Goal: Task Accomplishment & Management: Manage account settings

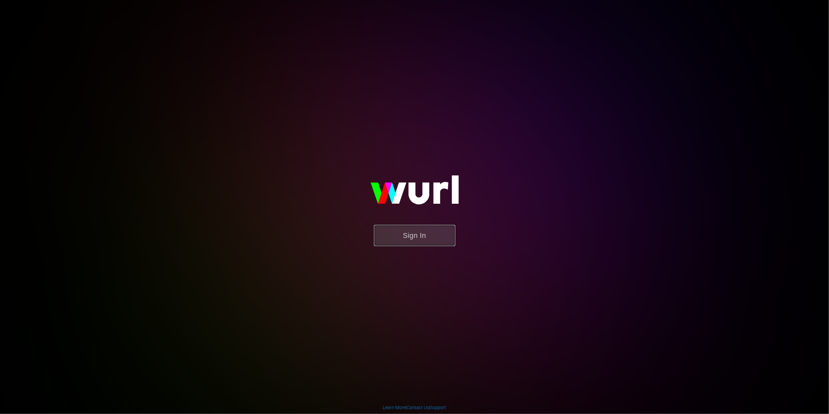
click at [422, 239] on button "Sign In" at bounding box center [414, 235] width 81 height 21
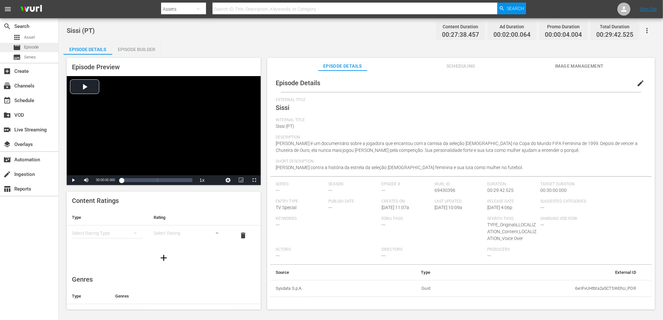
click at [42, 49] on div "movie Episode" at bounding box center [29, 47] width 58 height 9
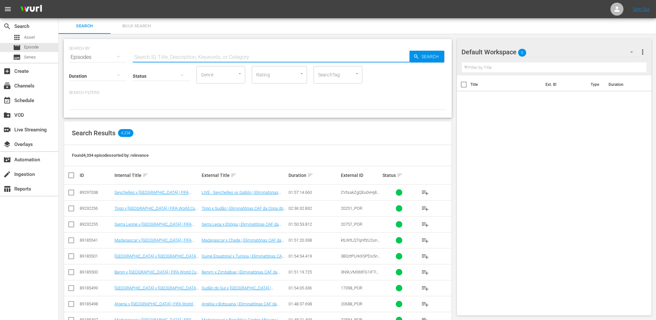
click at [268, 58] on input "text" at bounding box center [271, 57] width 277 height 16
click at [206, 60] on input "text" at bounding box center [271, 57] width 277 height 16
paste input "FWC 1994 - Final - Brazil v Italy"
type input "FWC 1994 - Final - Brazil v Italy"
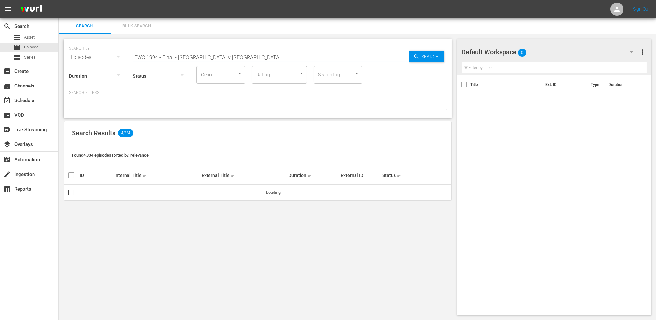
drag, startPoint x: 214, startPoint y: 57, endPoint x: 74, endPoint y: 57, distance: 139.5
click at [74, 57] on div "SEARCH BY Search By Episodes Search ID, Title, Description, Keywords, or Catego…" at bounding box center [258, 53] width 378 height 23
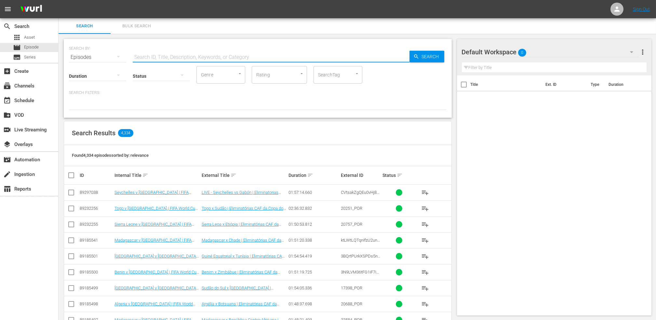
click at [167, 57] on input "text" at bounding box center [271, 57] width 277 height 16
paste input "FWC 2002 - Final - Germany v Brazil"
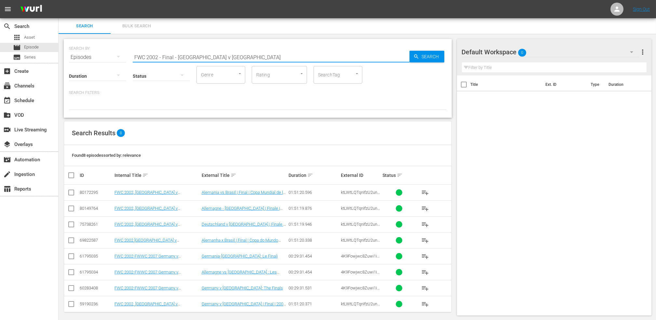
click at [222, 55] on input "FWC 2002 - Final - Germany v Brazil" at bounding box center [271, 57] width 277 height 16
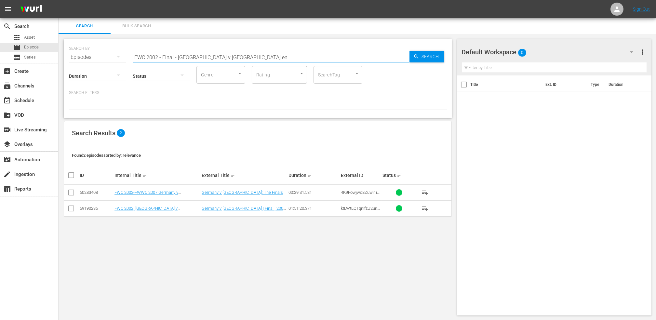
type input "FWC 2002 - Final - Germany v Brazil en"
drag, startPoint x: 72, startPoint y: 210, endPoint x: 75, endPoint y: 211, distance: 3.3
click at [72, 210] on input "checkbox" at bounding box center [71, 210] width 8 height 8
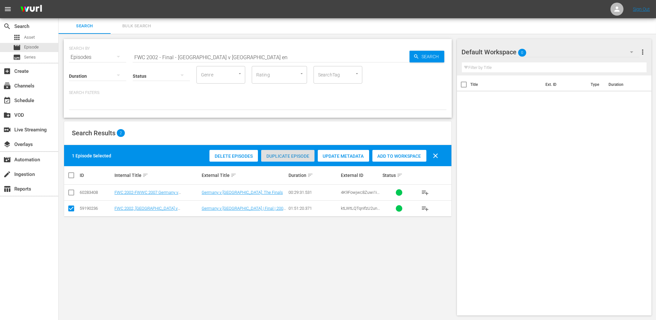
click at [285, 157] on span "Duplicate Episode" at bounding box center [287, 156] width 53 height 5
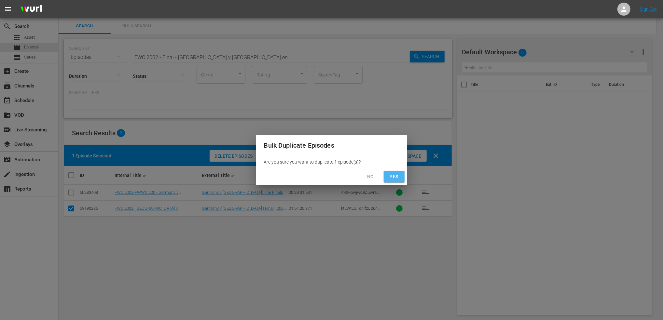
click at [396, 177] on span "Yes" at bounding box center [394, 177] width 10 height 8
checkbox input "false"
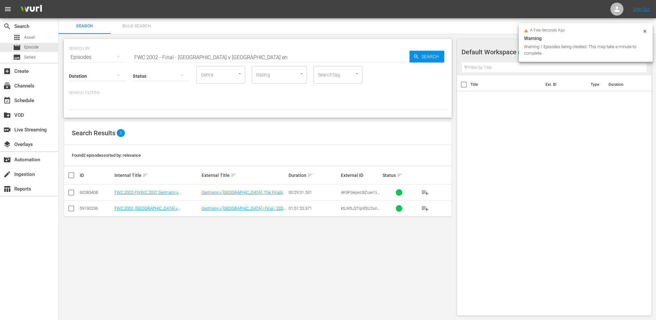
click at [245, 57] on input "FWC 2002 - Final - Germany v Brazil en" at bounding box center [271, 57] width 277 height 16
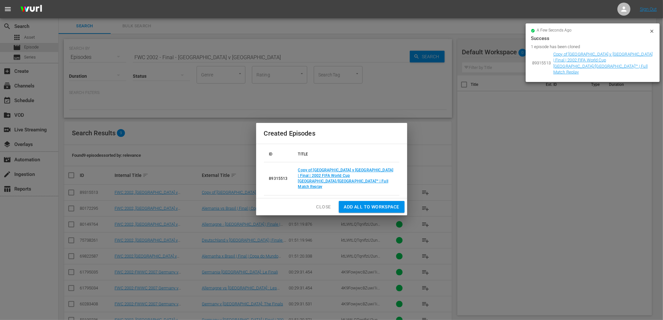
click at [326, 203] on span "Close" at bounding box center [323, 207] width 15 height 8
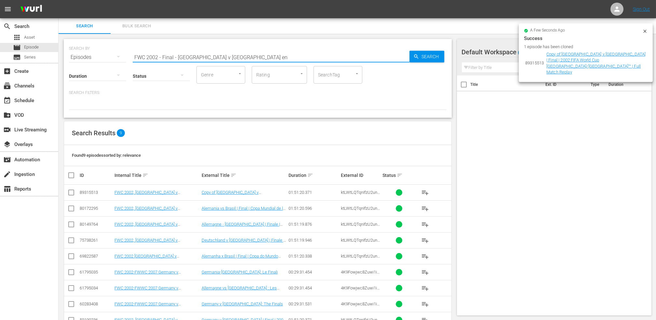
type input "FWC 2002 - Final - Germany v Brazil en"
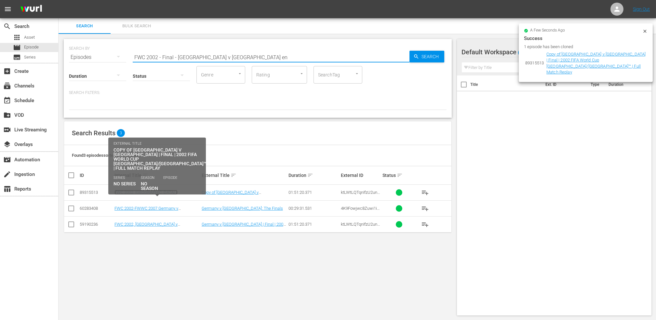
click at [159, 191] on link "FWC 2002, [GEOGRAPHIC_DATA] v [GEOGRAPHIC_DATA] (EN)" at bounding box center [145, 195] width 63 height 10
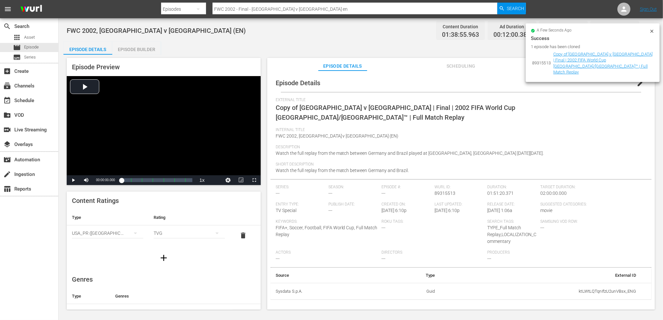
click at [534, 32] on icon at bounding box center [651, 31] width 3 height 3
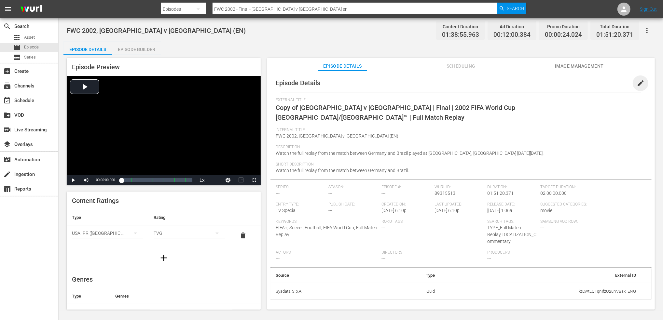
click at [534, 82] on span "edit" at bounding box center [640, 83] width 8 height 8
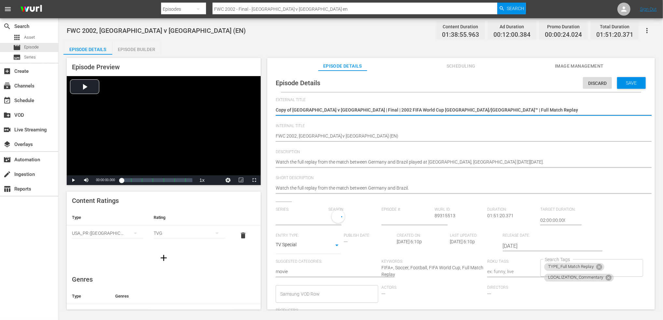
type input "No Series"
drag, startPoint x: 463, startPoint y: 109, endPoint x: 218, endPoint y: 109, distance: 245.2
click at [217, 109] on div "Episode Preview Video Player is loading. Play Video Play Mute Current Time 00:0…" at bounding box center [360, 185] width 594 height 260
paste textarea "Seychelles v [GEOGRAPHIC_DATA] | FIFA World Cup 26™ CAF Qualifiers"
type textarea "Seychelles v [GEOGRAPHIC_DATA] | FIFA World Cup 26™ CAF Qualifiers"
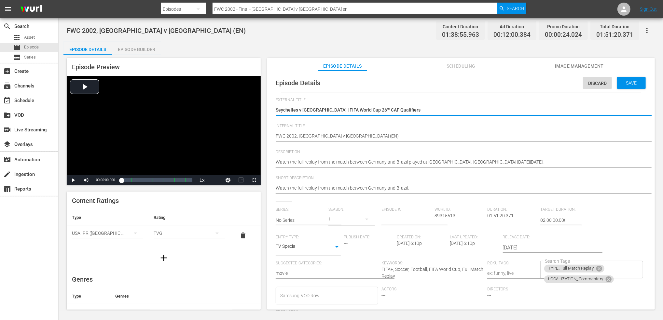
type textarea "Seychelles v [GEOGRAPHIC_DATA] | FIFA World Cup 26™ CAF Qualifiers"
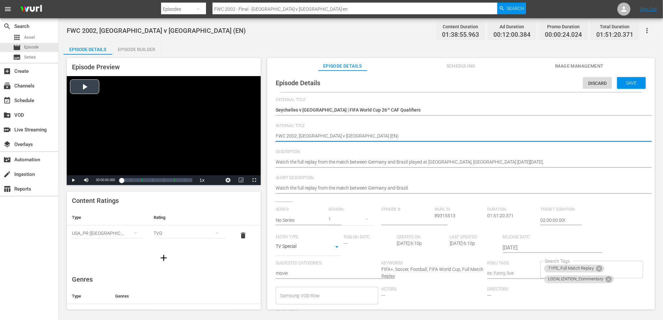
drag, startPoint x: 296, startPoint y: 136, endPoint x: 254, endPoint y: 137, distance: 42.0
paste textarea "Seychelles v [GEOGRAPHIC_DATA] | FIFA World Cup 26™ CAF Qualifiers"
type textarea "Seychelles v [GEOGRAPHIC_DATA] | FIFA World Cup 26™ CAF Qualifiers (EN)"
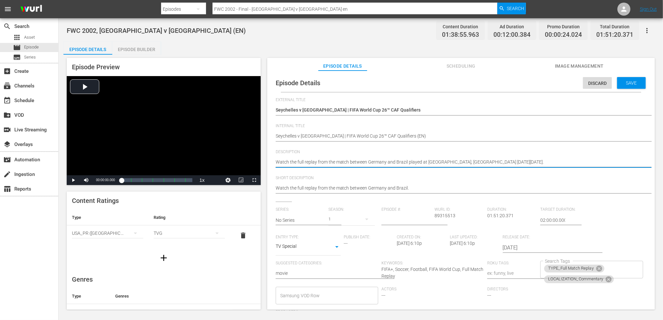
drag, startPoint x: 517, startPoint y: 162, endPoint x: 266, endPoint y: 166, distance: 250.8
paste textarea "Second placed Gabon travel to Seychelles, who are still searching for their fir…"
type textarea "Second placed Gabon travel to Seychelles, who are still searching for their fir…"
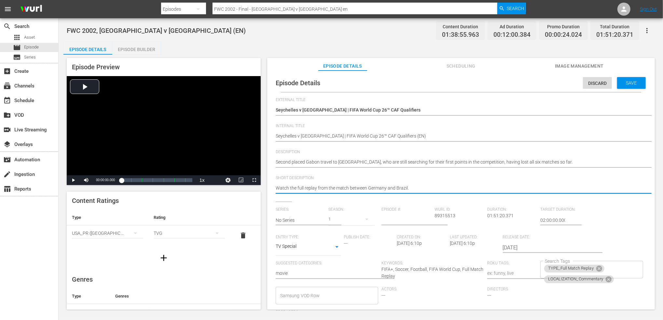
drag, startPoint x: 418, startPoint y: 188, endPoint x: 251, endPoint y: 196, distance: 167.1
paste textarea "Second placed Gabon travel to Seychelles, who are still searching for their fir…"
type textarea "Second placed Gabon travel to Seychelles, who are still searching for their fir…"
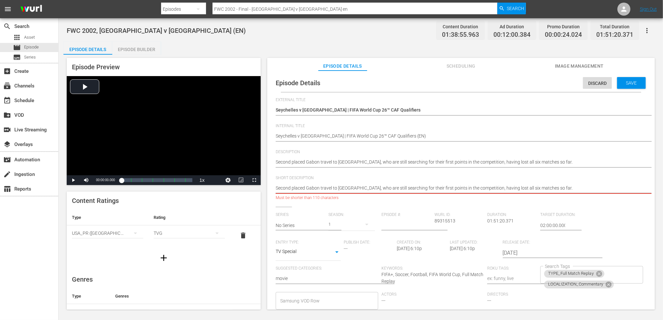
drag, startPoint x: 305, startPoint y: 186, endPoint x: 222, endPoint y: 189, distance: 84.0
click at [222, 189] on div "Episode Preview Video Player is loading. Play Video Play Mute Current Time 00:0…" at bounding box center [360, 185] width 594 height 260
type textarea "Gabon travel to Seychelles, who are still searching for their first points in t…"
click at [523, 188] on textarea "Watch the full replay from the match between Germany and Brazil." at bounding box center [458, 189] width 367 height 8
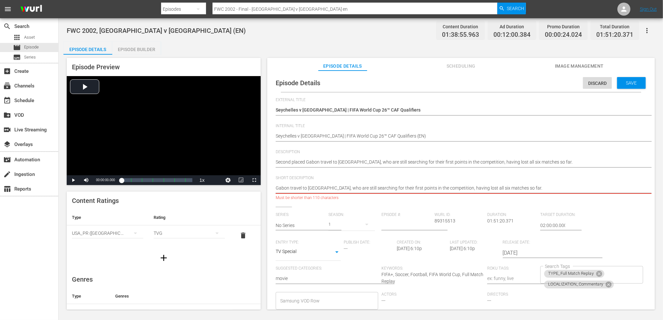
drag, startPoint x: 523, startPoint y: 184, endPoint x: 455, endPoint y: 188, distance: 68.1
click at [455, 188] on textarea "Watch the full replay from the match between Germany and Brazil." at bounding box center [458, 189] width 367 height 8
type textarea "Gabon travel to Seychelles, who are still searching for their first points in t…"
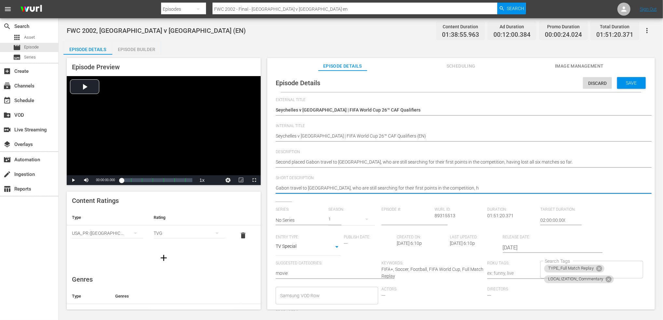
type textarea "Gabon travel to Seychelles, who are still searching for their first points in t…"
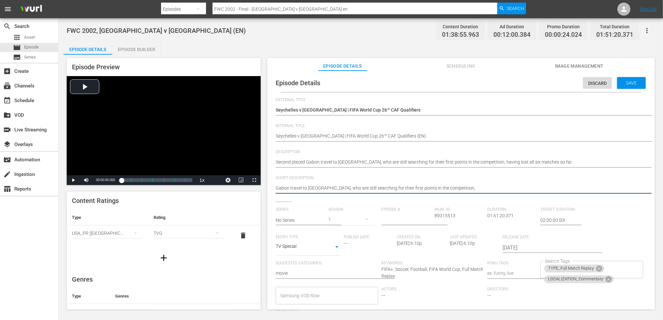
type textarea "Gabon travel to Seychelles, who are still searching for their first points in t…"
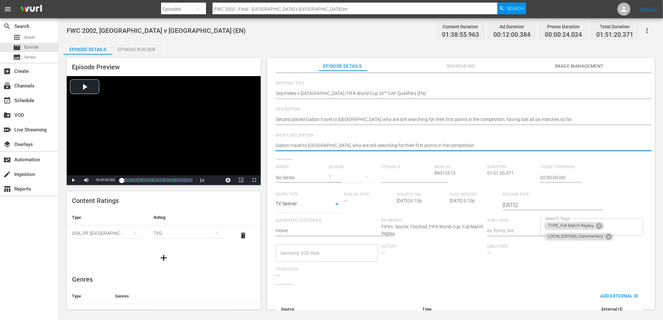
scroll to position [51, 0]
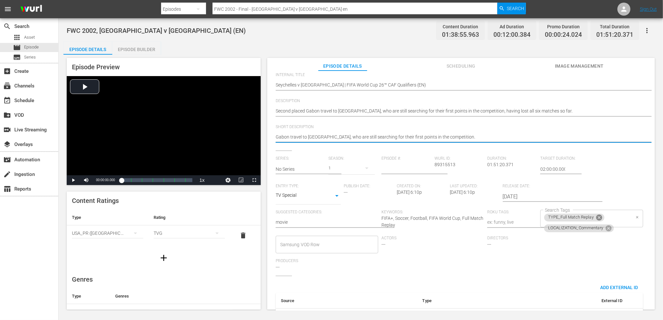
click at [534, 219] on icon at bounding box center [599, 218] width 6 height 6
click at [534, 218] on icon at bounding box center [608, 218] width 7 height 7
type textarea "Gabon travel to Seychelles, who are still searching for their first points in t…"
click at [534, 218] on input "Search Tags" at bounding box center [586, 219] width 87 height 12
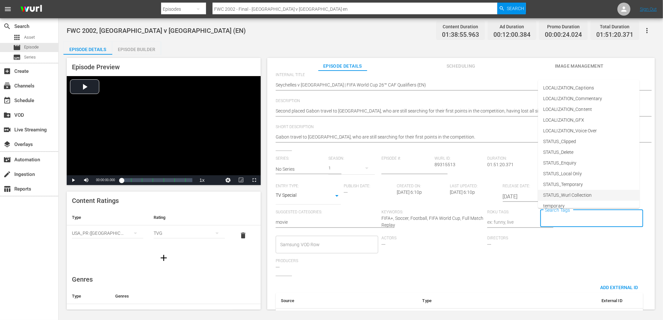
scroll to position [60, 0]
click at [534, 183] on li "TYPE_Live" at bounding box center [588, 178] width 101 height 11
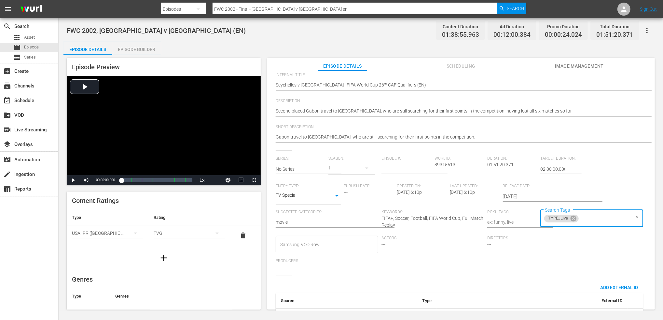
scroll to position [0, 0]
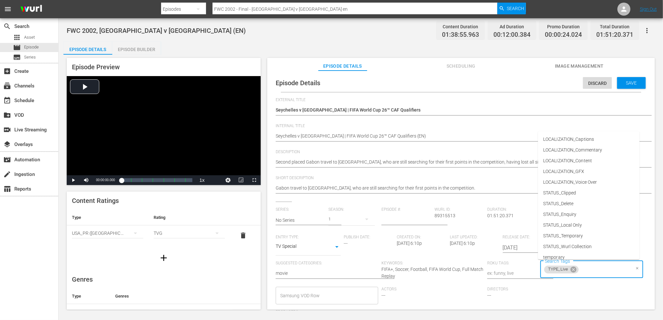
click at [534, 267] on input "Search Tags" at bounding box center [604, 270] width 50 height 12
click at [534, 235] on span "STATUS_Temporary" at bounding box center [563, 236] width 40 height 7
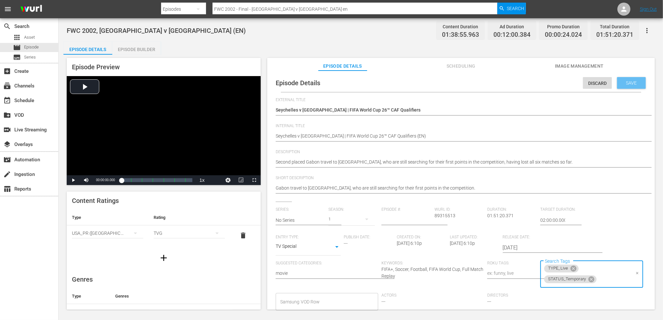
click at [534, 85] on span "Save" at bounding box center [631, 82] width 21 height 5
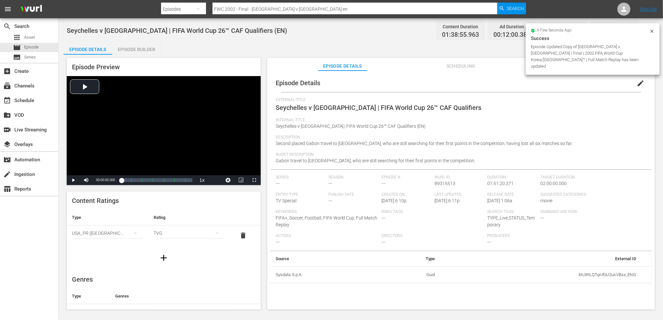
click at [534, 68] on span "Image Management" at bounding box center [579, 66] width 49 height 8
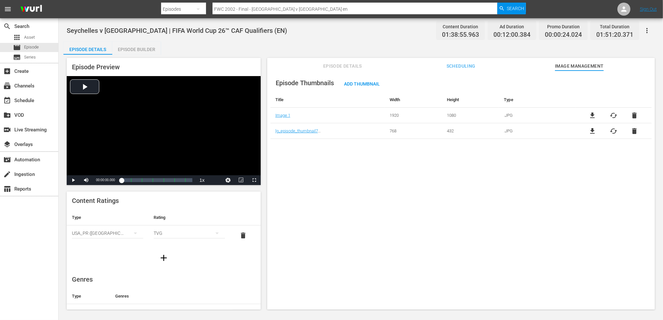
click at [534, 116] on span "delete" at bounding box center [634, 116] width 8 height 8
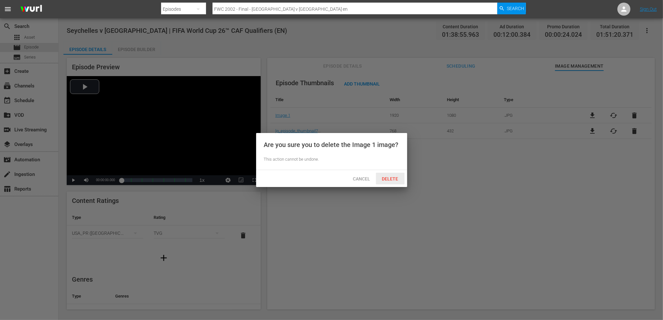
click at [388, 177] on span "Delete" at bounding box center [390, 178] width 27 height 5
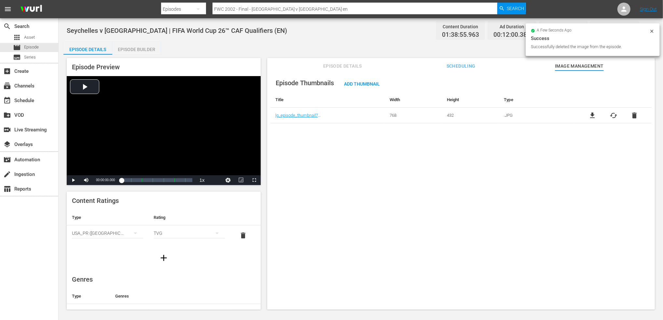
click at [534, 114] on span "delete" at bounding box center [634, 116] width 8 height 8
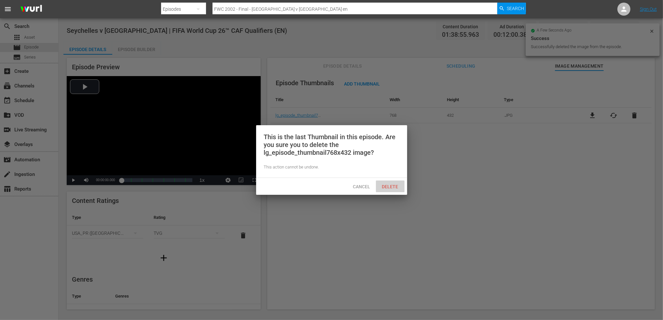
click at [394, 188] on span "Delete" at bounding box center [390, 186] width 27 height 5
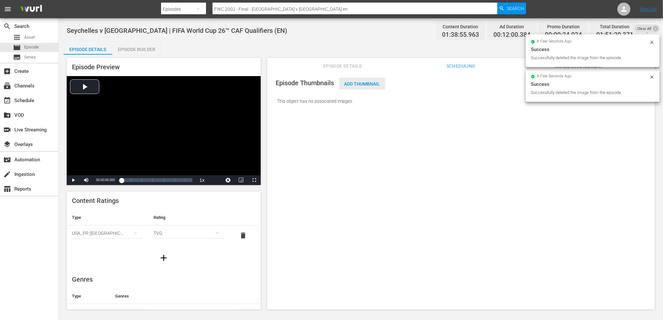
click at [355, 84] on span "Add Thumbnail" at bounding box center [362, 83] width 46 height 5
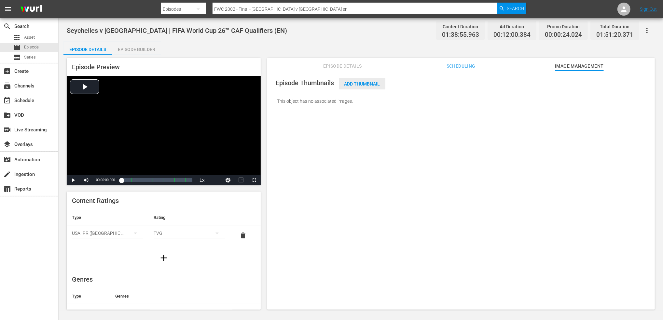
click at [372, 83] on span "Add Thumbnail" at bounding box center [362, 83] width 46 height 5
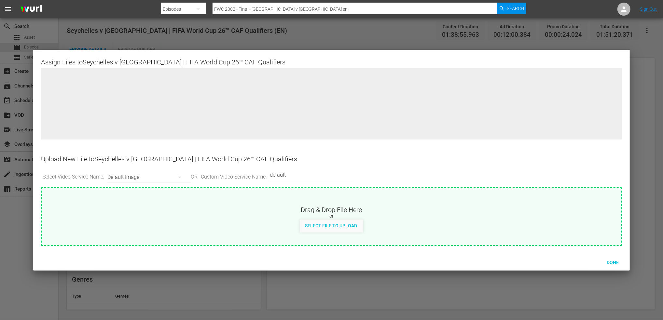
click at [331, 229] on div "Select File to Upload" at bounding box center [331, 226] width 62 height 12
type input "C:\fakepath\1.jpg"
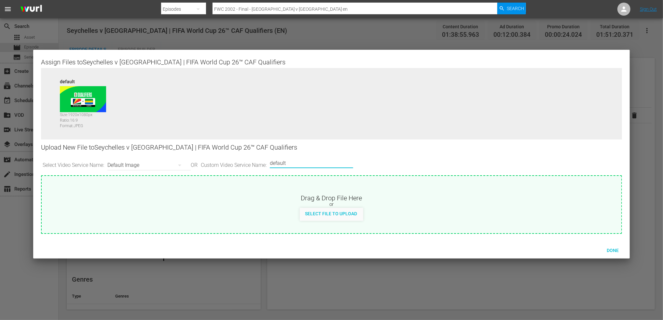
click at [310, 163] on input "default" at bounding box center [310, 163] width 80 height 16
type input "default 1"
click at [334, 211] on span "Select File to Upload" at bounding box center [331, 213] width 62 height 5
type input "C:\fakepath\2.jpg"
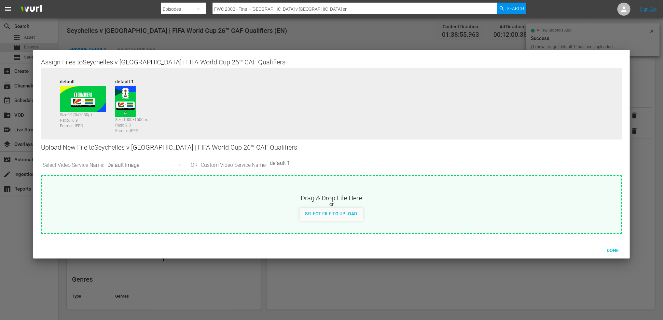
click at [534, 248] on span "Done" at bounding box center [612, 250] width 22 height 5
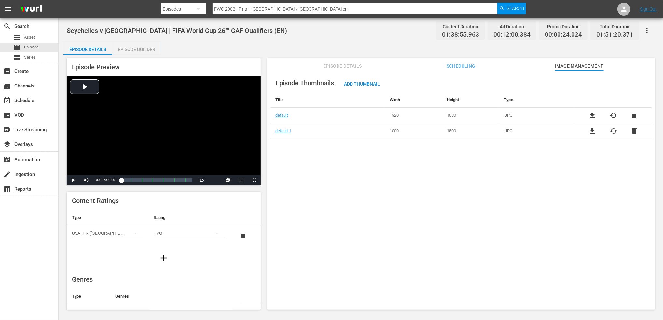
click at [284, 134] on td "default 1" at bounding box center [327, 131] width 114 height 16
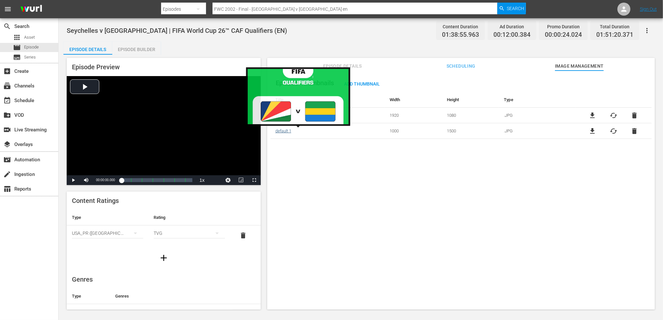
click at [288, 130] on link "default 1" at bounding box center [283, 130] width 16 height 5
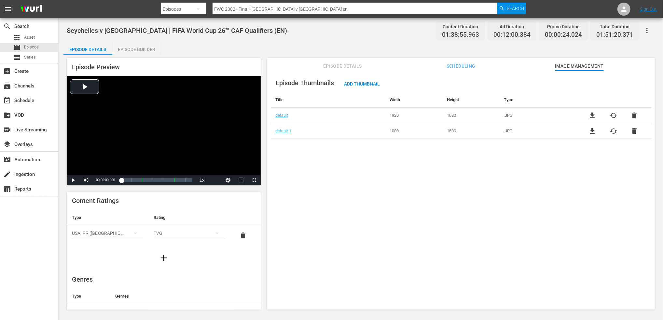
click at [318, 169] on div "Episode Thumbnails Add Thumbnail Title Width Height Type default 1920 1080 .JPG…" at bounding box center [460, 193] width 387 height 245
click at [46, 48] on div "movie Episode" at bounding box center [29, 47] width 58 height 9
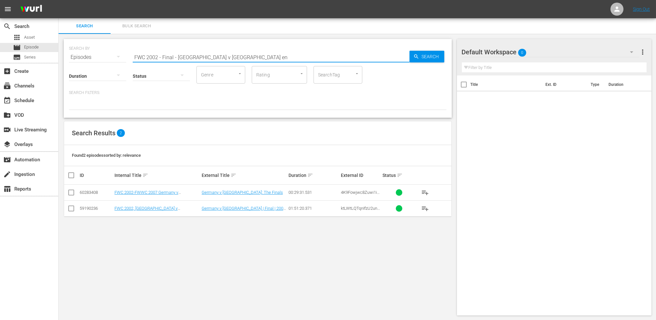
drag, startPoint x: 231, startPoint y: 57, endPoint x: 86, endPoint y: 58, distance: 145.4
click at [86, 58] on div "SEARCH BY Search By Episodes Search ID, Title, Description, Keywords, or Catego…" at bounding box center [258, 53] width 378 height 23
paste input "6 - Final - Italy v France"
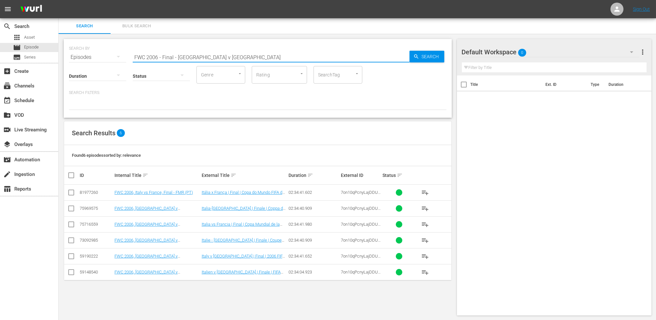
drag, startPoint x: 215, startPoint y: 57, endPoint x: 87, endPoint y: 58, distance: 127.8
click at [85, 58] on div "SEARCH BY Search By Episodes Search ID, Title, Description, Keywords, or Catego…" at bounding box center [258, 53] width 378 height 23
paste input "rance v Croatia | Final | FIFA World Cup 2018 | Full Match Replay"
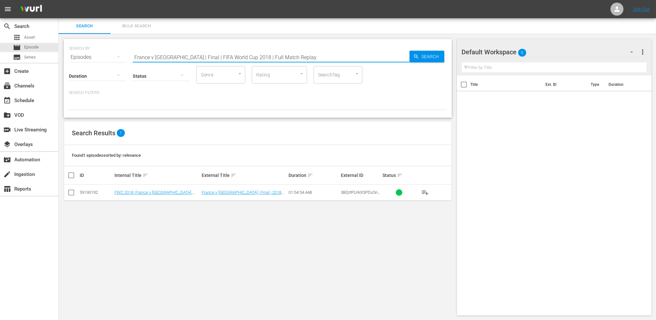
type input "France v Croatia | Final | FIFA World Cup 2018 | Full Match Replay"
click at [70, 193] on input "checkbox" at bounding box center [71, 194] width 8 height 8
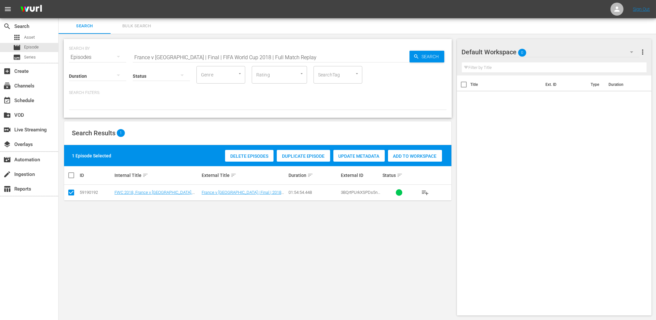
click at [301, 155] on span "Duplicate Episode" at bounding box center [303, 156] width 53 height 5
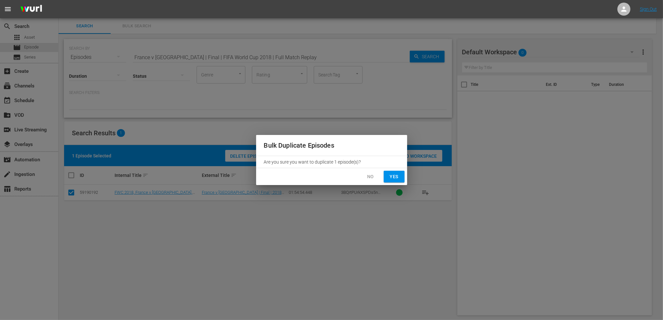
click at [392, 177] on span "Yes" at bounding box center [394, 177] width 10 height 8
checkbox input "false"
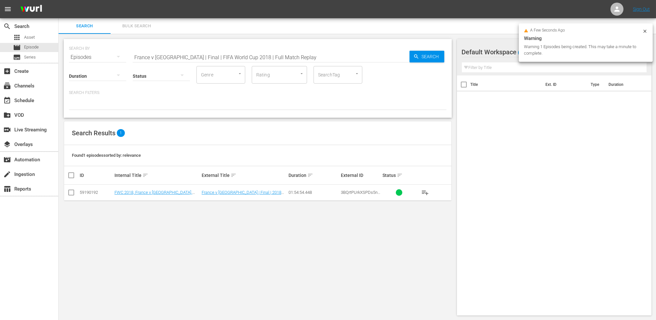
click at [293, 56] on input "France v Croatia | Final | FIFA World Cup 2018 | Full Match Replay" at bounding box center [271, 57] width 277 height 16
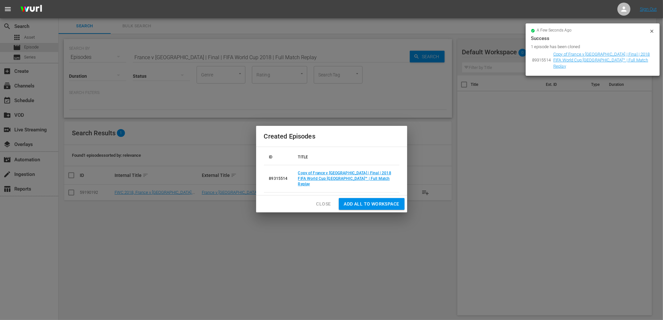
click at [321, 200] on span "Close" at bounding box center [323, 204] width 15 height 8
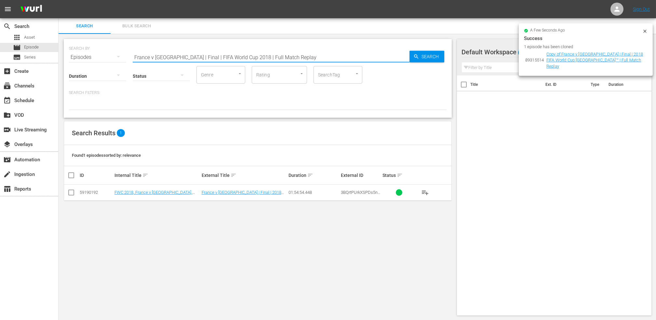
click at [316, 61] on input "France v Croatia | Final | FIFA World Cup 2018 | Full Match Replay" at bounding box center [271, 57] width 277 height 16
type input "France v Croatia | Final | FIFA World Cup 2018 | Full Match Replay en"
click at [431, 56] on span "Search" at bounding box center [431, 57] width 25 height 12
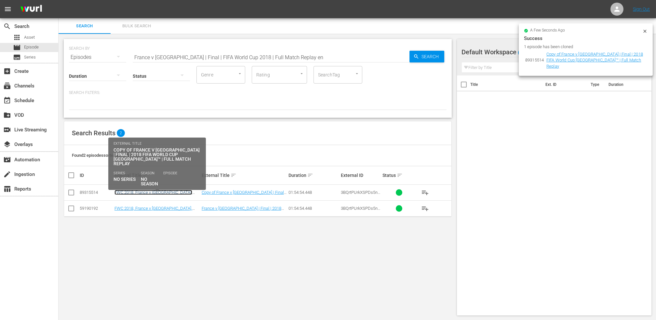
click at [148, 192] on link "FWC 2018, France v [GEOGRAPHIC_DATA], Final - FMR (EN)" at bounding box center [153, 195] width 78 height 10
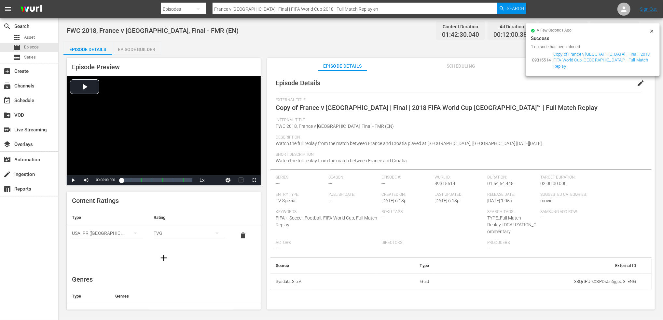
click at [534, 80] on span "edit" at bounding box center [640, 83] width 8 height 8
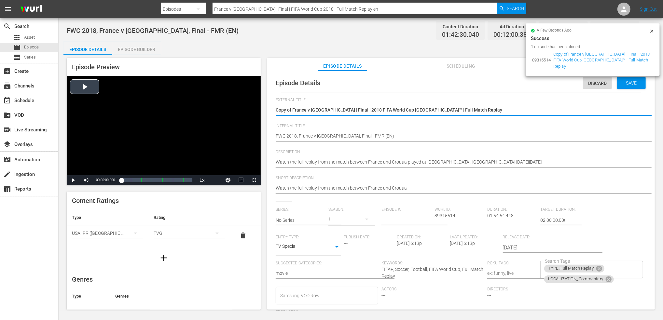
drag, startPoint x: 437, startPoint y: 109, endPoint x: 253, endPoint y: 113, distance: 184.1
click at [253, 113] on div "Episode Preview Video Player is loading. Play Video Play Mute Current Time 00:0…" at bounding box center [360, 185] width 594 height 260
paste textarea "Madagascar v [GEOGRAPHIC_DATA] | FIFA World Cup 26™ CAF Qualifiers"
type textarea "Madagascar v [GEOGRAPHIC_DATA] | FIFA World Cup 26™ CAF Qualifiers"
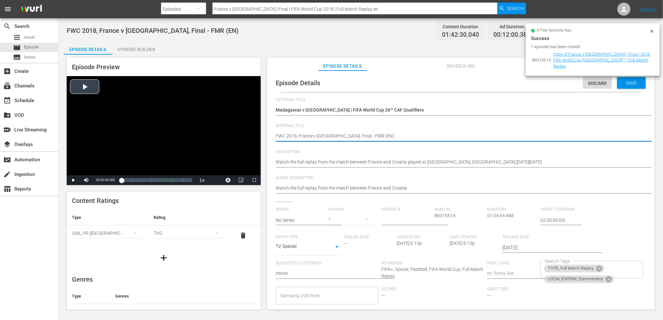
drag, startPoint x: 355, startPoint y: 134, endPoint x: 255, endPoint y: 137, distance: 99.9
paste textarea "Madagascar v [GEOGRAPHIC_DATA] | FIFA World Cup 26™ CAF Qualifiers"
type textarea "Madagascar v [GEOGRAPHIC_DATA] | FIFA World Cup 26™ CAF Qualifiers (EN)"
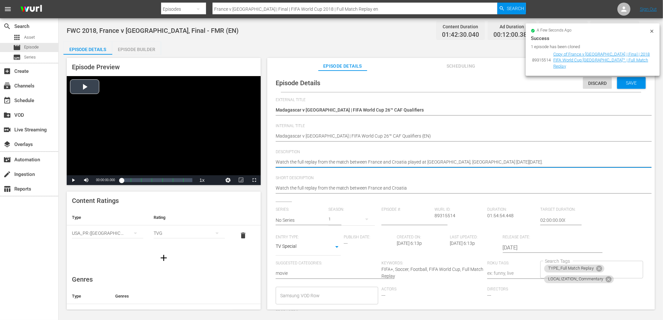
drag, startPoint x: 532, startPoint y: 161, endPoint x: 252, endPoint y: 161, distance: 280.4
paste textarea "match between Madagascar and Central African Republic played at Stade Larbi Zao…"
type textarea "Watch the match between Madagascar and Central African Republic played at Stade…"
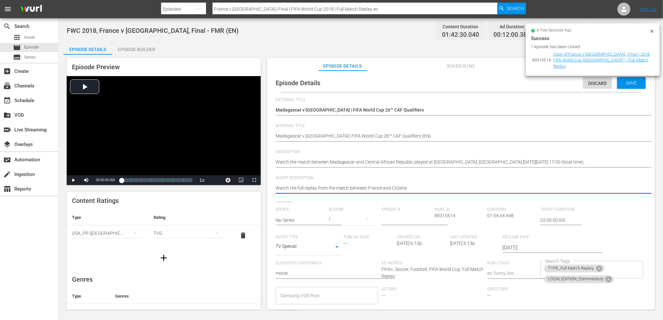
drag, startPoint x: 372, startPoint y: 191, endPoint x: 227, endPoint y: 191, distance: 145.1
paste textarea "match between Madagascar and Central African Republic played at Stade Larbi Zao…"
type textarea "Watch the match between Madagascar and Central African Republic played at Stade…"
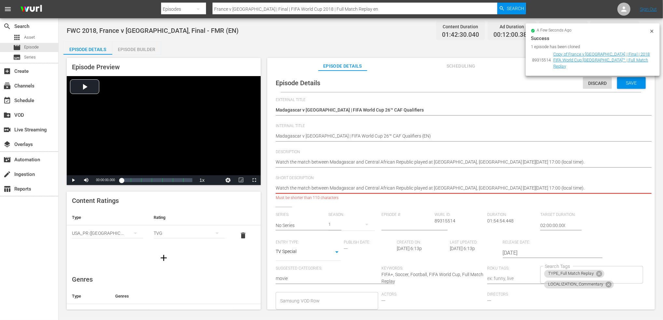
drag, startPoint x: 493, startPoint y: 187, endPoint x: 617, endPoint y: 183, distance: 124.3
click at [534, 183] on div "Watch the full replay from the match between France and Croatia Watch the full …" at bounding box center [458, 189] width 367 height 16
type textarea "Watch the match between Madagascar and Central African Republic played at Stade…"
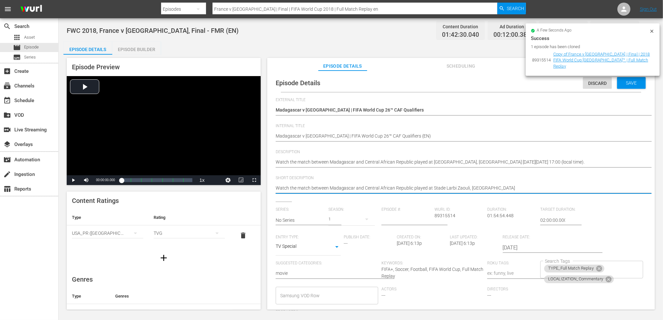
type textarea "Watch the match between Madagascar and Central African Republic played at Stade…"
click at [534, 268] on icon at bounding box center [599, 269] width 6 height 6
click at [534, 269] on icon at bounding box center [608, 269] width 7 height 7
type textarea "Watch the match between Madagascar and Central African Republic played at Stade…"
click at [534, 272] on input "Search Tags" at bounding box center [586, 270] width 87 height 12
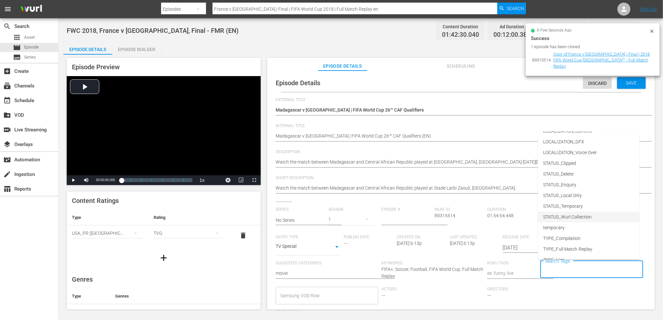
scroll to position [60, 0]
click at [534, 233] on li "TYPE_Live" at bounding box center [588, 230] width 101 height 11
click at [534, 271] on input "Search Tags" at bounding box center [604, 270] width 50 height 12
click at [534, 235] on li "STATUS_Temporary" at bounding box center [588, 236] width 101 height 11
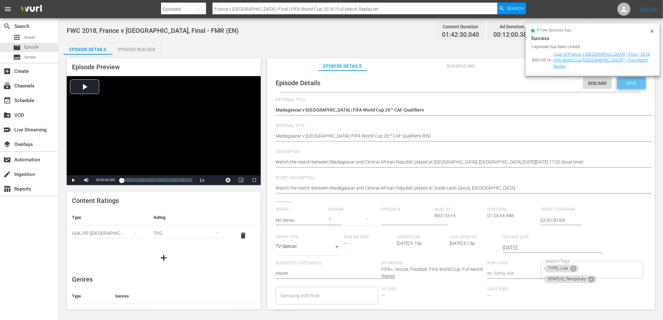
click at [534, 83] on span "Save" at bounding box center [631, 82] width 21 height 5
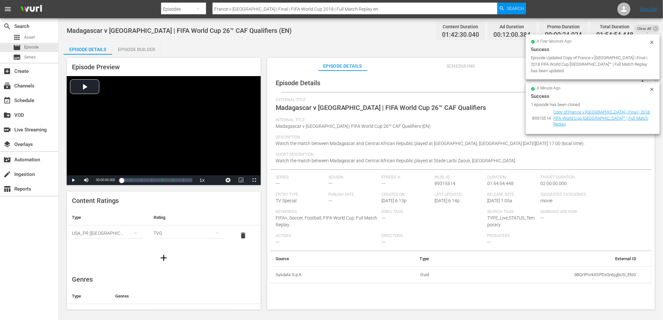
click at [534, 42] on icon at bounding box center [651, 42] width 5 height 5
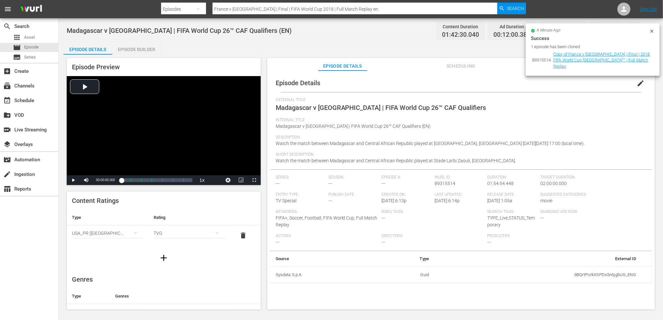
click at [534, 31] on icon at bounding box center [651, 31] width 3 height 3
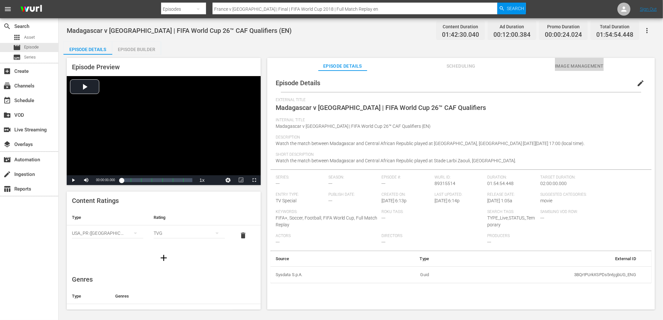
click at [534, 65] on span "Image Management" at bounding box center [579, 66] width 49 height 8
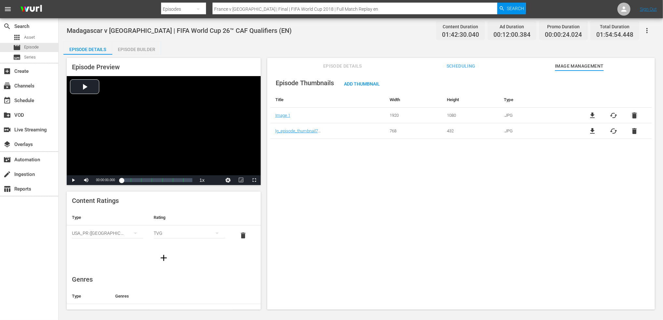
click at [534, 114] on span "delete" at bounding box center [634, 116] width 8 height 8
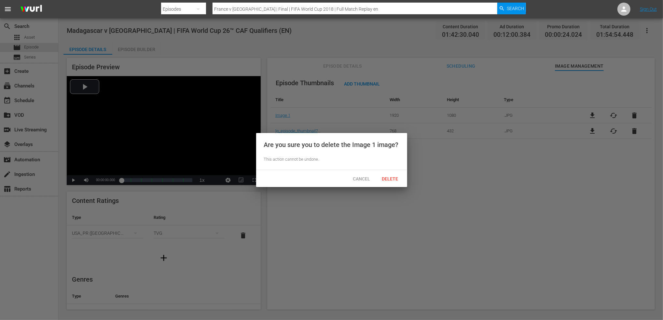
click at [396, 180] on span "Delete" at bounding box center [390, 178] width 27 height 5
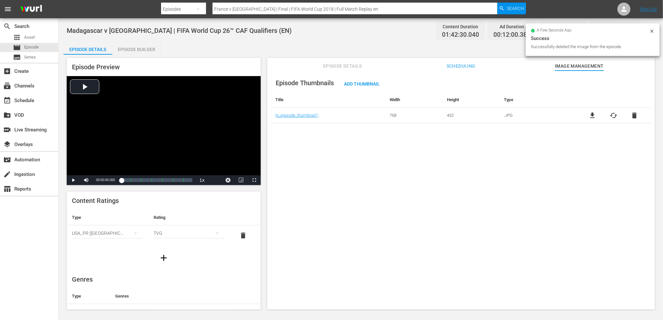
click at [534, 114] on span "delete" at bounding box center [634, 116] width 8 height 8
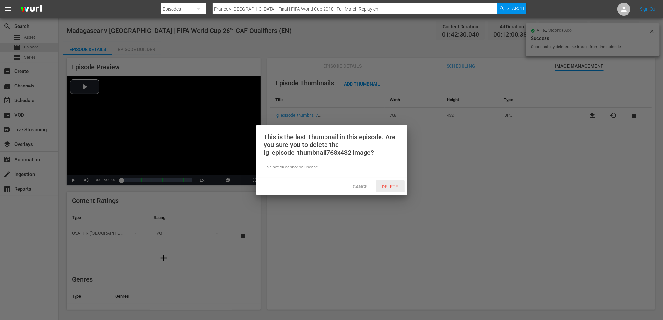
click at [388, 186] on span "Delete" at bounding box center [390, 186] width 27 height 5
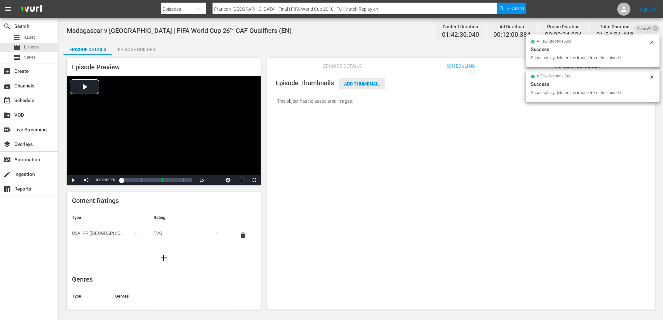
click at [358, 80] on div "Add Thumbnail" at bounding box center [362, 84] width 46 height 12
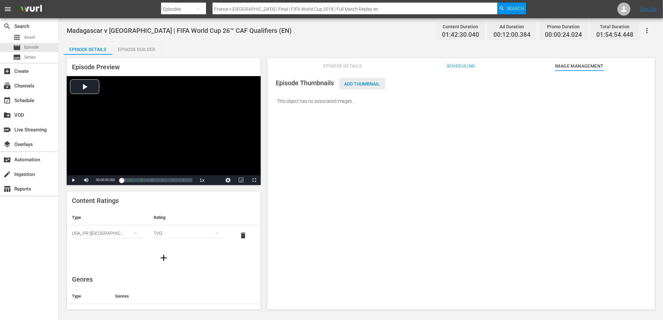
click at [363, 81] on span "Add Thumbnail" at bounding box center [362, 83] width 46 height 5
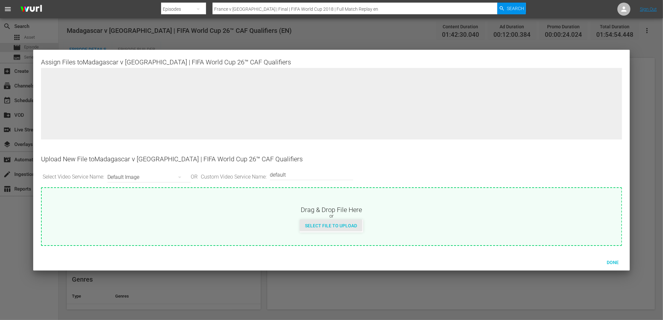
click at [318, 223] on span "Select File to Upload" at bounding box center [331, 225] width 62 height 5
type input "C:\fakepath\3.jpg"
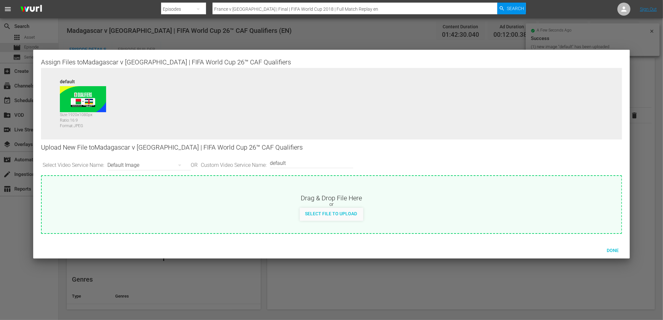
click at [309, 163] on input "default" at bounding box center [310, 163] width 80 height 16
type input "default 1"
click at [337, 217] on div "Select File to Upload" at bounding box center [331, 214] width 62 height 12
type input "C:\fakepath\4.jpg"
click at [534, 248] on span "Done" at bounding box center [612, 250] width 22 height 5
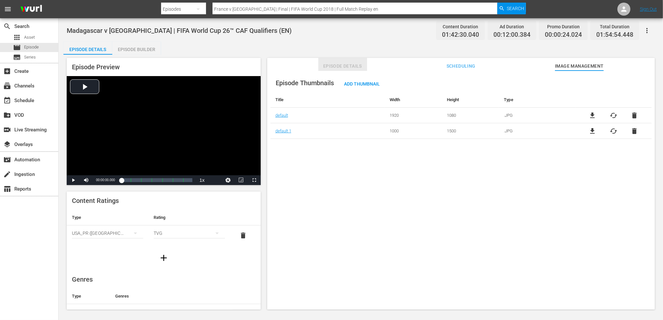
click at [348, 62] on span "Episode Details" at bounding box center [342, 66] width 49 height 8
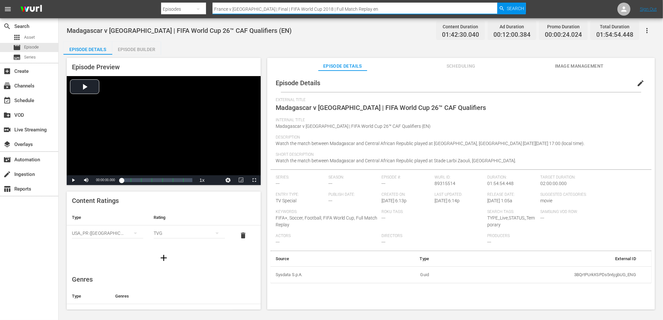
drag, startPoint x: 311, startPoint y: 9, endPoint x: 215, endPoint y: 9, distance: 96.0
click at [137, 9] on nav "menu Search By Episodes Search ID, Title, Description, Keywords, or Category Fr…" at bounding box center [331, 9] width 663 height 18
paste input "WC 2014 - Final - Germany v Argentina"
type input "FWC 2014 - Final - Germany v Argentina"
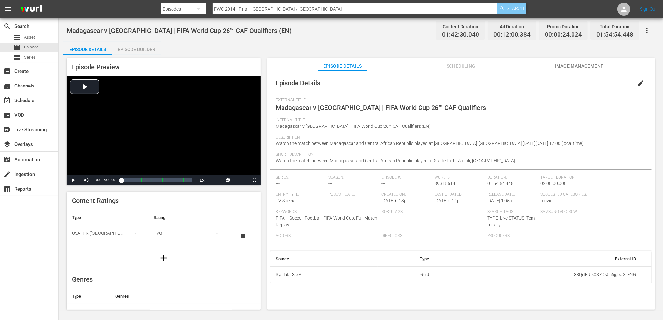
drag, startPoint x: 510, startPoint y: 6, endPoint x: 506, endPoint y: 11, distance: 6.1
click at [509, 6] on span "Search" at bounding box center [514, 9] width 17 height 12
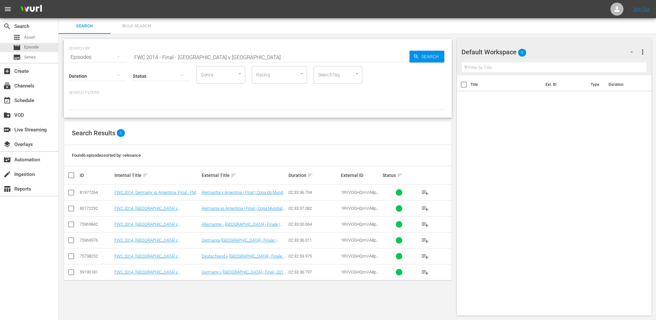
click at [257, 59] on input "FWC 2014 - Final - Germany v Argentina" at bounding box center [271, 57] width 277 height 16
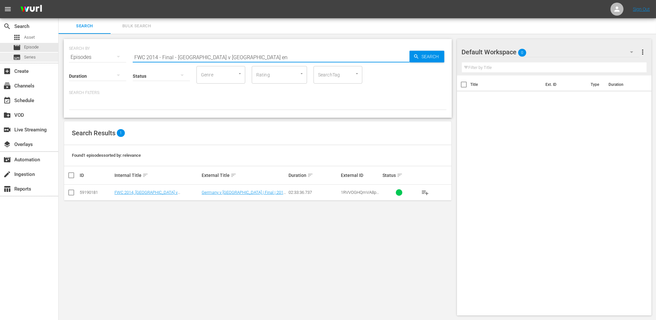
drag, startPoint x: 74, startPoint y: 55, endPoint x: 42, endPoint y: 58, distance: 32.0
click at [59, 0] on div "search Search apps Asset movie Episode subtitles Series add_box Create subscrip…" at bounding box center [358, 0] width 598 height 0
paste input "Belgium v USA | Round of 16 | FIFA World Cup 2014 | Full Match Replay"
drag, startPoint x: 270, startPoint y: 56, endPoint x: 74, endPoint y: 59, distance: 195.8
click at [74, 59] on div "SEARCH BY Search By Episodes Search ID, Title, Description, Keywords, or Catego…" at bounding box center [258, 53] width 378 height 23
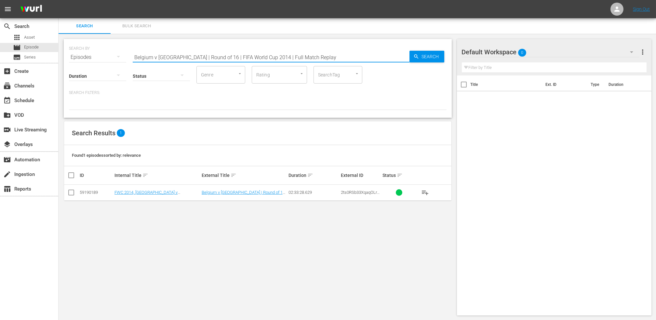
paste input "USA v Ghana | Round of 16 | FIFA World Cup 2010"
drag, startPoint x: 136, startPoint y: 57, endPoint x: 66, endPoint y: 59, distance: 70.3
click at [66, 59] on div "SEARCH BY Search By Episodes Search ID, Title, Description, Keywords, or Catego…" at bounding box center [258, 78] width 388 height 79
paste input "FWC 2010 - Final - Netherlands v Spain"
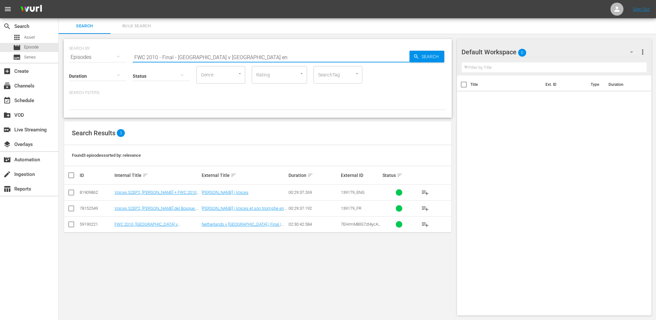
click at [89, 58] on div "SEARCH BY Search By Episodes Search ID, Title, Description, Keywords, or Catego…" at bounding box center [258, 53] width 378 height 23
paste input "1970 - Final - Brazil v Italy"
drag, startPoint x: 204, startPoint y: 60, endPoint x: 110, endPoint y: 66, distance: 94.8
click at [102, 66] on div "SEARCH BY Search By Episodes Search ID, Title, Description, Keywords, or Catego…" at bounding box center [258, 78] width 388 height 79
paste input "text"
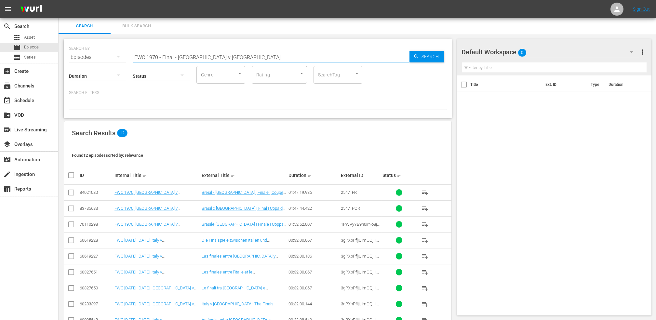
drag, startPoint x: 115, startPoint y: 58, endPoint x: 138, endPoint y: 58, distance: 22.8
click at [100, 58] on div "SEARCH BY Search By Episodes Search ID, Title, Description, Keywords, or Catego…" at bounding box center [258, 53] width 378 height 23
paste input "4 - Final - Netherlands v German"
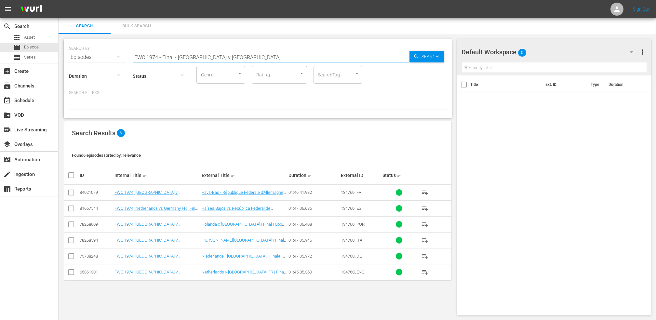
click at [242, 58] on input "FWC 1974 - Final - Netherlands v Germany" at bounding box center [271, 57] width 277 height 16
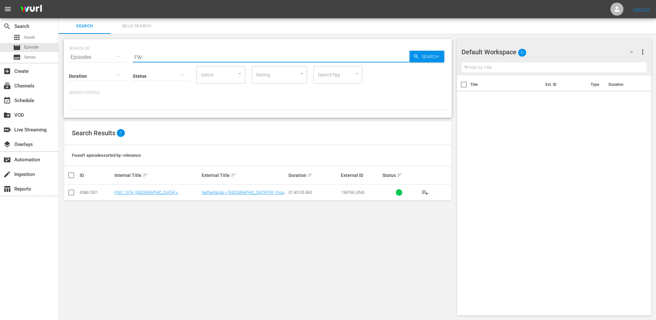
type input "F"
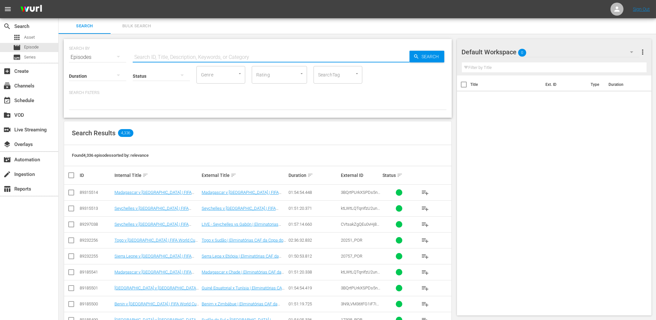
click at [231, 57] on input "text" at bounding box center [271, 57] width 277 height 16
paste input "FWC 1978 - Final - Argentina v Netherlands"
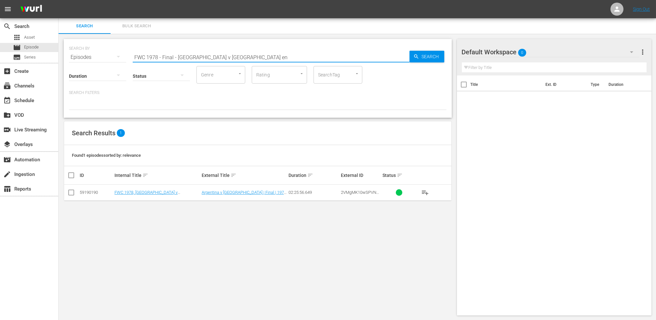
drag, startPoint x: 260, startPoint y: 53, endPoint x: 106, endPoint y: 61, distance: 154.7
click at [105, 61] on div "SEARCH BY Search By Episodes Search ID, Title, Description, Keywords, or Catego…" at bounding box center [258, 78] width 388 height 79
paste input "82 - Final - Italy v Germany"
drag, startPoint x: 181, startPoint y: 57, endPoint x: 85, endPoint y: 57, distance: 96.3
click at [85, 57] on div "SEARCH BY Search By Episodes Search ID, Title, Description, Keywords, or Catego…" at bounding box center [258, 53] width 378 height 23
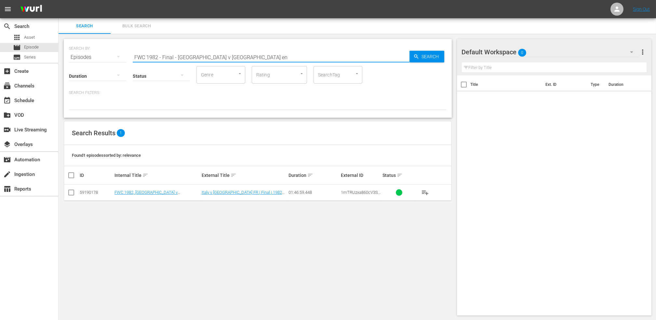
paste input "Argentina v Brazil | Second Round | 1982 FIFA World Cup Spain™ | Full Match Rep…"
drag, startPoint x: 331, startPoint y: 57, endPoint x: 88, endPoint y: 58, distance: 243.3
click at [88, 58] on div "SEARCH BY Search By Episodes Search ID, Title, Description, Keywords, or Catego…" at bounding box center [258, 53] width 378 height 23
paste input "FWC 1994 USA v Switzerland, Group Stage"
type input "FWC 1994 USA v Switzerland, Group Stage en"
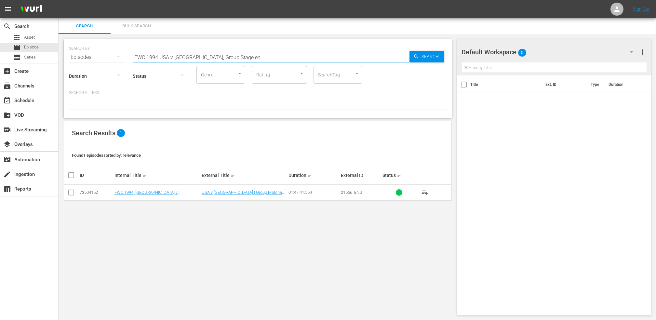
drag, startPoint x: 72, startPoint y: 193, endPoint x: 89, endPoint y: 195, distance: 17.0
click at [72, 193] on input "checkbox" at bounding box center [71, 194] width 8 height 8
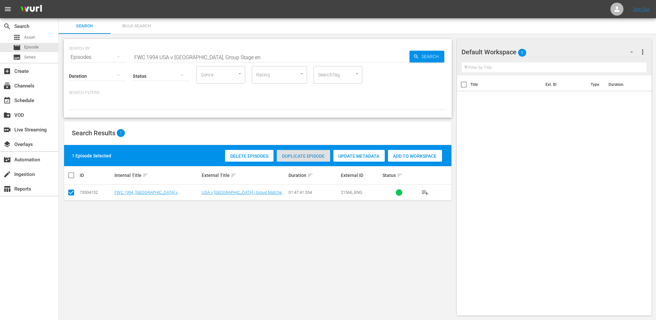
click at [296, 156] on span "Duplicate Episode" at bounding box center [303, 156] width 53 height 5
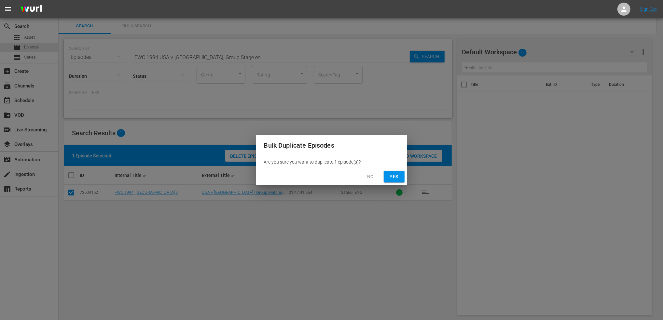
click at [392, 176] on span "Yes" at bounding box center [394, 177] width 10 height 8
checkbox input "false"
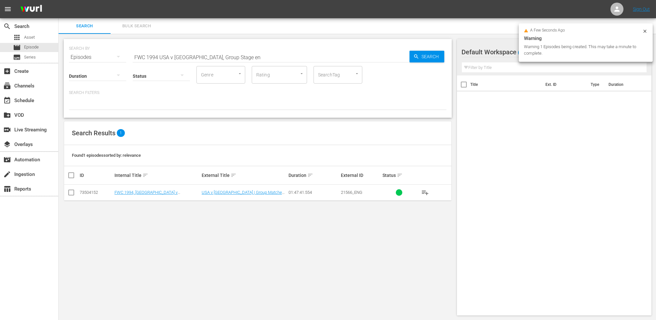
click at [248, 52] on input "FWC 1994 USA v Switzerland, Group Stage en" at bounding box center [271, 57] width 277 height 16
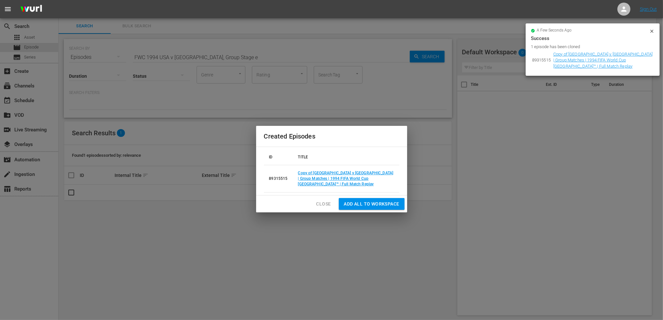
click at [318, 201] on span "Close" at bounding box center [323, 204] width 15 height 8
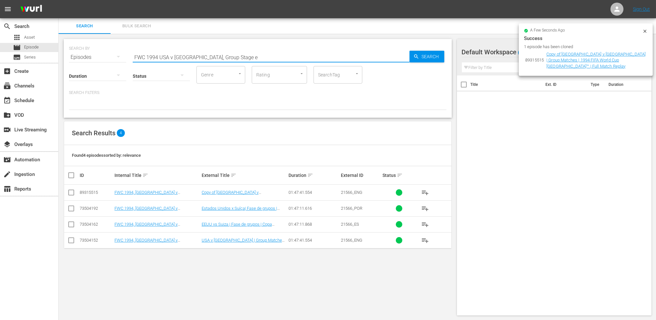
click at [235, 57] on input "FWC 1994 USA v Switzerland, Group Stage e" at bounding box center [271, 57] width 277 height 16
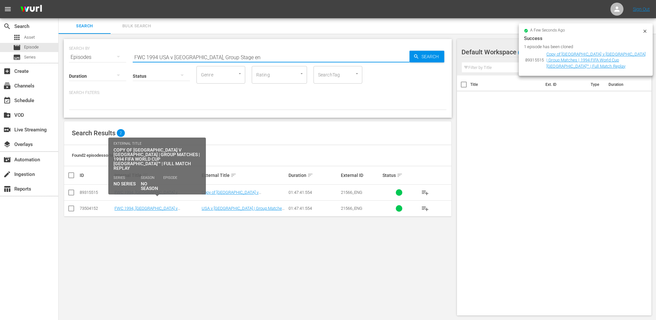
type input "FWC 1994 USA v Switzerland, Group Stage en"
click at [164, 192] on link "FWC 1994, USA v Switzerland, Group Stage - FMR (EN) + Rebrand promo 2" at bounding box center [156, 197] width 85 height 15
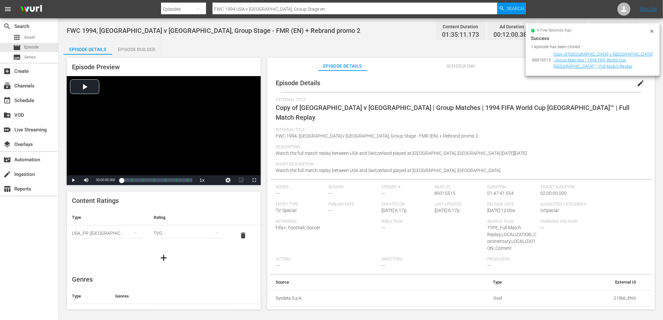
drag, startPoint x: 651, startPoint y: 30, endPoint x: 650, endPoint y: 36, distance: 6.4
click at [534, 30] on icon at bounding box center [651, 31] width 3 height 3
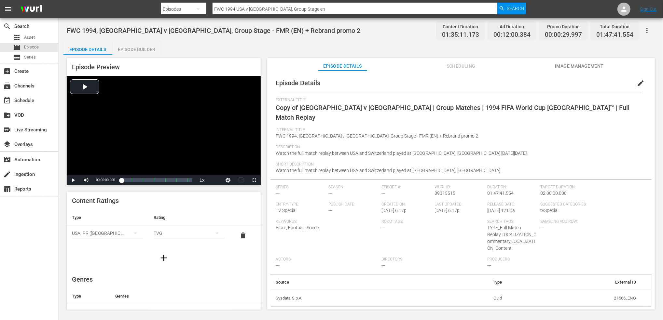
click at [534, 82] on span "edit" at bounding box center [640, 83] width 8 height 8
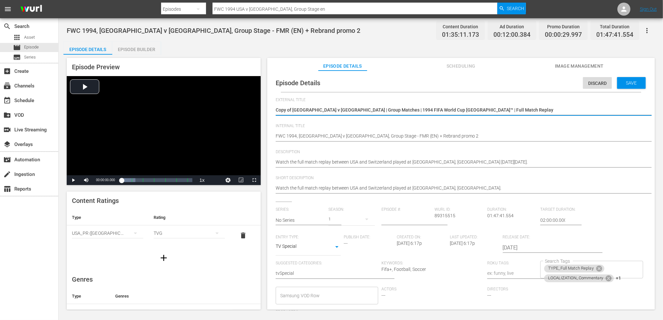
drag, startPoint x: 469, startPoint y: 108, endPoint x: 266, endPoint y: 109, distance: 203.0
click at [266, 109] on div "Episode Preview Video Player is loading. Play Video Play Mute Current Time 00:0…" at bounding box center [360, 185] width 594 height 260
paste textarea "Algeria v [GEOGRAPHIC_DATA] | FIFA World Cup 26™ CAF Qualifiers"
type textarea "Algeria v [GEOGRAPHIC_DATA] | FIFA World Cup 26™ CAF Qualifiers"
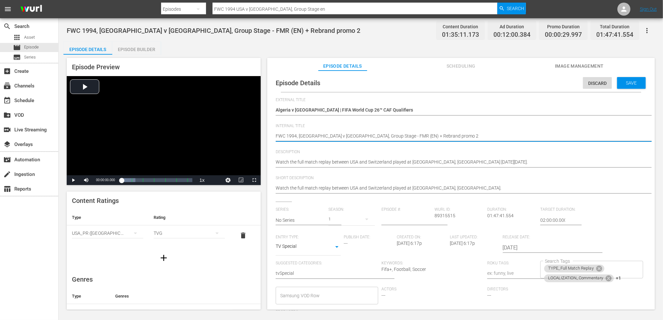
drag, startPoint x: 374, startPoint y: 136, endPoint x: 262, endPoint y: 136, distance: 111.9
paste textarea "Algeria v [GEOGRAPHIC_DATA] | FIFA World Cup 26™ CAF Qualifiers"
type textarea "Algeria v Botswana | FIFA World Cup 26™ CAF Qualifiers (EN) + Rebrand promo 2"
drag, startPoint x: 443, startPoint y: 135, endPoint x: 397, endPoint y: 137, distance: 45.9
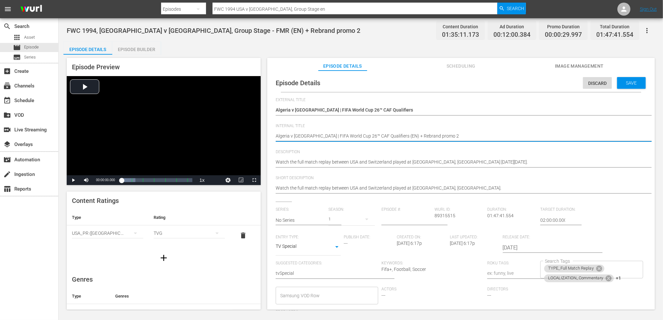
click at [397, 137] on textarea "FWC 1994, USA v Switzerland, Group Stage - FMR (EN) + Rebrand promo 2" at bounding box center [458, 137] width 367 height 8
type textarea "Algeria v [GEOGRAPHIC_DATA] | FIFA World Cup 26™ CAF Qualifiers (EN)"
click at [142, 48] on div "Episode Builder" at bounding box center [136, 50] width 49 height 16
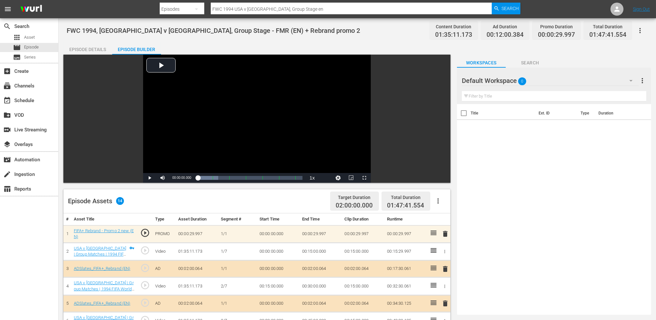
click at [446, 233] on span "delete" at bounding box center [445, 234] width 8 height 8
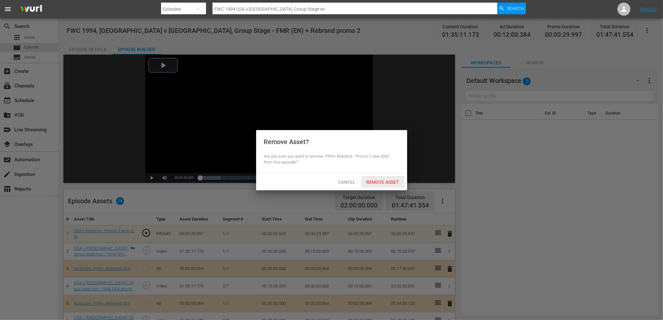
click at [394, 183] on span "Remove Asset" at bounding box center [382, 182] width 43 height 5
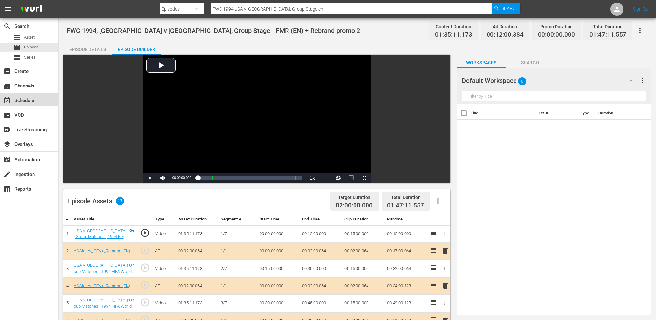
click at [45, 97] on div "event_available Schedule" at bounding box center [29, 99] width 58 height 13
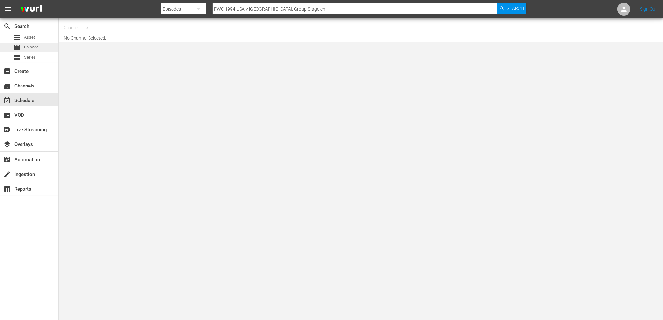
click at [38, 46] on span "Episode" at bounding box center [31, 47] width 15 height 7
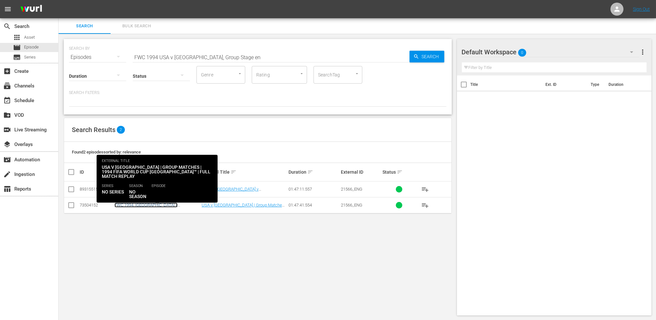
click at [174, 204] on link "FWC 1994, USA v Switzerland, Group Stage - FMR (EN) + Rebrand promo 2" at bounding box center [156, 210] width 85 height 15
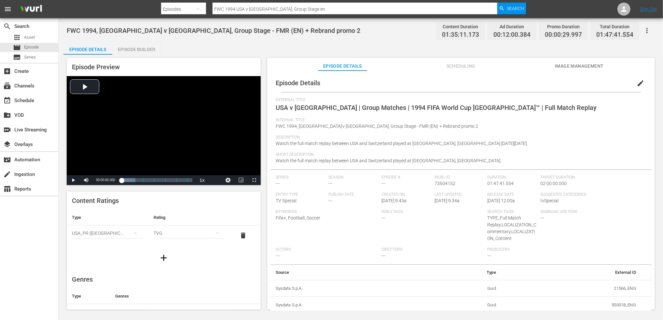
click at [150, 50] on div "Episode Builder" at bounding box center [136, 50] width 49 height 16
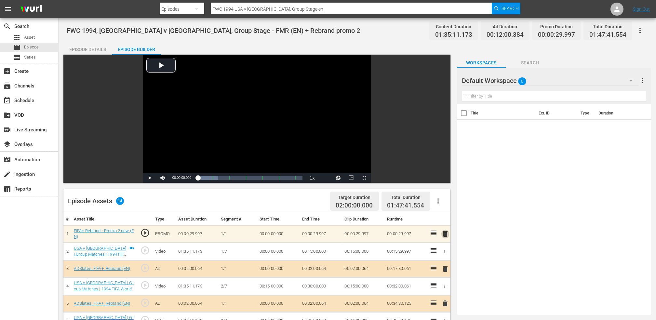
click at [442, 234] on span "delete" at bounding box center [445, 234] width 8 height 8
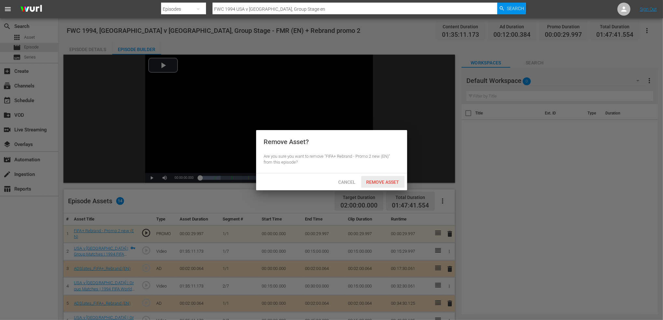
click at [376, 180] on span "Remove Asset" at bounding box center [382, 182] width 43 height 5
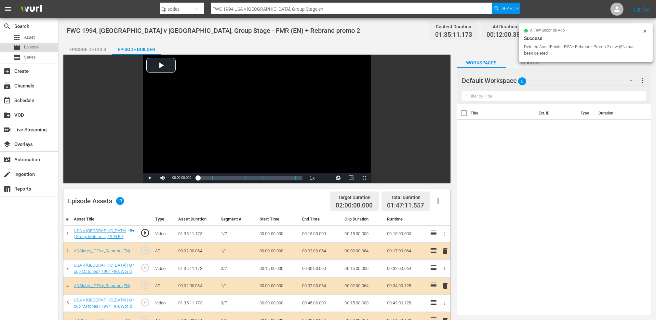
click at [35, 47] on span "Episode" at bounding box center [31, 47] width 15 height 7
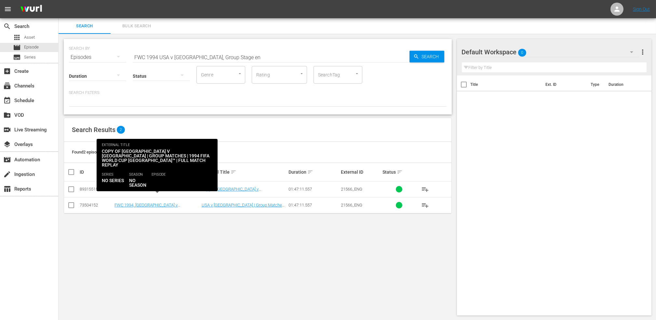
click at [175, 190] on link "FWC 1994, USA v Switzerland, Group Stage - FMR (EN) + Rebrand promo 2" at bounding box center [156, 194] width 85 height 15
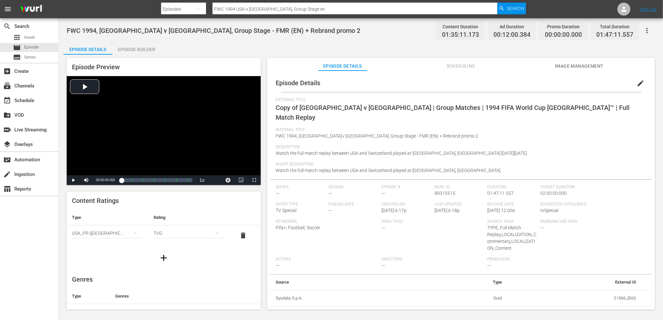
drag, startPoint x: 128, startPoint y: 50, endPoint x: 123, endPoint y: 49, distance: 5.2
click at [130, 49] on div "Episode Builder" at bounding box center [136, 50] width 49 height 16
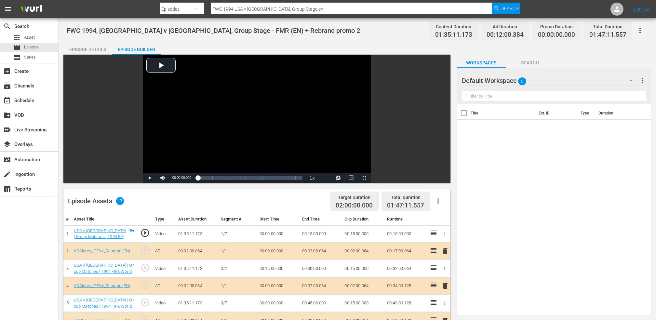
click at [90, 48] on div "Episode Details" at bounding box center [87, 50] width 49 height 16
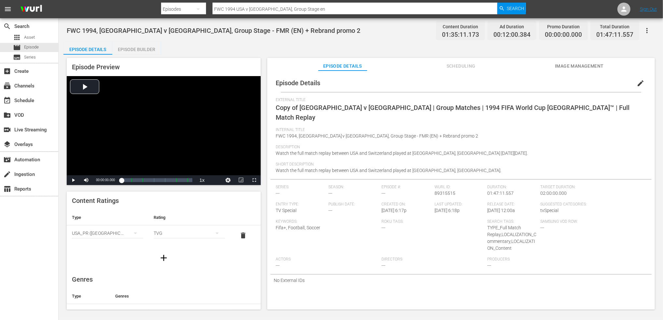
click at [534, 82] on span "edit" at bounding box center [640, 83] width 8 height 8
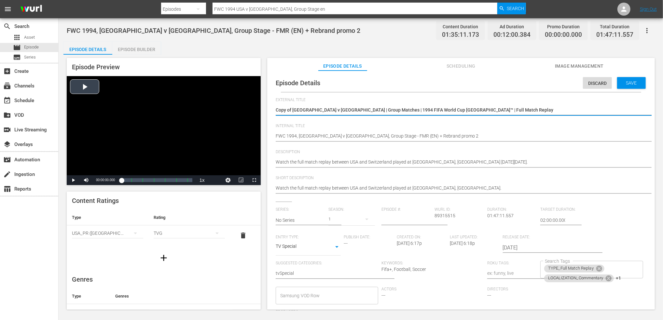
drag, startPoint x: 470, startPoint y: 110, endPoint x: 243, endPoint y: 115, distance: 226.8
click at [237, 114] on div "Episode Preview Video Player is loading. Play Video Play Mute Current Time 00:0…" at bounding box center [360, 185] width 594 height 260
paste textarea "Algeria v [GEOGRAPHIC_DATA] | FIFA World Cup 26™ CAF Qualifiers"
type textarea "Algeria v [GEOGRAPHIC_DATA] | FIFA World Cup 26™ CAF Qualifiers"
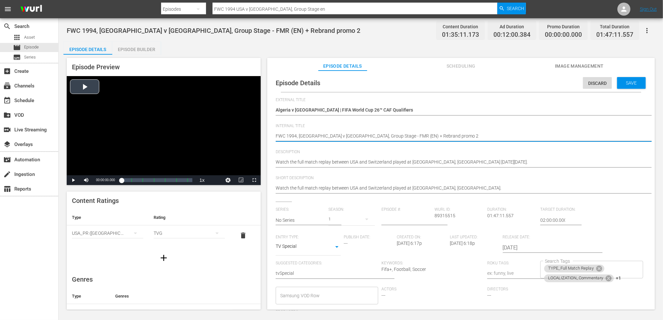
drag, startPoint x: 375, startPoint y: 136, endPoint x: 212, endPoint y: 133, distance: 162.7
paste textarea "Algeria v [GEOGRAPHIC_DATA] | FIFA World Cup 26™ CAF Qualifiers"
type textarea "Algeria v Botswana | FIFA World Cup 26™ CAF Qualifiers(EN) + Rebrand promo 2"
drag, startPoint x: 412, startPoint y: 138, endPoint x: 397, endPoint y: 138, distance: 15.3
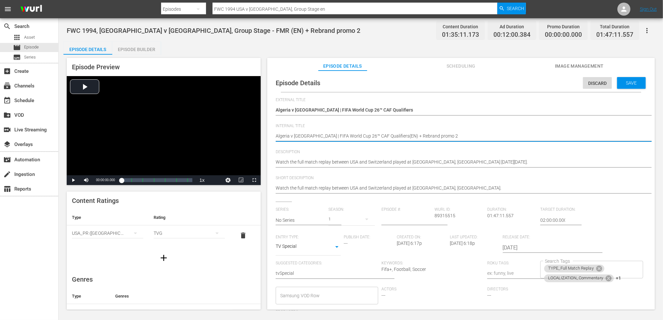
click at [397, 138] on textarea "FWC 1994, USA v Switzerland, Group Stage - FMR (EN) + Rebrand promo 2" at bounding box center [458, 137] width 367 height 8
type textarea "Algeria v Botswana | FIFA World Cup 26™ CAF Qualifiers(EN) +"
type textarea "Algeria v Botswana | FIFA World Cup 26™ CAF Qualifiers(EN)"
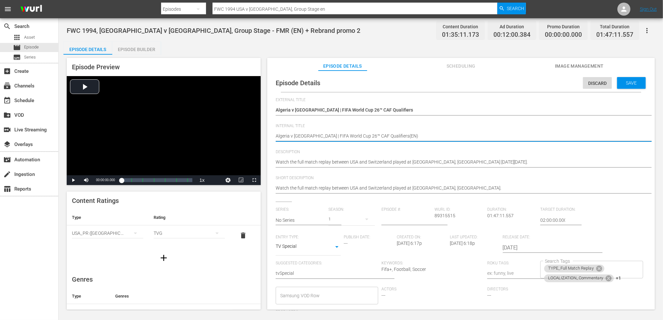
click at [385, 135] on textarea "FWC 1994, USA v Switzerland, Group Stage - FMR (EN) + Rebrand promo 2" at bounding box center [458, 137] width 367 height 8
type textarea "Algeria v [GEOGRAPHIC_DATA] | FIFA World Cup 26™ CAF Qualifiers (EN)"
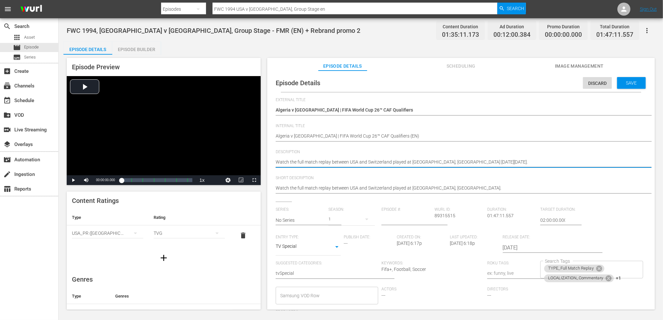
drag, startPoint x: 439, startPoint y: 163, endPoint x: 262, endPoint y: 166, distance: 176.6
paste textarea "Algeria, one of Africa’s powerhouses, sit at the top of the standings. They now…"
type textarea "Algeria, one of Africa’s powerhouses, sit at the top of the standings. They now…"
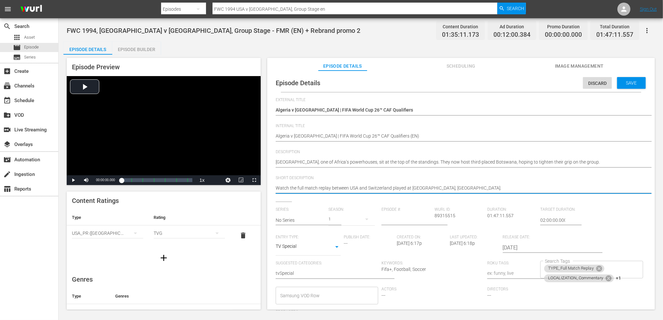
drag, startPoint x: 471, startPoint y: 185, endPoint x: 237, endPoint y: 193, distance: 234.3
paste textarea "Algeria, one of Africa’s powerhouses, sit at the top of the standings. They now…"
type textarea "Algeria, one of Africa’s powerhouses, sit at the top of the standings. They now…"
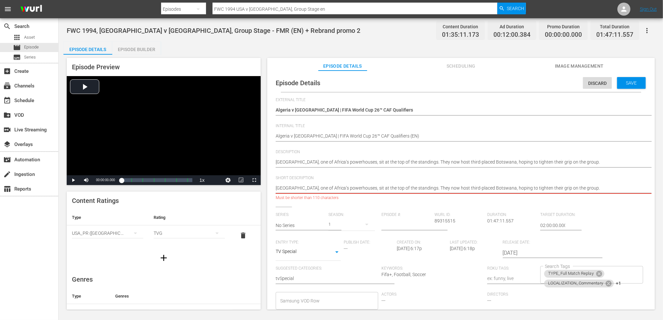
drag, startPoint x: 537, startPoint y: 187, endPoint x: 489, endPoint y: 187, distance: 48.5
click at [489, 187] on textarea "Watch the full match replay between USA and Switzerland played at Pontiac Silve…" at bounding box center [458, 189] width 367 height 8
type textarea "Algeria, one of Africa’s powerhouses, sit at the top of the standings. They now…"
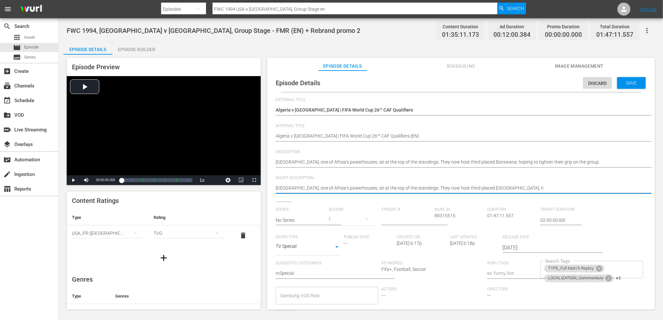
type textarea "Algeria, one of Africa’s powerhouses, sit at the top of the standings. They now…"
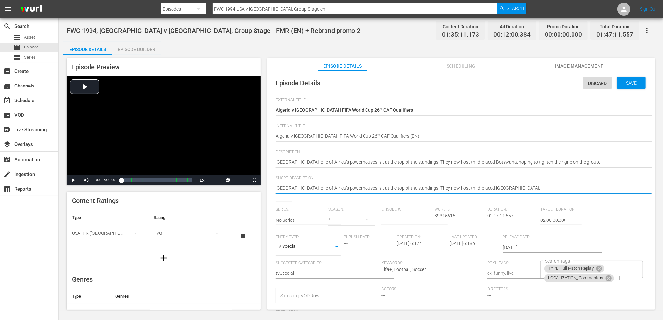
type textarea "Algeria, one of Africa’s powerhouses, sit at the top of the standings. They now…"
click at [534, 270] on icon at bounding box center [598, 268] width 7 height 7
click at [534, 270] on icon at bounding box center [608, 269] width 6 height 6
click at [534, 273] on div "LOCALIZATION_Content Search Tags" at bounding box center [591, 270] width 102 height 18
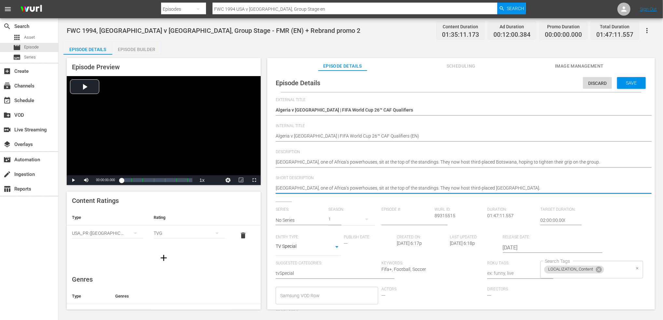
type textarea "Algeria, one of Africa’s powerhouses, sit at the top of the standings. They now…"
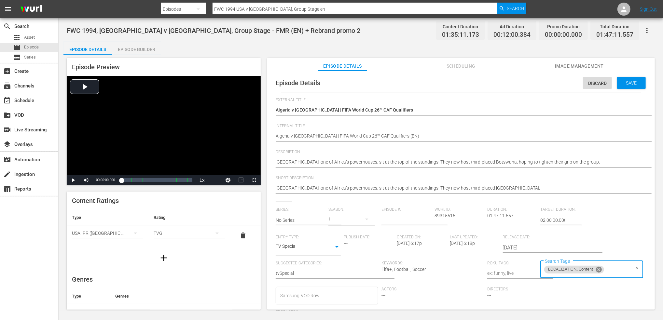
click at [534, 271] on icon at bounding box center [599, 269] width 6 height 6
click at [534, 271] on input "Search Tags" at bounding box center [586, 270] width 87 height 12
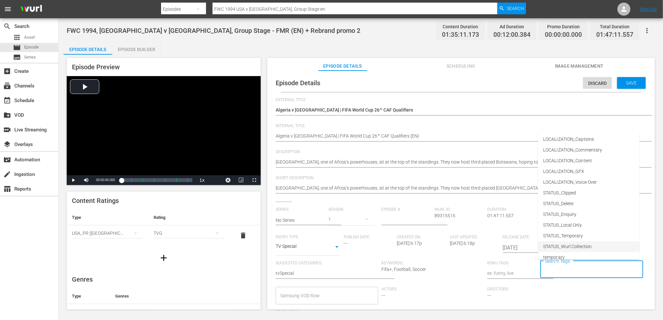
scroll to position [60, 0]
click at [534, 232] on li "TYPE_Live" at bounding box center [588, 230] width 101 height 11
click at [534, 267] on input "Search Tags" at bounding box center [604, 270] width 50 height 12
click at [534, 235] on span "STATUS_Temporary" at bounding box center [563, 236] width 40 height 7
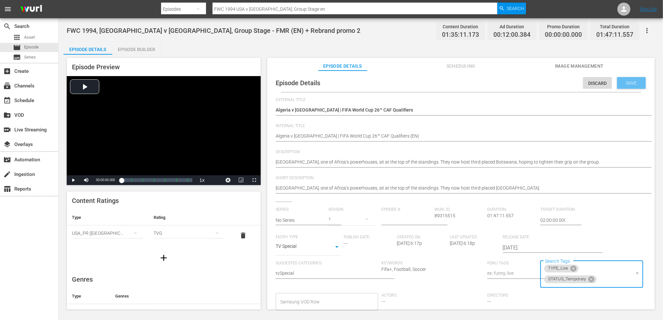
click at [534, 82] on span "Save" at bounding box center [631, 82] width 21 height 5
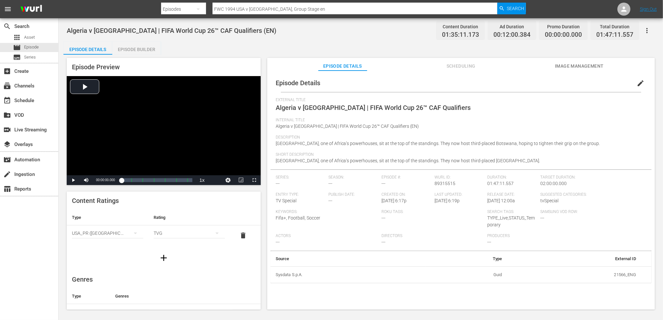
click at [534, 64] on span "Image Management" at bounding box center [579, 66] width 49 height 8
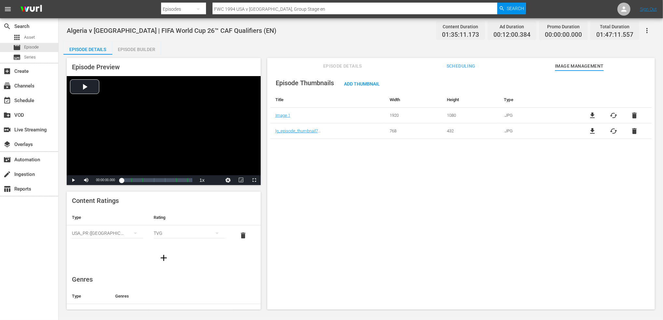
click at [534, 114] on span "delete" at bounding box center [634, 116] width 8 height 8
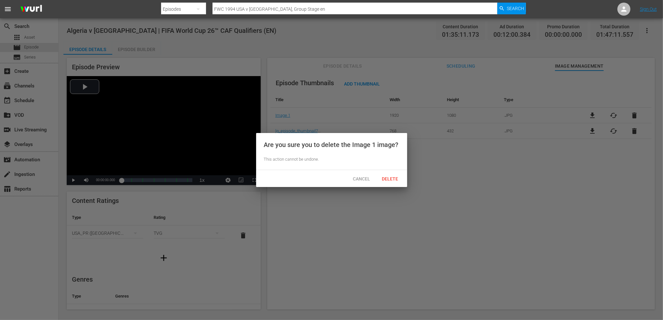
click at [392, 181] on span "Delete" at bounding box center [390, 178] width 27 height 5
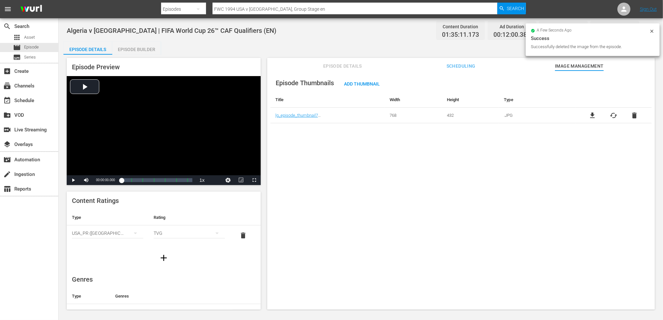
click at [534, 116] on span "delete" at bounding box center [634, 116] width 8 height 8
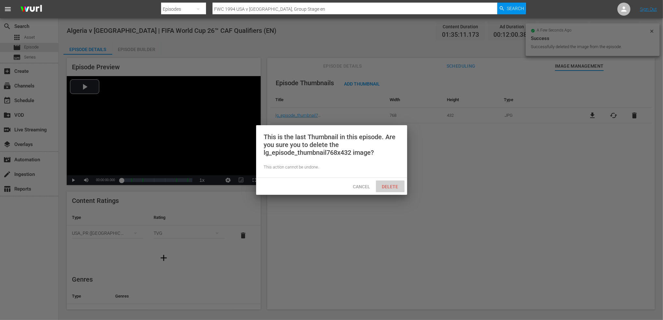
click at [390, 184] on span "Delete" at bounding box center [390, 186] width 27 height 5
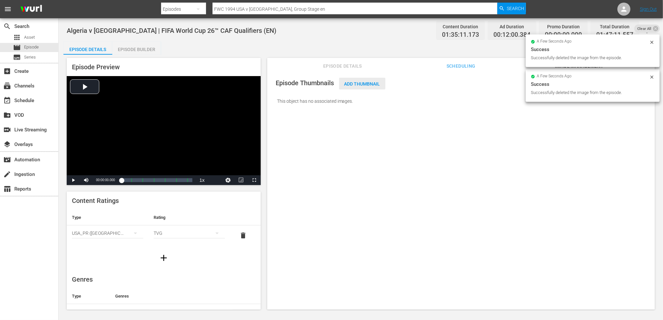
click at [374, 82] on span "Add Thumbnail" at bounding box center [362, 83] width 46 height 5
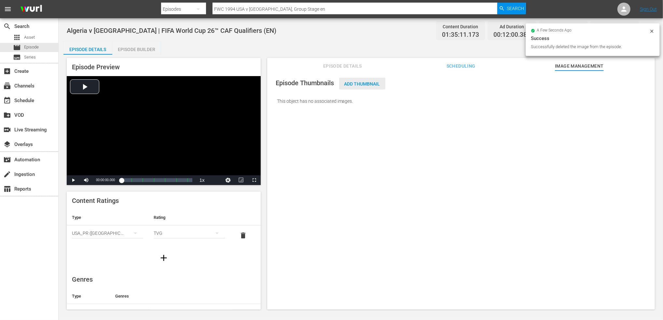
click at [359, 84] on span "Add Thumbnail" at bounding box center [362, 83] width 46 height 5
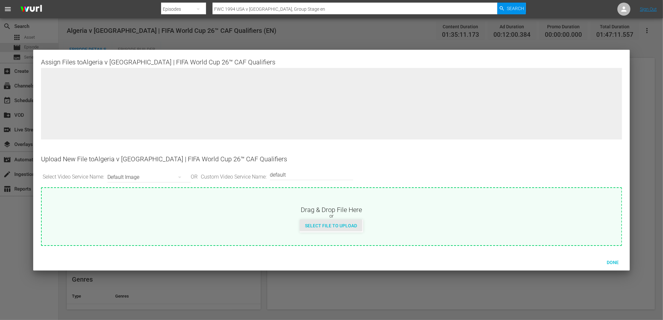
click at [356, 227] on span "Select File to Upload" at bounding box center [331, 225] width 62 height 5
type input "C:\fakepath\5.jpg"
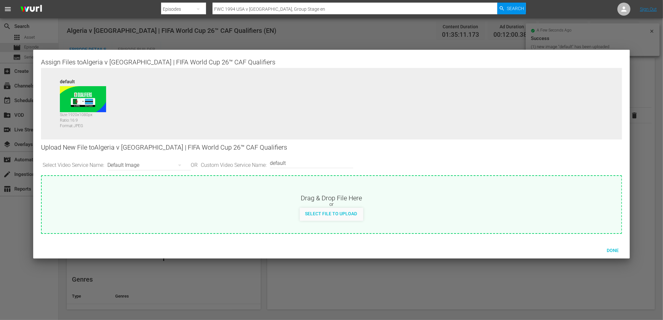
click at [305, 164] on input "default" at bounding box center [310, 163] width 80 height 16
type input "default 1"
click at [337, 211] on span "Select File to Upload" at bounding box center [331, 213] width 62 height 5
type input "C:\fakepath\6.jpg"
click at [534, 250] on span "Done" at bounding box center [612, 250] width 22 height 5
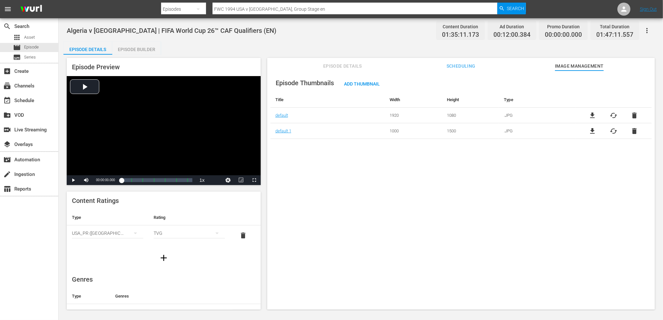
click at [124, 51] on div "Episode Builder" at bounding box center [136, 50] width 49 height 16
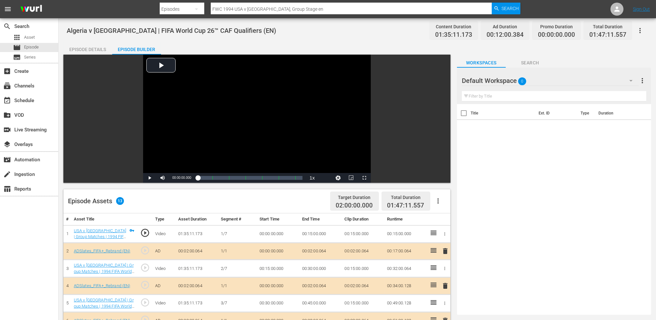
click at [97, 50] on div "Episode Details" at bounding box center [87, 50] width 49 height 16
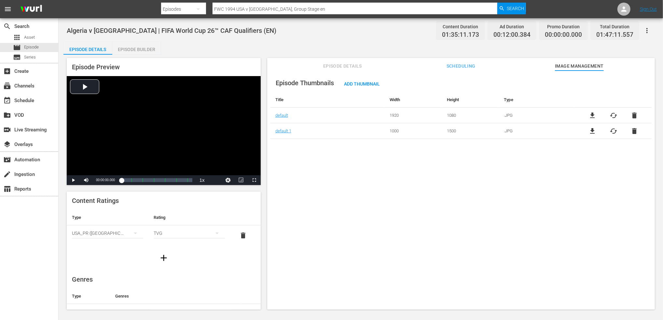
click at [333, 66] on span "Episode Details" at bounding box center [342, 66] width 49 height 8
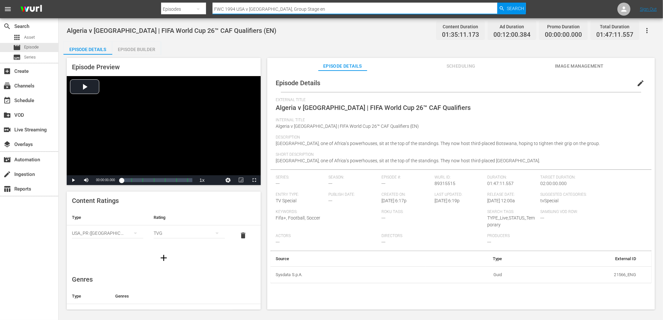
drag, startPoint x: 235, startPoint y: 8, endPoint x: 145, endPoint y: 20, distance: 90.9
click at [146, 18] on nav "menu Search By Episodes Search ID, Title, Description, Keywords, or Category FW…" at bounding box center [331, 9] width 663 height 18
paste input "s Brazil, Round of 16"
type input "FWC 1994 USA vs Brazil, Round of 16"
click at [516, 3] on span "Search" at bounding box center [514, 9] width 17 height 12
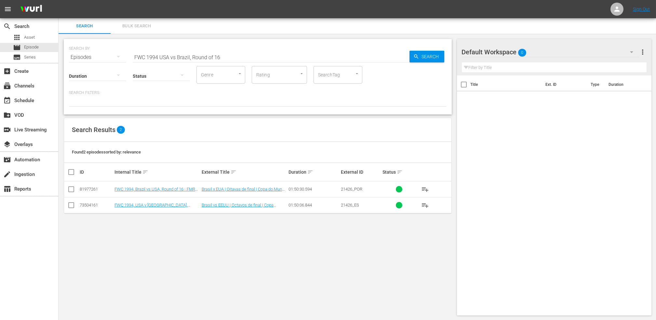
click at [241, 57] on input "FWC 1994 USA vs Brazil, Round of 16" at bounding box center [271, 57] width 277 height 16
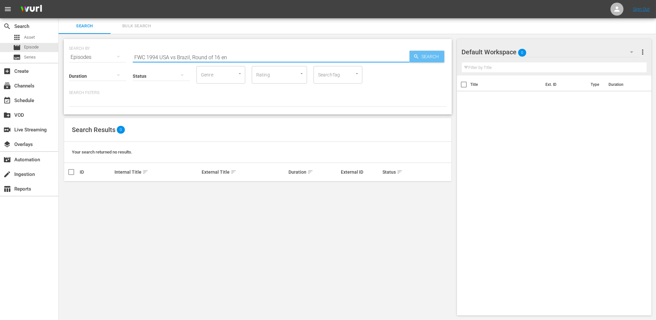
click at [429, 56] on span "Search" at bounding box center [431, 57] width 25 height 12
click at [238, 59] on input "FWC 1994 USA vs Brazil, Round of 16 en" at bounding box center [271, 57] width 277 height 16
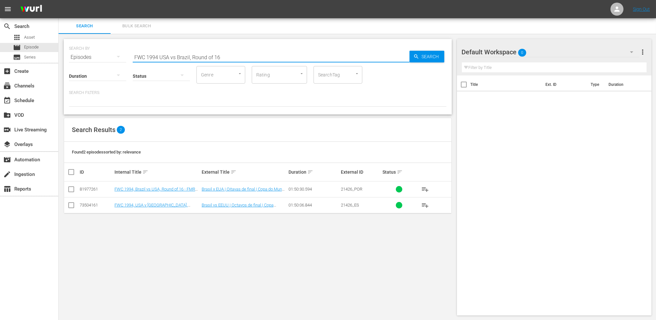
click at [175, 56] on input "FWC 1994 USA vs Brazil, Round of 16" at bounding box center [271, 57] width 277 height 16
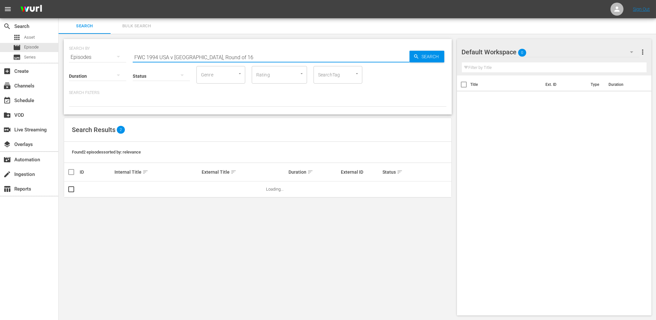
click at [224, 58] on input "FWC 1994 USA v Brazil, Round of 16" at bounding box center [271, 57] width 277 height 16
type input "FWC 1994 USA v Brazil, Round of 16 en"
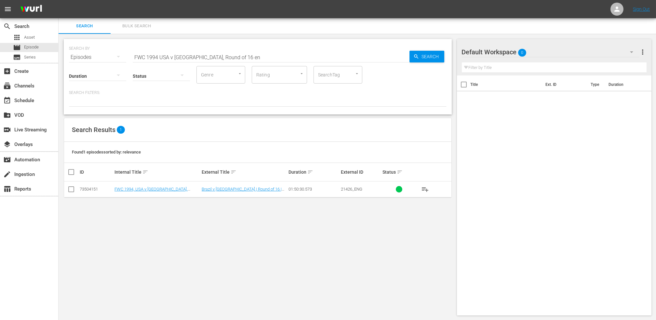
click at [75, 193] on td at bounding box center [71, 189] width 15 height 16
click at [70, 189] on input "checkbox" at bounding box center [71, 191] width 8 height 8
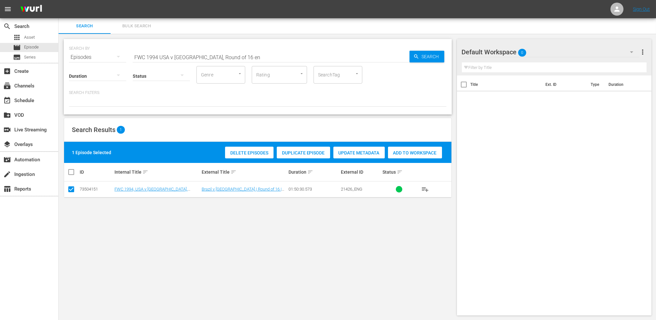
click at [300, 152] on span "Duplicate Episode" at bounding box center [303, 152] width 53 height 5
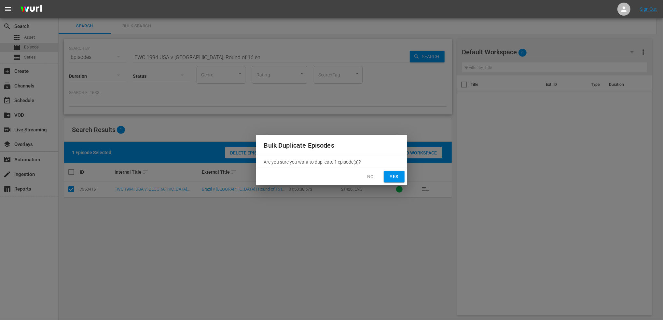
click at [397, 175] on span "Yes" at bounding box center [394, 177] width 10 height 8
checkbox input "false"
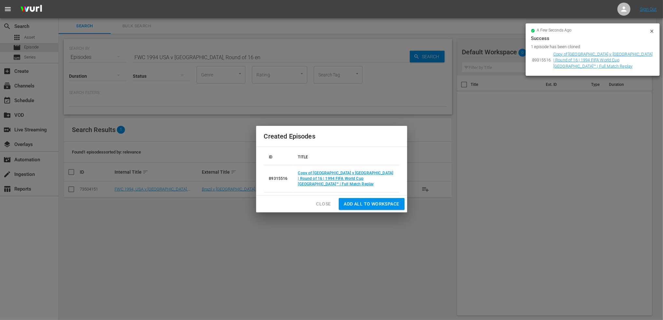
click at [320, 204] on span "Close" at bounding box center [323, 204] width 15 height 8
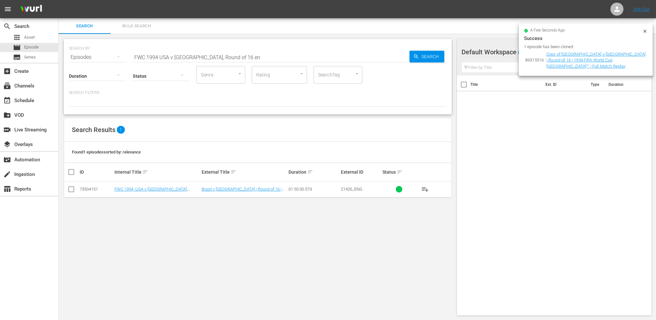
click at [233, 54] on input "FWC 1994 USA v Brazil, Round of 16 en" at bounding box center [271, 57] width 277 height 16
click at [435, 56] on span "Search" at bounding box center [431, 57] width 25 height 12
click at [233, 55] on input "FWC 1994 USA v Brazil, Round of 16 en" at bounding box center [271, 57] width 277 height 16
type input "FWC 1994 USA v Brazil en"
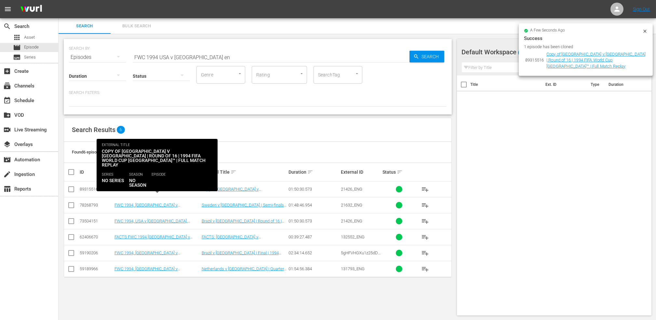
click at [163, 188] on link "FWC 1994, USA v Brazil, Round of 16 - FMR (EN)" at bounding box center [150, 192] width 73 height 10
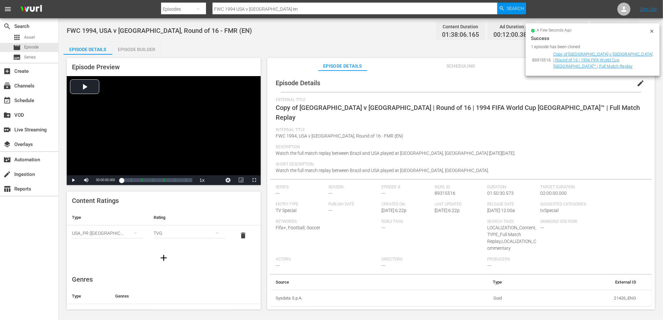
click at [534, 82] on span "edit" at bounding box center [640, 83] width 8 height 8
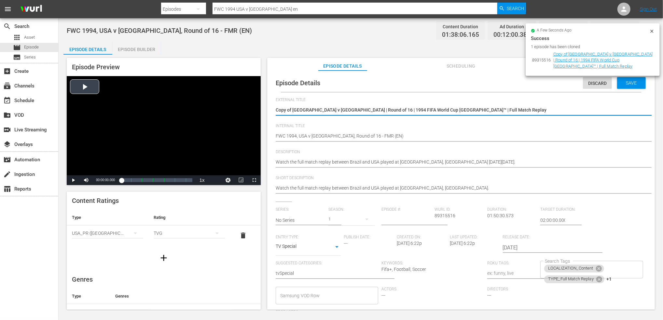
drag, startPoint x: 455, startPoint y: 109, endPoint x: 236, endPoint y: 113, distance: 218.9
click at [236, 113] on div "Episode Preview Video Player is loading. Play Video Play Mute Current Time 00:0…" at bounding box center [360, 185] width 594 height 260
paste textarea "[GEOGRAPHIC_DATA] v [GEOGRAPHIC_DATA] DR | FIFA World Cup 26™ CAF Qualifiers"
type textarea "[GEOGRAPHIC_DATA] v [GEOGRAPHIC_DATA] DR | FIFA World Cup 26™ CAF Qualifiers"
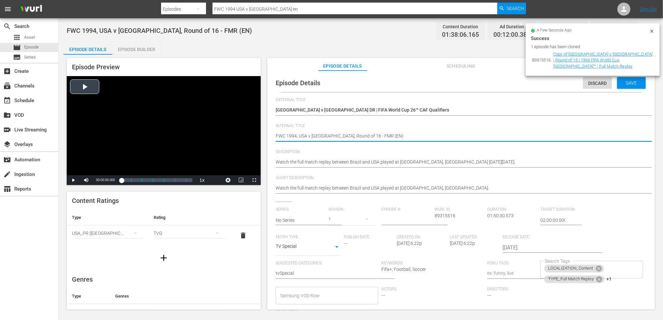
drag, startPoint x: 361, startPoint y: 136, endPoint x: 250, endPoint y: 136, distance: 110.6
paste textarea "[GEOGRAPHIC_DATA] v [GEOGRAPHIC_DATA] DR | FIFA World Cup 26™ CAF Qualifiers"
type textarea "[GEOGRAPHIC_DATA] v [GEOGRAPHIC_DATA] DR | FIFA World Cup 26™ CAF Qualifiers (E…"
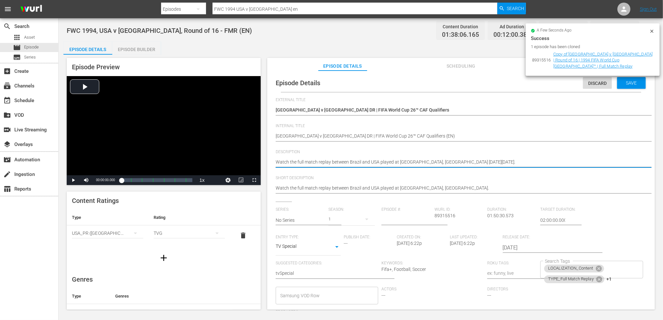
drag, startPoint x: 522, startPoint y: 162, endPoint x: 273, endPoint y: 165, distance: 249.5
paste textarea "match between South Sudan and Congo DR played at Juba Stadium, Juba on Friday, …"
type textarea "Watch the match between South Sudan and Congo DR played at Juba Stadium, Juba o…"
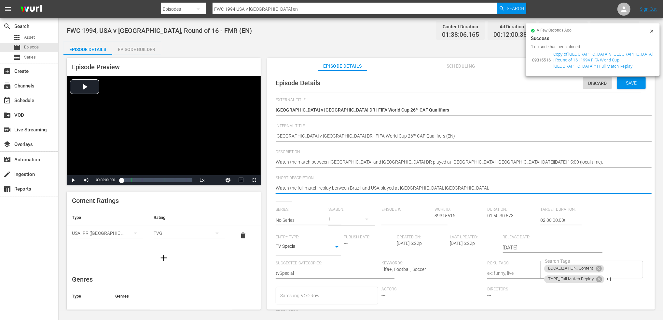
drag, startPoint x: 460, startPoint y: 187, endPoint x: 262, endPoint y: 187, distance: 197.1
paste textarea "match between South Sudan and Congo DR played at Juba Stadium, Juba on Friday, …"
type textarea "Watch the match between South Sudan and Congo DR played at Juba Stadium, Juba o…"
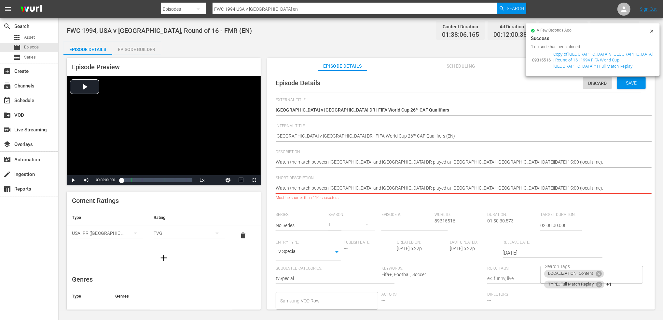
scroll to position [2, 0]
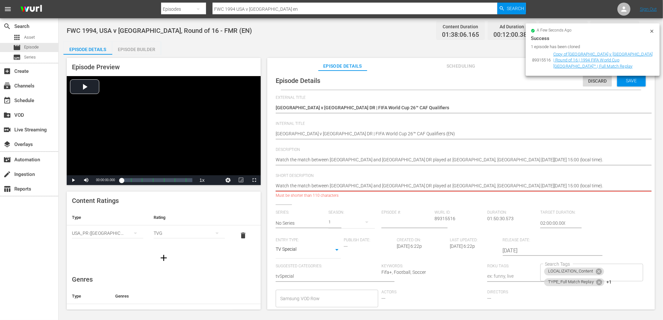
drag, startPoint x: 435, startPoint y: 184, endPoint x: 548, endPoint y: 186, distance: 113.5
click at [534, 186] on textarea "Watch the full match replay between Brazil and USA played at Stanford Stadium, …" at bounding box center [458, 186] width 367 height 8
type textarea "Watch the match between South Sudan and Congo DR played at Juba Stadium,"
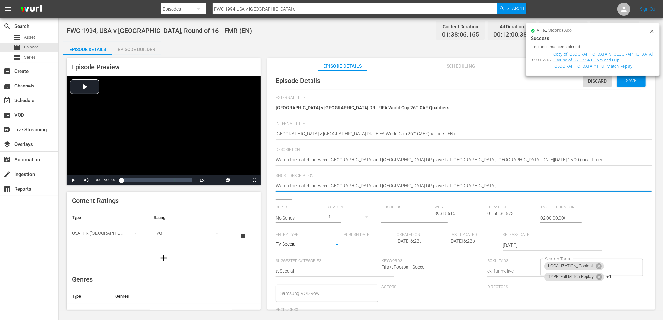
type textarea "Watch the match between South Sudan and Congo DR played at Juba Stadium,"
type textarea "Watch the match between South Sudan and Congo DR played at Juba Stadium"
type textarea "Watch the match between South Sudan and Congo DR played at Juba Stadium."
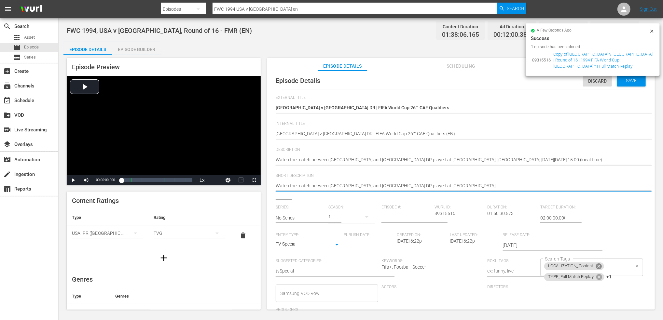
click at [534, 264] on icon at bounding box center [599, 266] width 6 height 6
click at [534, 265] on icon at bounding box center [599, 266] width 6 height 6
click at [534, 265] on icon at bounding box center [608, 267] width 6 height 6
type textarea "Watch the match between South Sudan and Congo DR played at Juba Stadium."
click at [534, 266] on input "Search Tags" at bounding box center [586, 268] width 87 height 12
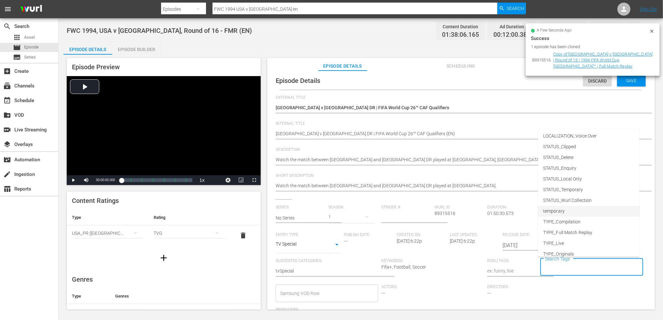
scroll to position [60, 0]
click at [534, 230] on li "TYPE_Live" at bounding box center [588, 227] width 101 height 11
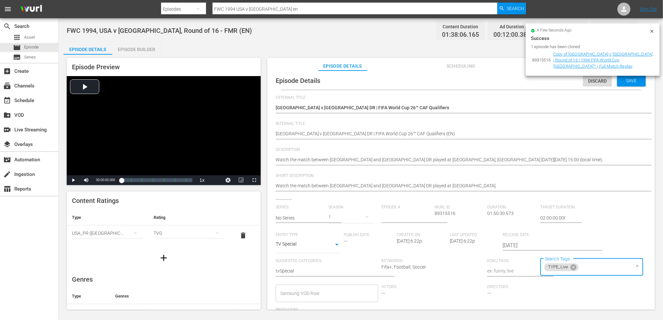
click at [534, 268] on input "Search Tags" at bounding box center [604, 268] width 50 height 12
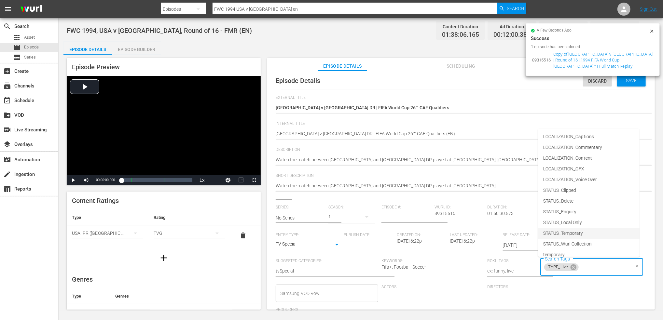
click at [534, 233] on span "STATUS_Temporary" at bounding box center [563, 233] width 40 height 7
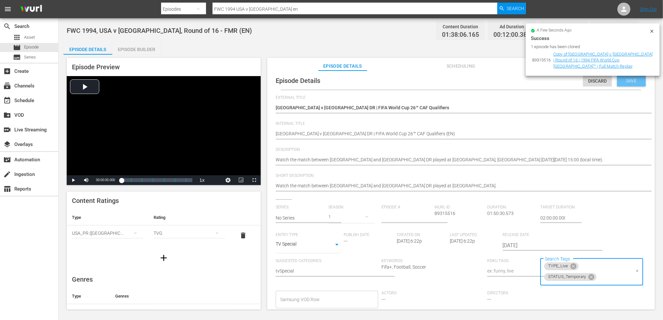
click at [534, 81] on span "Save" at bounding box center [631, 80] width 21 height 5
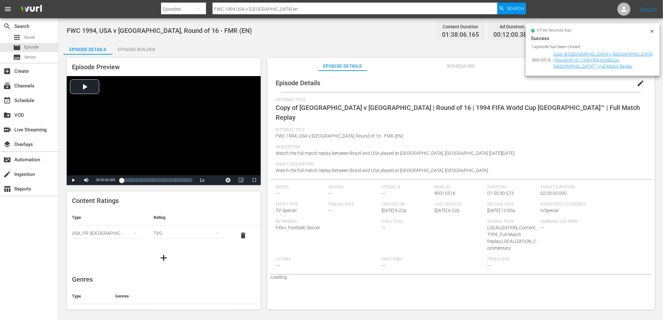
scroll to position [0, 0]
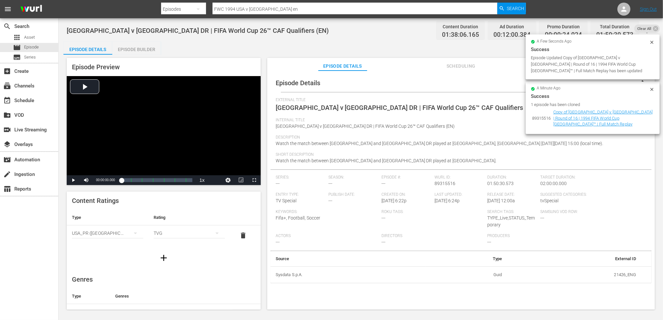
click at [534, 149] on div "Description Watch the match between South Sudan and Congo DR played at Juba Sta…" at bounding box center [460, 143] width 370 height 17
click at [534, 41] on icon at bounding box center [651, 42] width 5 height 5
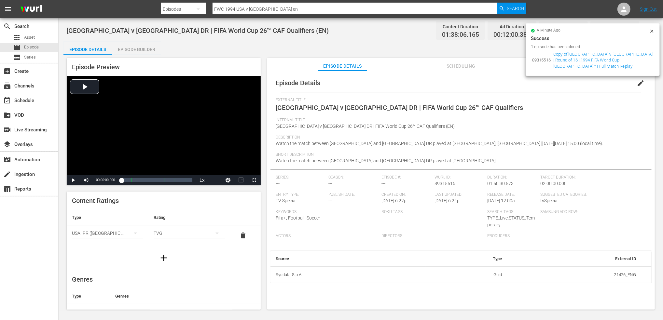
click at [534, 32] on icon at bounding box center [651, 31] width 5 height 5
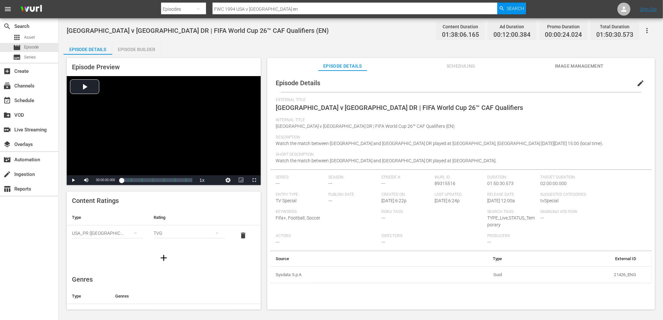
click at [534, 67] on span "Image Management" at bounding box center [579, 66] width 49 height 8
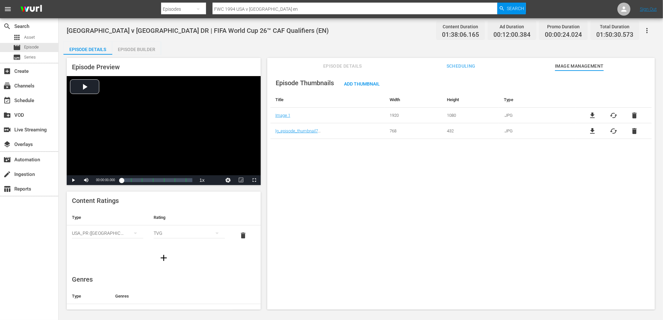
click at [534, 115] on span "delete" at bounding box center [634, 116] width 8 height 8
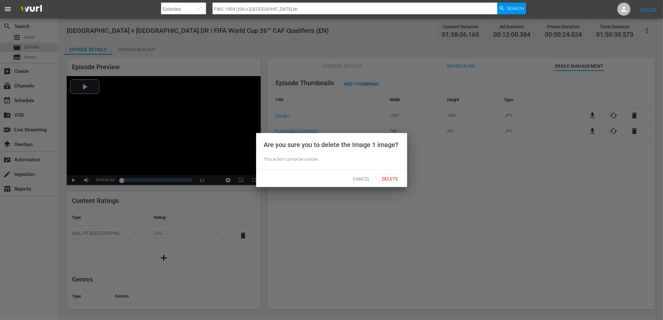
click at [396, 175] on div "Delete" at bounding box center [390, 179] width 29 height 12
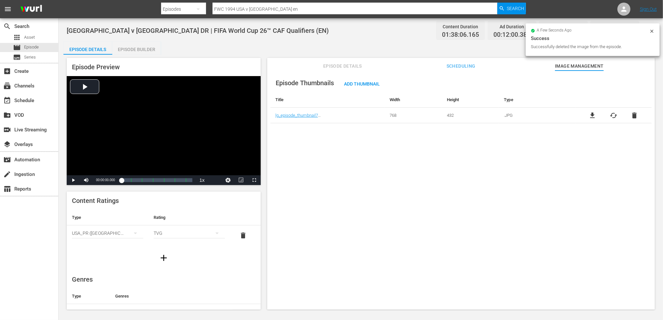
click at [534, 110] on td "file_download cached delete" at bounding box center [613, 116] width 76 height 16
drag, startPoint x: 633, startPoint y: 114, endPoint x: 556, endPoint y: 139, distance: 80.9
click at [534, 114] on span "delete" at bounding box center [634, 116] width 8 height 8
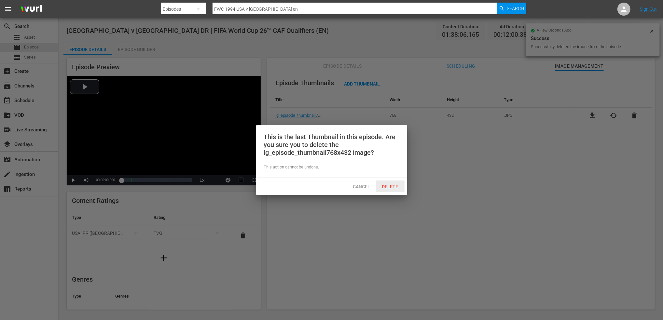
click at [396, 187] on span "Delete" at bounding box center [390, 186] width 27 height 5
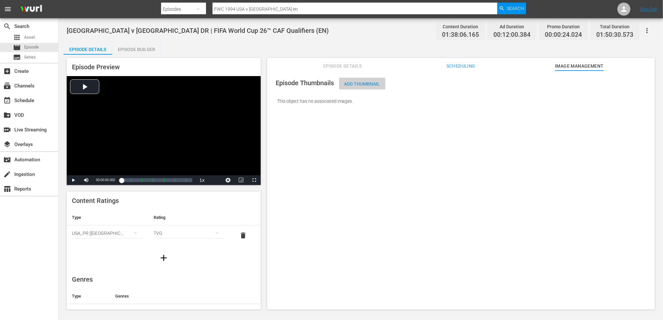
click at [362, 81] on span "Add Thumbnail" at bounding box center [362, 83] width 46 height 5
click at [376, 83] on span "Add Thumbnail" at bounding box center [362, 83] width 46 height 5
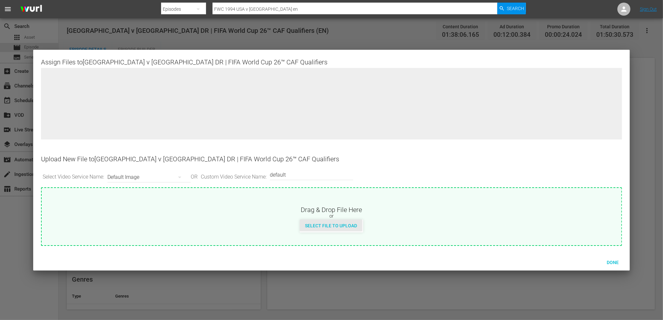
click at [323, 226] on span "Select File to Upload" at bounding box center [331, 225] width 62 height 5
type input "C:\fakepath\7.jpg"
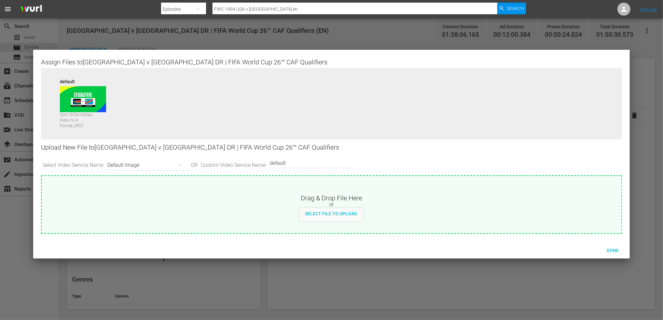
click at [310, 158] on input "default" at bounding box center [310, 163] width 80 height 16
type input "default 1"
click at [331, 211] on span "Select File to Upload" at bounding box center [331, 213] width 62 height 5
type input "C:\fakepath\8.jpg"
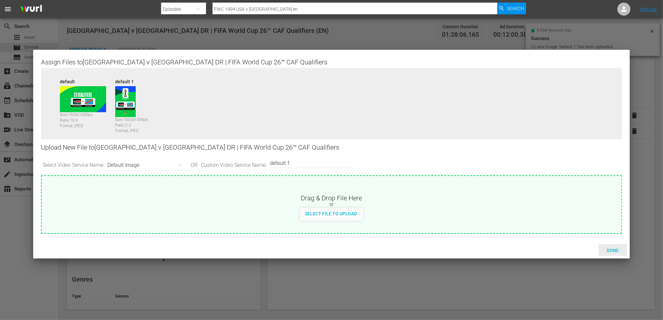
click at [534, 249] on span "Done" at bounding box center [612, 250] width 22 height 5
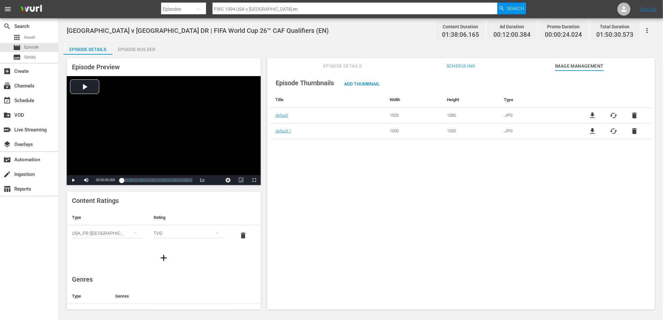
click at [374, 196] on div "Episode Thumbnails Add Thumbnail Title Width Height Type default 1920 1080 .JPG…" at bounding box center [460, 193] width 387 height 245
click at [339, 67] on span "Episode Details" at bounding box center [342, 66] width 49 height 8
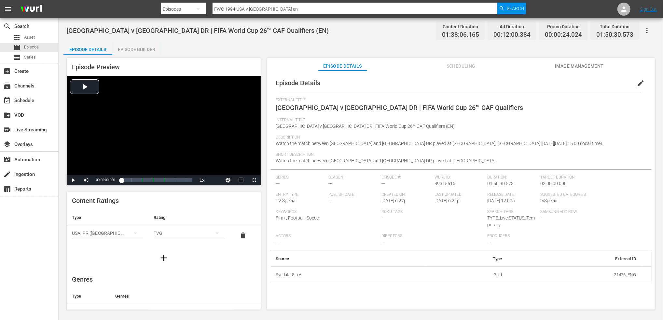
drag, startPoint x: 141, startPoint y: 6, endPoint x: 146, endPoint y: 7, distance: 5.6
click at [139, 6] on nav "menu Search By Episodes Search ID, Title, Description, Keywords, or Category FW…" at bounding box center [331, 9] width 663 height 18
paste input "2002 USA vs Portugal, Group Stage"
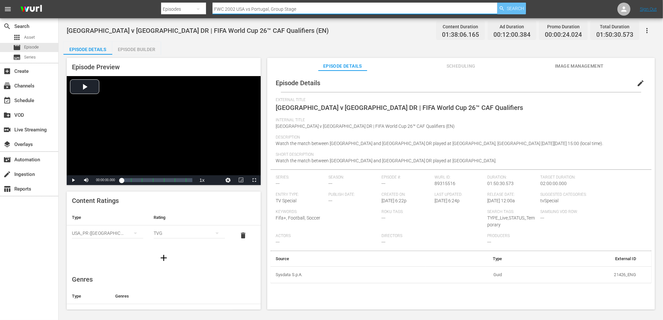
type input "FWC 2002 USA vs Portugal, Group Stage"
click at [506, 9] on div "Search" at bounding box center [511, 9] width 29 height 12
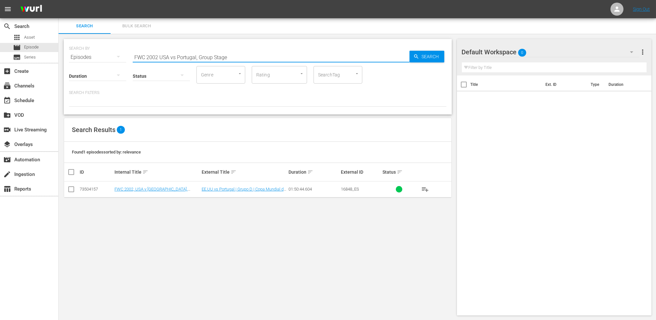
click at [176, 56] on input "FWC 2002 USA vs Portugal, Group Stage" at bounding box center [271, 57] width 277 height 16
click at [175, 58] on input "FWC 2002 USA vs Portugal, Group Stage" at bounding box center [271, 57] width 277 height 16
click at [229, 55] on input "FWC 2002 USA v Portugal, Group Stage" at bounding box center [271, 57] width 277 height 16
type input "FWC 2002 USA v Portugal, Group Stage en"
click at [72, 188] on input "checkbox" at bounding box center [71, 191] width 8 height 8
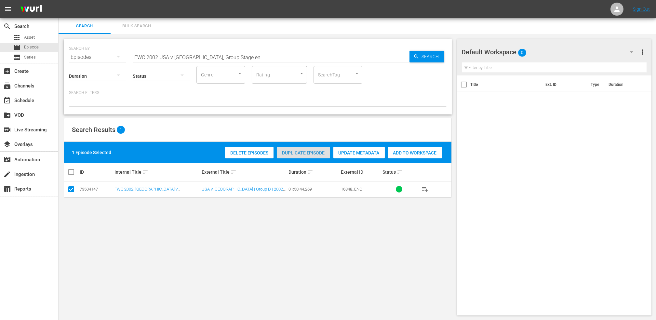
click at [311, 151] on span "Duplicate Episode" at bounding box center [303, 152] width 53 height 5
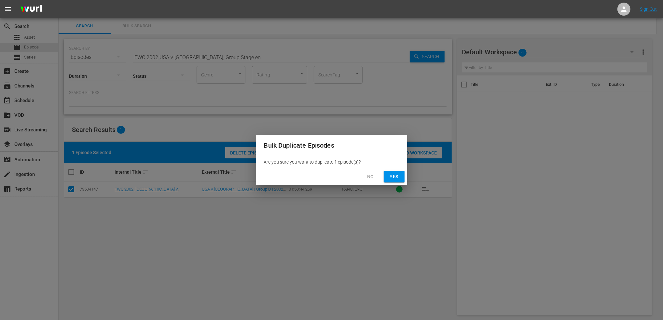
click at [392, 179] on span "Yes" at bounding box center [394, 177] width 10 height 8
checkbox input "false"
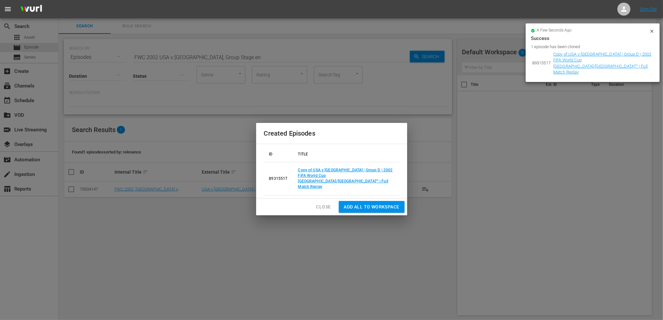
click at [329, 201] on button "Close" at bounding box center [323, 207] width 25 height 12
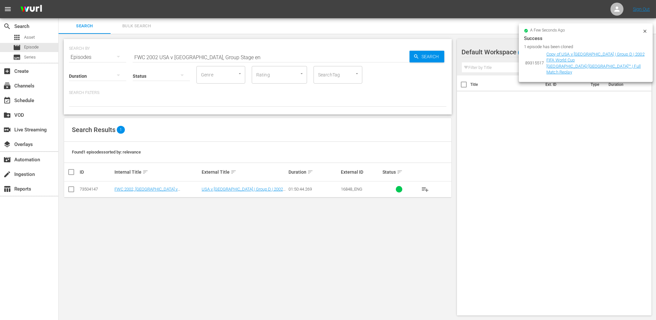
click at [251, 58] on input "FWC 2002 USA v Portugal, Group Stage en" at bounding box center [271, 57] width 277 height 16
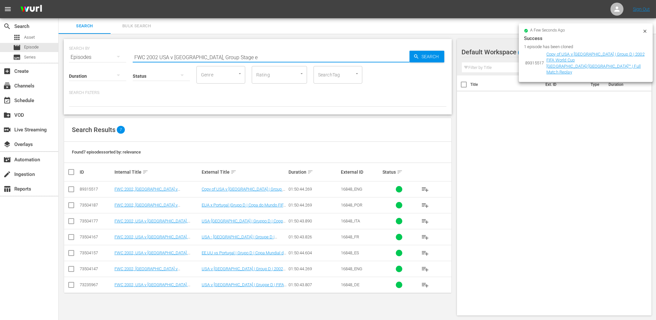
type input "FWC 2002 USA v Portugal, Group Stage en"
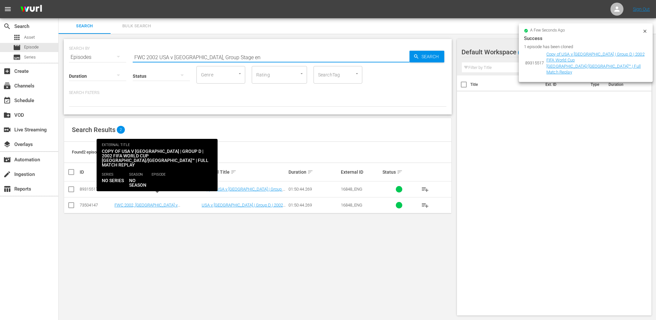
click at [152, 187] on link "FWC 2002, USA v Portugal, Group Stage - FMR (EN)" at bounding box center [156, 192] width 85 height 10
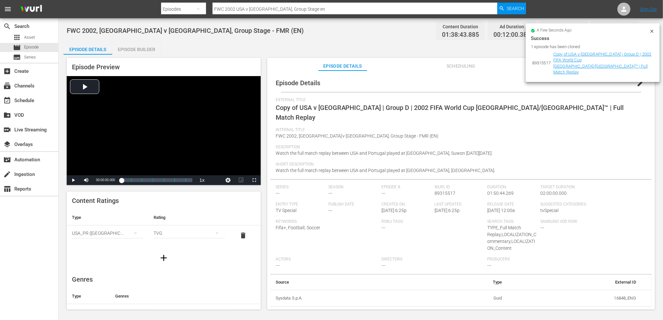
click at [534, 82] on span "edit" at bounding box center [640, 83] width 8 height 8
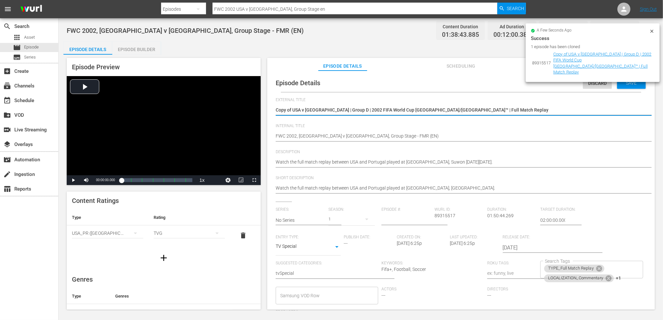
drag, startPoint x: 466, startPoint y: 107, endPoint x: 275, endPoint y: 111, distance: 191.0
click at [272, 114] on div "Episode Details Discard Save External Title Copy of USA v Portugal | Group D | …" at bounding box center [460, 228] width 381 height 308
paste textarea "Benin v [GEOGRAPHIC_DATA] | FIFA World Cup 26™ CAF Qualifiers"
type textarea "Benin v [GEOGRAPHIC_DATA] | FIFA World Cup 26™ CAF Qualifiers"
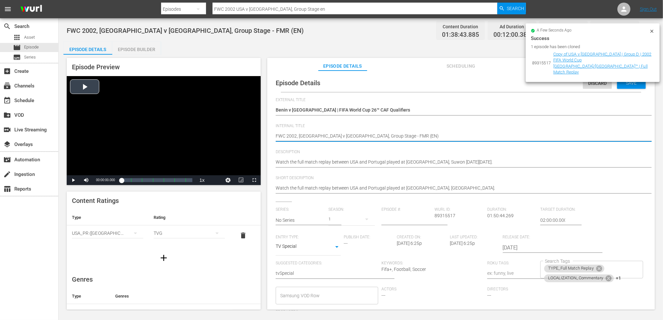
drag, startPoint x: 368, startPoint y: 135, endPoint x: 250, endPoint y: 138, distance: 118.1
paste textarea "Benin v [GEOGRAPHIC_DATA] | FIFA World Cup 26™ CAF Qualifiers"
type textarea "Benin v [GEOGRAPHIC_DATA] | FIFA World Cup 26™ CAF Qualifiers(EN)"
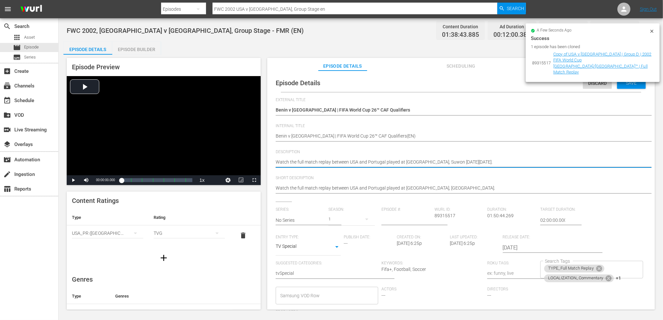
drag, startPoint x: 437, startPoint y: 101, endPoint x: 468, endPoint y: 165, distance: 71.0
click at [534, 161] on textarea "Watch the full match replay between USA and Portugal played at Suwon World Cup …" at bounding box center [458, 163] width 367 height 8
drag, startPoint x: 543, startPoint y: 162, endPoint x: 198, endPoint y: 166, distance: 344.8
click at [198, 166] on div "Episode Preview Video Player is loading. Play Video Play Mute Current Time 00:0…" at bounding box center [360, 185] width 594 height 260
paste textarea "match between Benin and Zimbabwe played at Stade Olympique d'Ebimpé, Ebimpé on …"
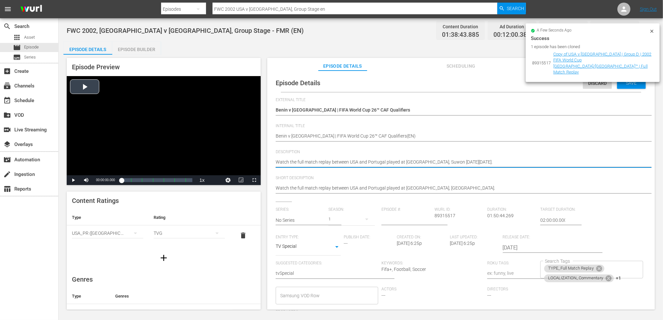
type textarea "Watch the match between Benin and Zimbabwe played at Stade Olympique d'Ebimpé, …"
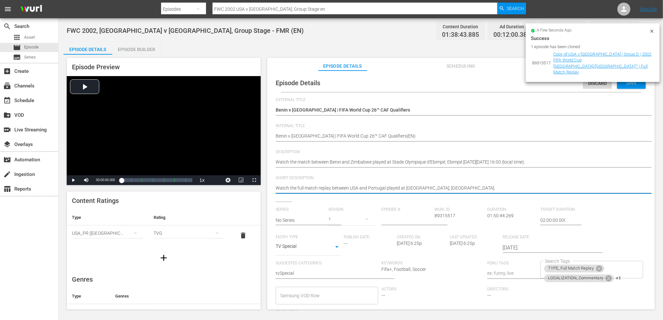
drag, startPoint x: 479, startPoint y: 188, endPoint x: 259, endPoint y: 188, distance: 220.2
paste textarea "match between Benin and Zimbabwe played at Stade Olympique d'Ebimpé, Ebimpé on …"
type textarea "Watch the match between Benin and Zimbabwe played at Stade Olympique d'Ebimpé, …"
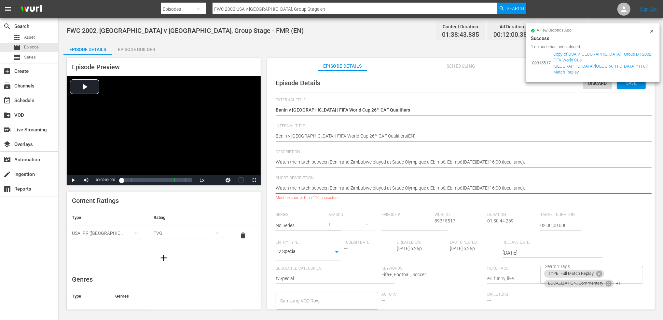
type textarea "Watch the match between Benin and Zimbabwe played at Stade Olympique d'Ebimpé, …"
drag, startPoint x: 565, startPoint y: 187, endPoint x: 462, endPoint y: 187, distance: 103.4
type textarea "Watch the match between Benin and Zimbabwe played at Stade Olympique d'Ebimpé, …"
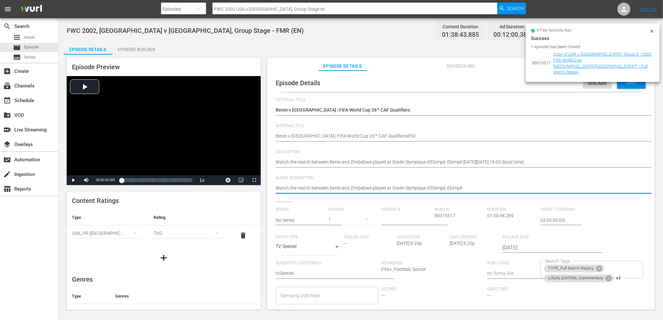
type textarea "Watch the match between Benin and Zimbabwe played at Stade Olympique d'Ebimpé, …"
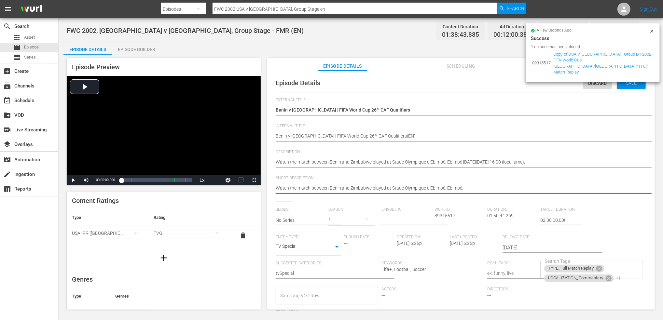
type textarea "Watch the match between Benin and Zimbabwe played at Stade Olympique d'Ebimpé, …"
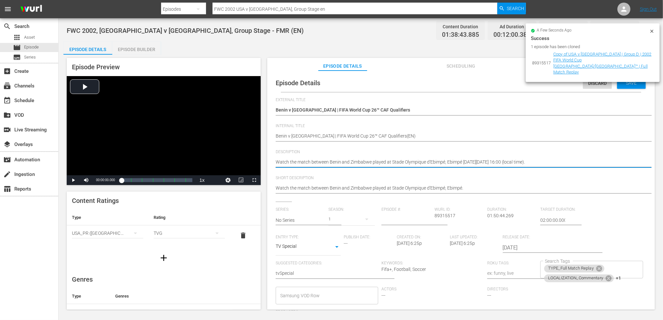
type textarea "Watch the match between Benin and Zimbabwe played at Stade Olympique d'Ebimpé, …"
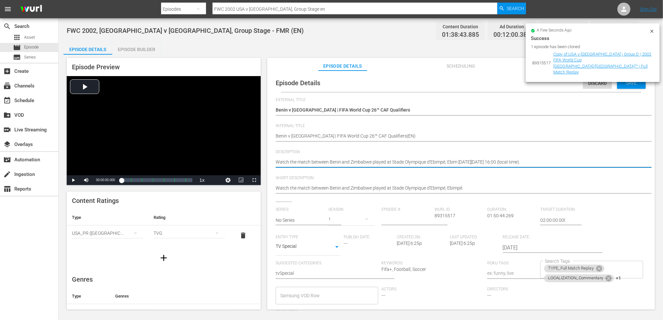
type textarea "Watch the match between Benin and Zimbabwe played at Stade Olympique d'Ebimpé, …"
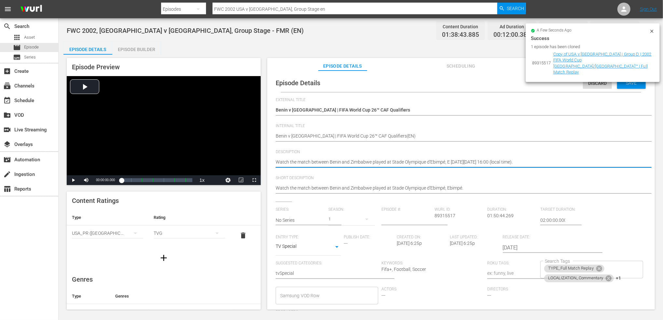
type textarea "Watch the match between Benin and Zimbabwe played at Stade Olympique d'Ebimpé, …"
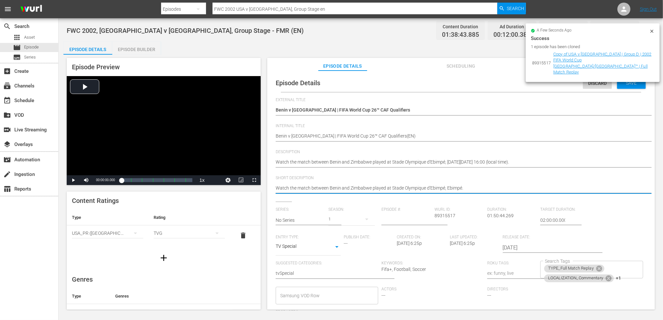
type textarea "Watch the match between Benin and Zimbabwe played at Stade Olympique d'Ebimpé, …"
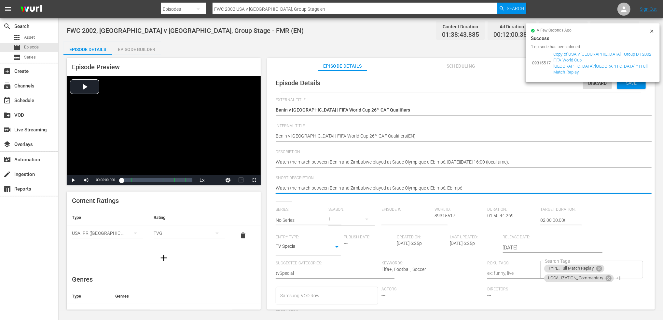
type textarea "Watch the match between Benin and Zimbabwe played at Stade Olympique d'Ebimpé, …"
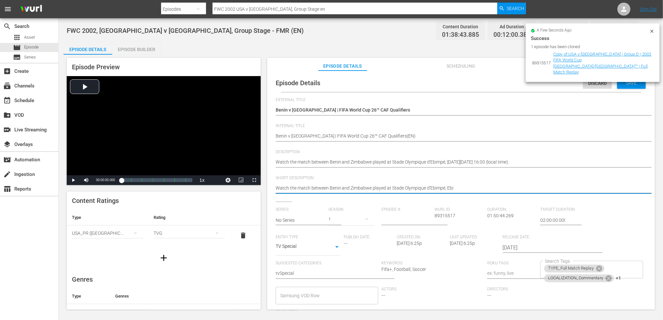
type textarea "Watch the match between Benin and Zimbabwe played at Stade Olympique d'Ebimpé, …"
type textarea "Watch the match between Benin and Zimbabwe played at Stade Olympique d'Ebimpé, E"
type textarea "Watch the match between Benin and Zimbabwe played at Stade Olympique d'Ebimpé,"
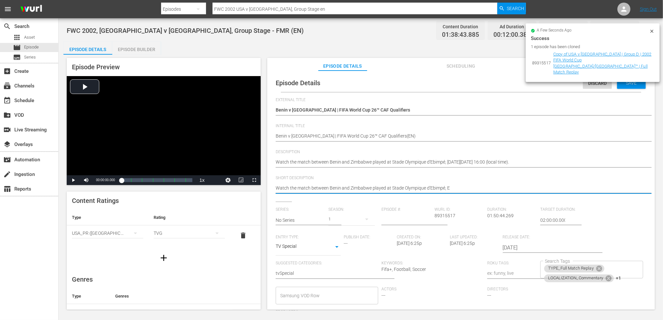
type textarea "Watch the match between Benin and Zimbabwe played at Stade Olympique d'Ebimpé,"
type textarea "Watch the match between Benin and Zimbabwe played at Stade Olympique d'Ebimpé"
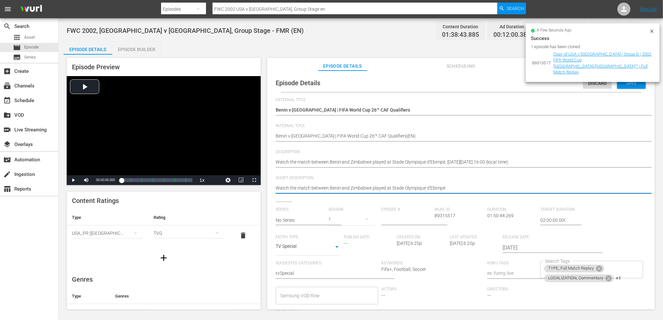
type textarea "Watch the match between Benin and Zimbabwe played at Stade Olympique d'Ebimpé."
click at [534, 269] on icon at bounding box center [598, 268] width 7 height 7
click at [534, 268] on icon at bounding box center [608, 269] width 6 height 6
click at [534, 269] on icon at bounding box center [599, 270] width 6 height 6
type textarea "Watch the match between Benin and Zimbabwe played at Stade Olympique d'Ebimpé."
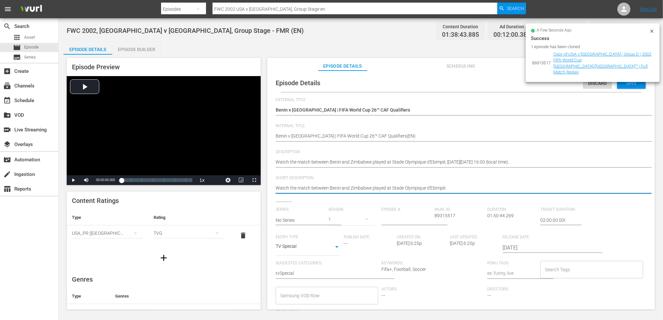
click at [534, 269] on input "Search Tags" at bounding box center [586, 270] width 87 height 12
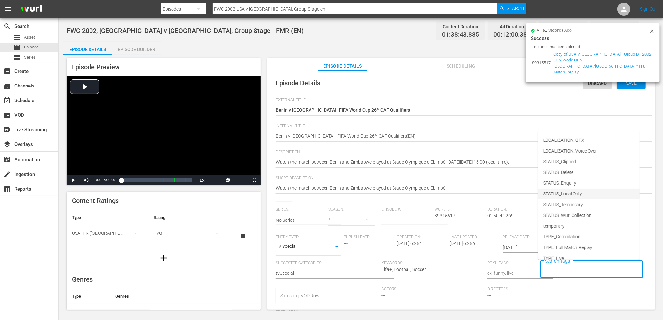
scroll to position [60, 0]
click at [534, 229] on li "TYPE_Live" at bounding box center [588, 230] width 101 height 11
click at [534, 270] on input "Search Tags" at bounding box center [604, 270] width 50 height 12
click at [534, 233] on span "STATUS_Temporary" at bounding box center [563, 236] width 40 height 7
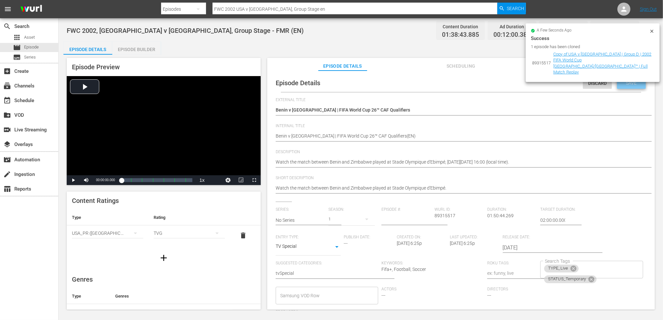
click at [534, 80] on span "Save" at bounding box center [631, 82] width 21 height 5
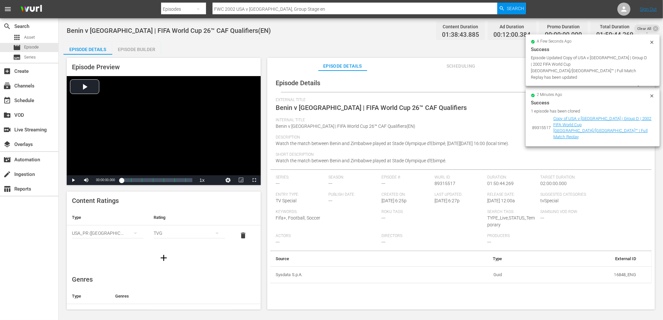
click at [534, 44] on icon at bounding box center [651, 42] width 5 height 5
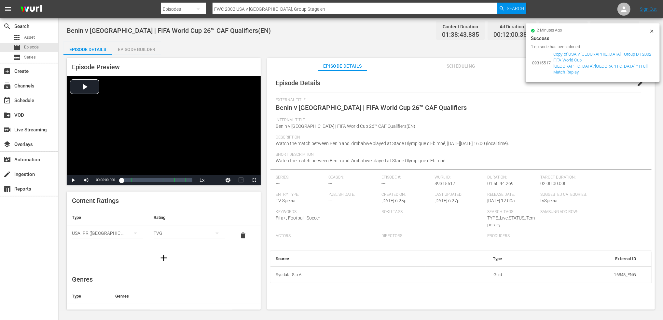
drag, startPoint x: 651, startPoint y: 30, endPoint x: 597, endPoint y: 56, distance: 60.2
click at [534, 31] on icon at bounding box center [651, 31] width 3 height 3
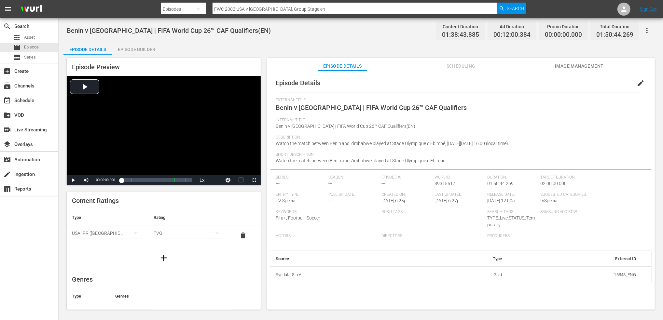
click at [534, 64] on span "Image Management" at bounding box center [579, 66] width 49 height 8
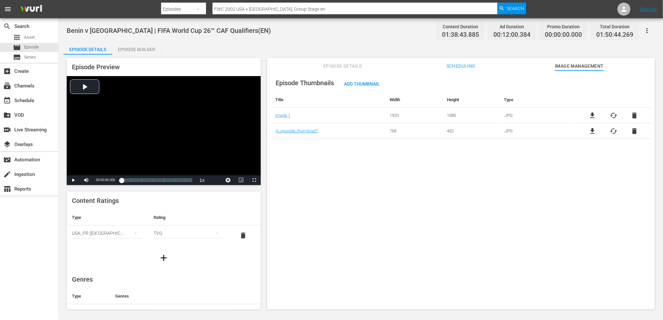
click at [534, 115] on span "delete" at bounding box center [634, 116] width 8 height 8
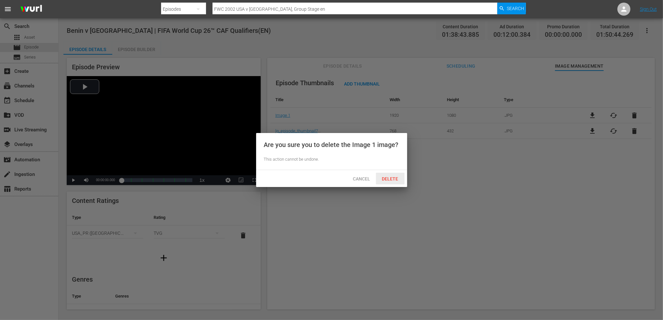
click at [394, 178] on span "Delete" at bounding box center [390, 178] width 27 height 5
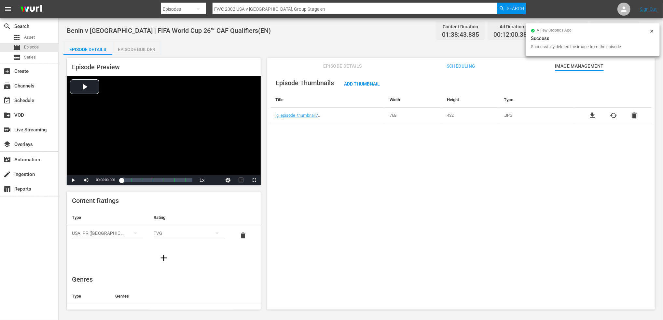
click at [534, 114] on span "delete" at bounding box center [634, 116] width 8 height 8
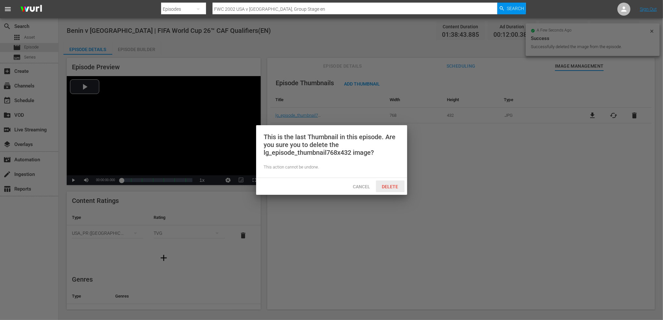
click at [394, 186] on span "Delete" at bounding box center [390, 186] width 27 height 5
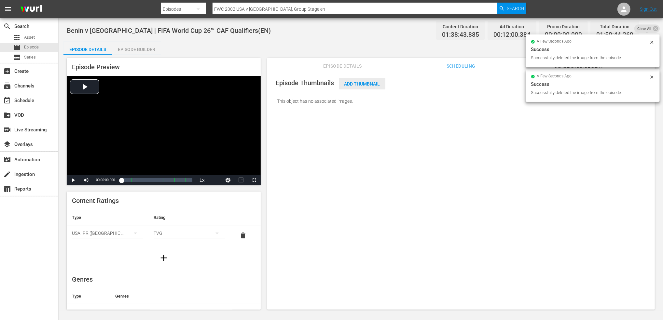
click at [379, 85] on span "Add Thumbnail" at bounding box center [362, 83] width 46 height 5
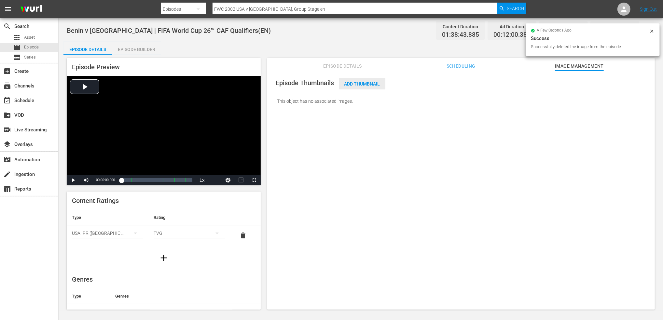
click at [355, 82] on span "Add Thumbnail" at bounding box center [362, 83] width 46 height 5
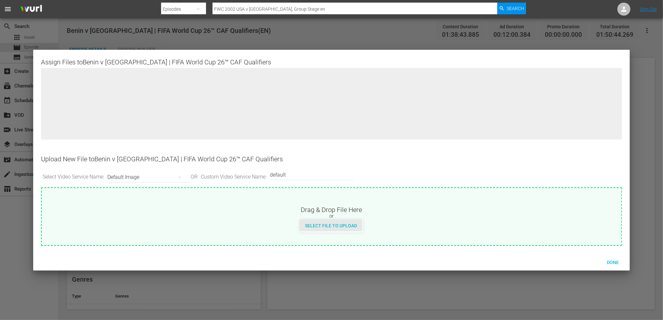
click at [342, 225] on span "Select File to Upload" at bounding box center [331, 225] width 62 height 5
type input "C:\fakepath\9.jpg"
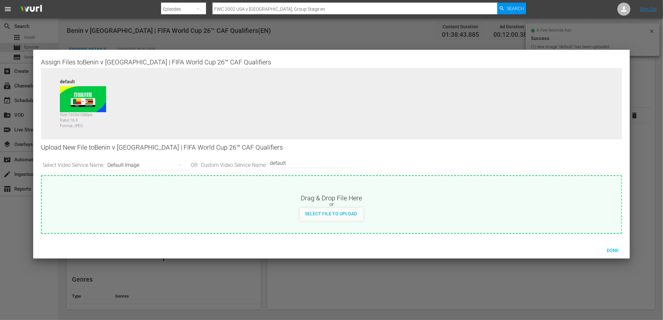
click at [305, 163] on input "default" at bounding box center [310, 163] width 80 height 16
type input "default 1"
click at [331, 213] on span "Select File to Upload" at bounding box center [331, 213] width 62 height 5
type input "C:\fakepath\10.jpg"
click at [534, 249] on span "Done" at bounding box center [612, 250] width 22 height 5
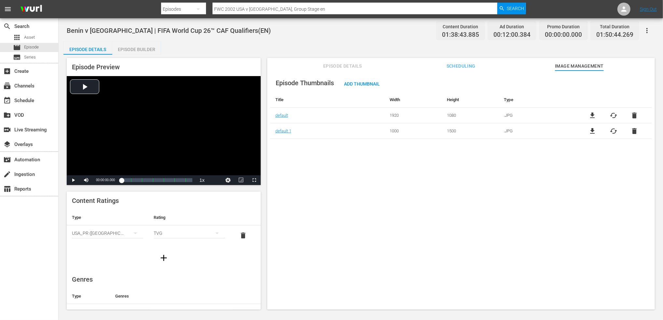
click at [382, 227] on div "Episode Thumbnails Add Thumbnail Title Width Height Type default 1920 1080 .JPG…" at bounding box center [460, 193] width 387 height 245
click at [340, 64] on span "Episode Details" at bounding box center [342, 66] width 49 height 8
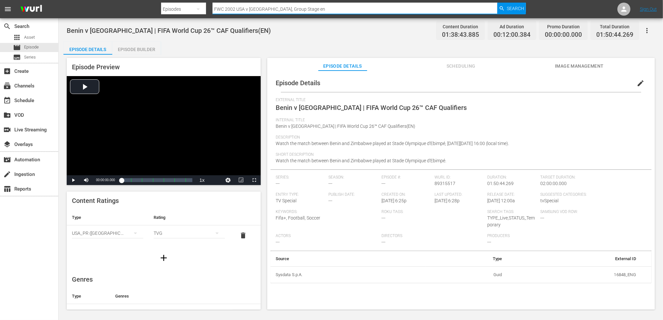
drag, startPoint x: 284, startPoint y: 8, endPoint x: 121, endPoint y: 8, distance: 163.3
click at [121, 8] on nav "menu Search By Episodes Search ID, Title, Description, Keywords, or Category FW…" at bounding box center [331, 9] width 663 height 18
paste input "s Mexico, Round of 16"
type input "FWC 2002 USA vs Mexico, Round of 16"
click at [515, 6] on span "Search" at bounding box center [514, 9] width 17 height 12
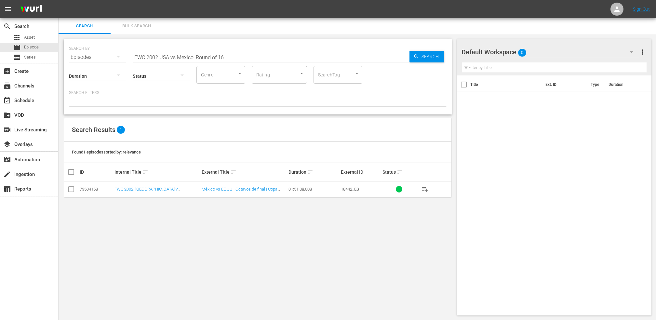
click at [226, 57] on input "FWC 2002 USA vs Mexico, Round of 16" at bounding box center [271, 57] width 277 height 16
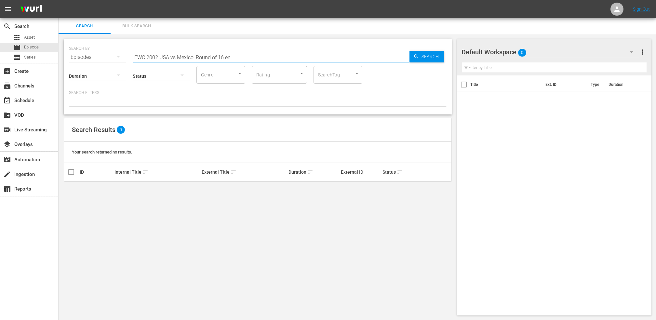
click at [174, 56] on input "FWC 2002 USA vs Mexico, Round of 16 en" at bounding box center [271, 57] width 277 height 16
type input "FWC 2002 USA v Mexico, Round of 16 en"
click at [72, 188] on input "checkbox" at bounding box center [71, 191] width 8 height 8
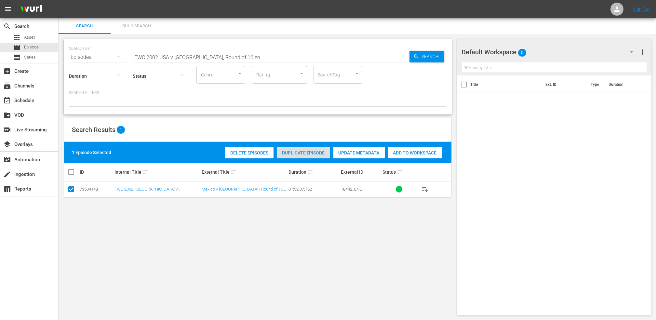
click at [305, 152] on span "Duplicate Episode" at bounding box center [303, 152] width 53 height 5
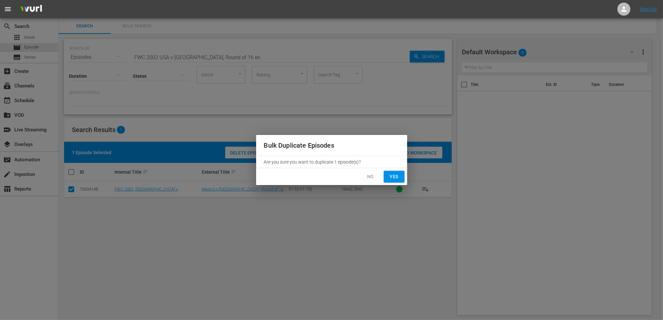
click at [396, 177] on span "Yes" at bounding box center [394, 177] width 10 height 8
checkbox input "false"
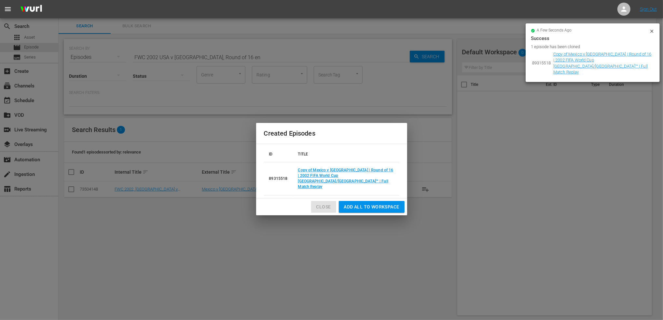
click at [325, 205] on span "Close" at bounding box center [323, 207] width 15 height 8
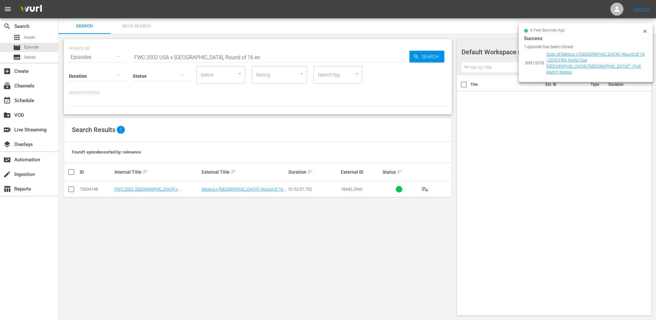
click at [243, 58] on input "FWC 2002 USA v Mexico, Round of 16 en" at bounding box center [271, 57] width 277 height 16
click at [244, 60] on input "FWC 2002 USA v Mexico, Round of 16 en" at bounding box center [271, 57] width 277 height 16
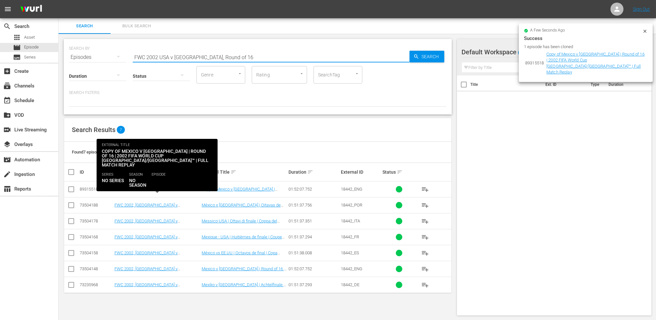
type input "FWC 2002 USA v Mexico, Round of 16"
click at [171, 189] on link "FWC 2002, USA v Mexico, Round of 16 - FMR (EN) + Rebrand promo 2" at bounding box center [156, 194] width 84 height 15
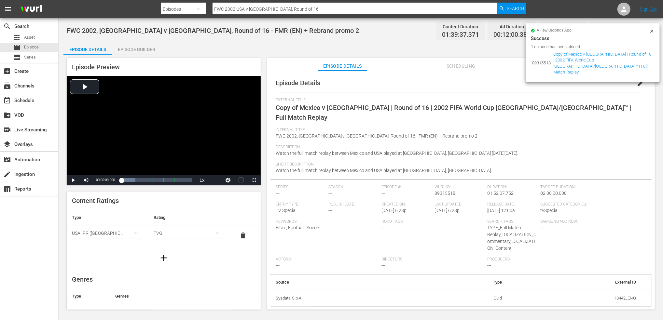
click at [534, 81] on button "edit" at bounding box center [640, 83] width 16 height 16
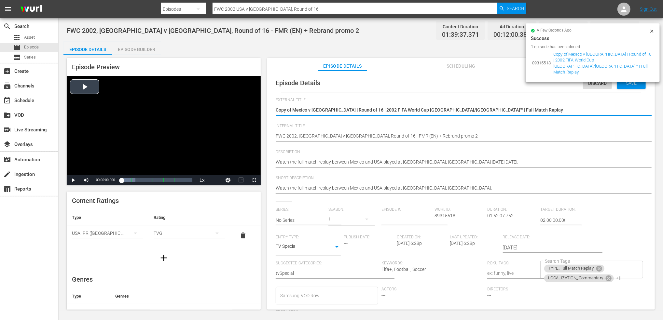
drag, startPoint x: 482, startPoint y: 111, endPoint x: 232, endPoint y: 111, distance: 250.1
click at [232, 111] on div "Episode Preview Video Player is loading. Play Video Play Mute Current Time 00:0…" at bounding box center [360, 185] width 594 height 260
type textarea "[GEOGRAPHIC_DATA] v [GEOGRAPHIC_DATA] | FIFA World Cup 26™ CAF Qualifiers"
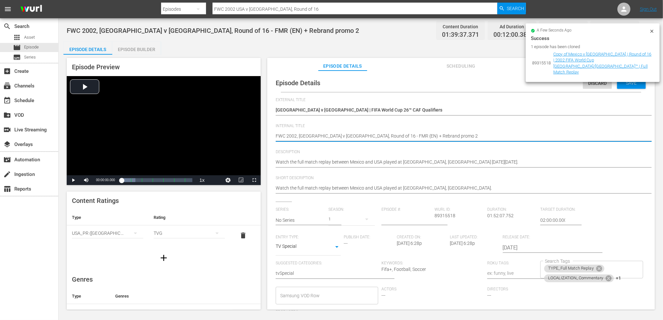
drag, startPoint x: 367, startPoint y: 134, endPoint x: 261, endPoint y: 136, distance: 106.7
click at [367, 131] on div "FWC 2002, USA v Mexico, Round of 16 - FMR (EN) + Rebrand promo 2 FWC 2002, USA …" at bounding box center [458, 137] width 367 height 16
drag, startPoint x: 366, startPoint y: 134, endPoint x: 254, endPoint y: 139, distance: 112.0
paste textarea "[GEOGRAPHIC_DATA] v [GEOGRAPHIC_DATA] | FIFA World Cup 26™ CAF Qualifiers"
type textarea "Equatorial Guinea v Tunisia | FIFA World Cup 26™ CAF Qualifiers(EN) + Rebrand p…"
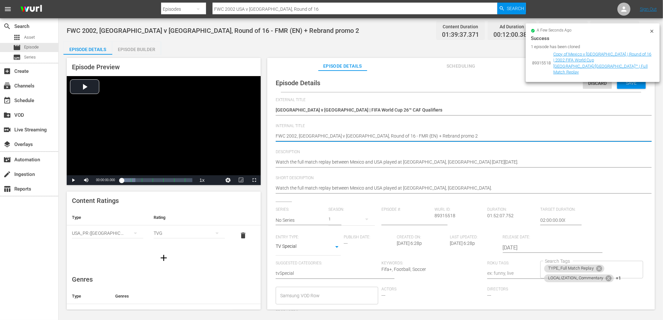
type textarea "Equatorial Guinea v Tunisia | FIFA World Cup 26™ CAF Qualifiers(EN) + Rebrand p…"
drag, startPoint x: 460, startPoint y: 135, endPoint x: 412, endPoint y: 135, distance: 48.1
click at [412, 135] on textarea "FWC 2002, USA v Mexico, Round of 16 - FMR (EN) + Rebrand promo 2" at bounding box center [458, 137] width 367 height 8
type textarea "[GEOGRAPHIC_DATA] v [GEOGRAPHIC_DATA] | FIFA World Cup 26™ CAF Qualifiers(EN)"
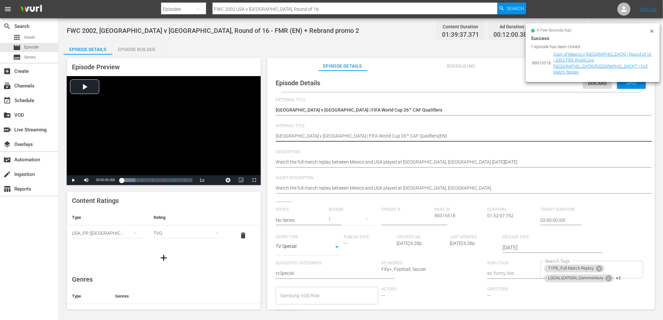
drag, startPoint x: 124, startPoint y: 46, endPoint x: 127, endPoint y: 49, distance: 4.4
click at [125, 47] on div "Episode Builder" at bounding box center [136, 50] width 49 height 16
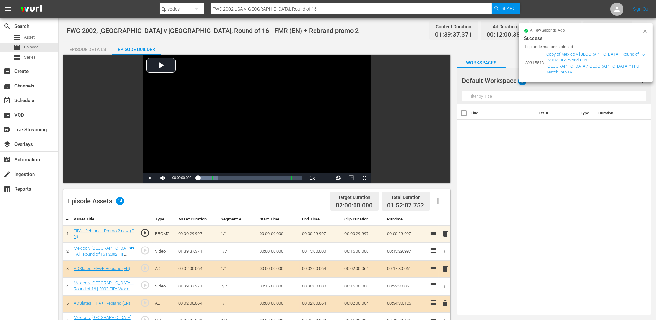
click at [443, 231] on span "delete" at bounding box center [445, 234] width 8 height 8
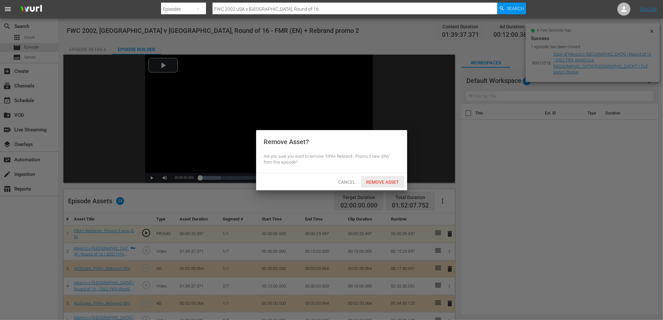
click at [386, 182] on span "Remove Asset" at bounding box center [382, 182] width 43 height 5
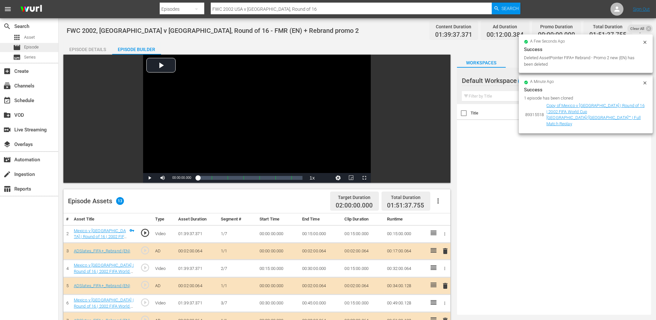
click at [33, 45] on span "Episode" at bounding box center [31, 47] width 15 height 7
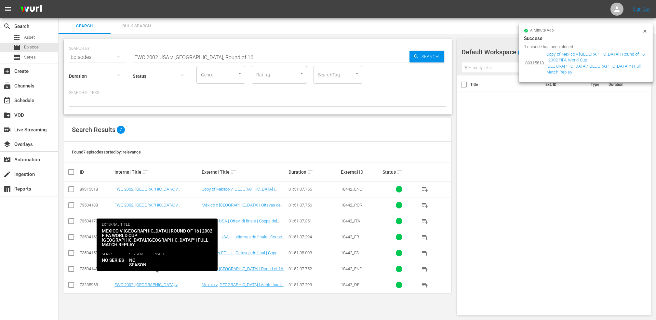
click at [164, 268] on link "FWC 2002, USA v Mexico, Round of 16 - FMR (EN) + Rebrand promo 2" at bounding box center [156, 273] width 84 height 15
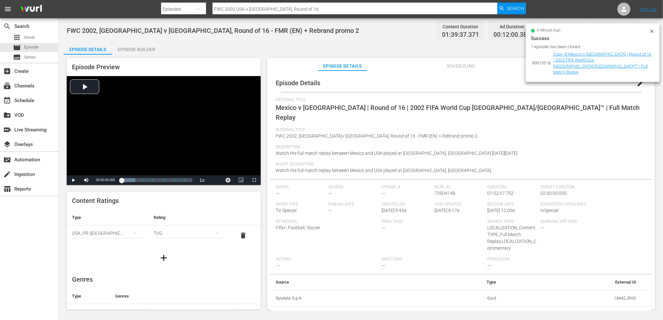
click at [150, 46] on div "Episode Builder" at bounding box center [136, 50] width 49 height 16
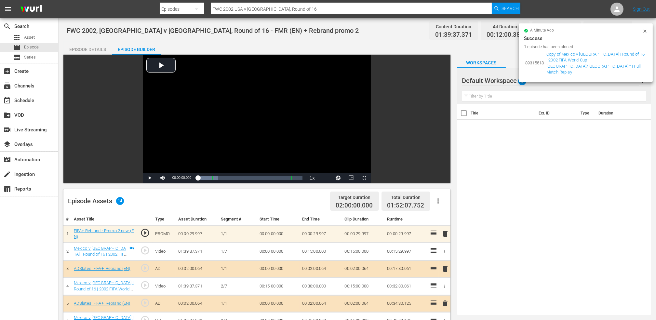
click at [444, 234] on span "delete" at bounding box center [445, 234] width 8 height 8
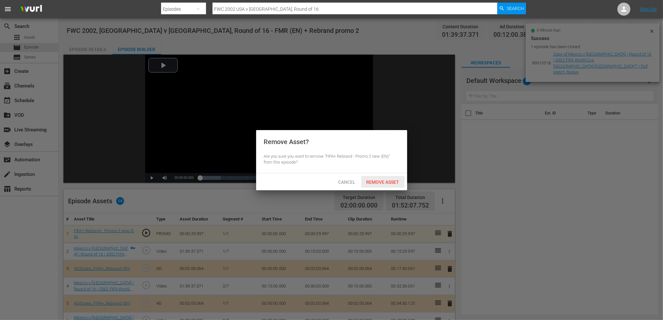
click at [377, 182] on span "Remove Asset" at bounding box center [382, 182] width 43 height 5
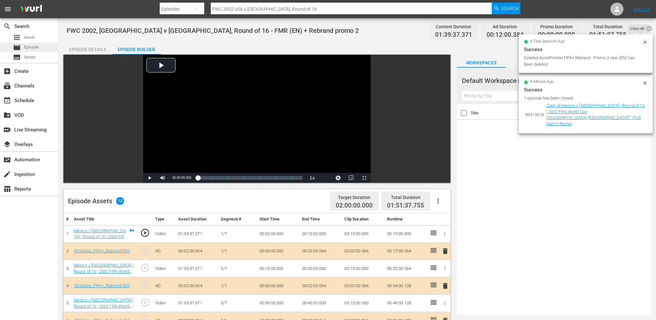
click at [40, 48] on div "movie Episode" at bounding box center [29, 47] width 58 height 9
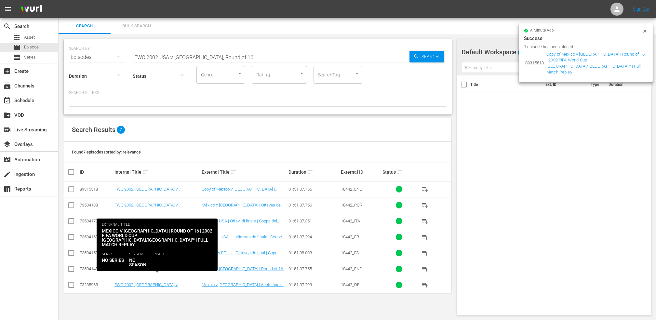
click at [192, 268] on link "FWC 2002, USA v Mexico, Round of 16 - FMR (EN) + Rebrand promo 2" at bounding box center [156, 273] width 84 height 15
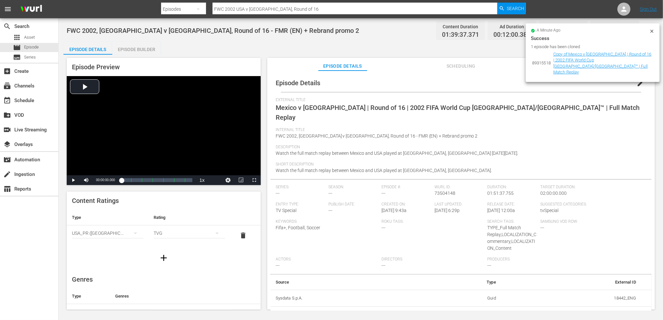
click at [534, 84] on span "edit" at bounding box center [640, 83] width 8 height 8
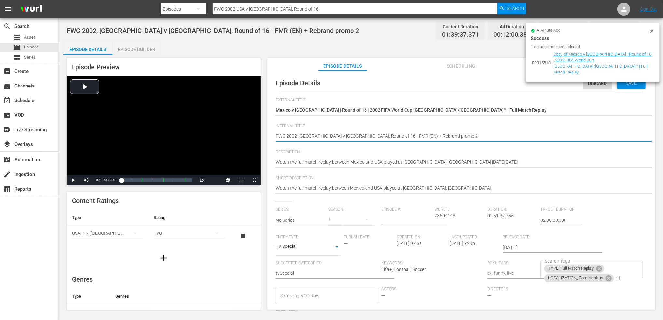
drag, startPoint x: 420, startPoint y: 136, endPoint x: 375, endPoint y: 137, distance: 45.2
type textarea "FWC 2002, USA v Mexico, Round of 16 - FMR (EN)"
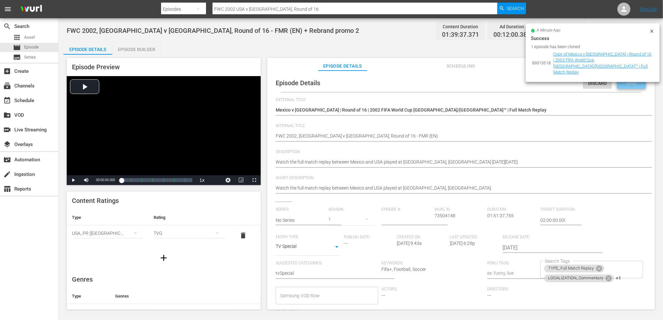
click at [534, 87] on div "Save" at bounding box center [631, 83] width 29 height 12
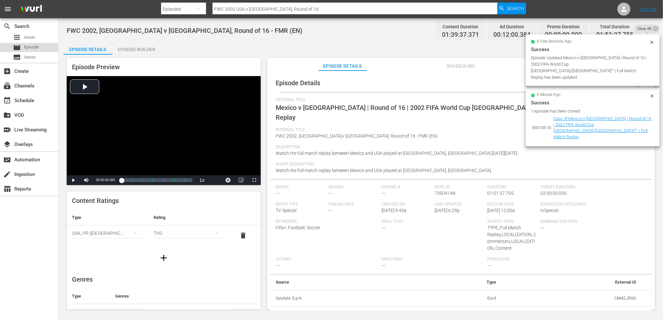
click at [47, 47] on div "movie Episode" at bounding box center [29, 47] width 58 height 9
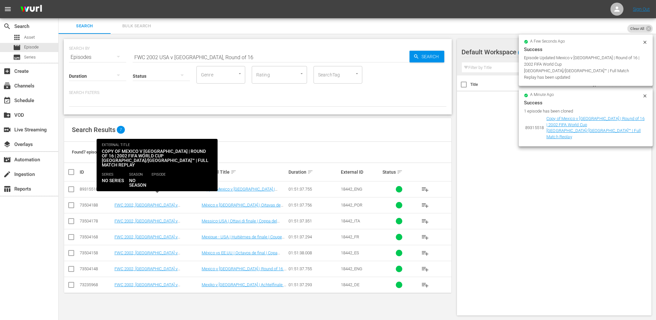
click at [176, 189] on link "FWC 2002, USA v Mexico, Round of 16 - FMR (EN) + Rebrand promo 2" at bounding box center [156, 194] width 84 height 15
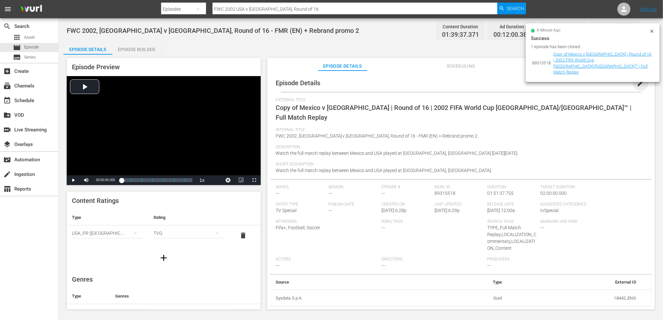
click at [534, 85] on span "edit" at bounding box center [640, 83] width 8 height 8
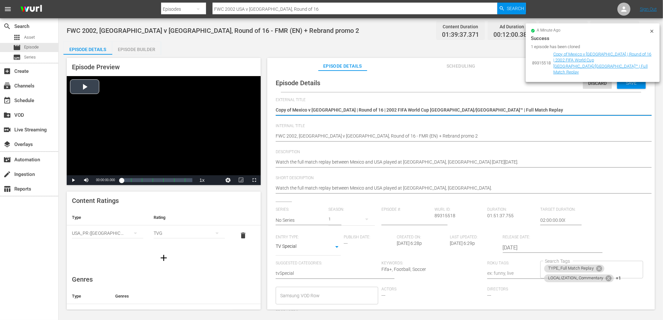
drag, startPoint x: 477, startPoint y: 109, endPoint x: 227, endPoint y: 111, distance: 250.5
click at [224, 110] on div "Episode Preview Video Player is loading. Play Video Play Mute Current Time 00:0…" at bounding box center [360, 185] width 594 height 260
paste textarea "[GEOGRAPHIC_DATA] v [GEOGRAPHIC_DATA] | FIFA World Cup 26™ CAF Qualifiers"
type textarea "[GEOGRAPHIC_DATA] v [GEOGRAPHIC_DATA] | FIFA World Cup 26™ CAF Qualifiers"
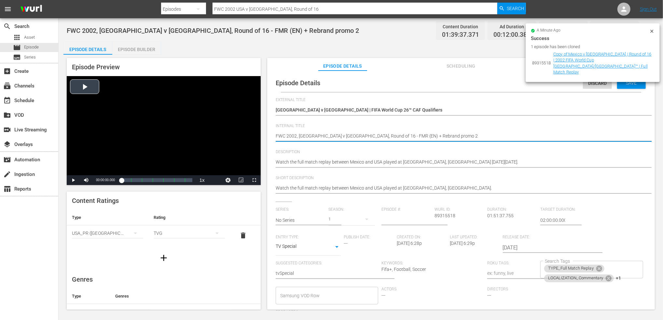
drag, startPoint x: 366, startPoint y: 135, endPoint x: 249, endPoint y: 135, distance: 117.1
paste textarea "[GEOGRAPHIC_DATA] v [GEOGRAPHIC_DATA] | FIFA World Cup 26™ CAF Qualifiers"
type textarea "Equatorial Guinea v Tunisia | FIFA World Cup 26™ CAF Qualifiers(EN) + Rebrand p…"
drag, startPoint x: 461, startPoint y: 137, endPoint x: 415, endPoint y: 145, distance: 47.3
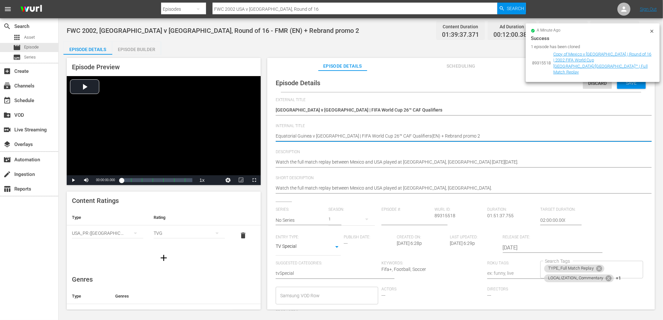
click at [415, 145] on div "Internal Title FWC 2002, USA v Mexico, Round of 16 - FMR (EN) + Rebrand promo 2…" at bounding box center [460, 137] width 370 height 26
type textarea "Equatorial Guinea v Tunisia | FIFA World Cup 26™ CAF Qualifiers(EN) +"
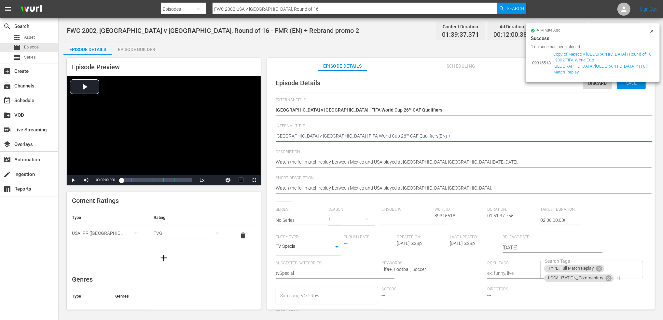
type textarea "[GEOGRAPHIC_DATA] v [GEOGRAPHIC_DATA] | FIFA World Cup 26™ CAF Qualifiers(EN)"
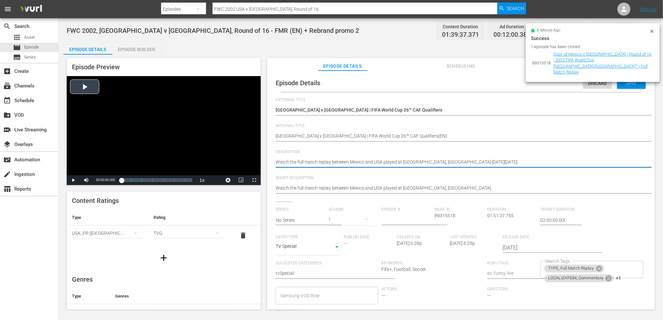
drag, startPoint x: 361, startPoint y: 162, endPoint x: 232, endPoint y: 164, distance: 129.5
paste textarea "match between Equatorial Guinea and Tunisia played at Nuevo Estadio de Malabo, …"
type textarea "Watch the match between Equatorial Guinea and Tunisia played at Nuevo Estadio d…"
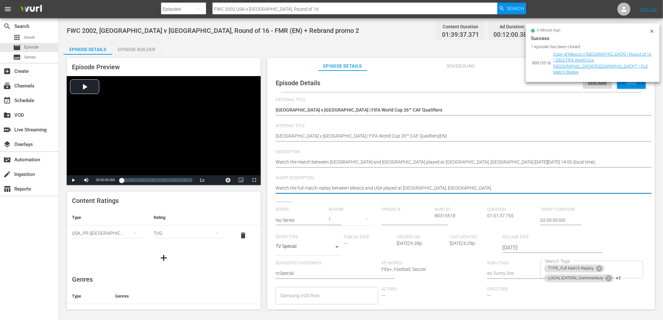
drag, startPoint x: 479, startPoint y: 187, endPoint x: 254, endPoint y: 198, distance: 226.0
paste textarea "match between Equatorial Guinea and Tunisia played at Nuevo Estadio de Malabo, …"
type textarea "Watch the match between Equatorial Guinea and Tunisia played at Nuevo Estadio d…"
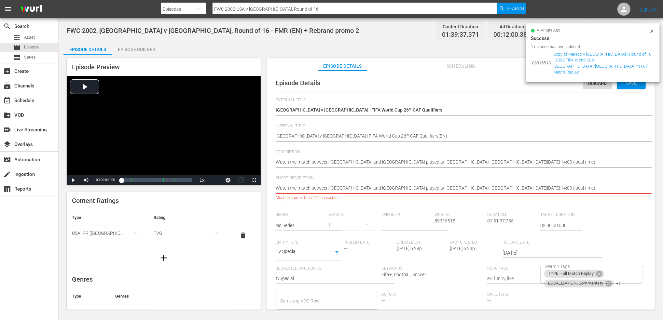
drag, startPoint x: 477, startPoint y: 187, endPoint x: 632, endPoint y: 190, distance: 155.5
click at [534, 190] on textarea "Watch the full match replay between Mexico and USA played at Jeonju World Cup S…" at bounding box center [458, 189] width 367 height 8
type textarea "Watch the match between Equatorial Guinea and Tunisia played at Nuevo Estadio d…"
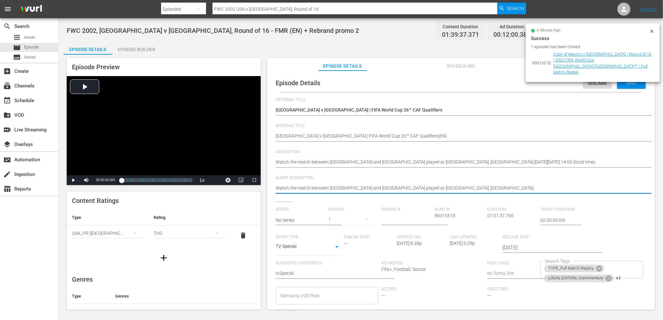
type textarea "Watch the match between Equatorial Guinea and Tunisia played at Nuevo Estadio d…"
click at [534, 268] on icon at bounding box center [599, 269] width 6 height 6
drag, startPoint x: 605, startPoint y: 266, endPoint x: 590, endPoint y: 272, distance: 16.0
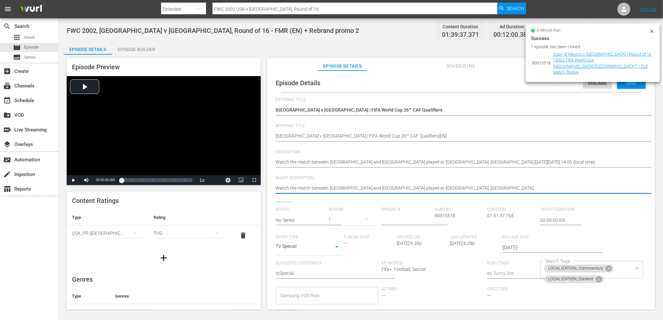
click at [534, 267] on icon at bounding box center [608, 269] width 6 height 6
click at [534, 271] on icon at bounding box center [598, 269] width 7 height 7
type textarea "Watch the match between Equatorial Guinea and Tunisia played at Nuevo Estadio d…"
click at [534, 271] on input "Search Tags" at bounding box center [586, 270] width 87 height 12
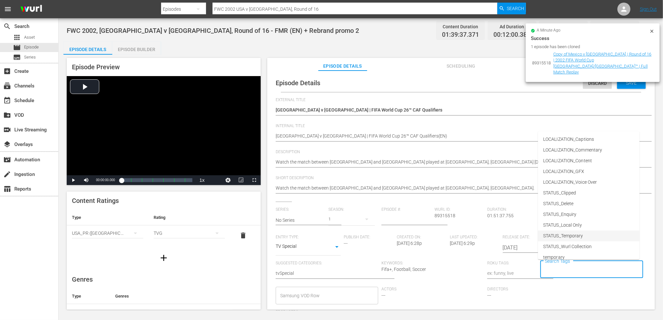
scroll to position [60, 0]
click at [534, 230] on li "TYPE_Live" at bounding box center [588, 230] width 101 height 11
click at [534, 265] on input "Search Tags" at bounding box center [604, 270] width 50 height 12
click at [534, 233] on span "STATUS_Temporary" at bounding box center [563, 236] width 40 height 7
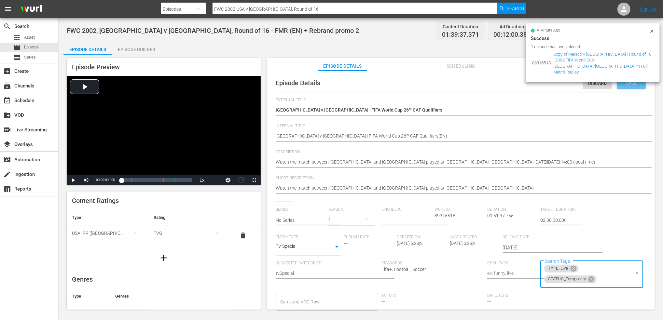
click at [534, 87] on div "Save" at bounding box center [631, 83] width 29 height 12
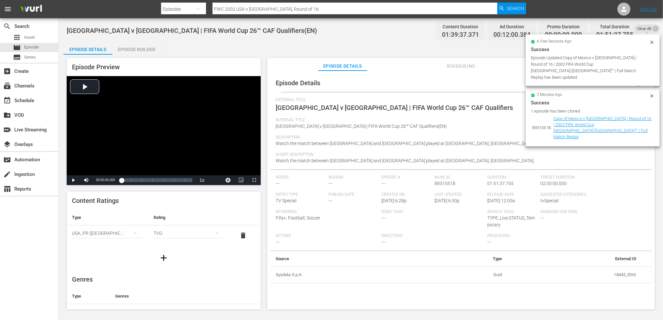
click at [534, 43] on icon at bounding box center [651, 42] width 3 height 3
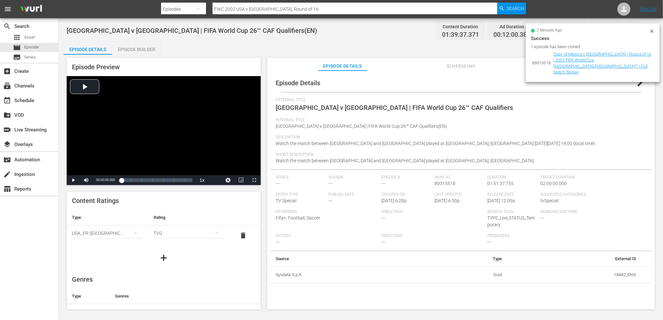
click at [534, 29] on icon at bounding box center [651, 31] width 5 height 5
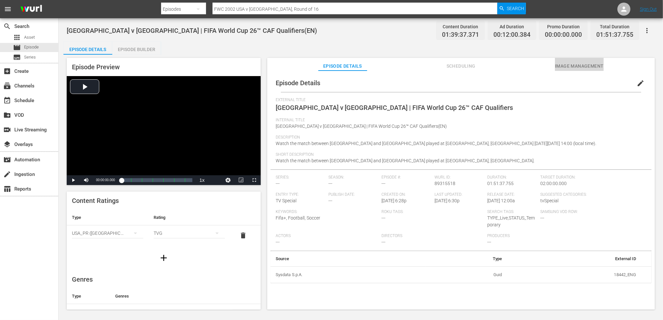
click at [534, 65] on span "Image Management" at bounding box center [579, 66] width 49 height 8
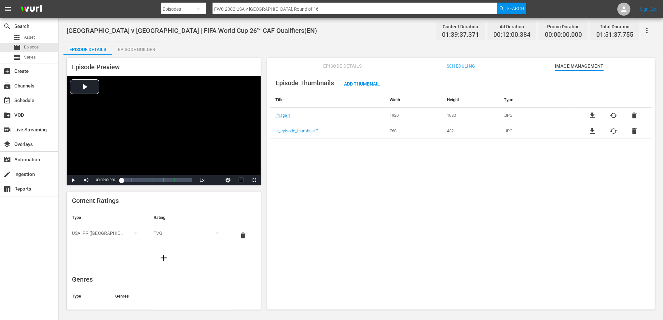
click at [534, 114] on span "delete" at bounding box center [634, 116] width 8 height 8
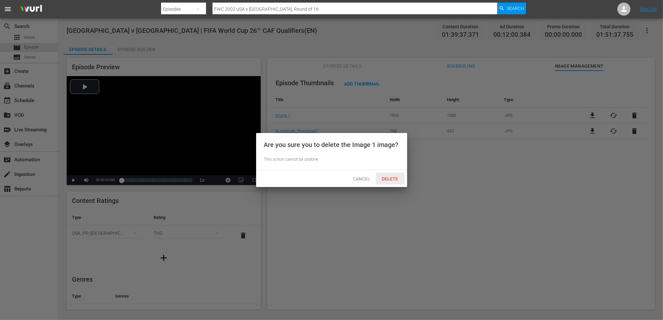
click at [398, 175] on div "Delete" at bounding box center [390, 179] width 29 height 12
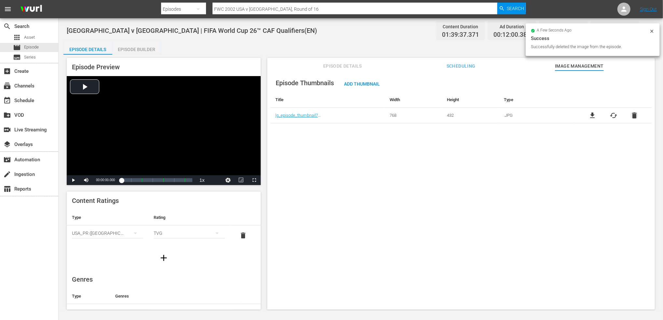
click at [534, 118] on span "delete" at bounding box center [634, 116] width 8 height 8
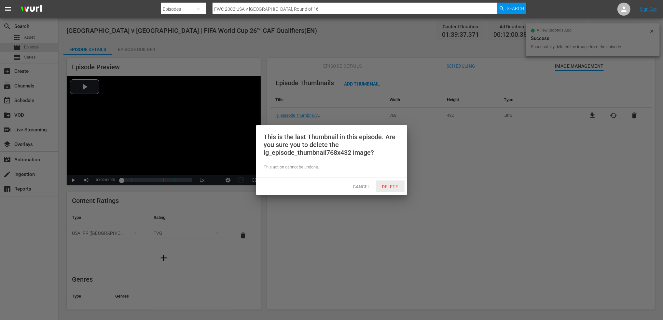
click at [387, 186] on span "Delete" at bounding box center [390, 186] width 27 height 5
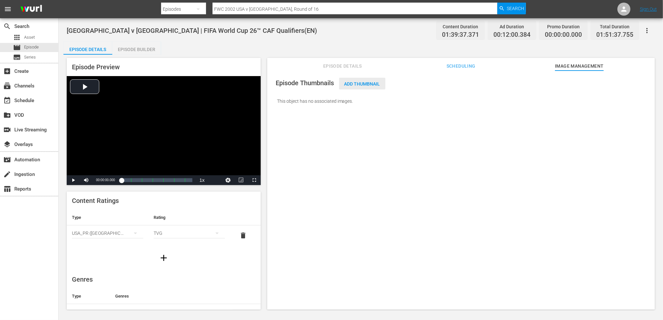
click at [352, 81] on div "Add Thumbnail" at bounding box center [362, 84] width 46 height 12
click at [350, 84] on span "Add Thumbnail" at bounding box center [362, 83] width 46 height 5
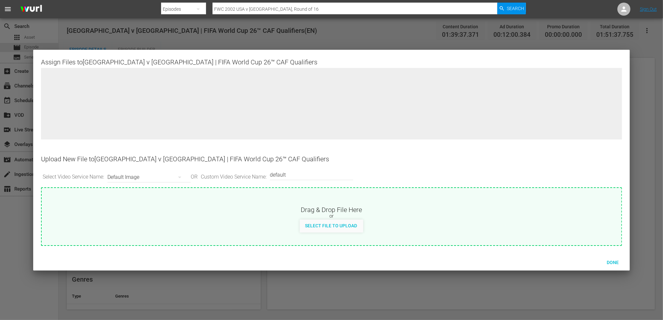
click at [322, 228] on span "Select File to Upload" at bounding box center [331, 225] width 62 height 5
type input "C:\fakepath\11.jpg"
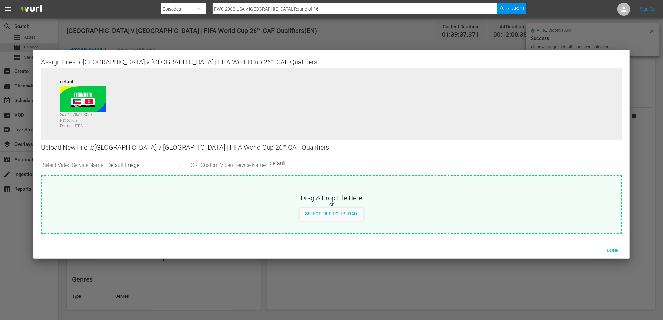
click at [316, 164] on input "default" at bounding box center [310, 163] width 80 height 16
type input "default 1"
click at [331, 213] on span "Select File to Upload" at bounding box center [331, 213] width 62 height 5
click at [534, 250] on span "Done" at bounding box center [612, 250] width 22 height 5
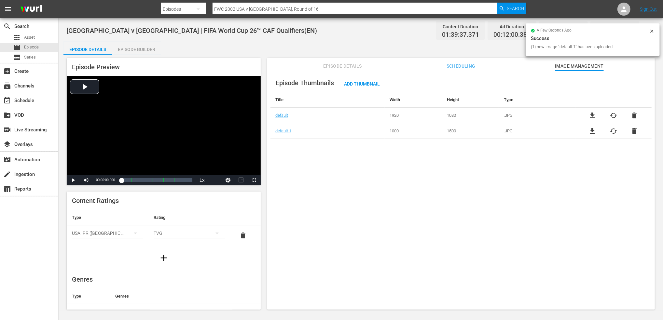
click at [343, 65] on span "Episode Details" at bounding box center [342, 66] width 49 height 8
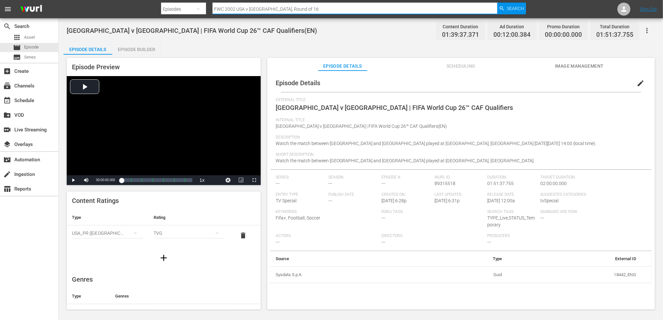
drag, startPoint x: 303, startPoint y: 10, endPoint x: 276, endPoint y: 10, distance: 27.3
click at [170, 10] on div "Search By Episodes Search ID, Title, Description, Keywords, or Category FWC 200…" at bounding box center [343, 9] width 364 height 16
paste input "Brazil vs England, Quarterfinals"
click at [519, 9] on span "Search" at bounding box center [514, 9] width 17 height 12
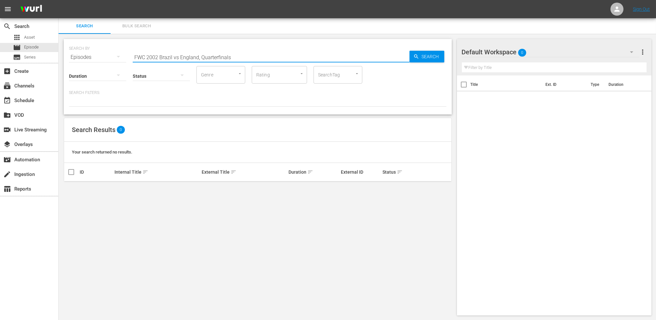
click at [178, 57] on input "FWC 2002 Brazil vs England, Quarterfinals" at bounding box center [271, 57] width 277 height 16
click at [249, 58] on input "FWC 2002 Brazil v England, Quarterfinals" at bounding box center [271, 57] width 277 height 16
drag, startPoint x: 236, startPoint y: 56, endPoint x: 201, endPoint y: 55, distance: 35.5
click at [201, 55] on input "FWC 2002 Brazil v England, Quarterfinals" at bounding box center [271, 57] width 277 height 16
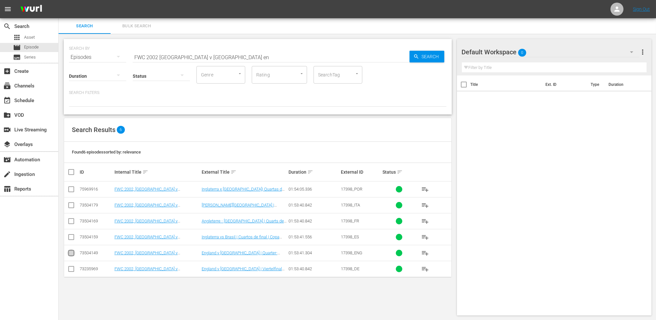
click at [73, 254] on input "checkbox" at bounding box center [71, 254] width 8 height 8
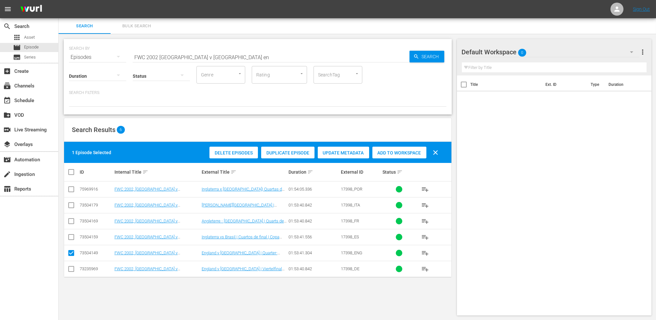
click at [288, 151] on span "Duplicate Episode" at bounding box center [287, 152] width 53 height 5
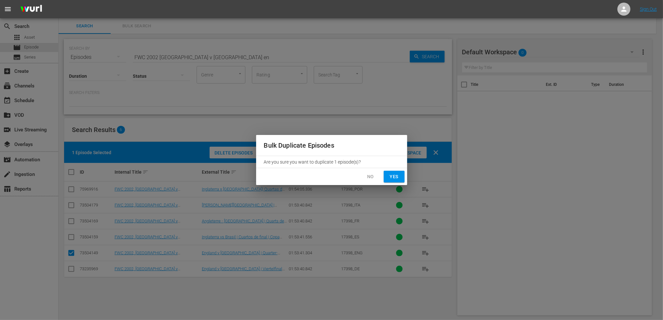
click at [392, 177] on span "Yes" at bounding box center [394, 177] width 10 height 8
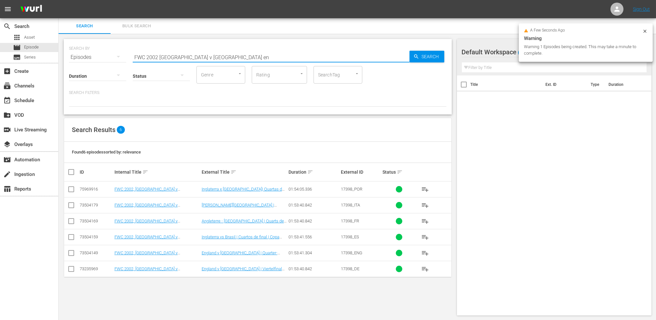
click at [214, 58] on input "FWC 2002 Brazil v England en" at bounding box center [271, 57] width 277 height 16
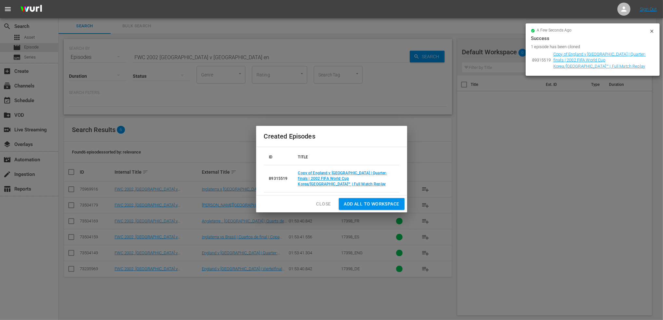
click at [325, 200] on span "Close" at bounding box center [323, 204] width 15 height 8
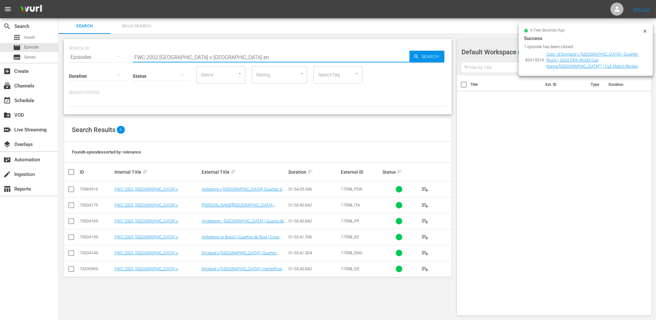
click at [210, 60] on input "FWC 2002 Brazil v England en" at bounding box center [271, 57] width 277 height 16
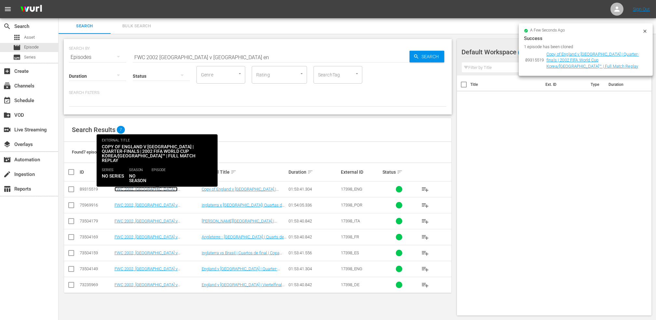
click at [179, 190] on link "FWC 2002, Brazil v England, Quarter-Finals - FMR (EN)" at bounding box center [153, 194] width 79 height 15
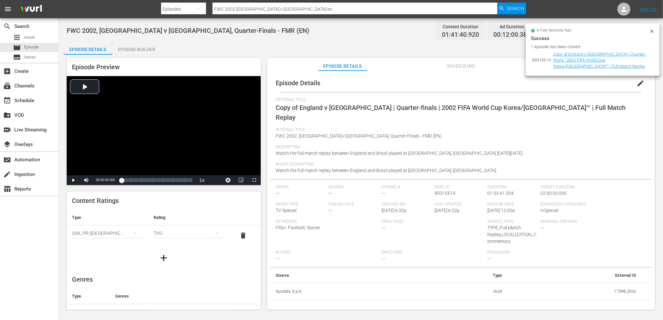
click at [534, 83] on span "edit" at bounding box center [640, 83] width 8 height 8
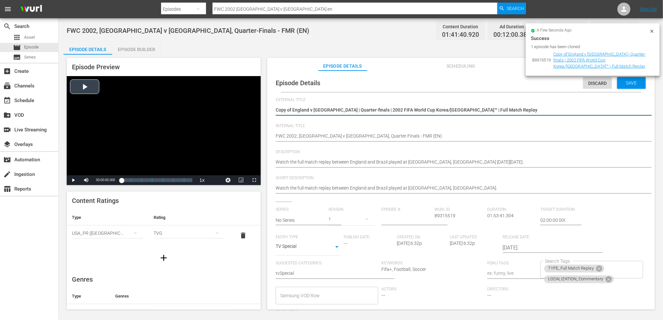
drag, startPoint x: 486, startPoint y: 107, endPoint x: 242, endPoint y: 113, distance: 243.7
click at [232, 114] on div "Episode Preview Video Player is loading. Play Video Play Mute Current Time 00:0…" at bounding box center [360, 185] width 594 height 260
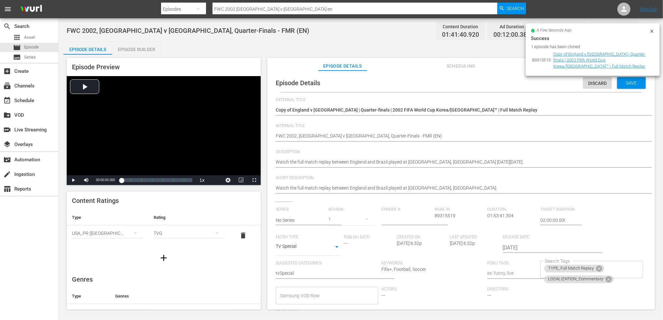
click at [476, 110] on textarea "Copy of England v Brazil | Quarter-finals | 2002 FIFA World Cup Korea/Japan™ | …" at bounding box center [458, 111] width 367 height 8
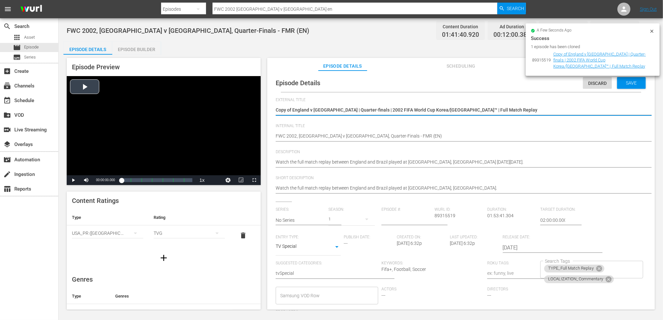
drag, startPoint x: 475, startPoint y: 110, endPoint x: 221, endPoint y: 110, distance: 253.4
click at [221, 110] on div "Episode Preview Video Player is loading. Play Video Play Mute Current Time 00:0…" at bounding box center [360, 185] width 594 height 260
paste textarea "Madagascar v [GEOGRAPHIC_DATA] | FIFA World Cup 26™ CAF Qualifiers"
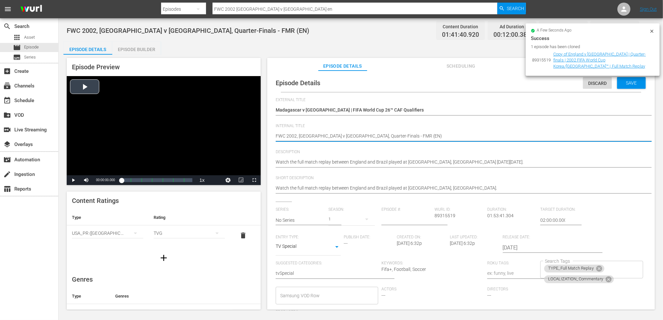
drag, startPoint x: 373, startPoint y: 135, endPoint x: 250, endPoint y: 135, distance: 123.3
paste textarea "Madagascar v [GEOGRAPHIC_DATA] | FIFA World Cup 26™ CAF Qualifiers"
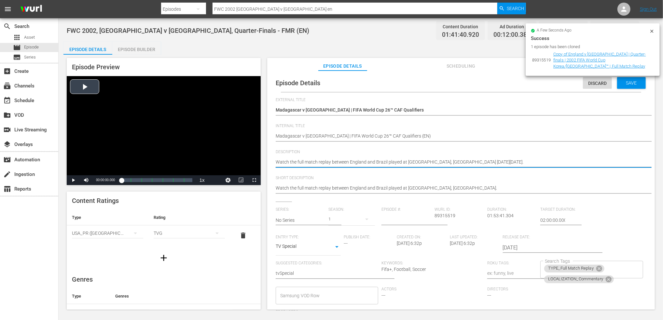
drag, startPoint x: 534, startPoint y: 161, endPoint x: 202, endPoint y: 169, distance: 332.5
paste textarea "match between Madagascar and Chad played at Stade Larbi Zaouli, Casablanca on M…"
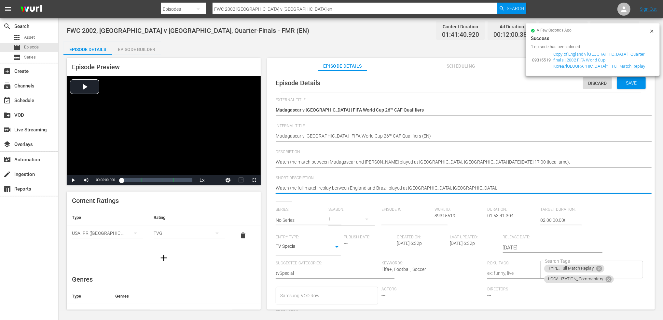
drag, startPoint x: 482, startPoint y: 191, endPoint x: 245, endPoint y: 189, distance: 237.4
paste textarea "match between Madagascar and Chad played at Stade Larbi Zaouli, Casablanca on M…"
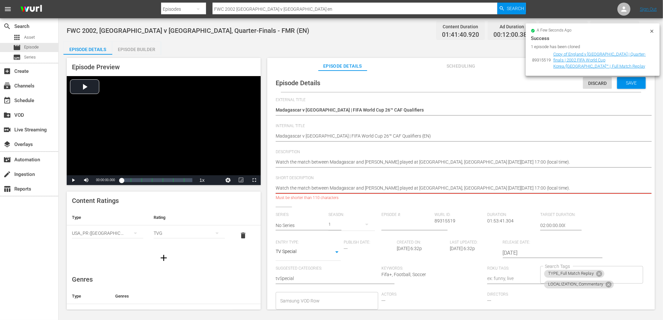
drag, startPoint x: 457, startPoint y: 188, endPoint x: 561, endPoint y: 188, distance: 103.4
click at [534, 188] on textarea "Watch the full match replay between England and Brazil played at Shizuoka Stadi…" at bounding box center [458, 189] width 367 height 8
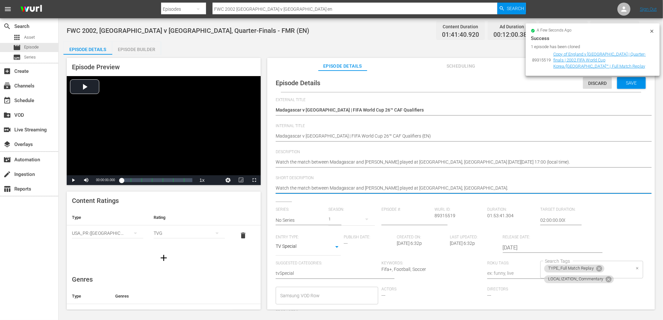
click at [534, 267] on icon at bounding box center [598, 268] width 7 height 7
click at [534, 271] on icon at bounding box center [608, 270] width 6 height 6
click at [534, 273] on input "Search Tags" at bounding box center [621, 270] width 15 height 12
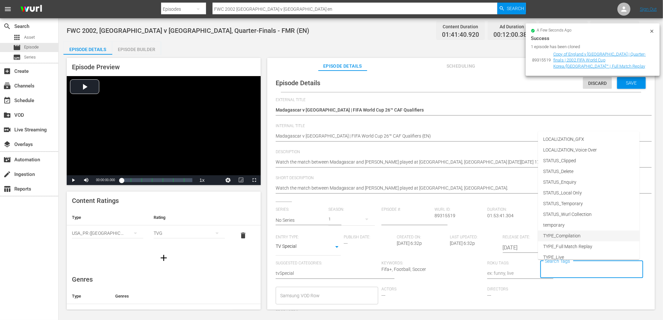
scroll to position [60, 0]
click at [534, 231] on li "TYPE_Live" at bounding box center [588, 230] width 101 height 11
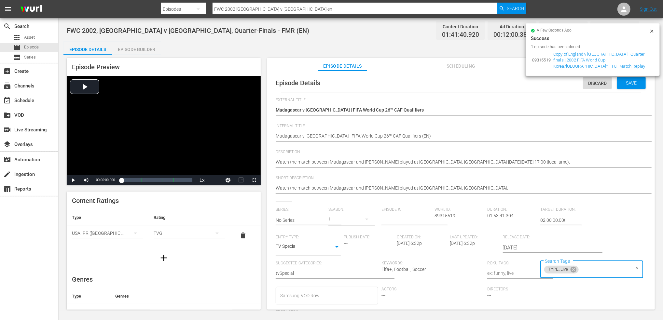
click at [534, 268] on input "Search Tags" at bounding box center [604, 270] width 50 height 12
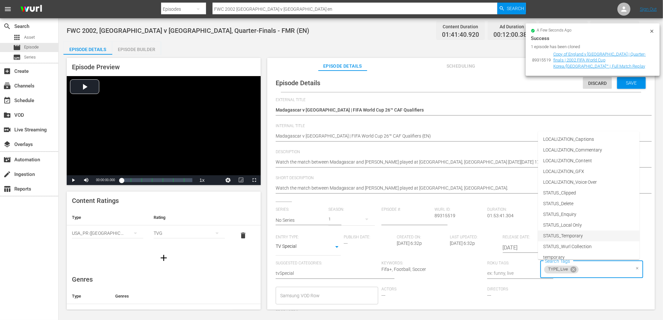
click at [534, 233] on span "STATUS_Temporary" at bounding box center [563, 236] width 40 height 7
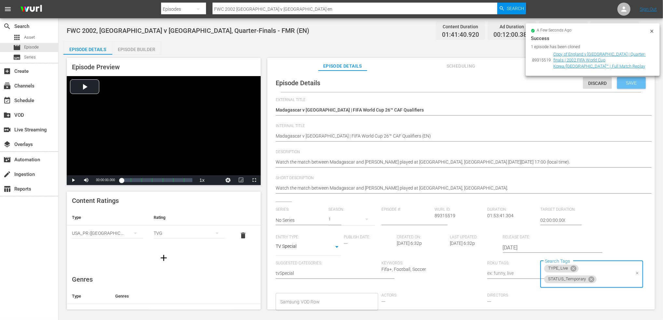
click at [534, 82] on span "Save" at bounding box center [631, 82] width 21 height 5
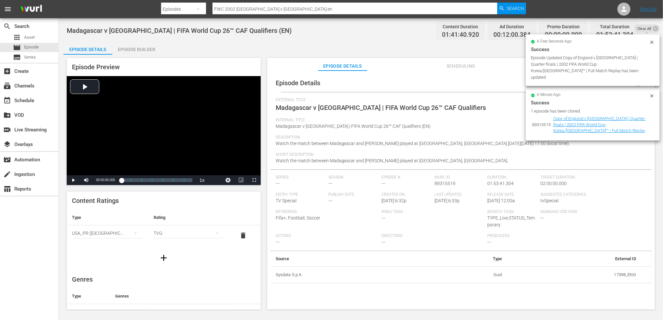
click at [534, 43] on icon at bounding box center [651, 42] width 3 height 3
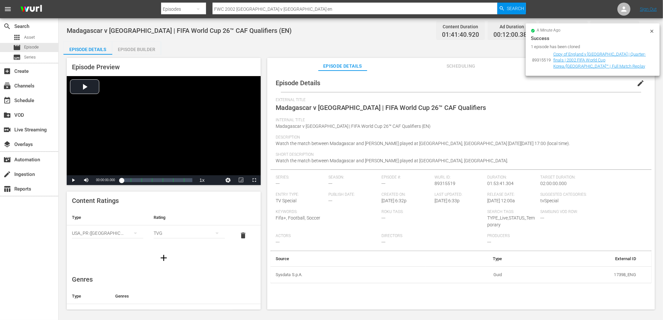
click at [534, 30] on icon at bounding box center [651, 31] width 5 height 5
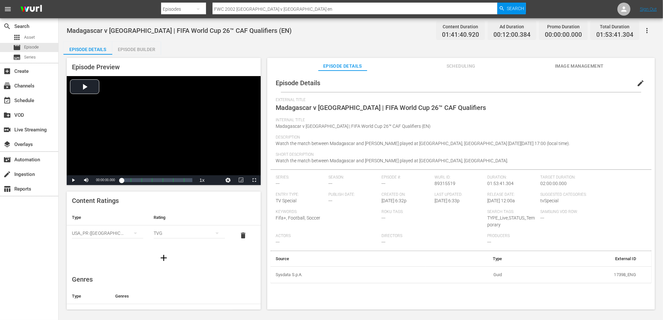
click at [534, 64] on span "Image Management" at bounding box center [579, 66] width 49 height 8
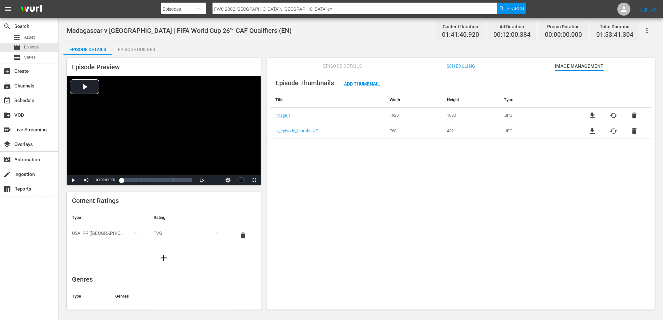
click at [534, 116] on span "delete" at bounding box center [634, 116] width 8 height 8
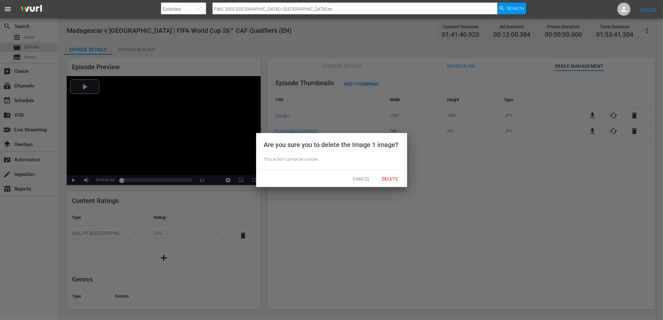
click at [394, 172] on div "Cancel Delete" at bounding box center [331, 178] width 151 height 17
click at [394, 174] on div "Delete" at bounding box center [390, 179] width 29 height 12
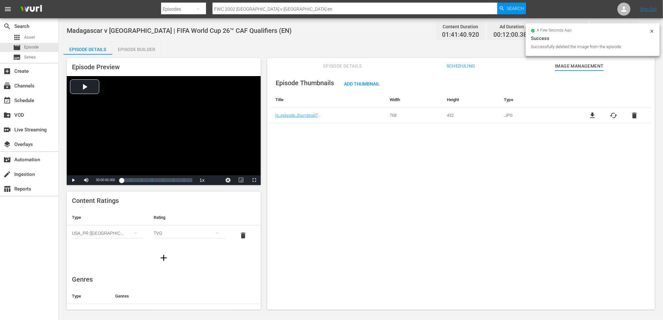
click at [534, 114] on span "delete" at bounding box center [634, 116] width 8 height 8
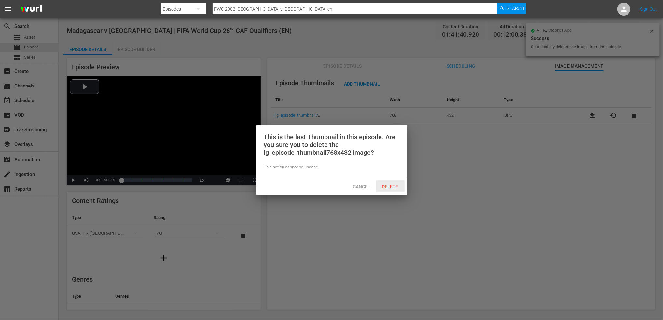
click at [391, 185] on span "Delete" at bounding box center [390, 186] width 27 height 5
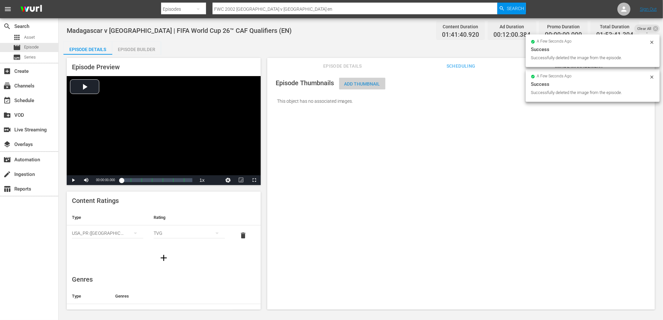
click at [369, 79] on div "Add Thumbnail" at bounding box center [362, 84] width 46 height 12
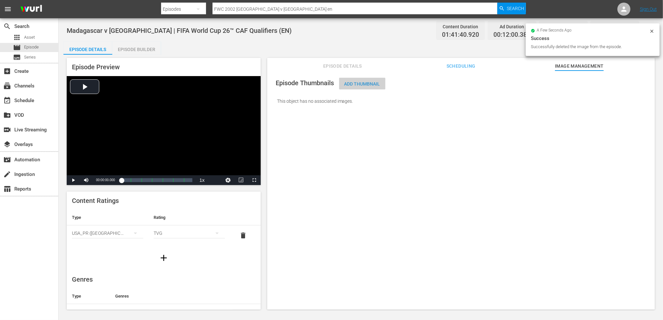
click at [363, 82] on span "Add Thumbnail" at bounding box center [362, 83] width 46 height 5
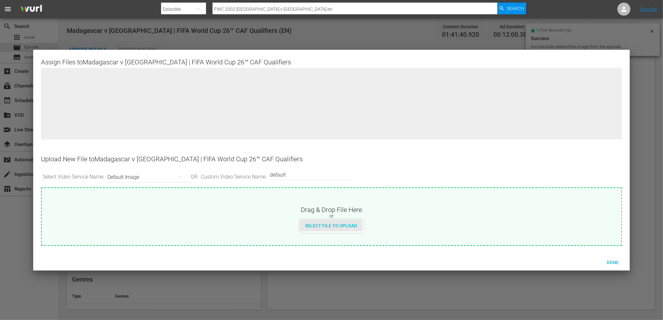
click at [329, 226] on span "Select File to Upload" at bounding box center [331, 225] width 62 height 5
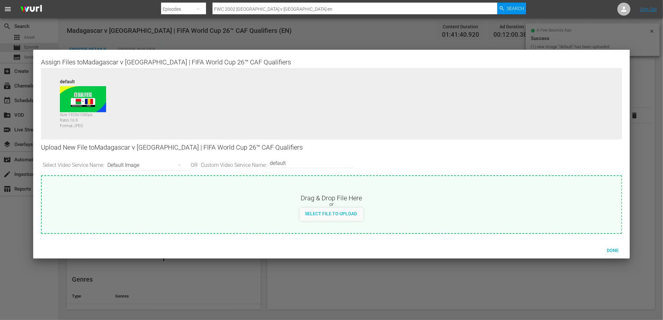
click at [322, 164] on input "default" at bounding box center [310, 163] width 80 height 16
click at [339, 213] on span "Select File to Upload" at bounding box center [331, 213] width 62 height 5
click at [534, 250] on span "Done" at bounding box center [612, 250] width 22 height 5
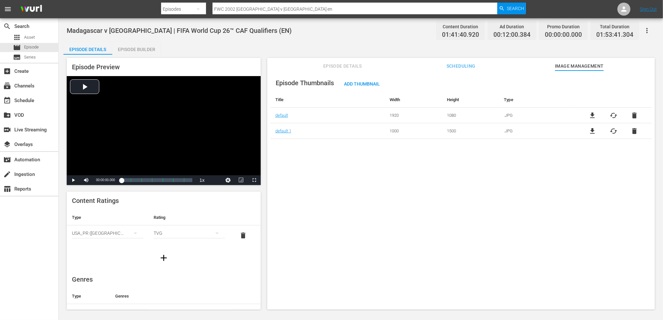
drag, startPoint x: 243, startPoint y: 7, endPoint x: 141, endPoint y: 6, distance: 102.1
click at [141, 6] on nav "menu Search By Episodes Search ID, Title, Description, Keywords, or Category FW…" at bounding box center [331, 9] width 663 height 18
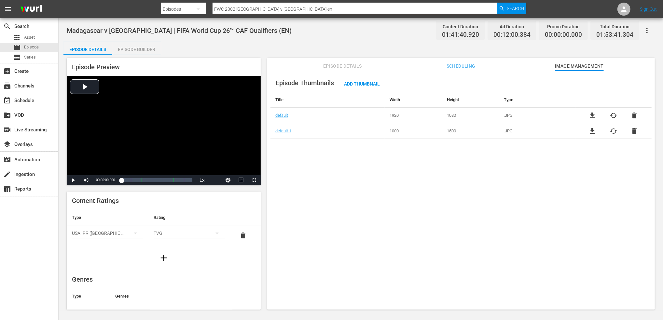
paste input "1986 Argentina vs England, Quarterfinals"
click at [508, 8] on span "Search" at bounding box center [514, 9] width 17 height 12
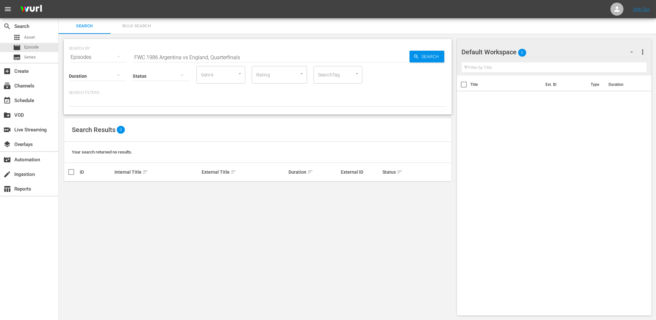
click at [187, 56] on input "FWC 1986 Argentina vs England, Quarterfinals" at bounding box center [271, 57] width 277 height 16
click at [253, 58] on input "FWC 1986 Argentina v England, Quarterfinals" at bounding box center [271, 57] width 277 height 16
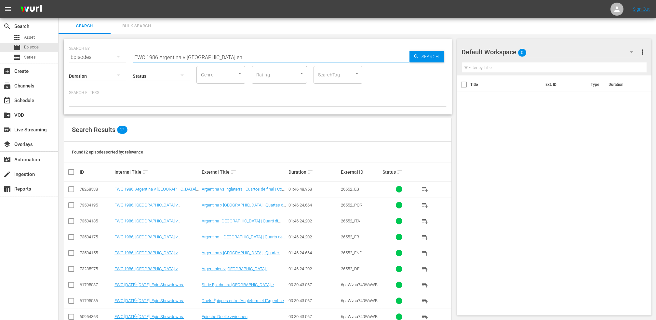
drag, startPoint x: 212, startPoint y: 59, endPoint x: 79, endPoint y: 59, distance: 133.4
click at [79, 59] on div "SEARCH BY Search By Episodes Search ID, Title, Description, Keywords, or Catego…" at bounding box center [258, 53] width 378 height 23
paste input "66 - Final - England v Germany"
drag, startPoint x: 177, startPoint y: 55, endPoint x: 74, endPoint y: 56, distance: 103.1
click at [74, 56] on div "SEARCH BY Search By Episodes Search ID, Title, Description, Keywords, or Catego…" at bounding box center [258, 53] width 378 height 23
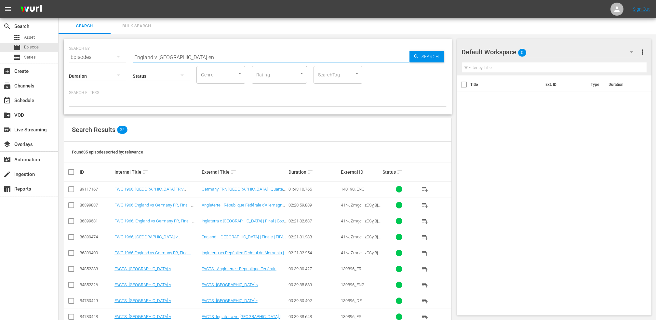
click at [213, 57] on input "England v Germany en" at bounding box center [271, 57] width 277 height 16
drag, startPoint x: 184, startPoint y: 56, endPoint x: 79, endPoint y: 57, distance: 105.7
click at [79, 57] on div "SEARCH BY Search By Episodes Search ID, Title, Description, Keywords, or Catego…" at bounding box center [258, 53] width 378 height 23
paste input "Brazil v Uruguay | Semi-finals | 1970 FIFA World Cup Mexico™ | Full Match Replay"
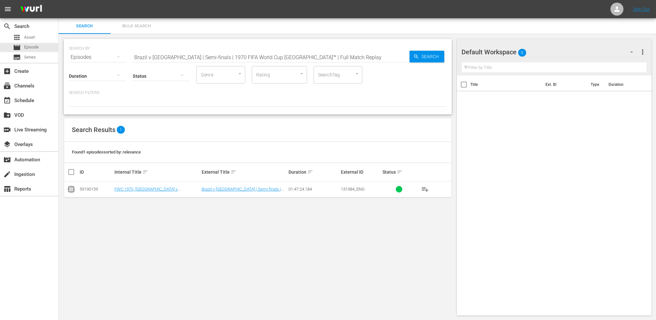
click at [72, 190] on input "checkbox" at bounding box center [71, 191] width 8 height 8
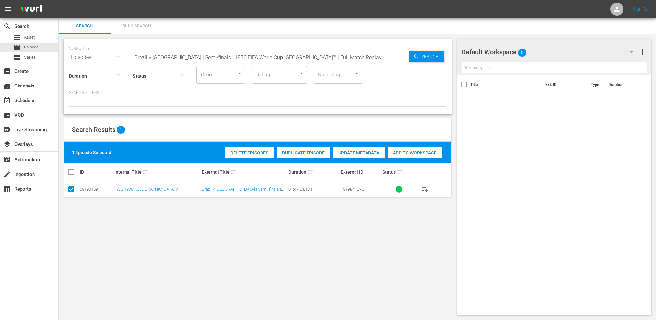
click at [298, 154] on span "Duplicate Episode" at bounding box center [303, 152] width 53 height 5
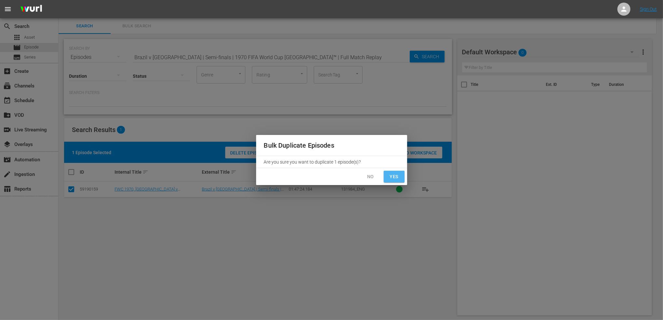
click at [394, 175] on span "Yes" at bounding box center [394, 177] width 10 height 8
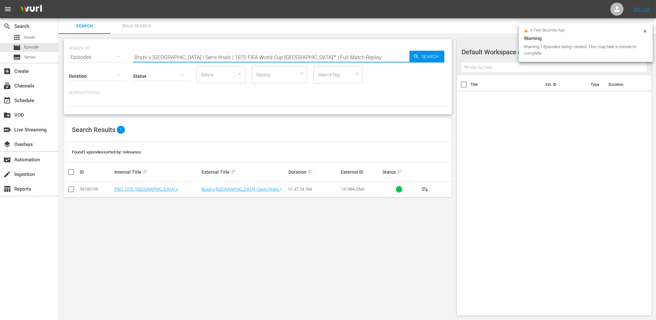
click at [323, 58] on input "Brazil v Uruguay | Semi-finals | 1970 FIFA World Cup Mexico™ | Full Match Replay" at bounding box center [271, 57] width 277 height 16
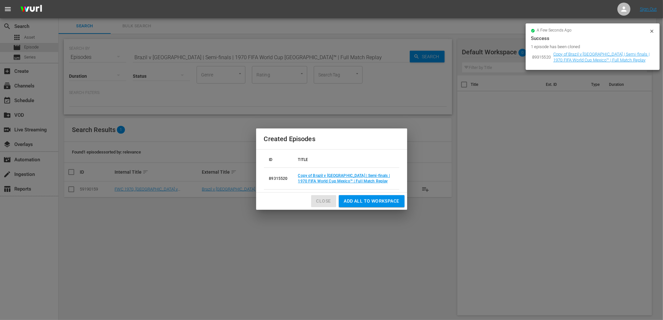
click at [329, 197] on span "Close" at bounding box center [323, 201] width 15 height 8
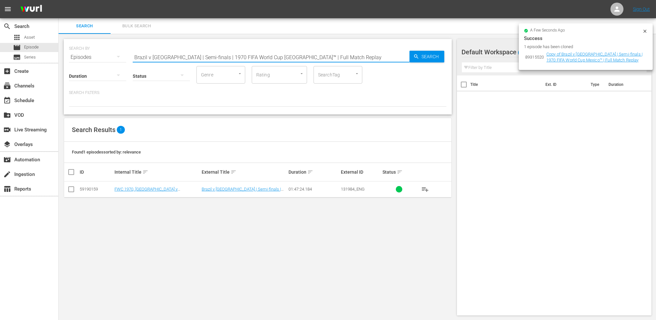
drag, startPoint x: 319, startPoint y: 53, endPoint x: 289, endPoint y: 64, distance: 32.4
click at [289, 64] on input "Brazil v Uruguay | Semi-finals | 1970 FIFA World Cup Mexico™ | Full Match Replay" at bounding box center [271, 57] width 277 height 16
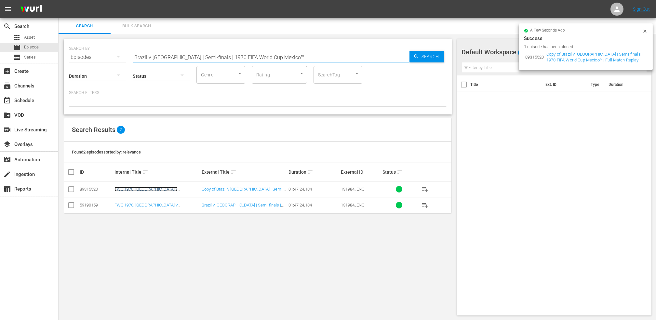
click at [161, 189] on link "FWC 1970, Brazil v Uruguay (EN)" at bounding box center [145, 192] width 63 height 10
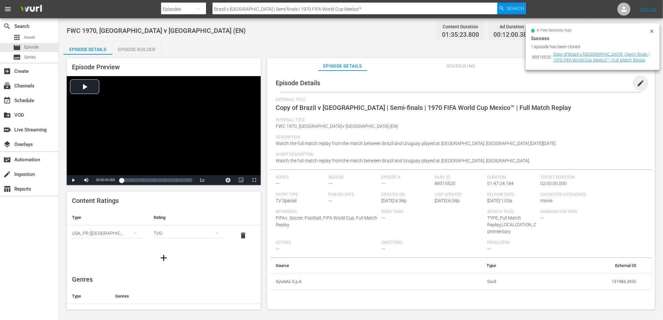
click at [534, 83] on span "edit" at bounding box center [640, 83] width 8 height 8
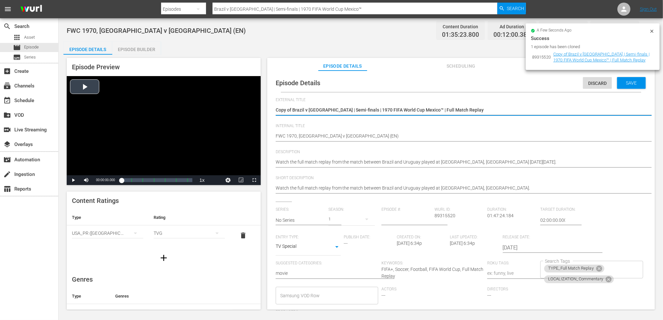
drag, startPoint x: 462, startPoint y: 110, endPoint x: 243, endPoint y: 112, distance: 218.6
click at [243, 112] on div "Episode Preview Video Player is loading. Play Video Play Mute Current Time 00:0…" at bounding box center [360, 185] width 594 height 260
paste textarea "Sierra Leone v [GEOGRAPHIC_DATA] | FIFA World Cup 26™ CAF Qualifiers"
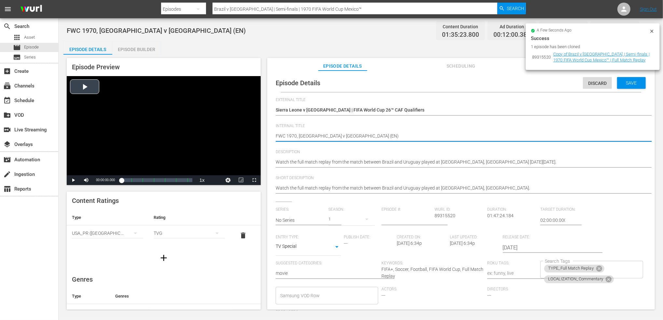
drag, startPoint x: 331, startPoint y: 136, endPoint x: 255, endPoint y: 138, distance: 75.8
paste textarea "Sierra Leone v [GEOGRAPHIC_DATA] | FIFA World Cup 26™ CAF Qualifiers"
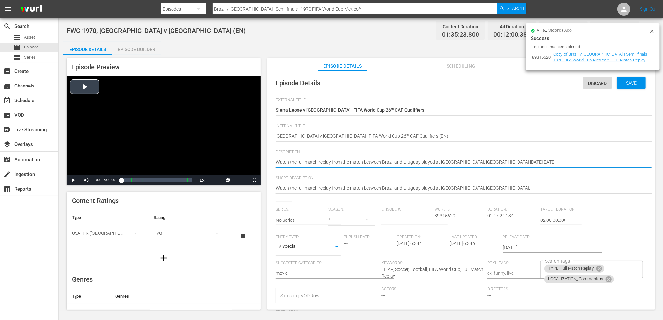
drag, startPoint x: 516, startPoint y: 162, endPoint x: 291, endPoint y: 162, distance: 224.4
paste textarea "match between Sierra Leone and Ethiopia played at Samuel Kanyon Doe Sports Comp…"
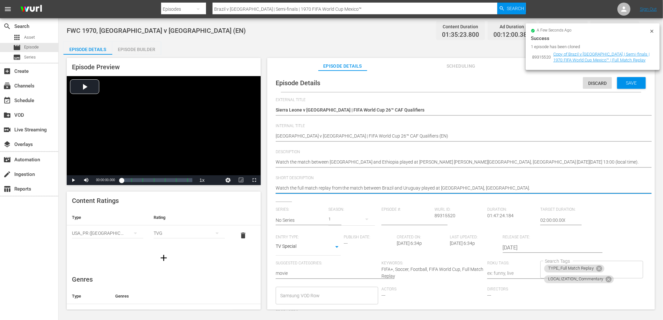
drag, startPoint x: 501, startPoint y: 187, endPoint x: 229, endPoint y: 196, distance: 271.7
paste textarea "match between Sierra Leone and Ethiopia played at Samuel Kanyon Doe Sports Comp…"
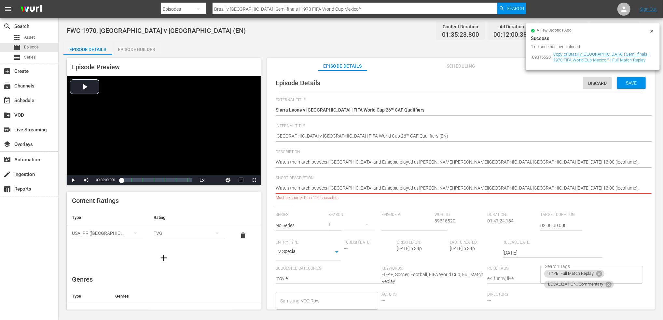
drag, startPoint x: 498, startPoint y: 186, endPoint x: 607, endPoint y: 195, distance: 109.3
click at [534, 195] on div "Watch the full match replay from the match between Brazil and Uruguay played at…" at bounding box center [458, 189] width 367 height 16
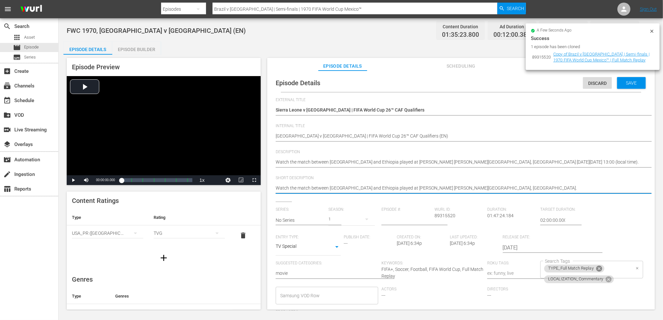
click at [534, 272] on icon at bounding box center [598, 268] width 7 height 7
click at [534, 269] on icon at bounding box center [608, 270] width 6 height 6
click at [534, 269] on input "Search Tags" at bounding box center [586, 270] width 87 height 12
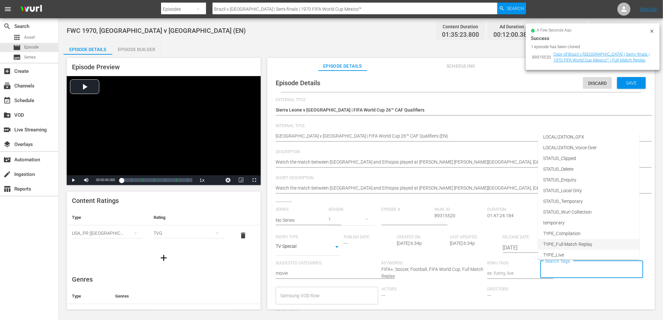
scroll to position [60, 0]
click at [534, 233] on li "TYPE_Live" at bounding box center [588, 230] width 101 height 11
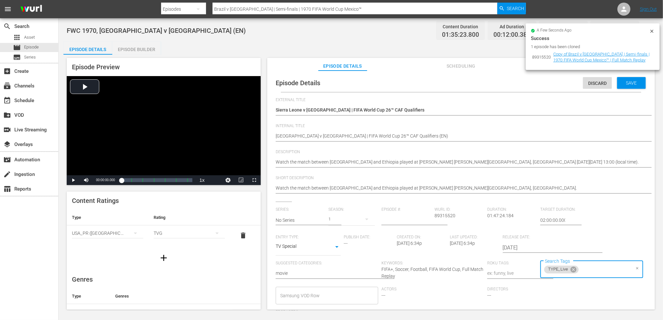
click at [534, 268] on input "Search Tags" at bounding box center [604, 270] width 50 height 12
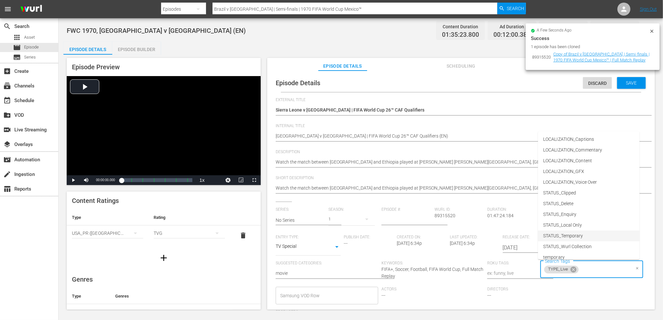
click at [534, 235] on span "STATUS_Temporary" at bounding box center [563, 236] width 40 height 7
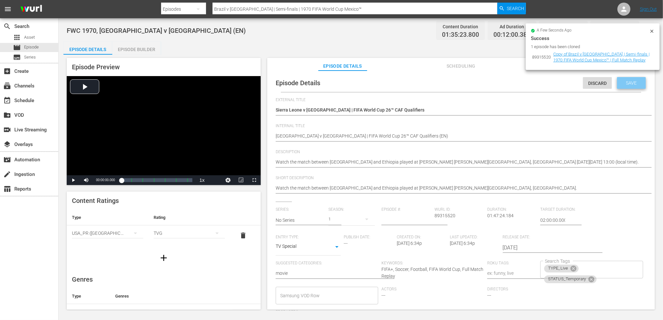
click at [534, 81] on span "Save" at bounding box center [631, 82] width 21 height 5
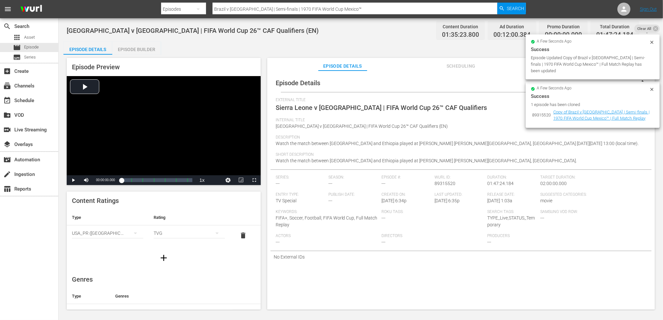
click at [534, 27] on icon at bounding box center [655, 28] width 6 height 6
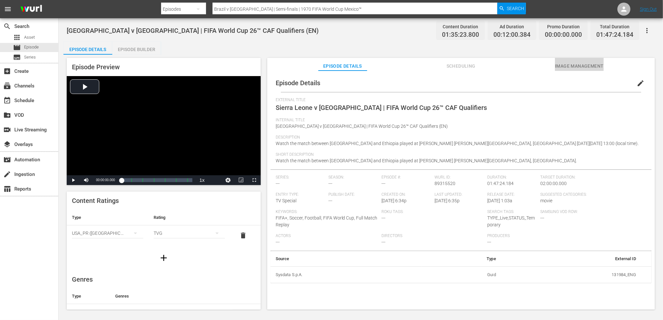
click at [534, 64] on span "Image Management" at bounding box center [579, 66] width 49 height 8
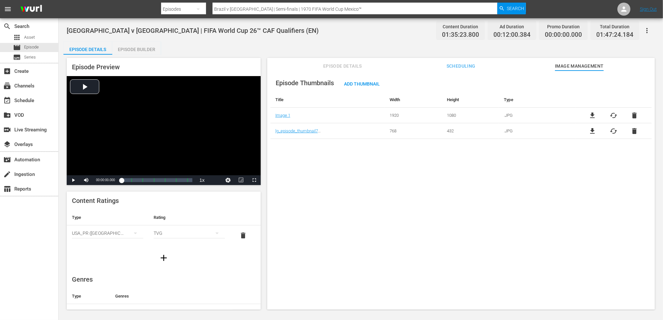
click at [534, 115] on span "delete" at bounding box center [634, 116] width 8 height 8
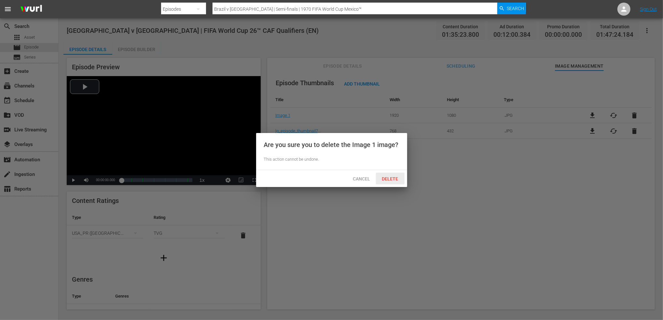
click at [396, 181] on span "Delete" at bounding box center [390, 178] width 27 height 5
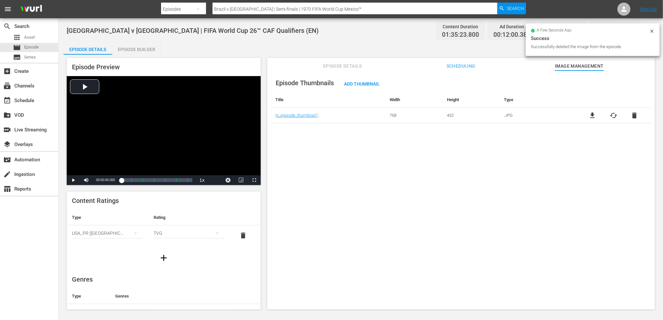
click at [534, 118] on span "delete" at bounding box center [634, 116] width 8 height 8
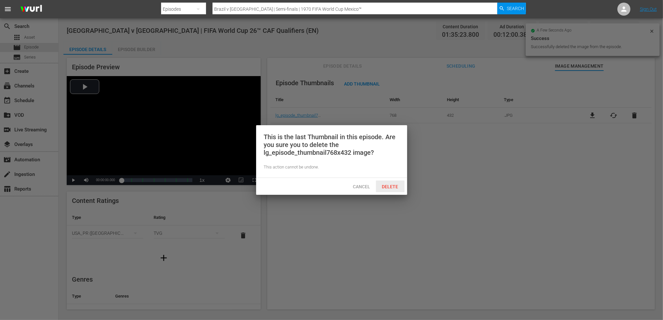
click at [393, 189] on span "Delete" at bounding box center [390, 186] width 27 height 5
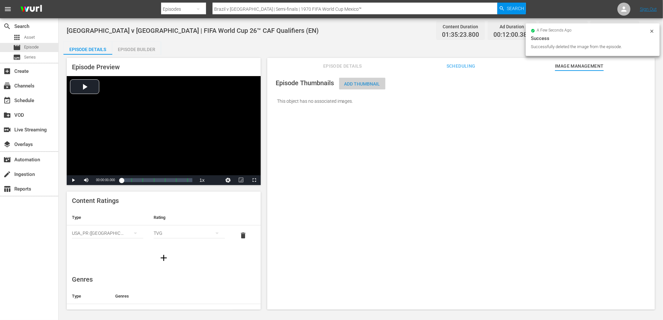
click at [354, 86] on div "Add Thumbnail" at bounding box center [362, 84] width 46 height 12
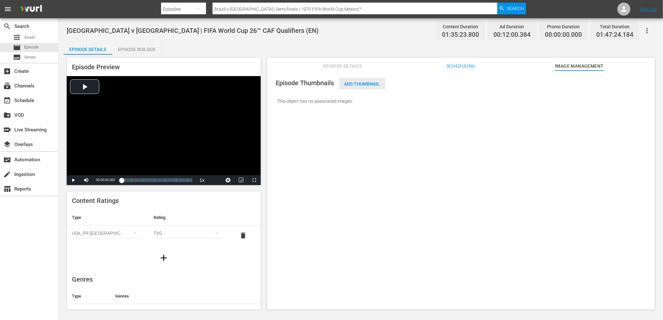
click at [358, 81] on span "Add Thumbnail" at bounding box center [362, 83] width 46 height 5
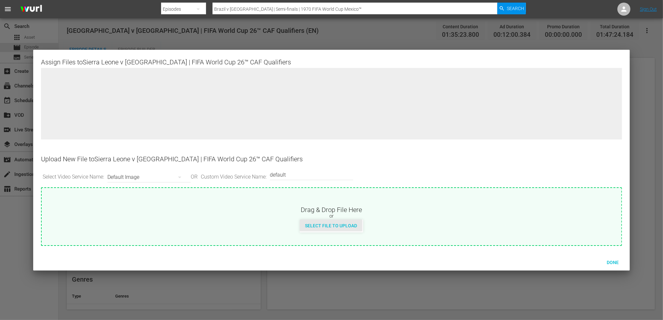
click at [327, 227] on span "Select File to Upload" at bounding box center [331, 225] width 62 height 5
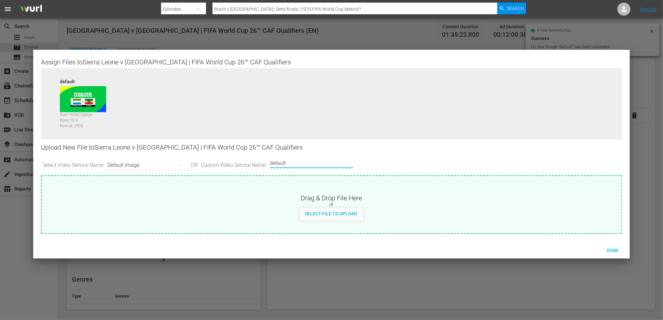
click at [320, 163] on input "default" at bounding box center [310, 163] width 80 height 16
click at [348, 217] on div "Select File to Upload" at bounding box center [331, 214] width 62 height 12
click at [534, 250] on span "Done" at bounding box center [612, 250] width 22 height 5
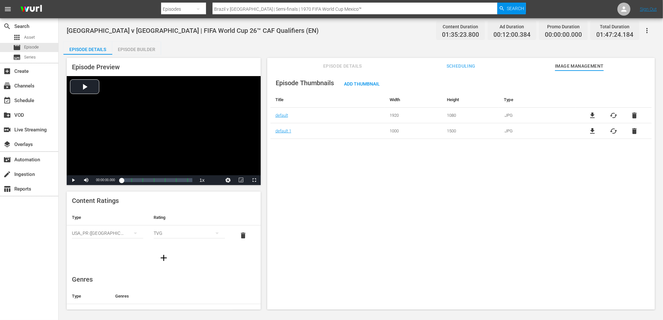
click at [354, 67] on span "Episode Details" at bounding box center [342, 66] width 49 height 8
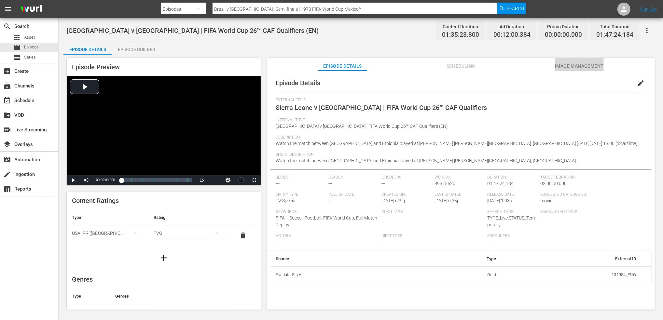
click at [534, 63] on span "Image Management" at bounding box center [579, 66] width 49 height 8
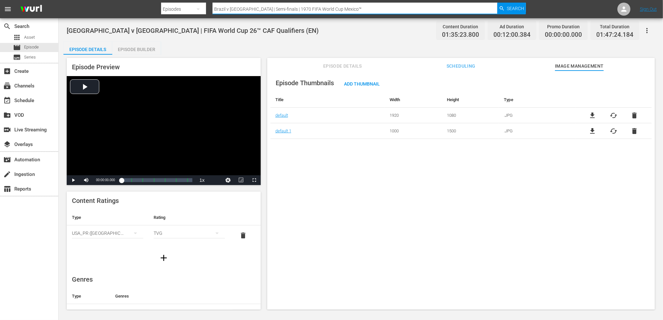
drag, startPoint x: 341, startPoint y: 10, endPoint x: 122, endPoint y: 11, distance: 219.2
click at [115, 10] on nav "menu Search By Episodes Search ID, Title, Description, Keywords, or Category Br…" at bounding box center [331, 9] width 663 height 18
paste input "FWC 1978 - Final - Argentina v Netherlands"
click at [503, 7] on icon "button" at bounding box center [502, 9] width 6 height 6
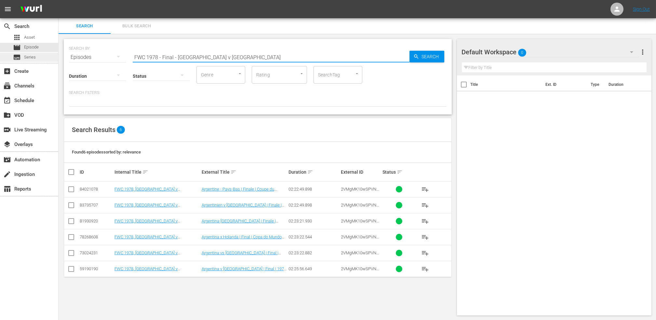
drag, startPoint x: 251, startPoint y: 56, endPoint x: 37, endPoint y: 61, distance: 214.4
click at [59, 0] on div "search Search apps Asset movie Episode subtitles Series add_box Create subscrip…" at bounding box center [358, 0] width 598 height 0
paste input "Germany FR v Netherlands | Second Round | 1978 FIFA World Cup Argentina™️ | Ful…"
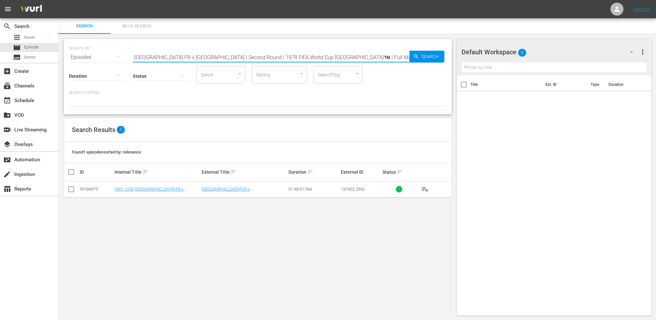
click at [69, 188] on input "checkbox" at bounding box center [71, 191] width 8 height 8
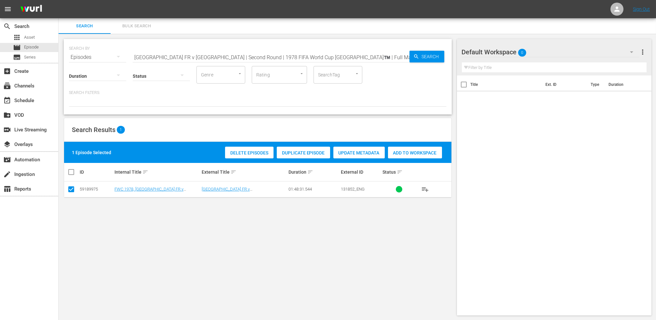
click at [308, 151] on span "Duplicate Episode" at bounding box center [303, 152] width 53 height 5
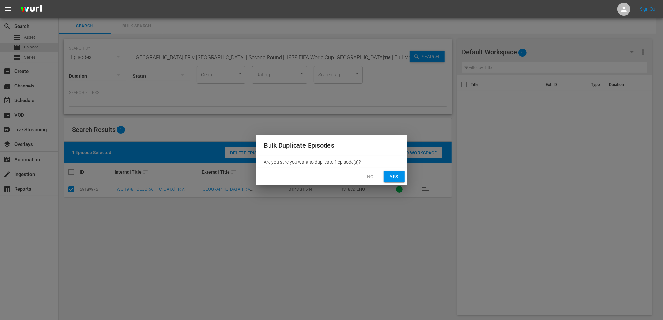
click at [399, 175] on button "Yes" at bounding box center [393, 177] width 21 height 12
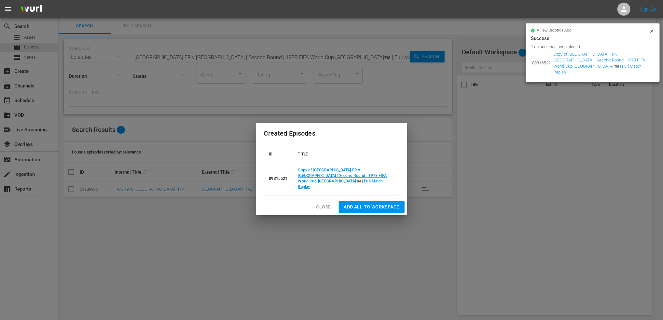
click at [325, 203] on span "Close" at bounding box center [323, 207] width 15 height 8
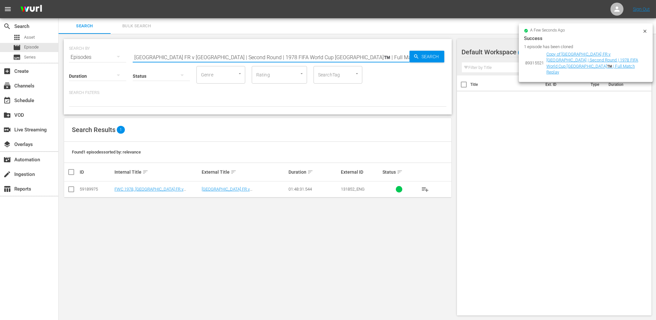
drag, startPoint x: 356, startPoint y: 55, endPoint x: 316, endPoint y: 56, distance: 40.0
click at [316, 56] on input "Germany FR v Netherlands | Second Round | 1978 FIFA World Cup Argentina™️ | Ful…" at bounding box center [271, 57] width 277 height 16
click at [420, 54] on span "Search" at bounding box center [431, 57] width 25 height 12
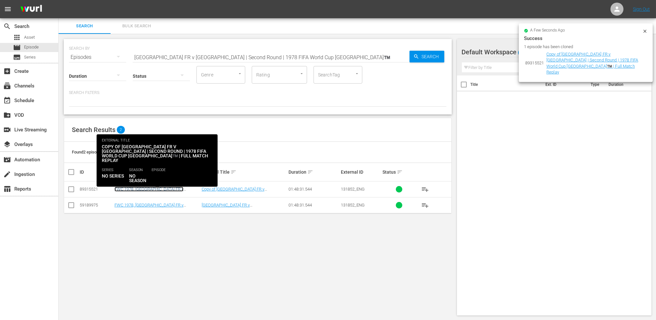
click at [178, 189] on link "FWC 1978, Germany FR v Netherlands (EN)" at bounding box center [148, 192] width 69 height 10
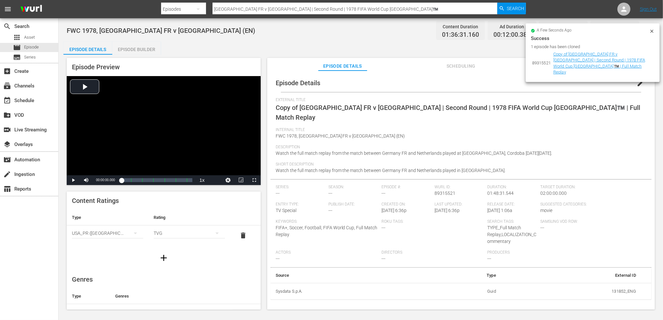
click at [534, 85] on span "edit" at bounding box center [640, 83] width 8 height 8
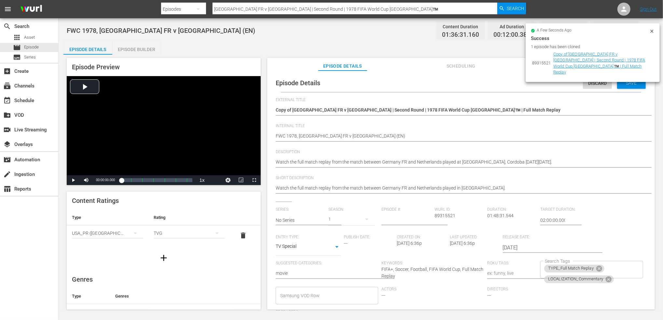
drag, startPoint x: 501, startPoint y: 105, endPoint x: 471, endPoint y: 110, distance: 30.4
click at [471, 110] on div "Copy of Germany FR v Netherlands | Second Round | 1978 FIFA World Cup Argentina…" at bounding box center [458, 111] width 367 height 16
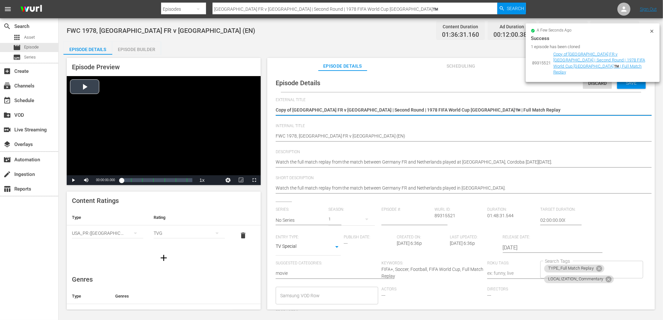
drag, startPoint x: 510, startPoint y: 110, endPoint x: 251, endPoint y: 113, distance: 258.6
paste textarea "Togo v [GEOGRAPHIC_DATA] | FIFA World Cup 26™ CAF Qualifiers"
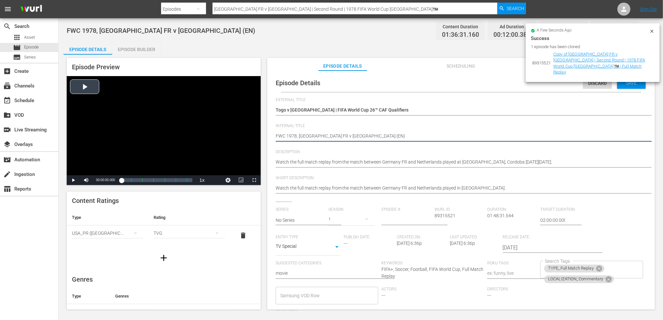
drag, startPoint x: 351, startPoint y: 134, endPoint x: 242, endPoint y: 145, distance: 109.8
paste textarea "Togo v Sudan | FIFA World Cup 26™ CAF Qualifier"
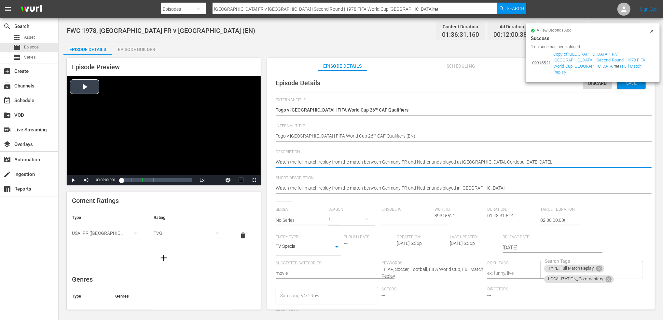
drag, startPoint x: 584, startPoint y: 161, endPoint x: 234, endPoint y: 172, distance: 349.5
paste textarea "match between Togo and Sudan played at Stade de Kégué, Lomé on Tuesday, 9 Septe…"
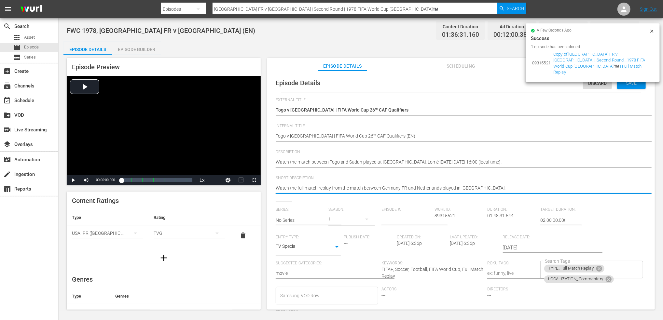
drag, startPoint x: 488, startPoint y: 186, endPoint x: 249, endPoint y: 201, distance: 239.2
paste textarea "match between Togo and Sudan played at Stade de Kégué, Lomé on Tuesday, 9 Septe…"
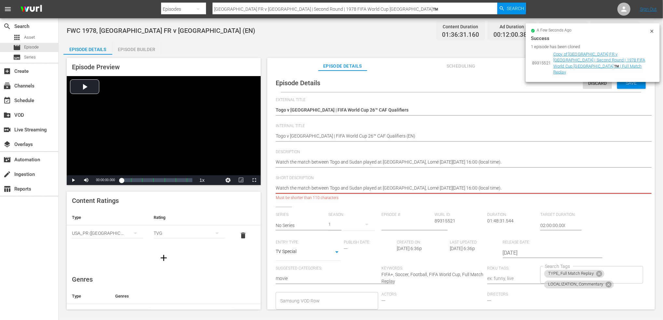
drag, startPoint x: 428, startPoint y: 187, endPoint x: 549, endPoint y: 188, distance: 121.0
click at [534, 188] on textarea "Watch the full match replay from the match between Germany FR and Netherlands p…" at bounding box center [458, 189] width 367 height 8
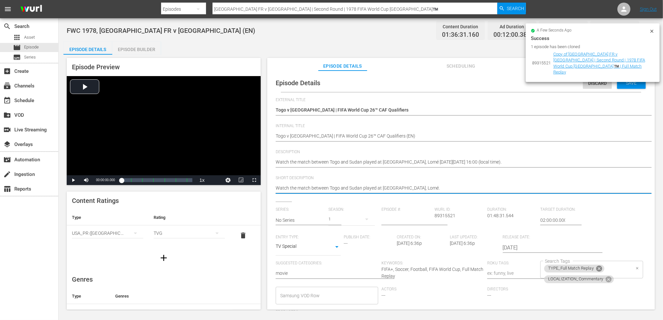
click at [534, 272] on icon at bounding box center [598, 268] width 7 height 7
drag, startPoint x: 606, startPoint y: 269, endPoint x: 600, endPoint y: 270, distance: 6.5
click at [534, 269] on icon at bounding box center [608, 269] width 7 height 7
click at [534, 270] on input "Search Tags" at bounding box center [621, 270] width 15 height 12
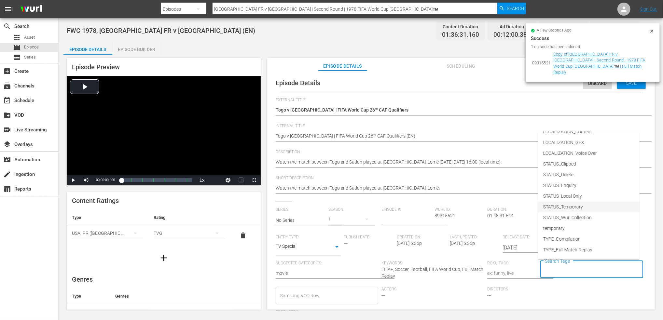
scroll to position [60, 0]
click at [534, 230] on li "TYPE_Live" at bounding box center [588, 230] width 101 height 11
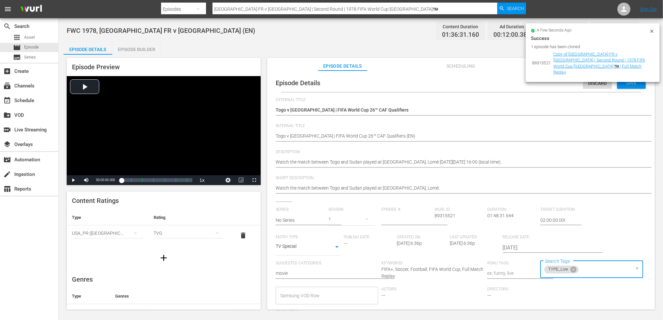
click at [534, 277] on div "TYPE_Live Search Tags" at bounding box center [591, 270] width 102 height 18
click at [534, 270] on input "Search Tags" at bounding box center [604, 270] width 50 height 12
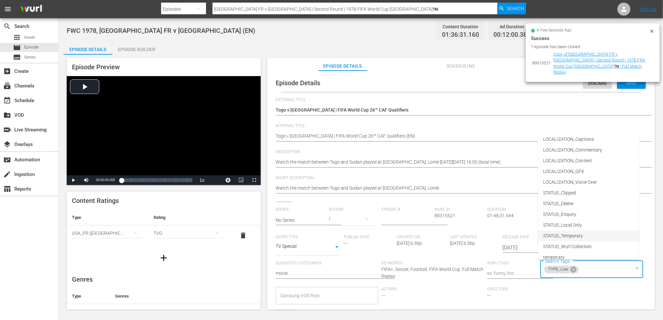
click at [534, 235] on span "STATUS_Temporary" at bounding box center [563, 236] width 40 height 7
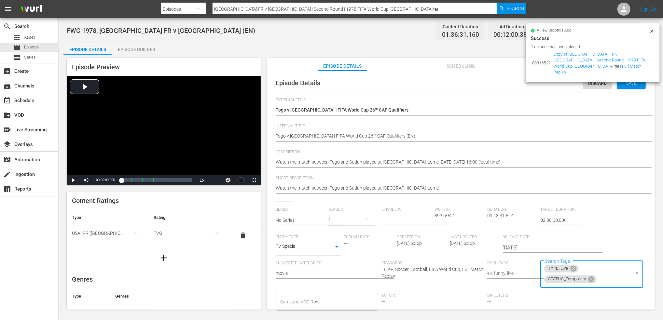
click at [534, 85] on div "Save" at bounding box center [631, 83] width 29 height 12
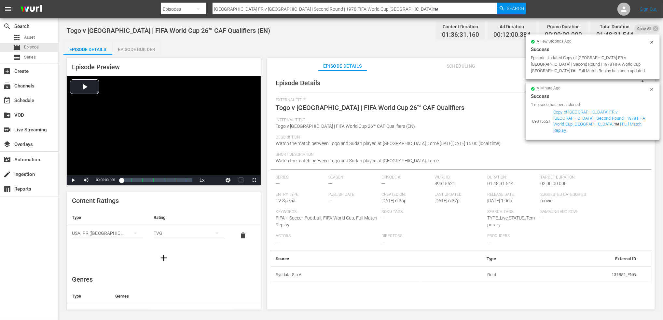
click at [534, 41] on icon at bounding box center [651, 42] width 5 height 5
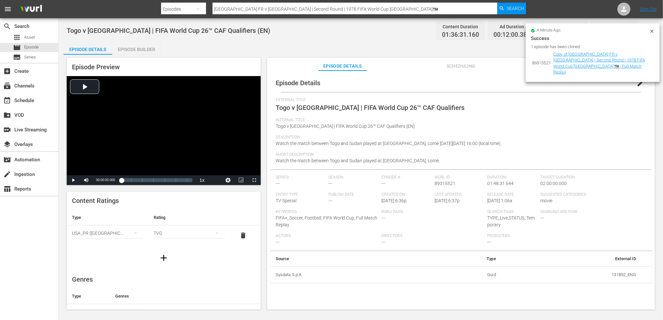
click at [534, 34] on div at bounding box center [651, 32] width 5 height 7
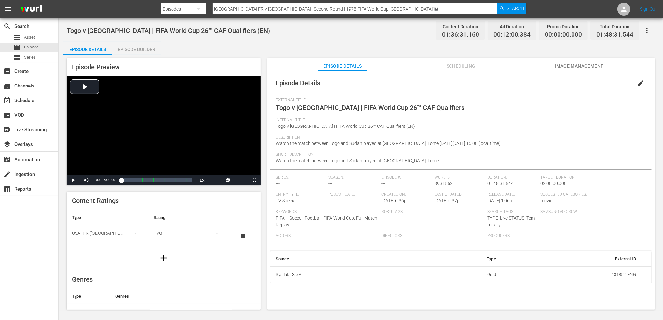
click at [534, 65] on span "Image Management" at bounding box center [579, 66] width 49 height 8
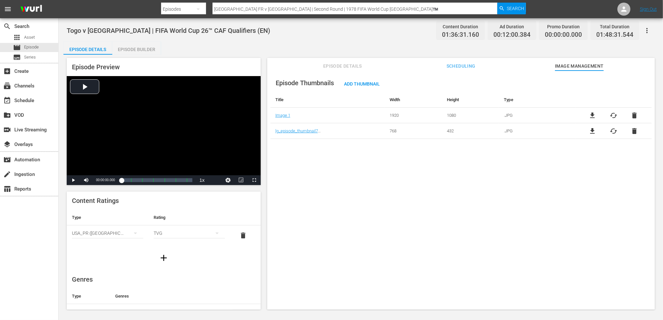
click at [534, 117] on span "delete" at bounding box center [634, 116] width 8 height 8
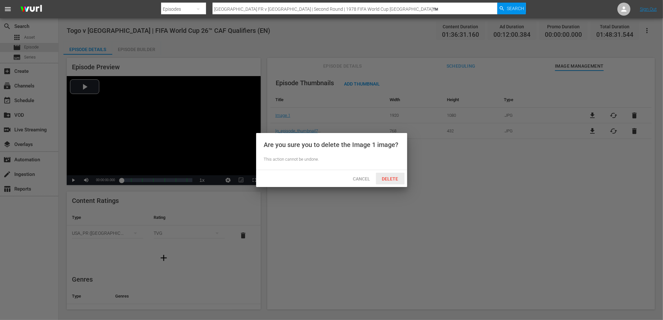
click at [396, 182] on div "Delete" at bounding box center [390, 179] width 29 height 12
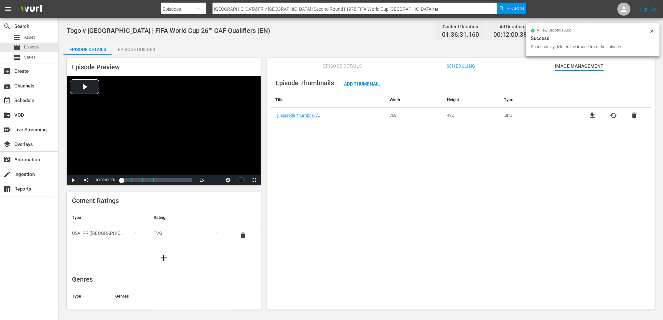
click at [534, 115] on span "delete" at bounding box center [634, 116] width 8 height 8
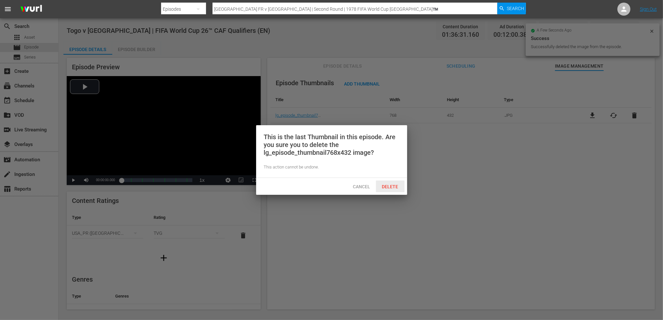
click at [388, 189] on div "Delete" at bounding box center [390, 187] width 29 height 12
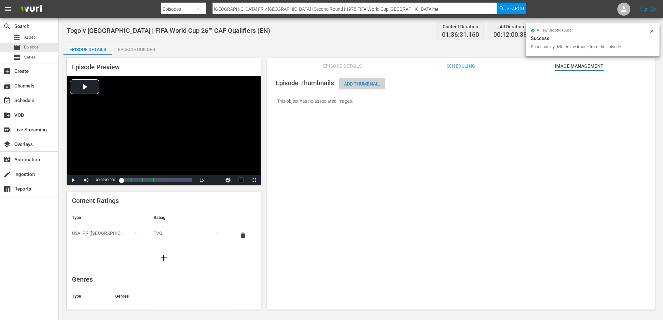
drag, startPoint x: 366, startPoint y: 80, endPoint x: 366, endPoint y: 84, distance: 4.2
click at [366, 81] on div "Add Thumbnail" at bounding box center [362, 84] width 46 height 12
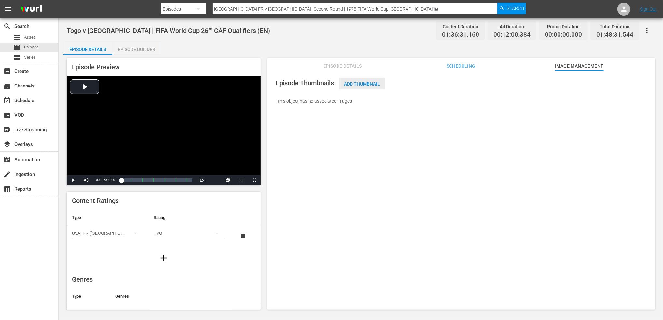
click at [382, 84] on span "Add Thumbnail" at bounding box center [362, 83] width 46 height 5
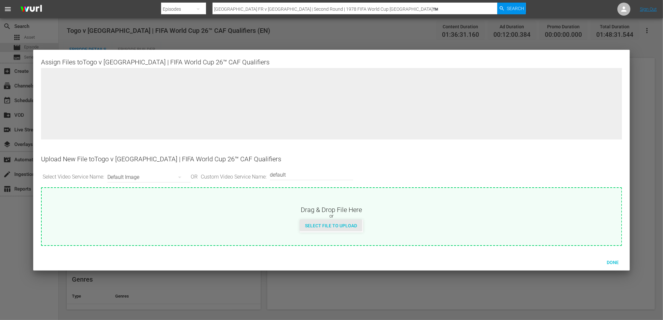
click at [317, 223] on span "Select File to Upload" at bounding box center [331, 225] width 62 height 5
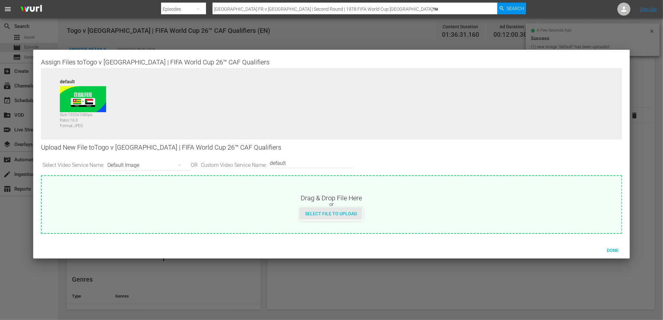
click at [334, 218] on div "Select File to Upload" at bounding box center [331, 214] width 62 height 12
click at [323, 165] on input "default" at bounding box center [310, 163] width 80 height 16
click at [339, 216] on div "Select File to Upload" at bounding box center [331, 214] width 62 height 12
click at [534, 251] on span "Done" at bounding box center [612, 250] width 22 height 5
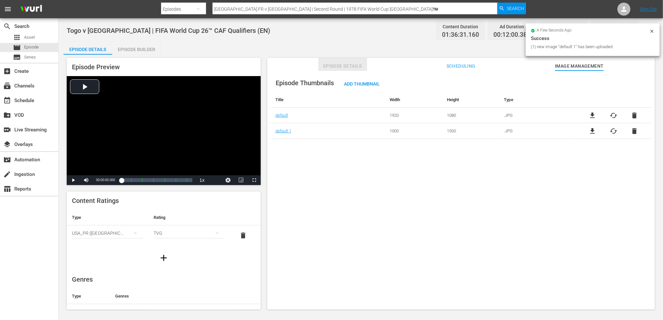
click at [336, 68] on span "Episode Details" at bounding box center [342, 66] width 49 height 8
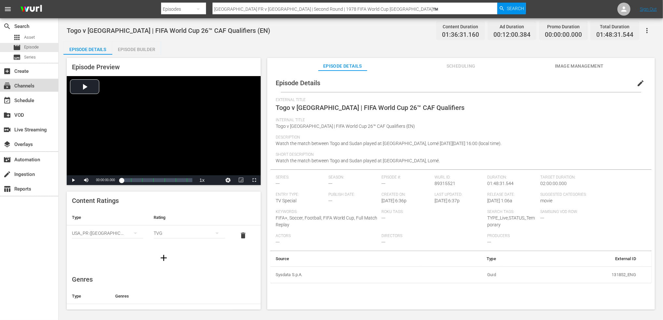
click at [25, 85] on div "subscriptions Channels" at bounding box center [18, 85] width 36 height 6
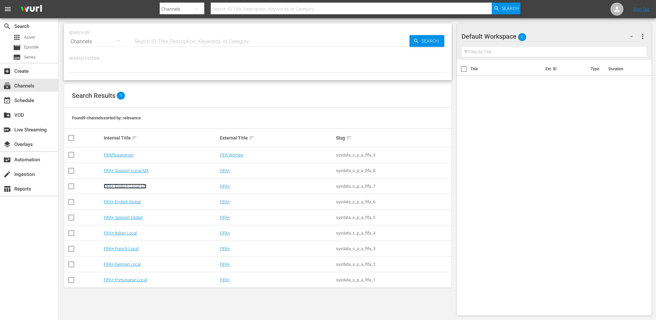
click at [130, 187] on link "FIFA+ English-Local-US" at bounding box center [125, 186] width 43 height 5
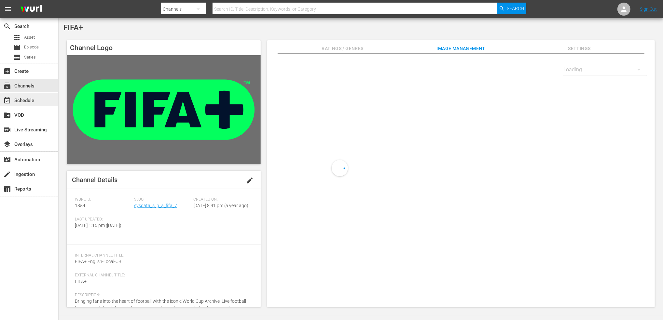
click at [35, 103] on div "event_available Schedule" at bounding box center [29, 99] width 58 height 13
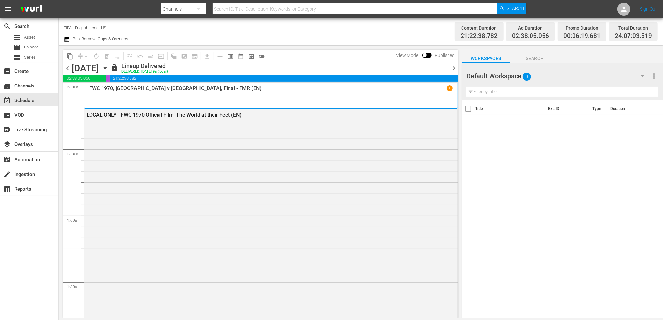
click at [453, 68] on span "chevron_right" at bounding box center [454, 68] width 8 height 8
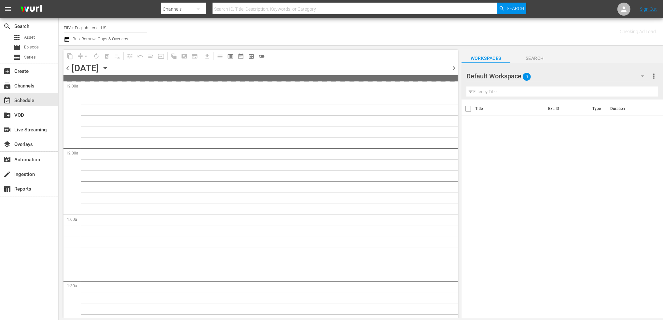
click at [453, 68] on span "chevron_right" at bounding box center [454, 68] width 8 height 8
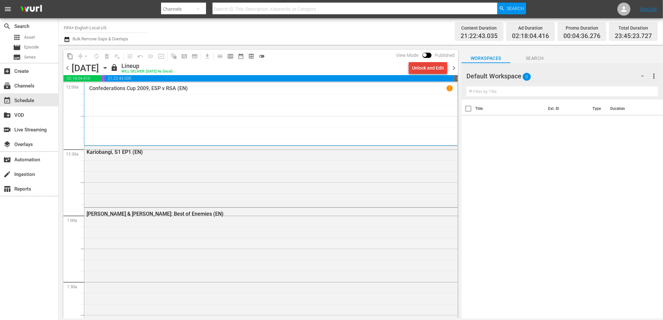
click at [433, 68] on div "Unlock and Edit" at bounding box center [428, 68] width 32 height 12
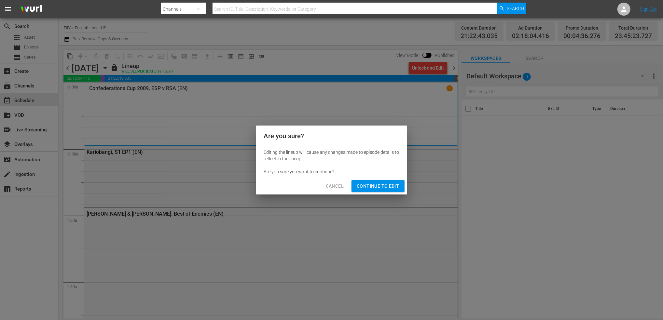
click at [379, 183] on span "Continue to Edit" at bounding box center [377, 186] width 42 height 8
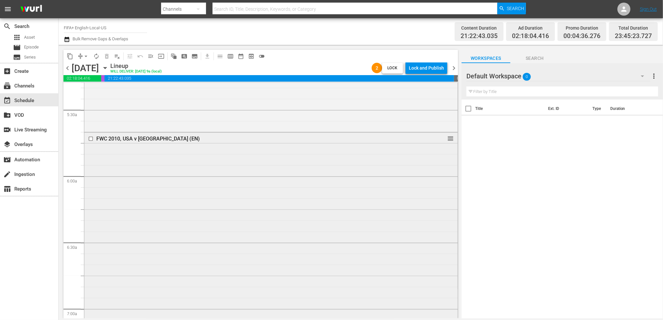
scroll to position [715, 0]
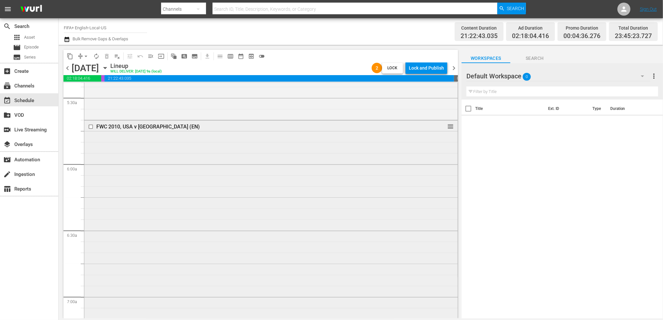
click at [435, 136] on div "FWC 2010, USA v Algeria (EN) reorder" at bounding box center [270, 244] width 373 height 246
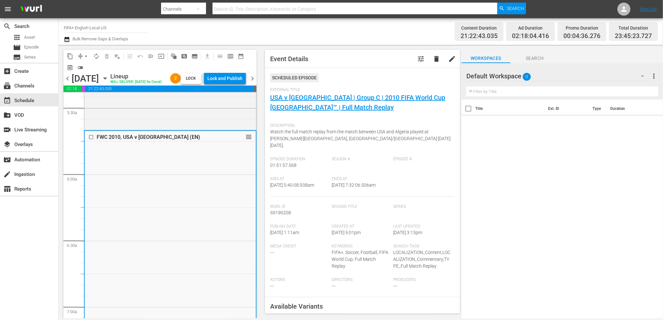
click at [254, 83] on span "chevron_right" at bounding box center [252, 78] width 8 height 8
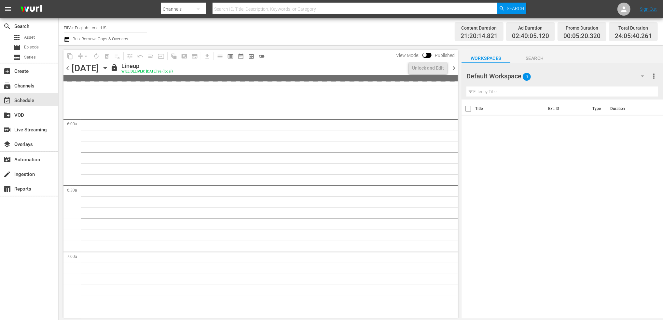
click at [65, 69] on span "chevron_left" at bounding box center [67, 68] width 8 height 8
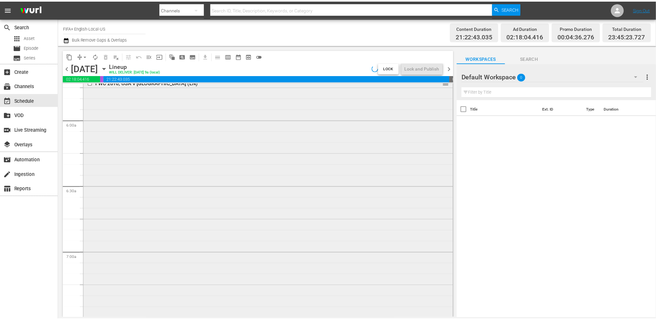
scroll to position [715, 0]
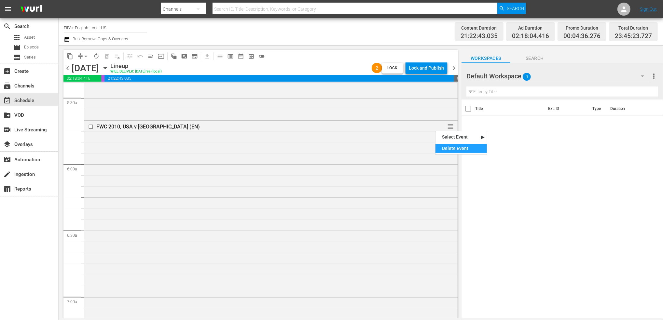
click at [450, 149] on div "Delete Event" at bounding box center [460, 148] width 51 height 9
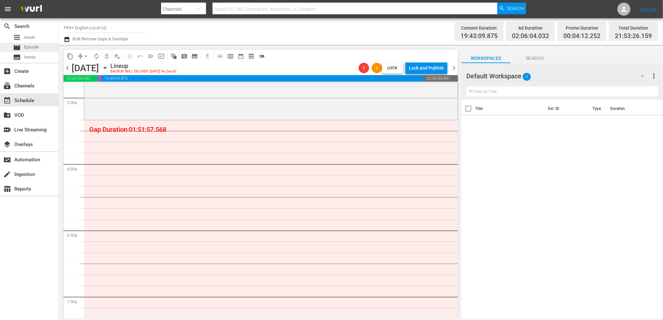
click at [32, 47] on span "Episode" at bounding box center [31, 47] width 15 height 7
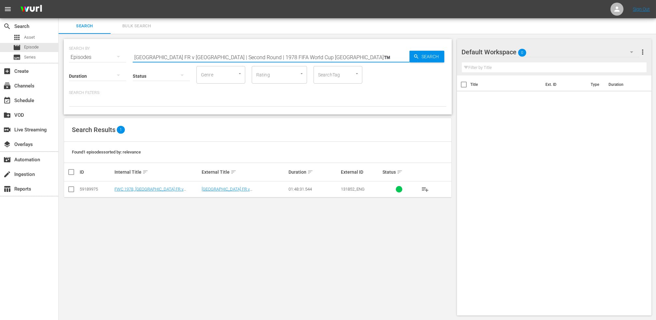
drag, startPoint x: 319, startPoint y: 58, endPoint x: 92, endPoint y: 58, distance: 227.0
click at [92, 58] on div "SEARCH BY Search By Episodes Search ID, Title, Description, Keywords, or Catego…" at bounding box center [258, 53] width 378 height 23
paste input "Seychelles vs Gabon"
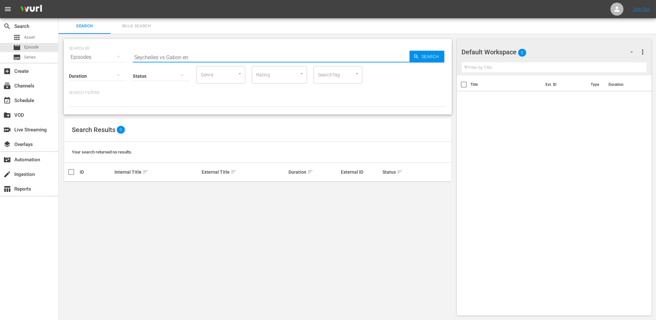
click at [218, 55] on input "Seychelles vs Gabon en" at bounding box center [271, 57] width 277 height 16
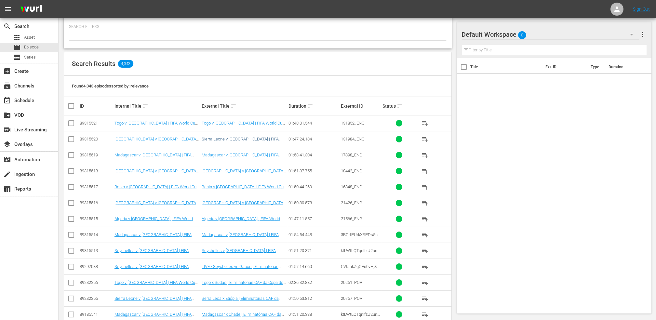
scroll to position [66, 0]
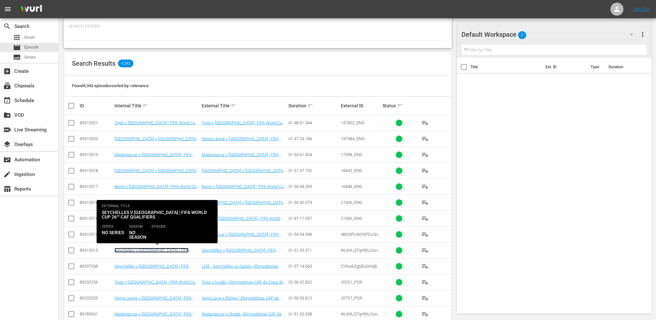
click at [173, 248] on link "Seychelles v [GEOGRAPHIC_DATA] | FIFA World Cup 26™ CAF Qualifiers (EN)" at bounding box center [151, 253] width 74 height 10
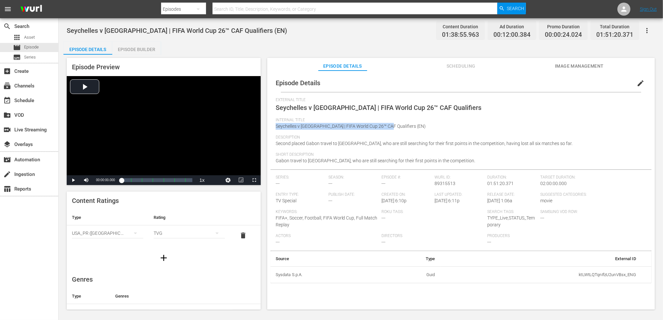
drag, startPoint x: 386, startPoint y: 125, endPoint x: 268, endPoint y: 129, distance: 117.8
click at [268, 129] on div "Episode Details edit External Title Seychelles v Gabon | FIFA World Cup 26™ CAF…" at bounding box center [460, 193] width 387 height 245
copy span "Seychelles v [GEOGRAPHIC_DATA] | FIFA World Cup 26™ CAF Qualifiers"
click at [244, 10] on input "text" at bounding box center [354, 9] width 285 height 16
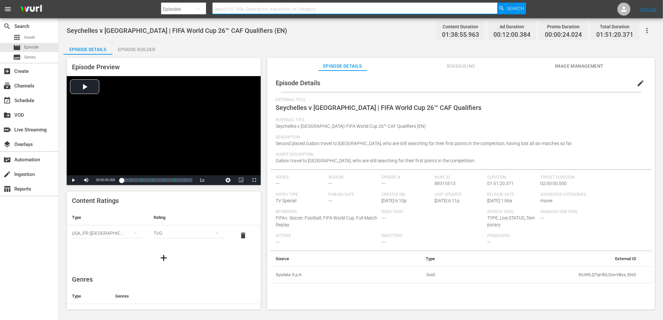
paste input "Seychelles v [GEOGRAPHIC_DATA] | FIFA World Cup 26™ CAF Qualifiers"
click at [510, 10] on span "Search" at bounding box center [514, 9] width 17 height 12
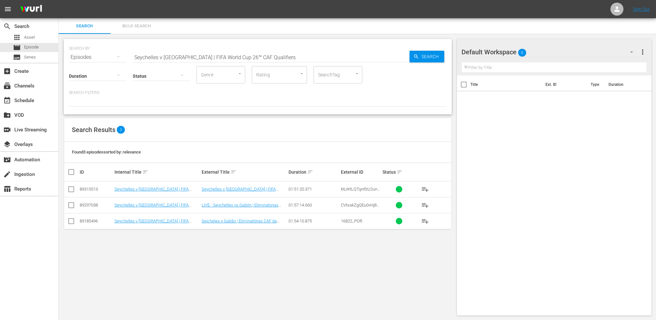
drag, startPoint x: 73, startPoint y: 190, endPoint x: 90, endPoint y: 190, distance: 16.9
click at [73, 190] on input "checkbox" at bounding box center [71, 191] width 8 height 8
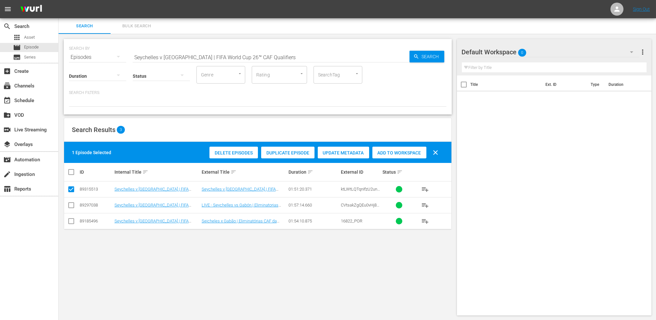
click at [391, 153] on span "Add to Workspace" at bounding box center [399, 152] width 54 height 5
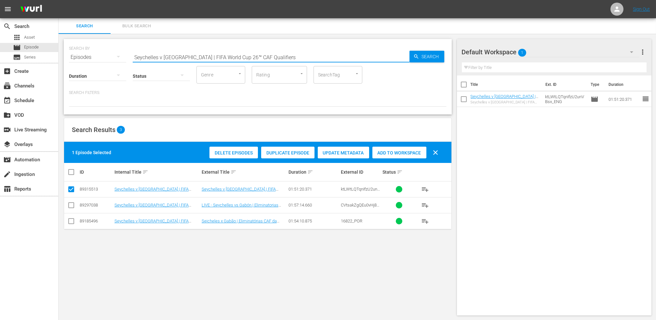
drag, startPoint x: 275, startPoint y: 54, endPoint x: 83, endPoint y: 59, distance: 192.0
click at [83, 59] on div "SEARCH BY Search By Episodes Search ID, Title, Description, Keywords, or Catego…" at bounding box center [258, 53] width 378 height 23
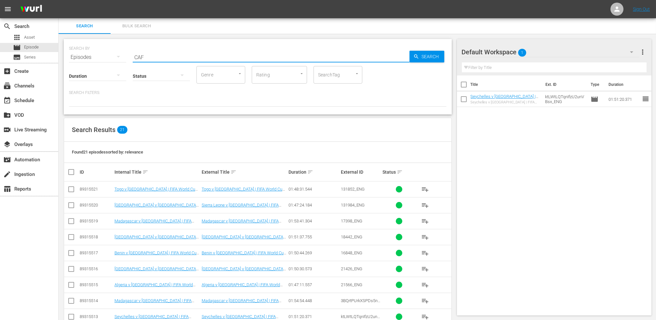
drag, startPoint x: 72, startPoint y: 252, endPoint x: 73, endPoint y: 248, distance: 3.6
click at [72, 252] on input "checkbox" at bounding box center [71, 254] width 8 height 8
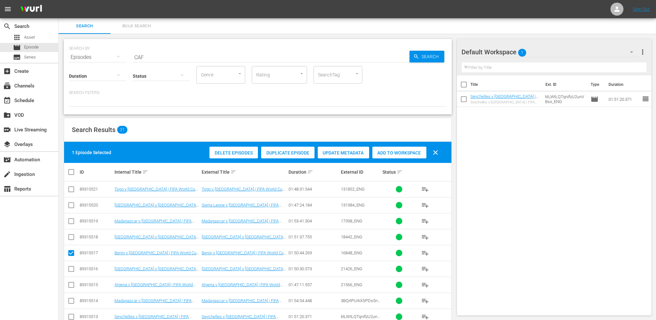
click at [71, 237] on input "checkbox" at bounding box center [71, 239] width 8 height 8
click at [69, 219] on input "checkbox" at bounding box center [71, 223] width 8 height 8
click at [71, 204] on input "checkbox" at bounding box center [71, 207] width 8 height 8
click at [74, 188] on input "checkbox" at bounding box center [71, 191] width 8 height 8
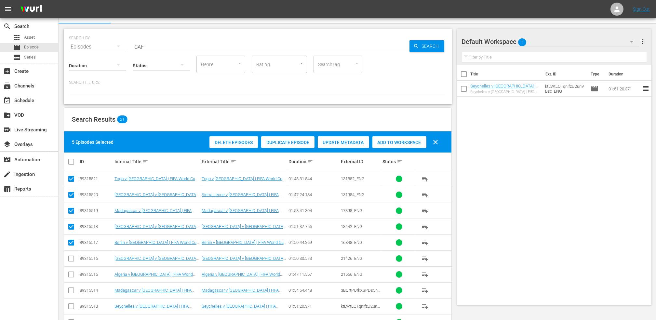
click at [74, 259] on input "checkbox" at bounding box center [71, 260] width 8 height 8
click at [71, 275] on input "checkbox" at bounding box center [71, 276] width 8 height 8
click at [397, 145] on span "Add to Workspace" at bounding box center [399, 142] width 54 height 5
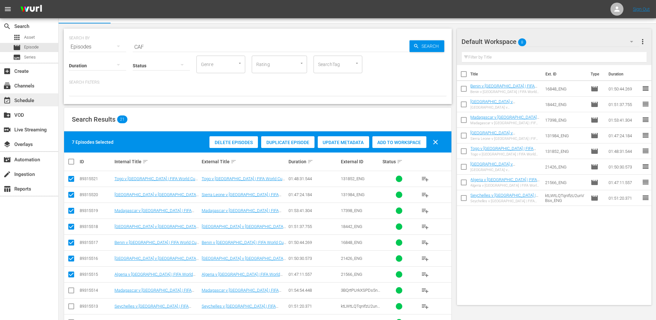
click at [17, 94] on div "event_available Schedule" at bounding box center [29, 99] width 58 height 13
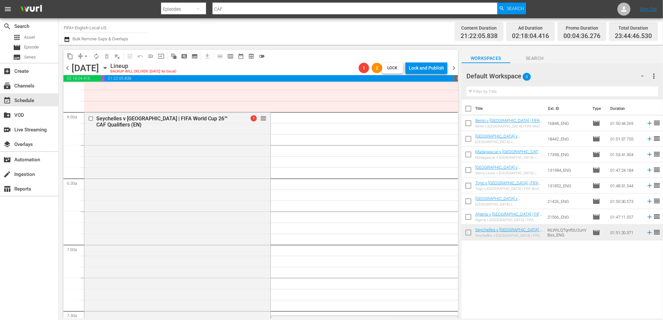
scroll to position [768, 0]
drag, startPoint x: 440, startPoint y: 316, endPoint x: 369, endPoint y: 135, distance: 195.4
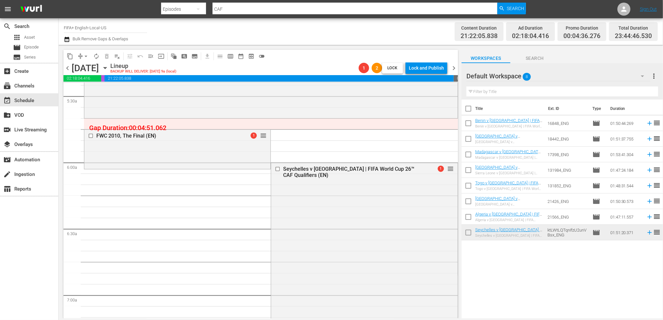
scroll to position [710, 0]
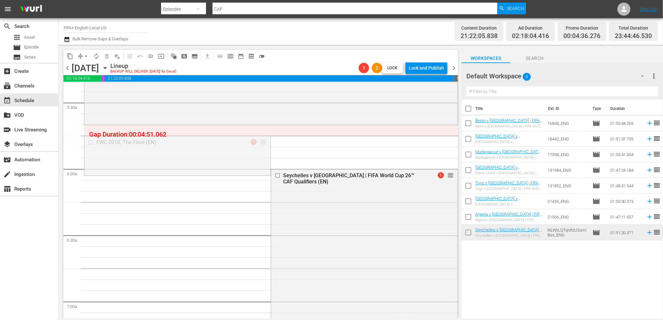
drag, startPoint x: 262, startPoint y: 141, endPoint x: 261, endPoint y: 130, distance: 11.4
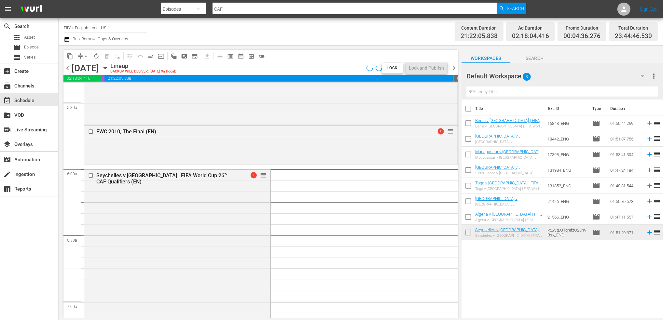
click at [454, 67] on span "chevron_right" at bounding box center [454, 68] width 8 height 8
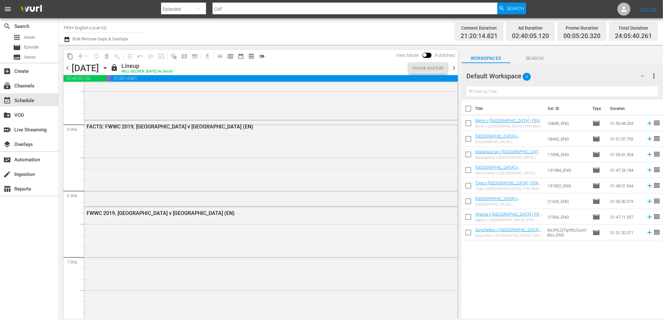
scroll to position [721, 0]
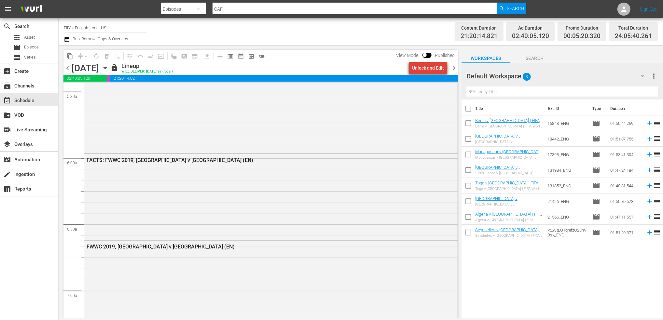
click at [431, 69] on div "Unlock and Edit" at bounding box center [428, 68] width 32 height 12
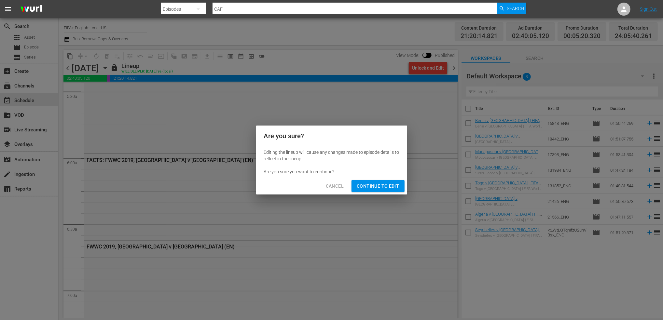
click at [375, 189] on span "Continue to Edit" at bounding box center [377, 186] width 42 height 8
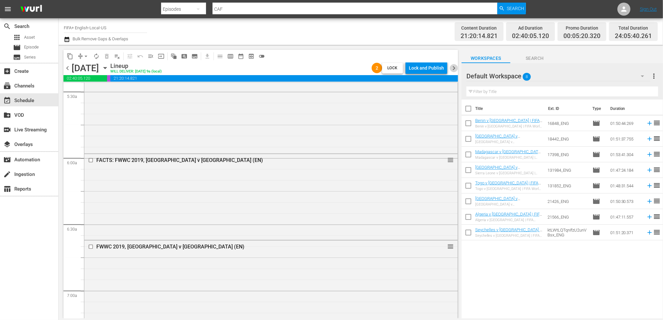
drag, startPoint x: 457, startPoint y: 68, endPoint x: 451, endPoint y: 69, distance: 5.6
click at [456, 68] on span "chevron_right" at bounding box center [454, 68] width 8 height 8
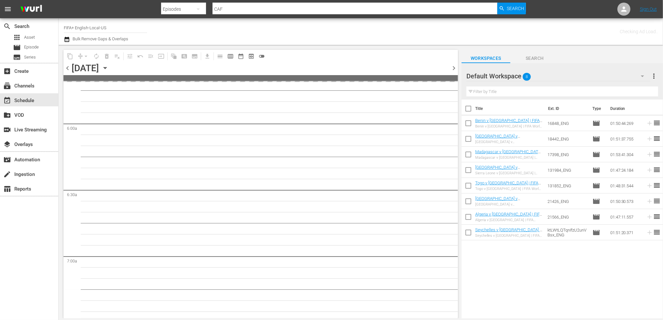
click at [451, 69] on span "chevron_right" at bounding box center [454, 68] width 8 height 8
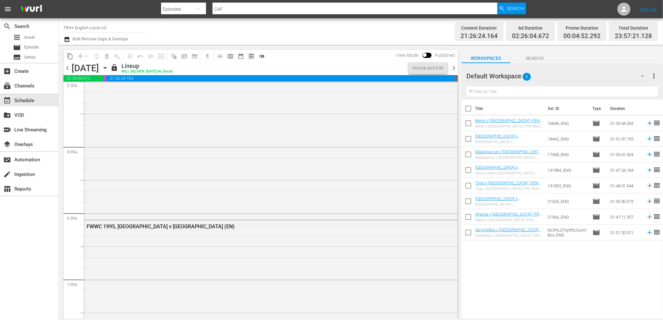
click at [65, 67] on span "chevron_left" at bounding box center [67, 68] width 8 height 8
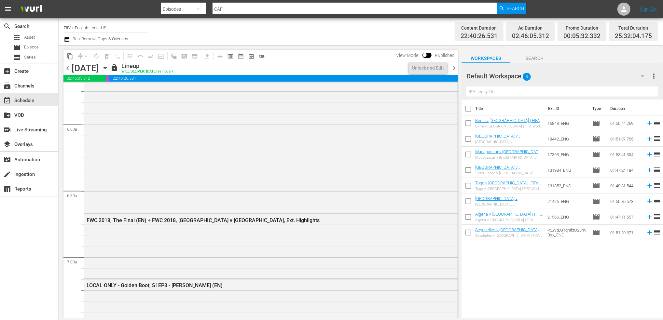
scroll to position [743, 0]
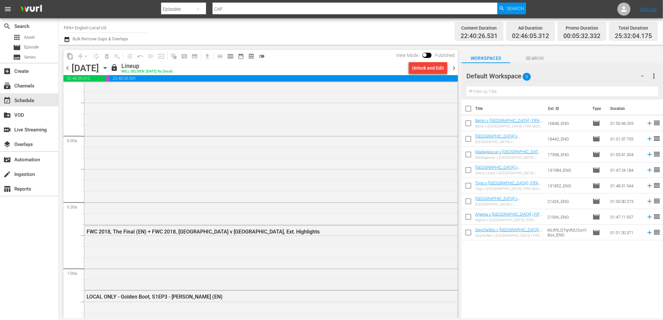
click at [422, 67] on div "Unlock and Edit" at bounding box center [428, 68] width 32 height 12
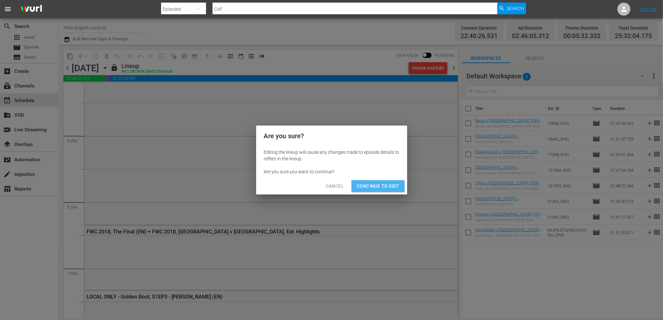
click at [376, 185] on span "Continue to Edit" at bounding box center [377, 186] width 42 height 8
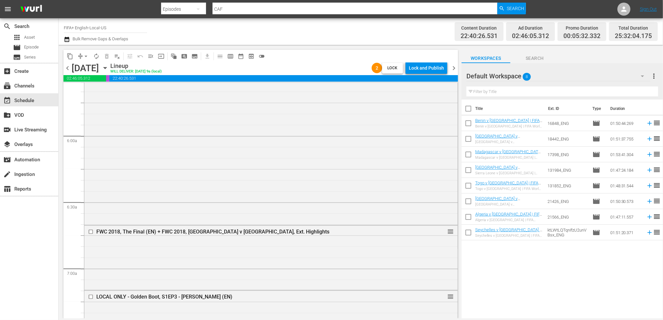
click at [451, 66] on span "chevron_right" at bounding box center [454, 68] width 8 height 8
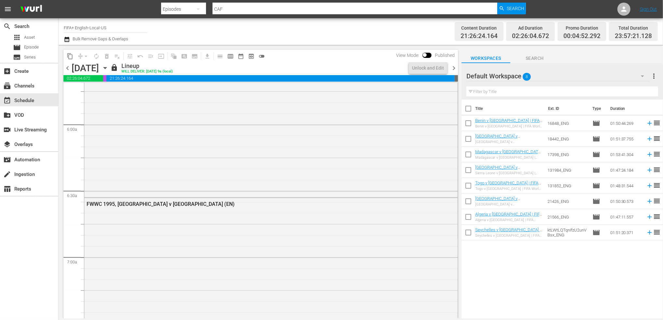
scroll to position [732, 0]
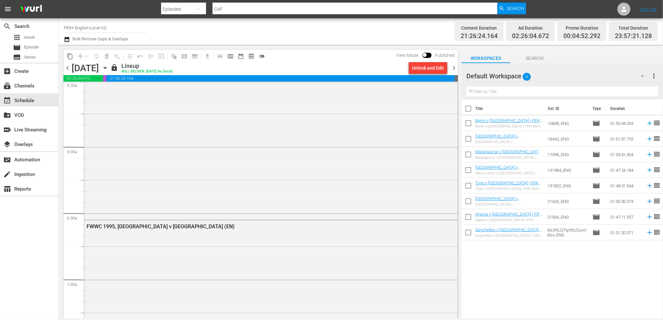
click at [431, 70] on div "Unlock and Edit" at bounding box center [428, 68] width 32 height 12
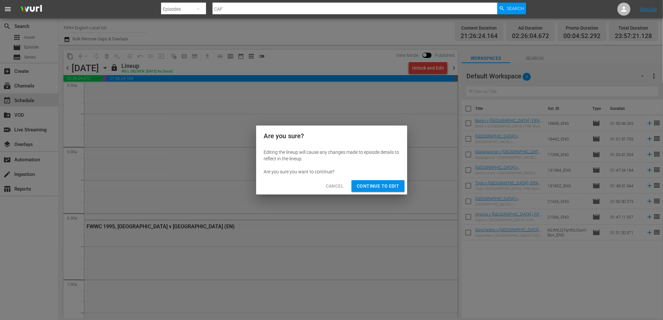
click at [375, 189] on span "Continue to Edit" at bounding box center [377, 186] width 42 height 8
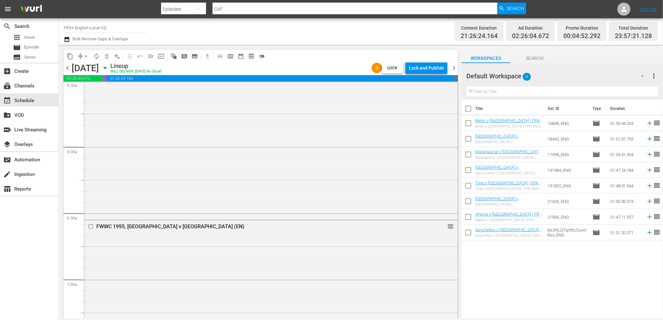
click at [455, 69] on span "chevron_right" at bounding box center [454, 68] width 8 height 8
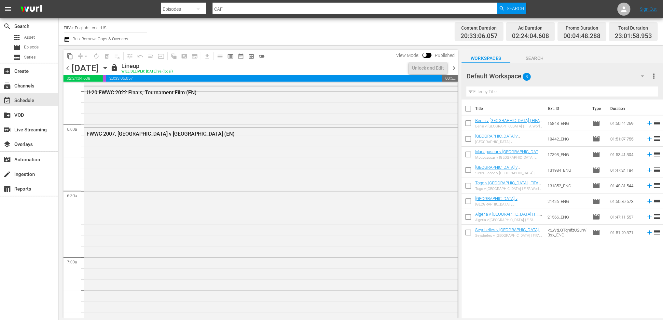
scroll to position [743, 0]
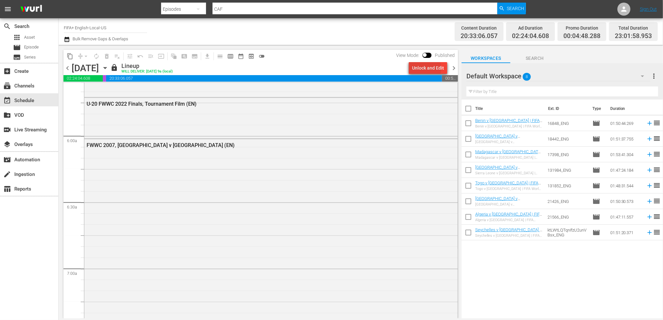
click at [425, 69] on div "Unlock and Edit" at bounding box center [428, 68] width 32 height 12
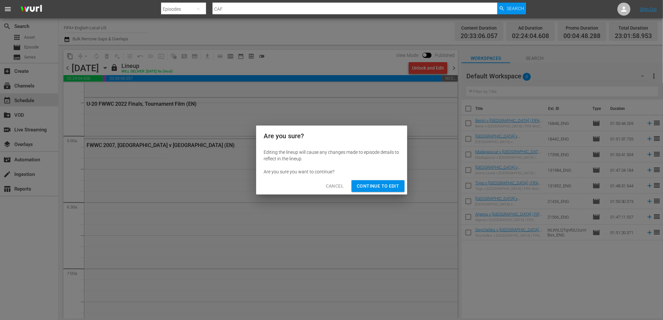
click at [372, 185] on span "Continue to Edit" at bounding box center [377, 186] width 42 height 8
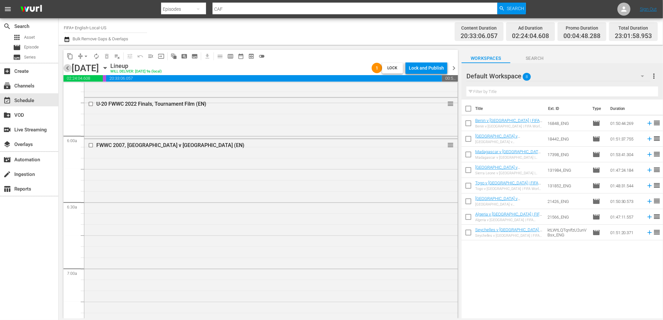
click at [66, 69] on span "chevron_left" at bounding box center [67, 68] width 8 height 8
click at [66, 68] on span "chevron_left" at bounding box center [67, 68] width 8 height 8
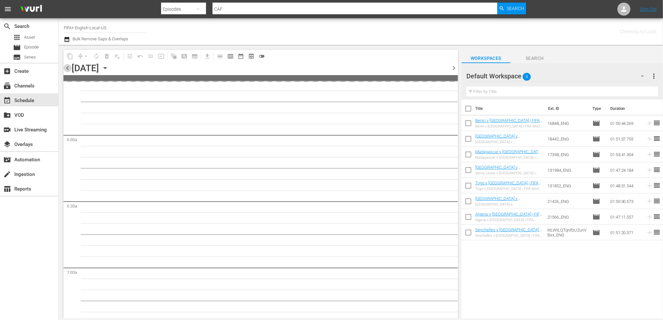
click at [66, 68] on span "chevron_left" at bounding box center [67, 68] width 8 height 8
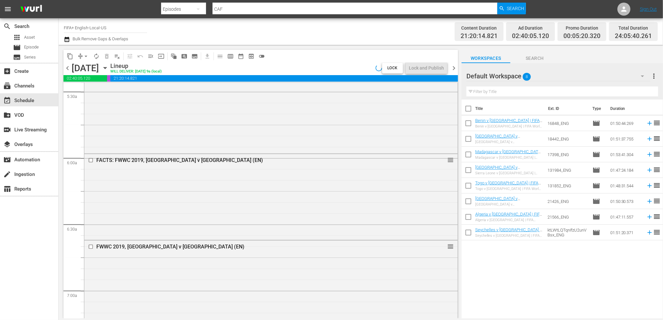
click at [66, 68] on span "chevron_left" at bounding box center [67, 68] width 8 height 8
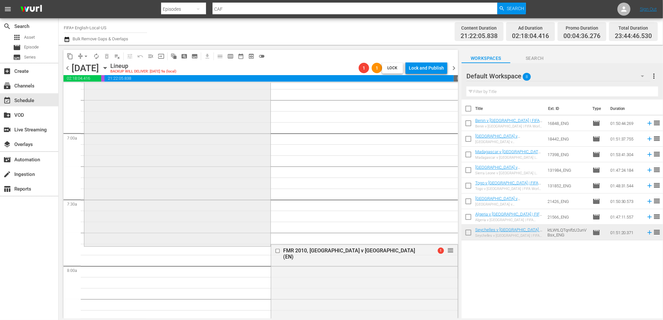
scroll to position [872, 0]
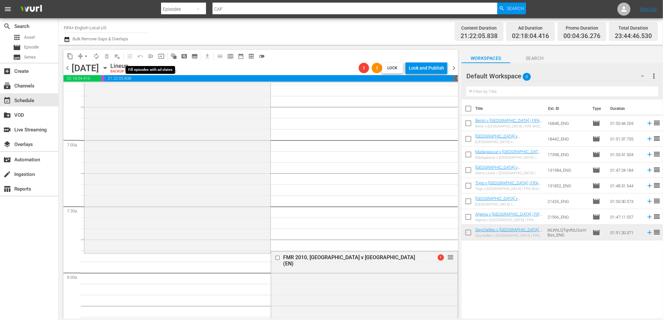
click at [150, 56] on span "menu_open" at bounding box center [150, 56] width 7 height 7
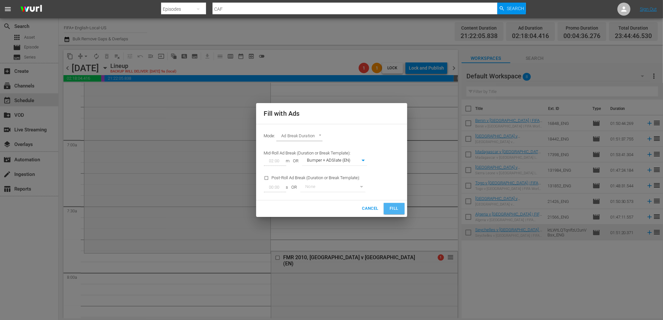
click at [388, 208] on button "Fill" at bounding box center [393, 208] width 21 height 11
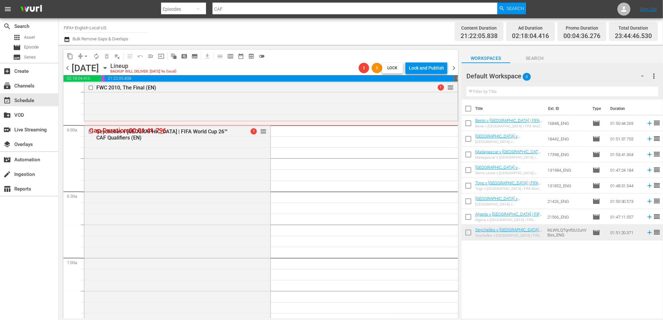
scroll to position [741, 0]
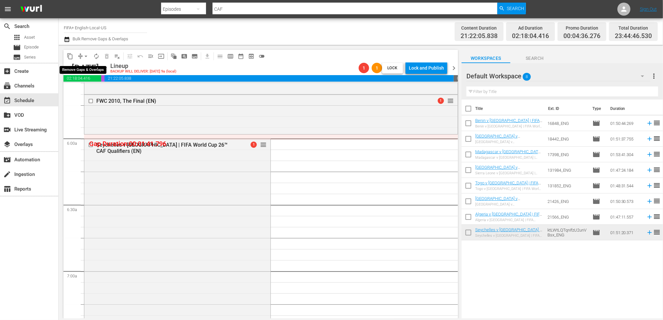
click at [87, 57] on span "arrow_drop_down" at bounding box center [86, 56] width 7 height 7
click at [90, 91] on li "Align to End of Previous Day" at bounding box center [86, 91] width 68 height 11
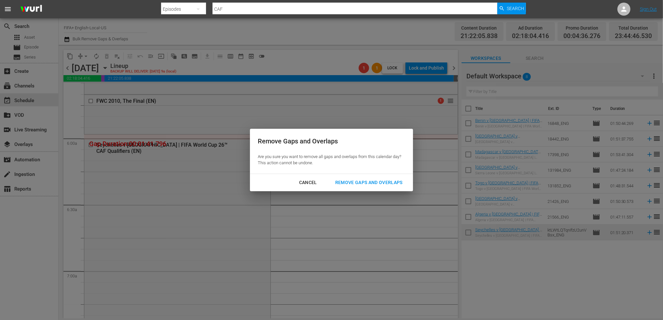
click at [357, 179] on div "Remove Gaps and Overlaps" at bounding box center [369, 183] width 78 height 8
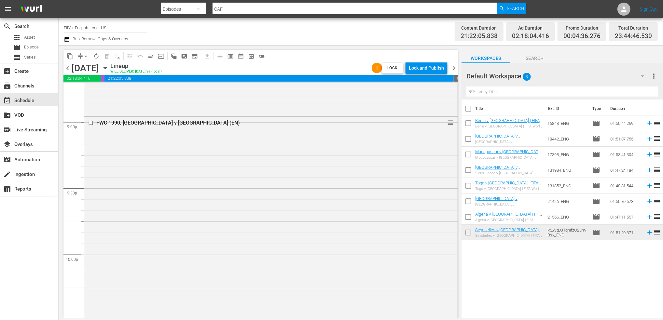
scroll to position [2978, 0]
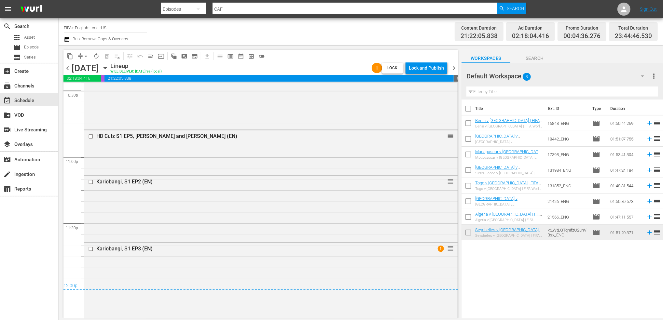
click at [455, 67] on span "chevron_right" at bounding box center [454, 68] width 8 height 8
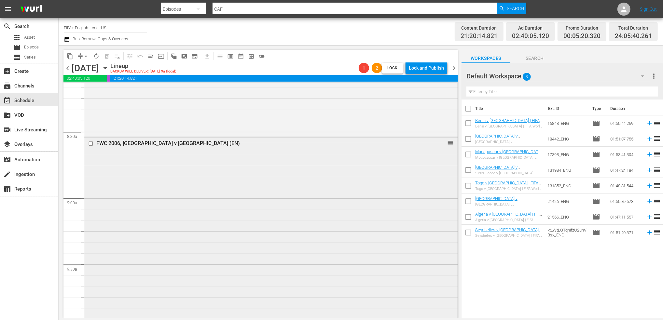
scroll to position [1087, 0]
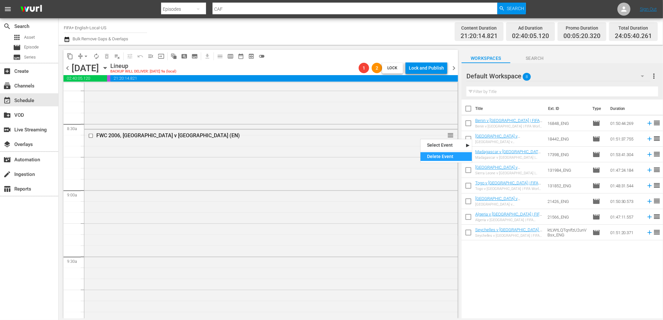
click at [439, 155] on div "Delete Event" at bounding box center [445, 156] width 51 height 9
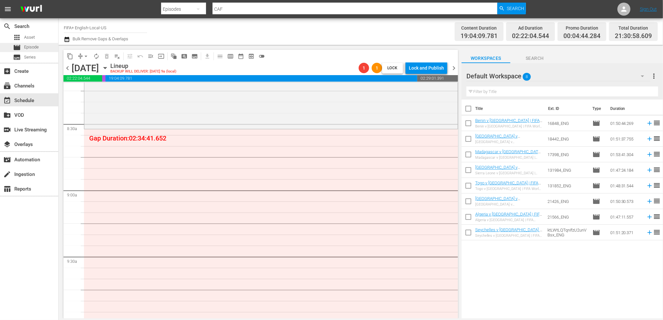
click at [32, 47] on span "Episode" at bounding box center [31, 47] width 15 height 7
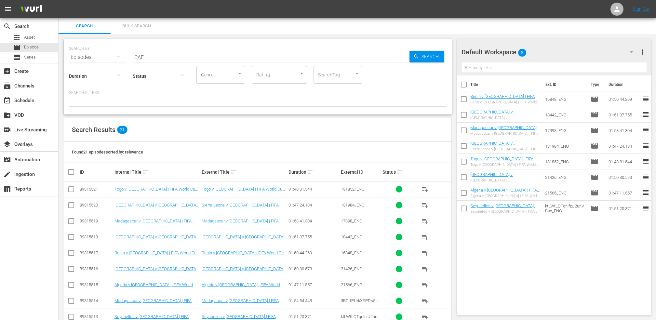
click at [73, 303] on input "checkbox" at bounding box center [71, 302] width 8 height 8
checkbox input "true"
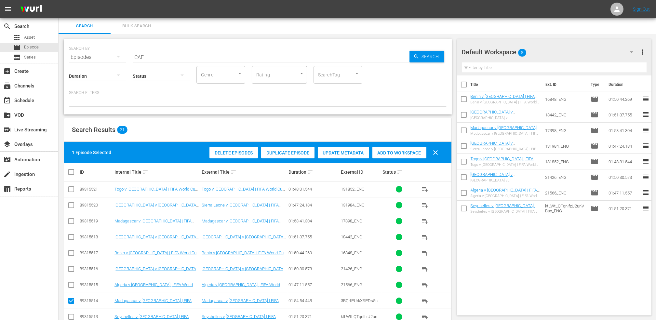
click at [386, 153] on span "Add to Workspace" at bounding box center [399, 152] width 54 height 5
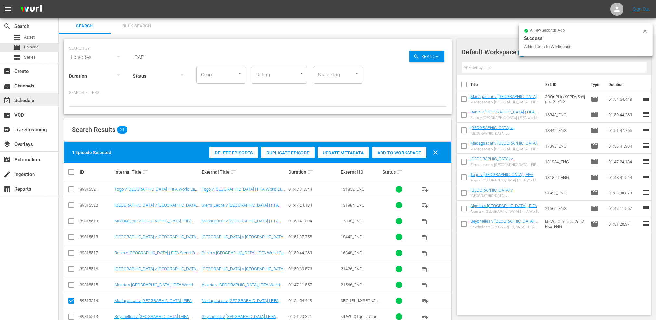
click at [21, 100] on div "event_available Schedule" at bounding box center [18, 100] width 36 height 6
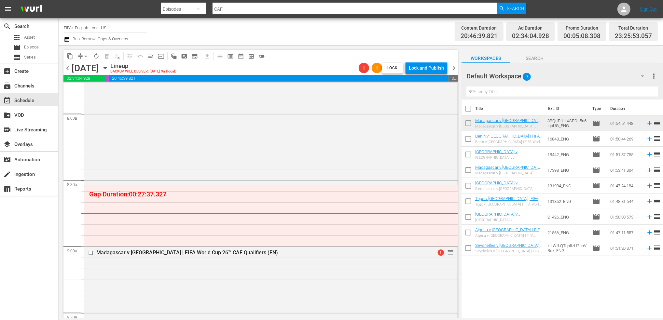
scroll to position [1058, 0]
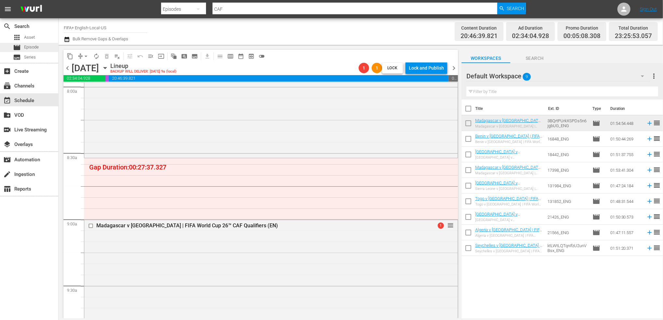
click at [34, 48] on span "Episode" at bounding box center [31, 47] width 15 height 7
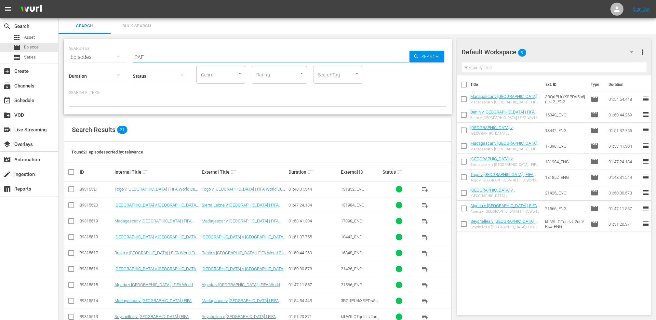
drag, startPoint x: 168, startPoint y: 56, endPoint x: 107, endPoint y: 57, distance: 60.2
click at [107, 57] on div "SEARCH BY Search By Episodes Search ID, Title, Description, Keywords, or Catego…" at bounding box center [258, 53] width 378 height 23
paste input "FIFA World Cup™ Extra Time Thrillers 2"
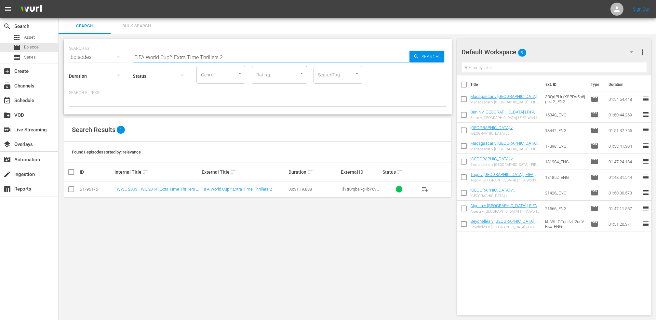
type input "FIFA World Cup™ Extra Time Thrillers 2"
click at [72, 187] on input "checkbox" at bounding box center [71, 191] width 8 height 8
checkbox input "true"
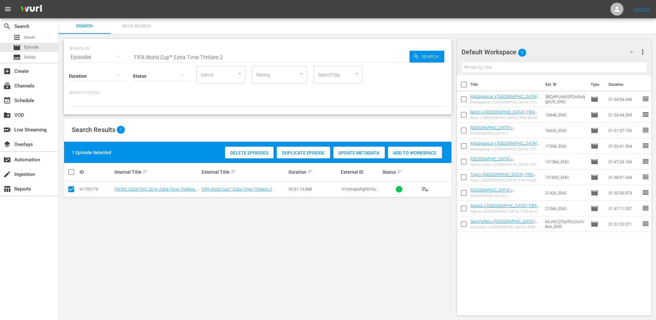
click at [412, 157] on div "Add to Workspace" at bounding box center [415, 153] width 54 height 12
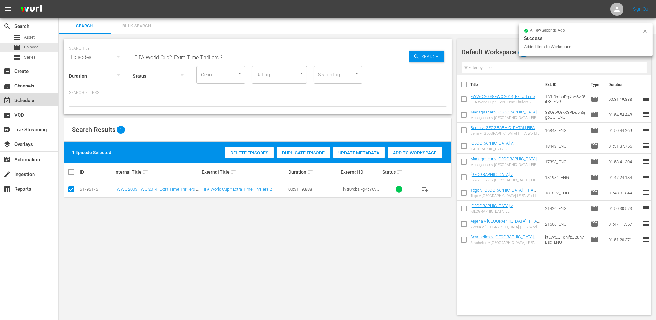
click at [35, 98] on div "event_available Schedule" at bounding box center [18, 100] width 36 height 6
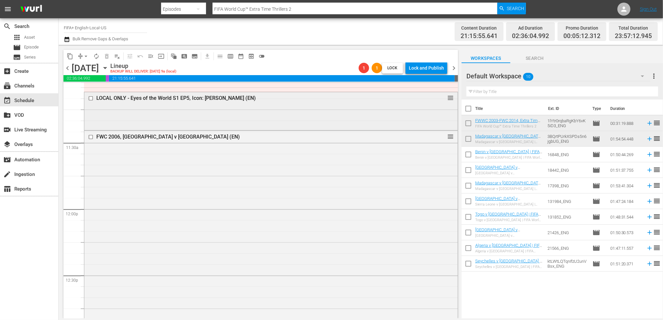
scroll to position [1481, 0]
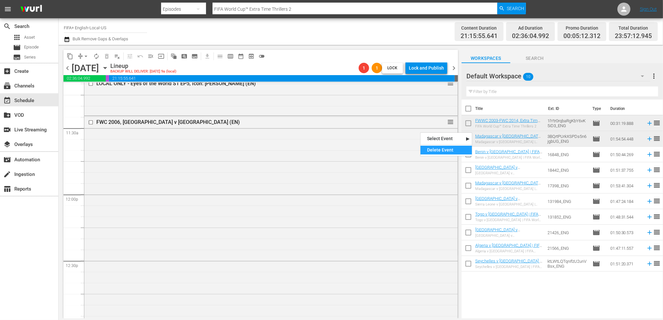
click at [440, 147] on div "Delete Event" at bounding box center [445, 150] width 51 height 9
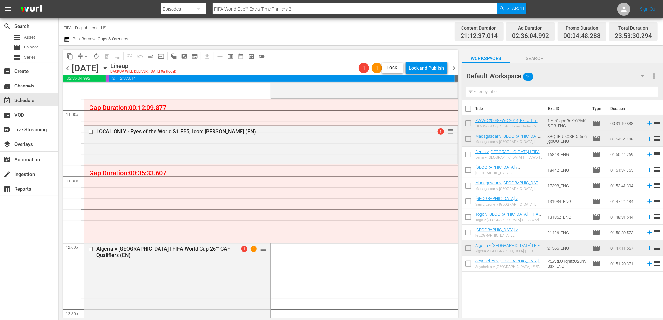
scroll to position [1439, 0]
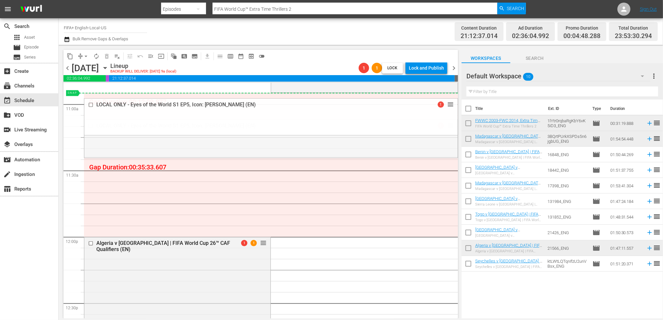
drag, startPoint x: 443, startPoint y: 126, endPoint x: 444, endPoint y: 103, distance: 22.8
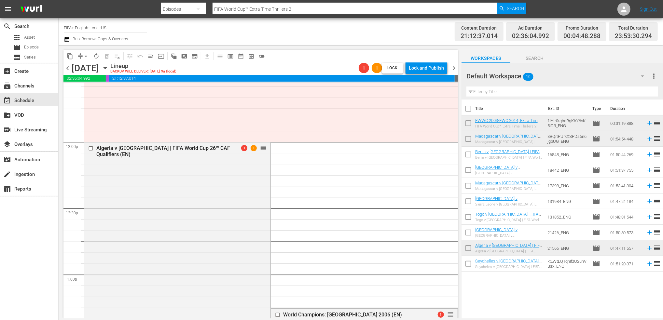
scroll to position [1529, 0]
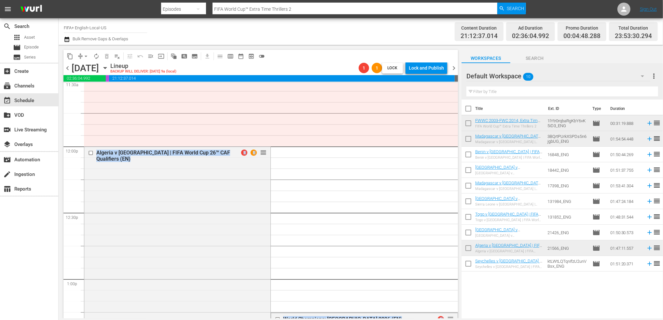
drag, startPoint x: 439, startPoint y: 248, endPoint x: 397, endPoint y: 114, distance: 140.9
click at [397, 114] on div "FWC 2022, [GEOGRAPHIC_DATA] v [GEOGRAPHIC_DATA] (EN) reorder Confederations Cup…" at bounding box center [271, 146] width 374 height 3185
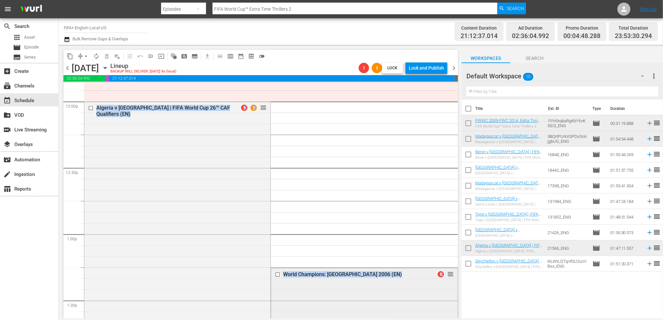
scroll to position [1575, 0]
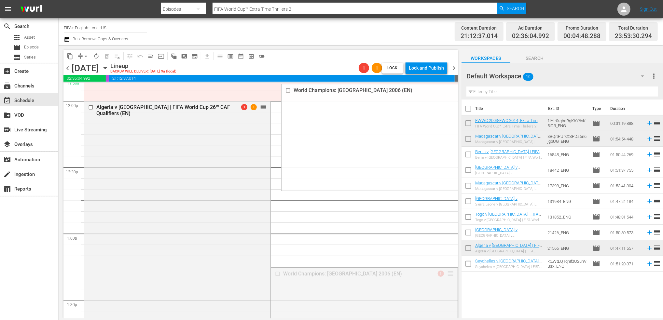
drag, startPoint x: 441, startPoint y: 253, endPoint x: 404, endPoint y: 116, distance: 141.4
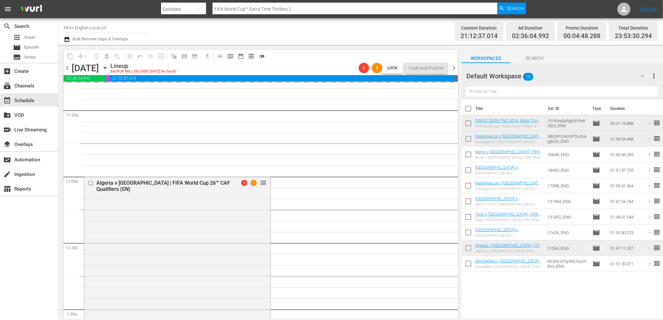
scroll to position [1431, 0]
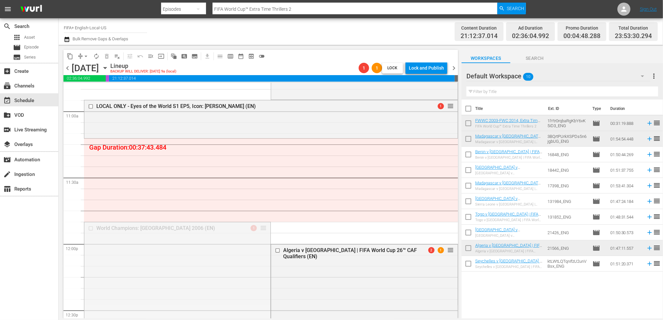
drag, startPoint x: 262, startPoint y: 226, endPoint x: 262, endPoint y: 137, distance: 89.1
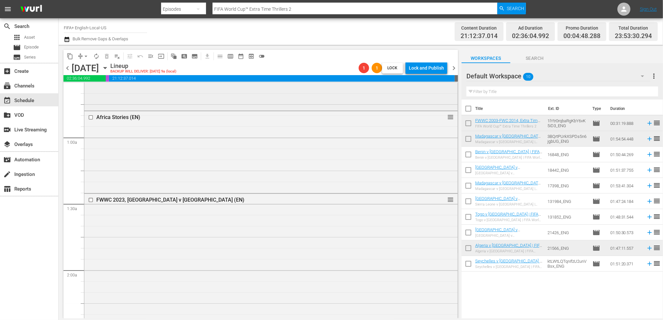
scroll to position [0, 0]
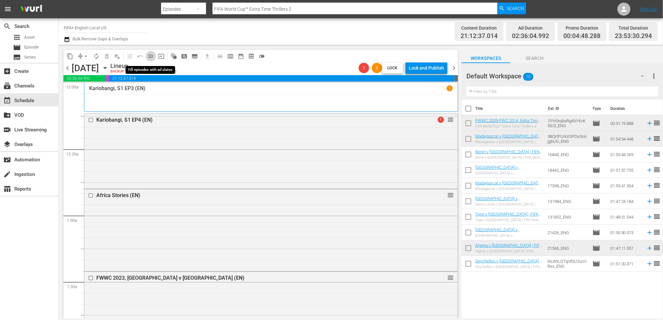
click at [152, 55] on span "menu_open" at bounding box center [150, 56] width 7 height 7
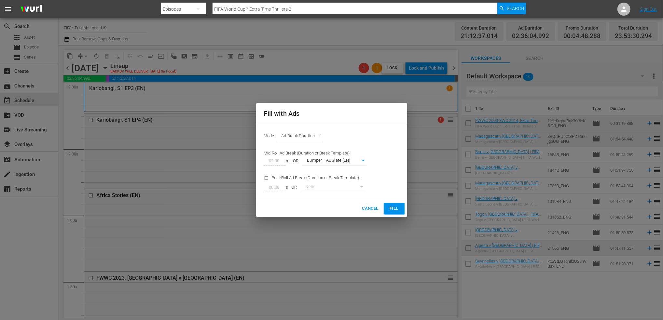
click at [394, 209] on span "Fill" at bounding box center [394, 208] width 10 height 7
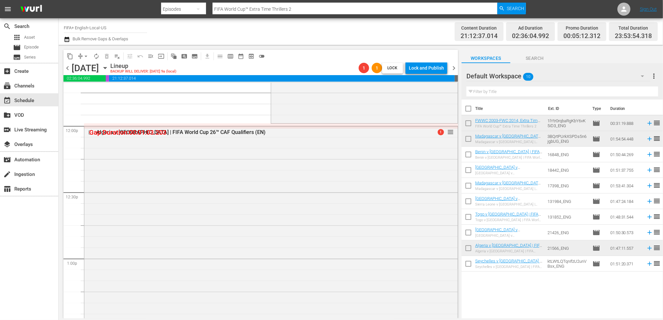
scroll to position [1468, 0]
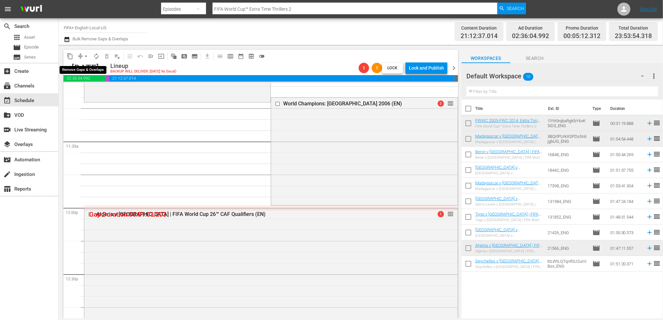
click at [87, 55] on span "arrow_drop_down" at bounding box center [86, 56] width 7 height 7
click at [100, 91] on li "Align to End of Previous Day" at bounding box center [86, 91] width 68 height 11
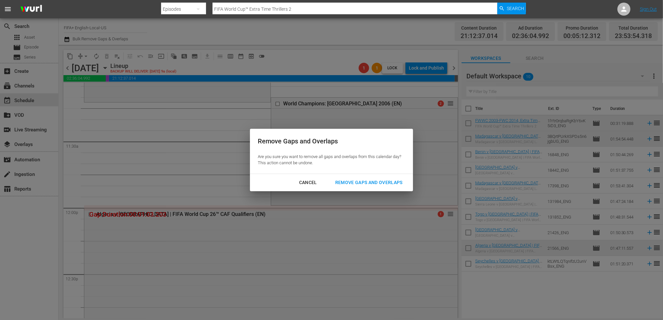
click at [347, 176] on div "Cancel Remove Gaps and Overlaps" at bounding box center [331, 182] width 163 height 17
click at [347, 181] on div "Remove Gaps and Overlaps" at bounding box center [369, 183] width 78 height 8
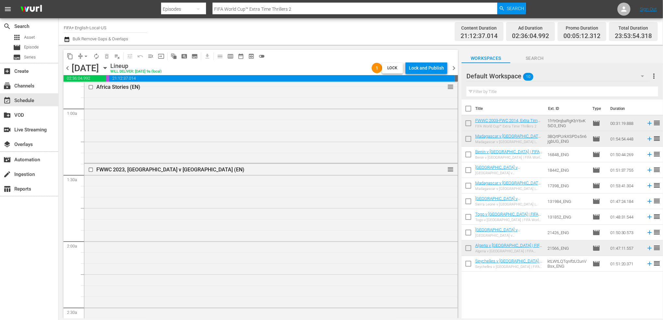
scroll to position [0, 0]
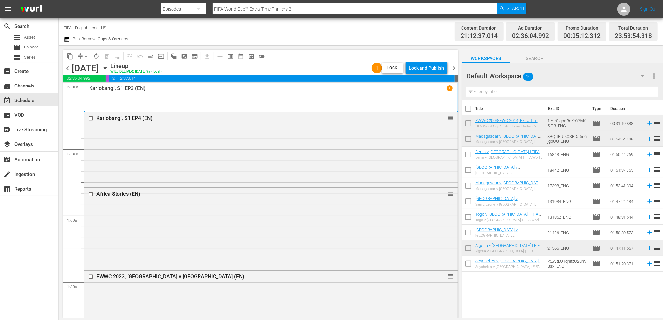
click at [454, 68] on span "chevron_right" at bounding box center [454, 68] width 8 height 8
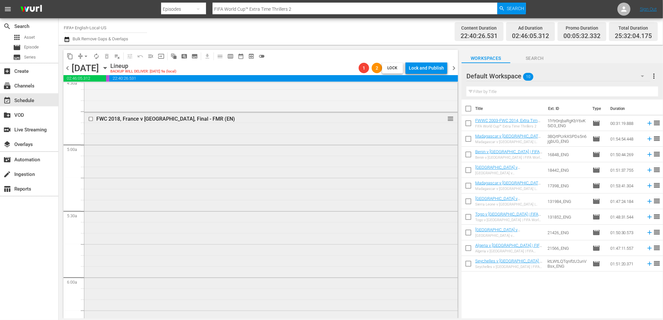
scroll to position [606, 0]
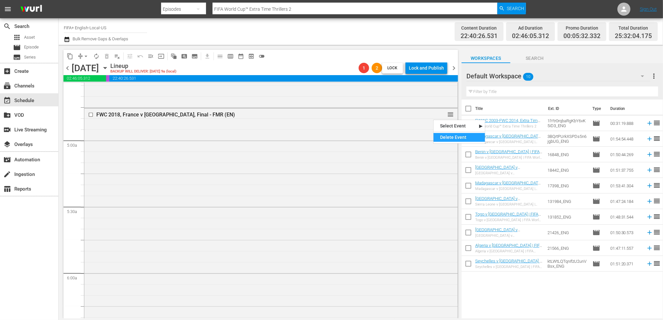
click at [444, 135] on div "Delete Event" at bounding box center [458, 137] width 51 height 9
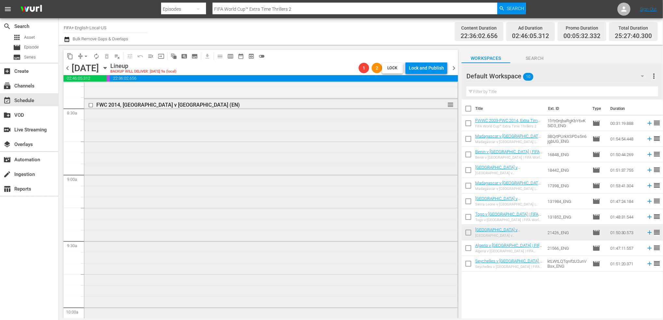
scroll to position [1109, 0]
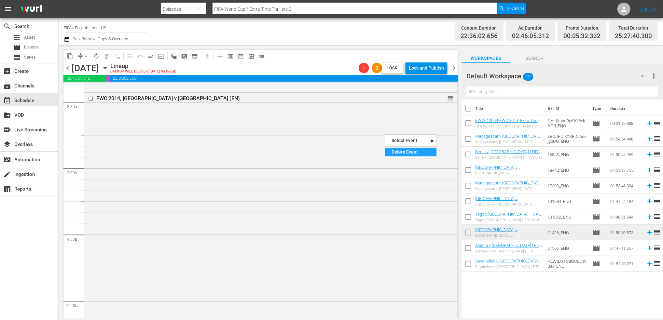
click at [417, 154] on div "Delete Event" at bounding box center [410, 152] width 51 height 9
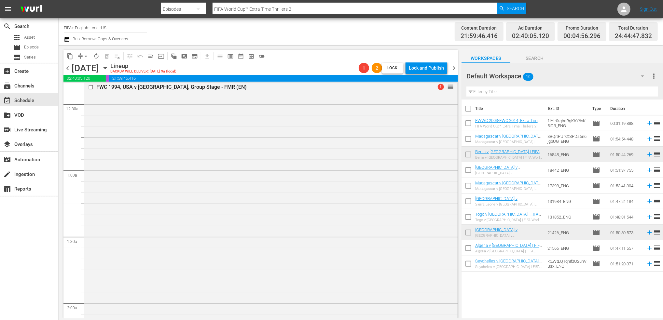
scroll to position [0, 0]
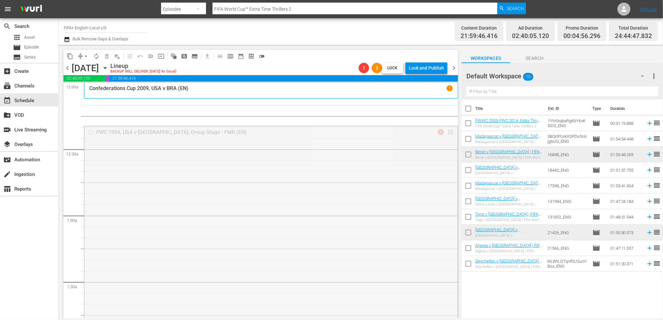
drag, startPoint x: 444, startPoint y: 123, endPoint x: 440, endPoint y: 100, distance: 22.8
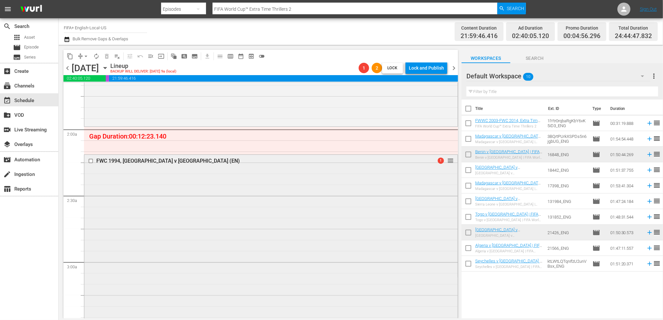
scroll to position [234, 0]
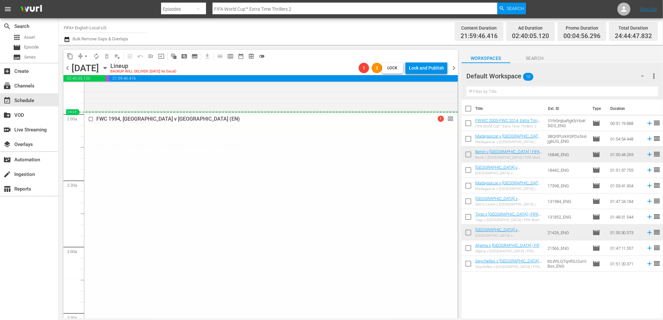
drag, startPoint x: 444, startPoint y: 145, endPoint x: 440, endPoint y: 112, distance: 32.7
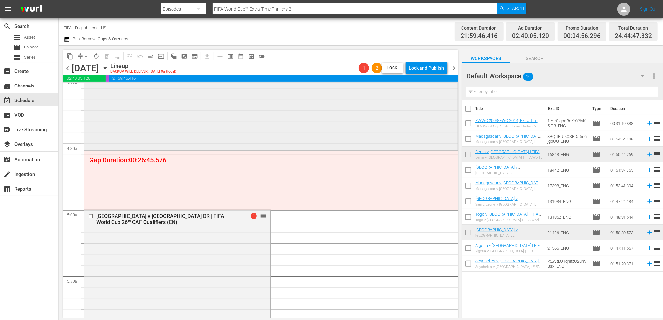
scroll to position [551, 0]
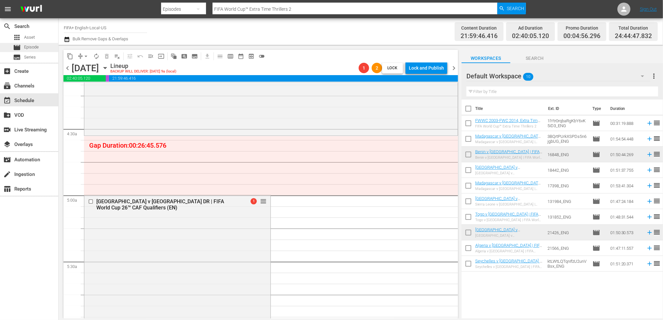
click at [45, 49] on div "movie Episode" at bounding box center [29, 47] width 58 height 9
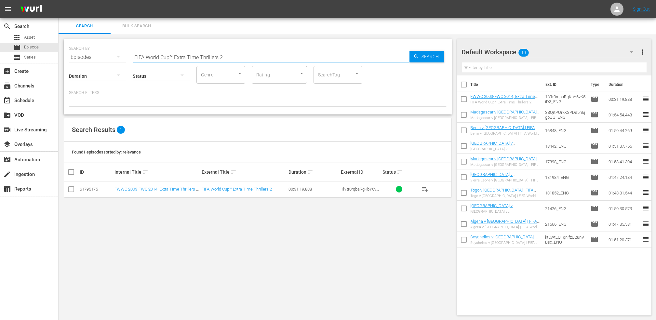
drag, startPoint x: 118, startPoint y: 57, endPoint x: 81, endPoint y: 57, distance: 36.4
click at [81, 57] on div "SEARCH BY Search By Episodes Search ID, Title, Description, Keywords, or Catego…" at bounding box center [258, 53] width 378 height 23
paste input "men's World Cup™ Extra-Time Deciders"
type input "FIFA Women's World Cup™ Extra-Time Deciders en"
drag, startPoint x: 70, startPoint y: 191, endPoint x: 90, endPoint y: 186, distance: 20.4
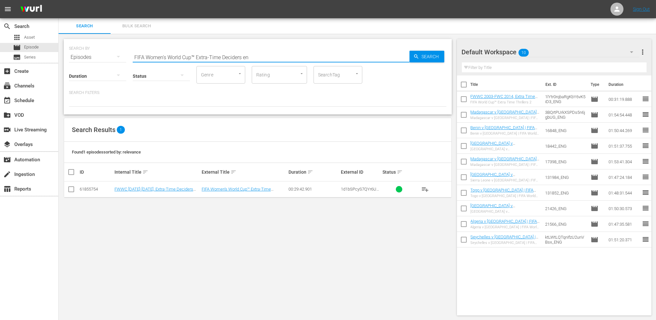
click at [70, 191] on input "checkbox" at bounding box center [71, 191] width 8 height 8
checkbox input "true"
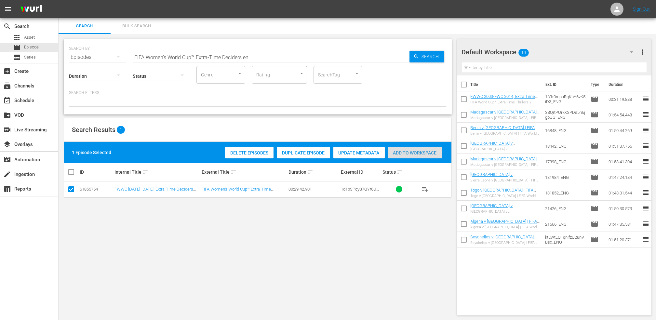
click at [414, 153] on span "Add to Workspace" at bounding box center [415, 152] width 54 height 5
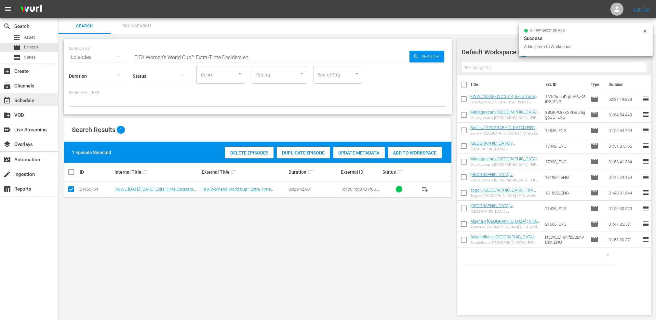
click at [20, 96] on div "event_available Schedule" at bounding box center [29, 99] width 58 height 13
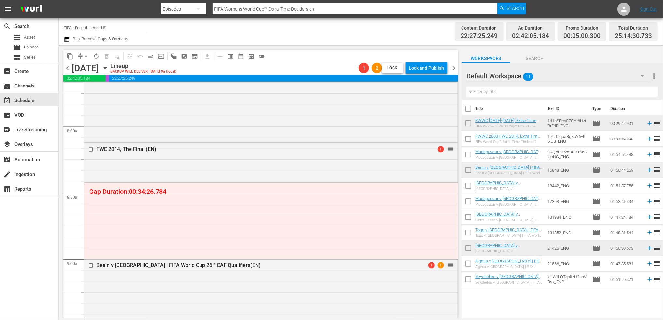
scroll to position [1027, 0]
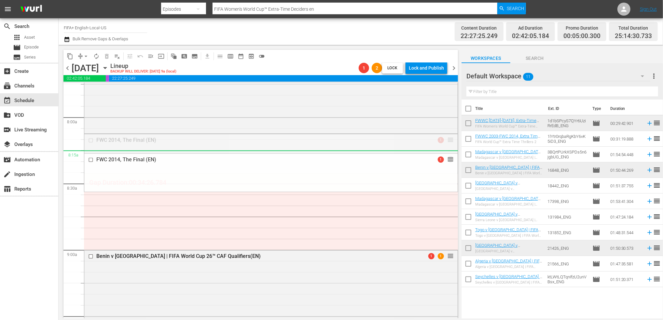
drag, startPoint x: 442, startPoint y: 140, endPoint x: 438, endPoint y: 154, distance: 14.2
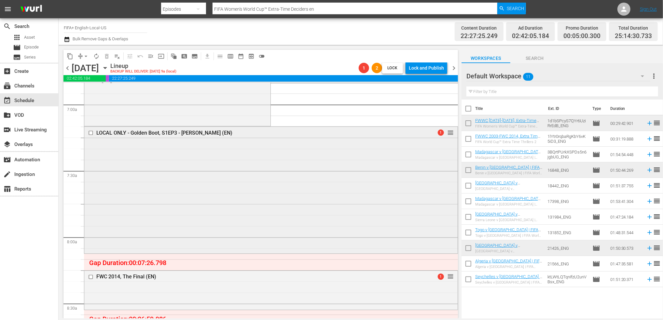
scroll to position [909, 0]
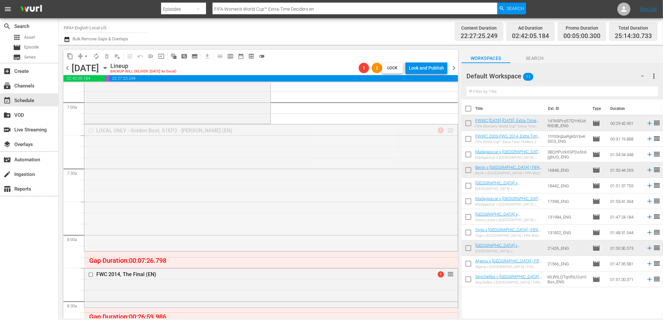
drag, startPoint x: 447, startPoint y: 129, endPoint x: 446, endPoint y: 143, distance: 14.0
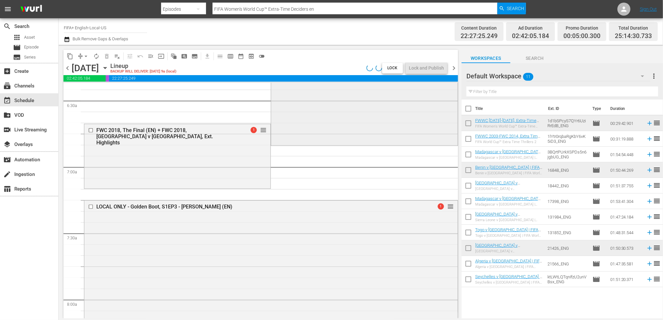
scroll to position [842, 0]
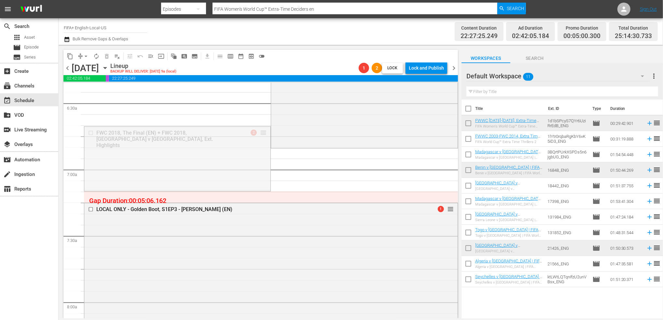
drag, startPoint x: 261, startPoint y: 131, endPoint x: 260, endPoint y: 150, distance: 19.3
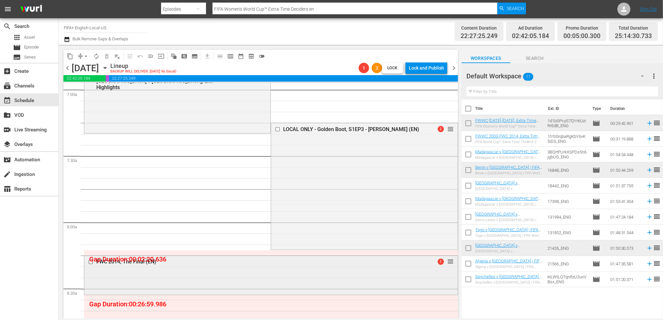
scroll to position [913, 0]
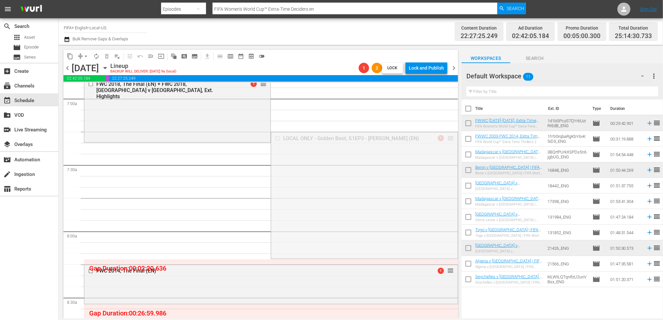
drag, startPoint x: 441, startPoint y: 135, endPoint x: 441, endPoint y: 144, distance: 9.5
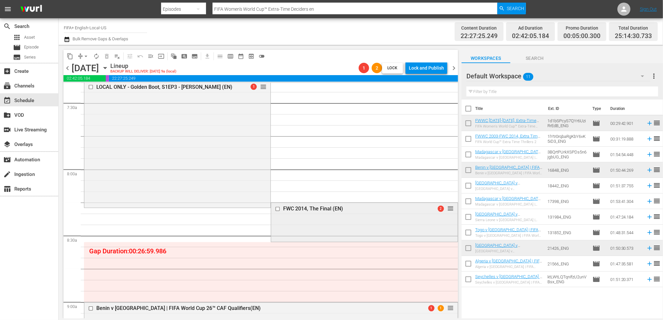
scroll to position [1006, 0]
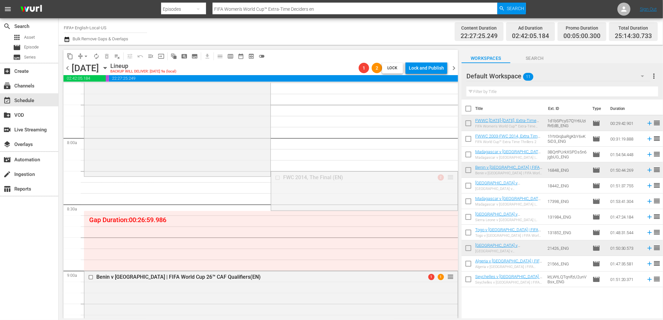
drag, startPoint x: 445, startPoint y: 176, endPoint x: 443, endPoint y: 180, distance: 3.8
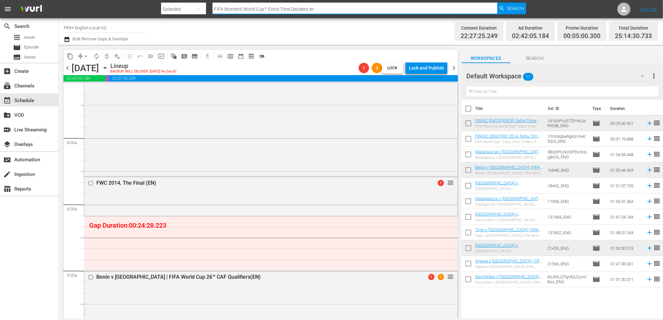
click at [164, 9] on div "Search By Episodes Search ID, Title, Description, Keywords, or Category FIFA Wo…" at bounding box center [343, 9] width 364 height 16
paste input "rld Cup™ Matches That Astonished the World 11"
type input "FIFA World Cup™ Matches That Astonished the World 11"
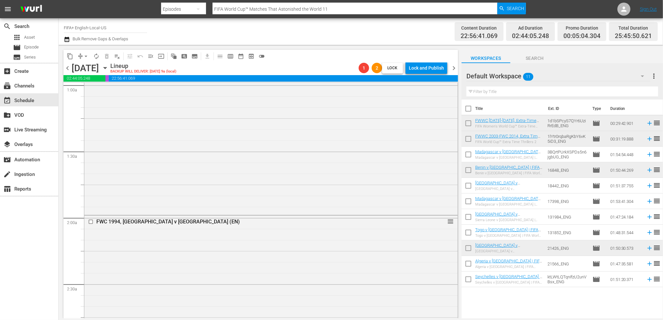
scroll to position [129, 0]
click at [153, 56] on span "menu_open" at bounding box center [150, 56] width 7 height 7
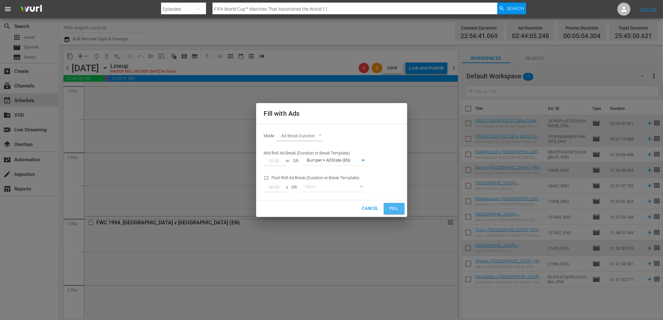
click at [394, 210] on span "Fill" at bounding box center [394, 208] width 10 height 7
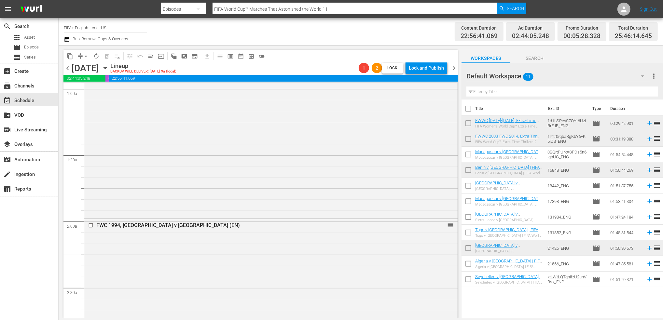
scroll to position [0, 0]
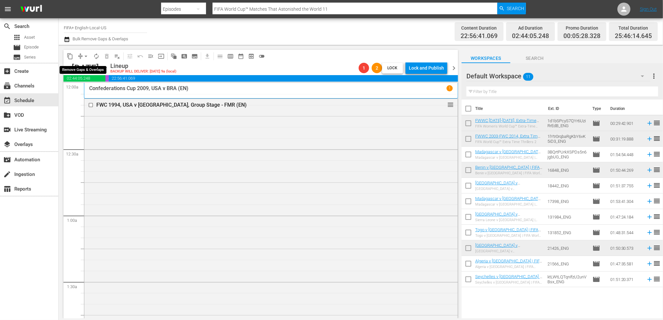
click at [86, 53] on span "arrow_drop_down" at bounding box center [86, 56] width 7 height 7
click at [98, 93] on li "Align to End of Previous Day" at bounding box center [86, 91] width 68 height 11
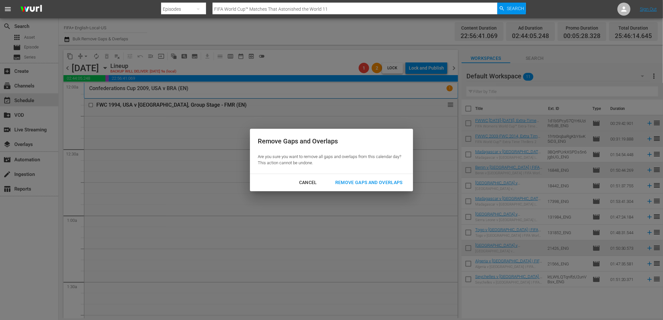
click at [349, 180] on div "Remove Gaps and Overlaps" at bounding box center [369, 183] width 78 height 8
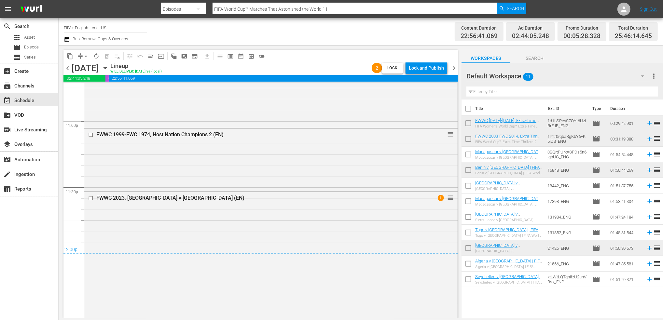
scroll to position [3009, 0]
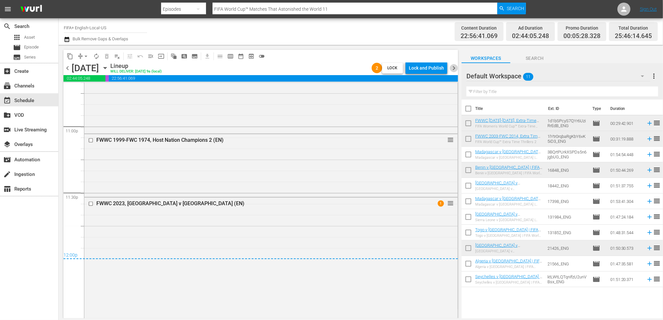
click at [454, 71] on span "chevron_right" at bounding box center [454, 68] width 8 height 8
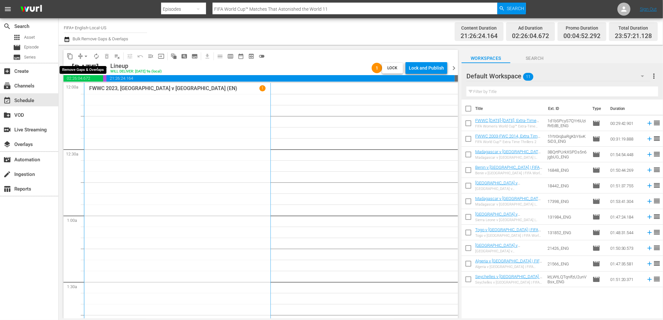
click at [87, 55] on span "arrow_drop_down" at bounding box center [86, 56] width 7 height 7
click at [82, 88] on li "Align to End of Previous Day" at bounding box center [86, 91] width 68 height 11
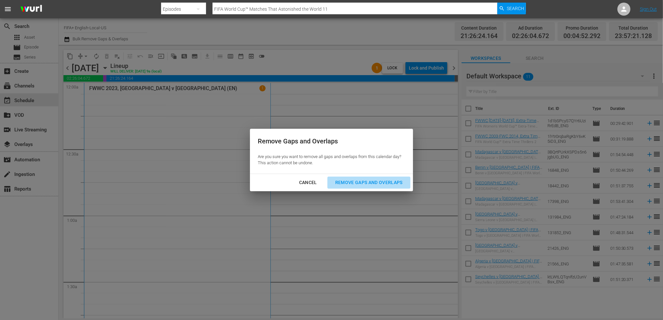
click at [361, 181] on div "Remove Gaps and Overlaps" at bounding box center [369, 183] width 78 height 8
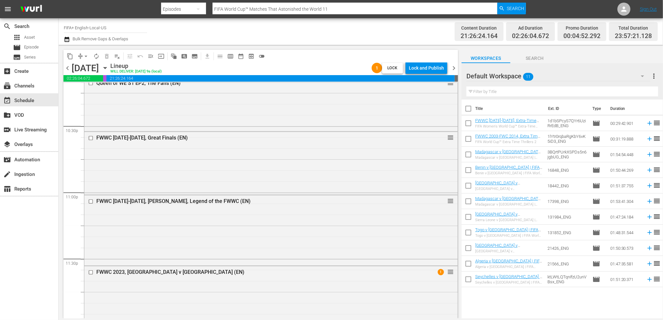
scroll to position [3194, 0]
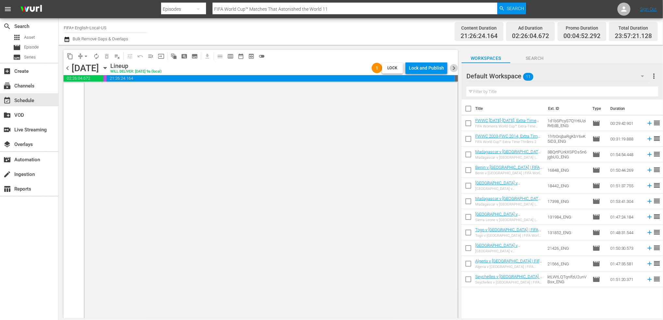
click at [455, 69] on span "chevron_right" at bounding box center [454, 68] width 8 height 8
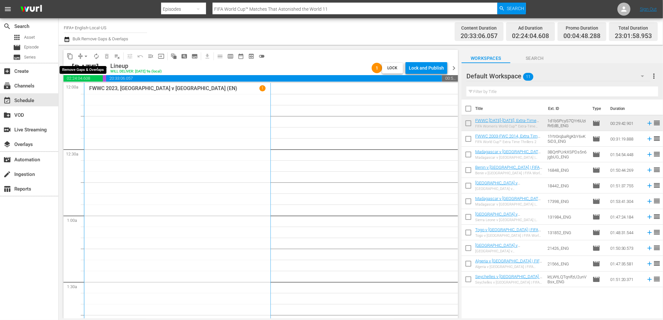
click at [87, 57] on span "arrow_drop_down" at bounding box center [86, 56] width 7 height 7
click at [92, 88] on li "Align to End of Previous Day" at bounding box center [86, 91] width 68 height 11
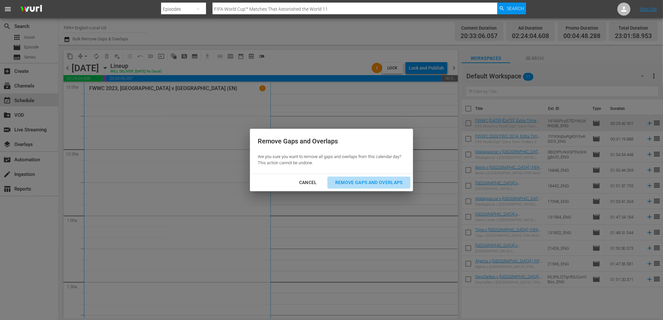
click at [361, 180] on div "Remove Gaps and Overlaps" at bounding box center [369, 183] width 78 height 8
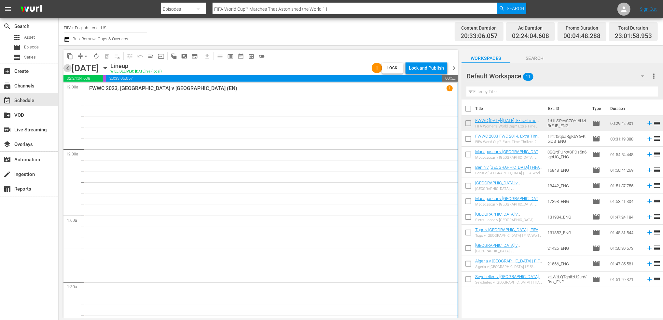
click at [68, 66] on span "chevron_left" at bounding box center [67, 68] width 8 height 8
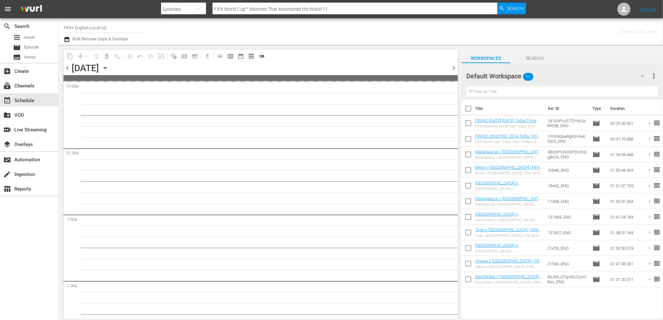
click at [68, 66] on span "chevron_left" at bounding box center [67, 68] width 8 height 8
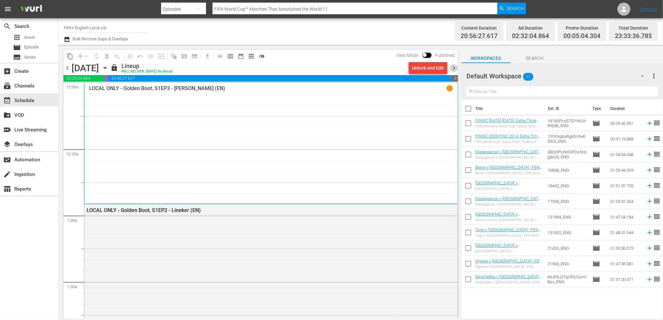
click at [454, 65] on span "chevron_right" at bounding box center [454, 68] width 8 height 8
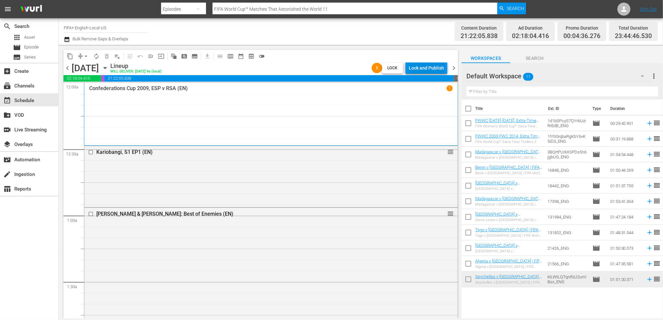
click at [424, 66] on div "Lock and Publish" at bounding box center [426, 68] width 35 height 12
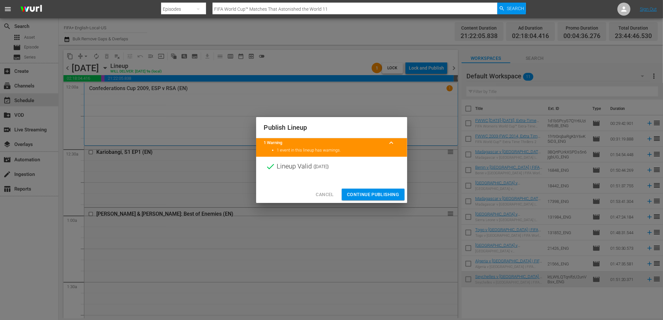
click at [367, 196] on span "Continue Publishing" at bounding box center [373, 195] width 52 height 8
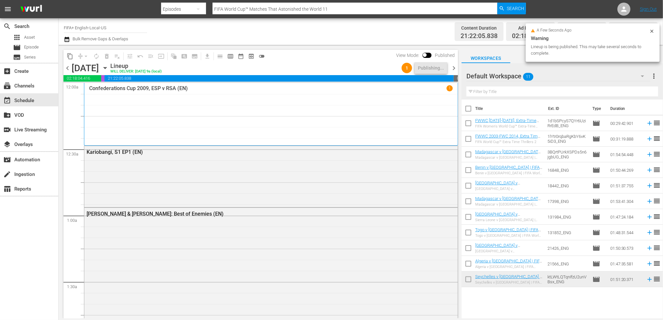
click at [452, 67] on span "chevron_right" at bounding box center [454, 68] width 8 height 8
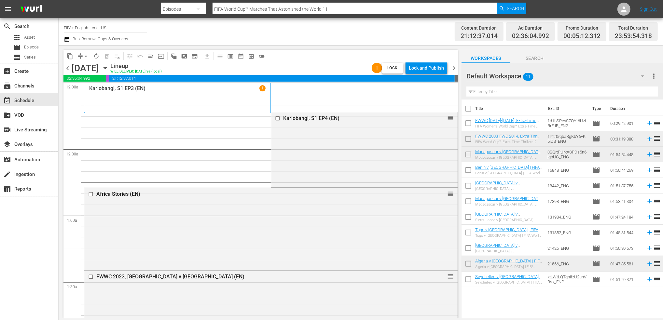
click at [65, 68] on span "chevron_left" at bounding box center [67, 68] width 8 height 8
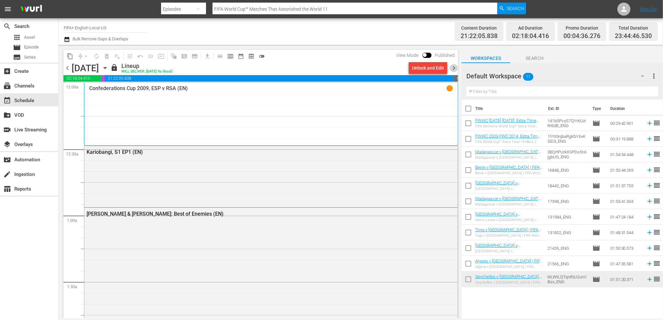
click at [453, 68] on span "chevron_right" at bounding box center [454, 68] width 8 height 8
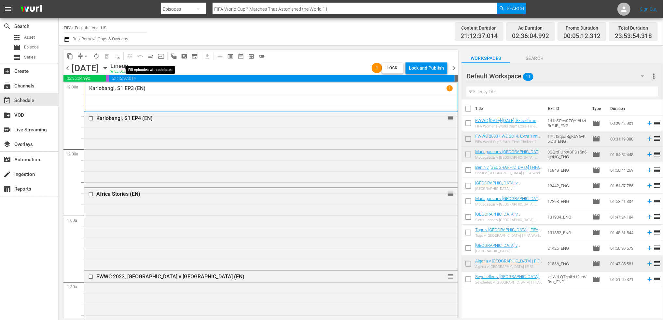
click at [153, 55] on span "menu_open" at bounding box center [150, 56] width 7 height 7
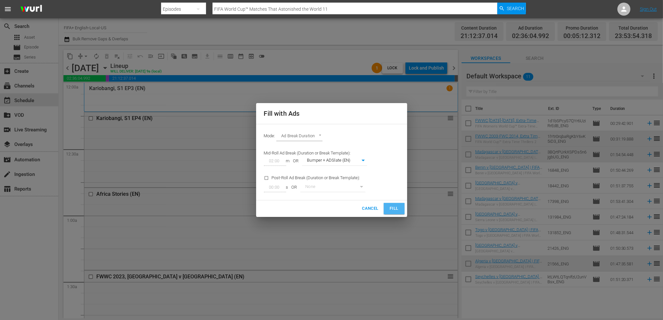
click at [390, 210] on span "Fill" at bounding box center [394, 208] width 10 height 7
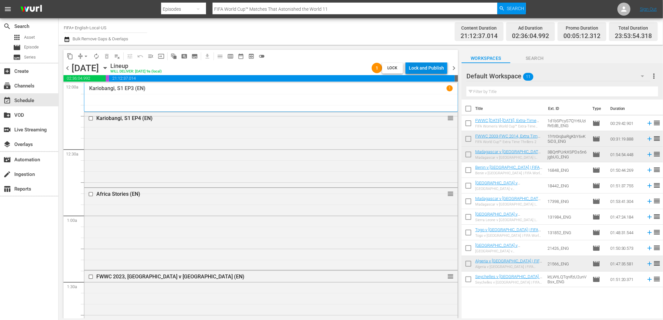
click at [423, 70] on div "Lock and Publish" at bounding box center [426, 68] width 35 height 12
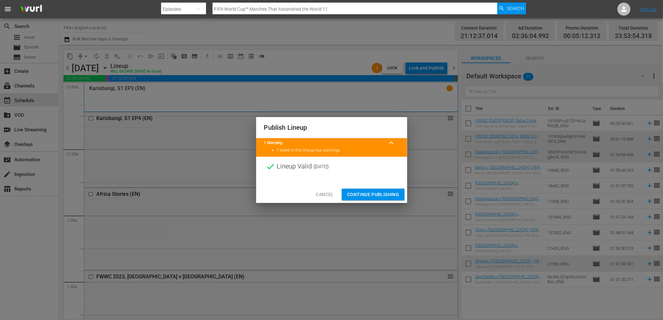
click at [380, 191] on span "Continue Publishing" at bounding box center [373, 195] width 52 height 8
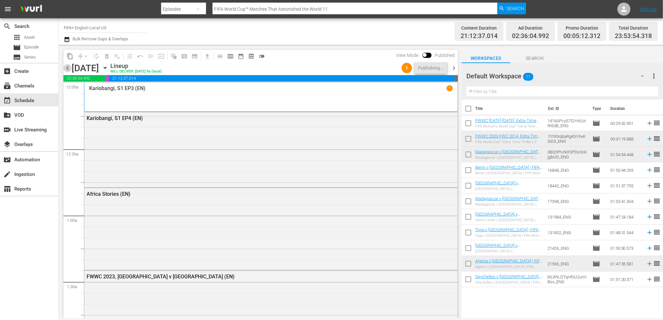
click at [66, 66] on span "chevron_left" at bounding box center [67, 68] width 8 height 8
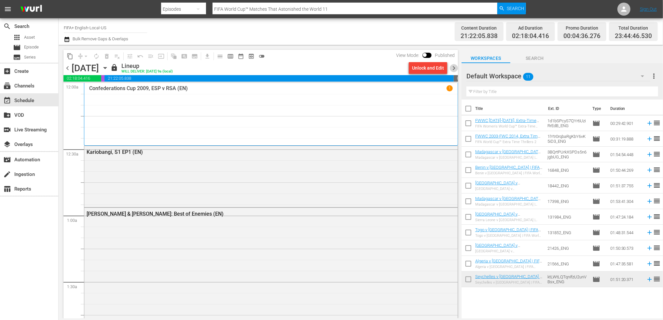
click at [456, 65] on span "chevron_right" at bounding box center [454, 68] width 8 height 8
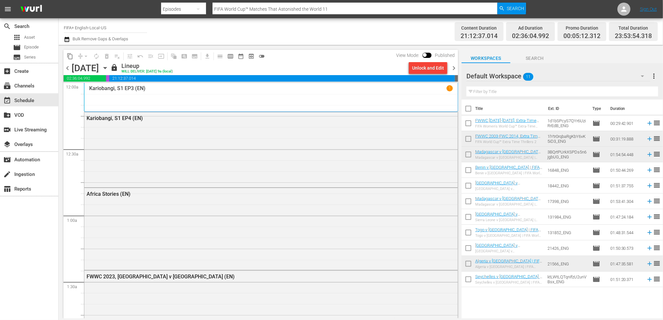
click at [451, 68] on span "chevron_right" at bounding box center [454, 68] width 8 height 8
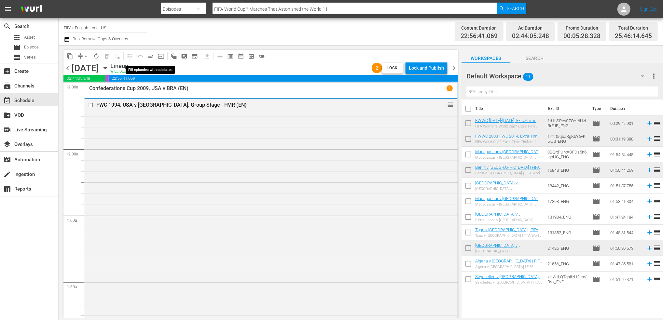
click at [149, 56] on span "menu_open" at bounding box center [150, 56] width 7 height 7
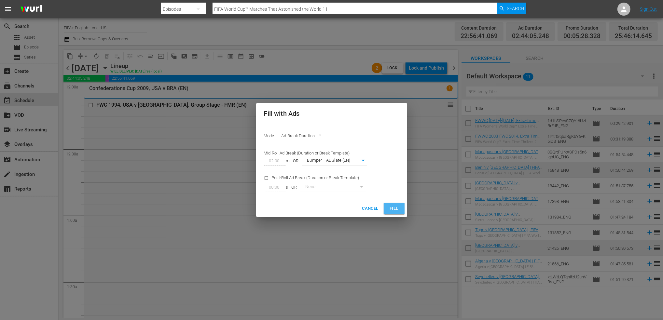
click at [393, 207] on span "Fill" at bounding box center [394, 208] width 10 height 7
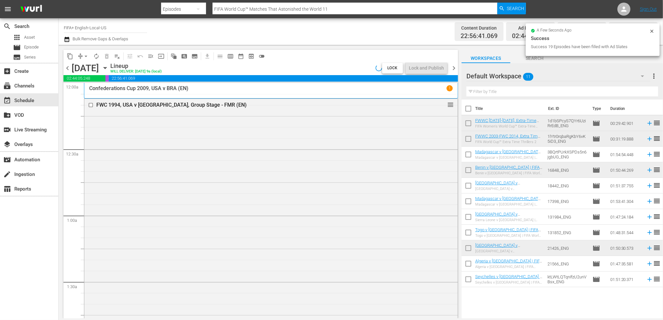
click at [85, 55] on span "arrow_drop_down" at bounding box center [86, 56] width 7 height 7
click at [81, 87] on li "Align to End of Previous Day" at bounding box center [86, 91] width 68 height 11
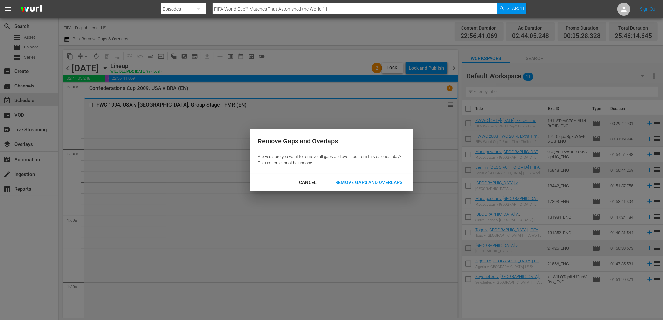
click at [384, 179] on div "Remove Gaps and Overlaps" at bounding box center [369, 183] width 78 height 8
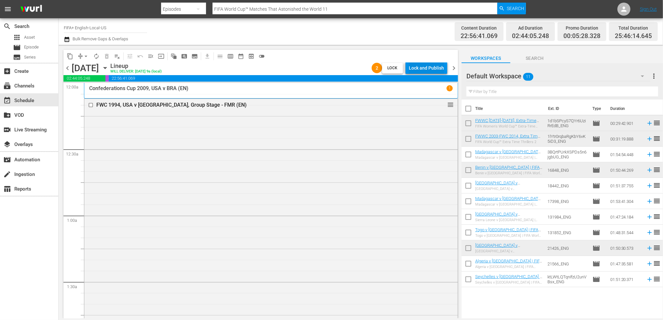
click at [432, 70] on div "Lock and Publish" at bounding box center [426, 68] width 35 height 12
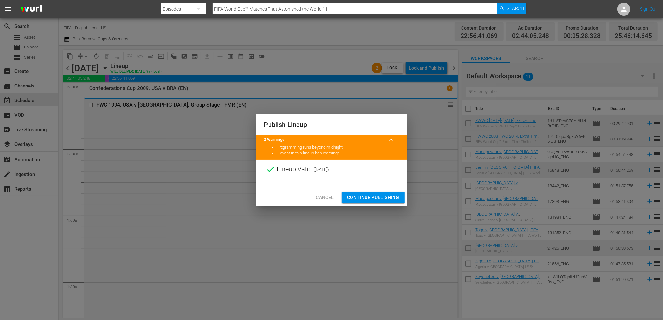
click at [381, 195] on span "Continue Publishing" at bounding box center [373, 198] width 52 height 8
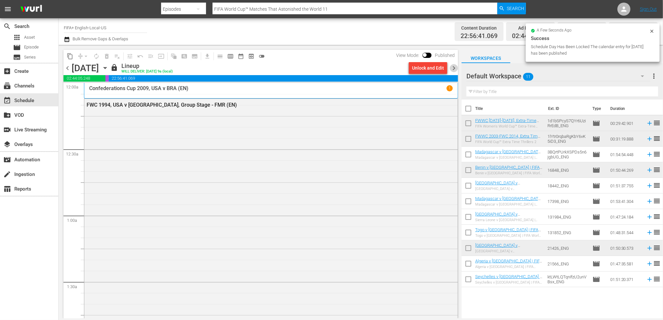
drag, startPoint x: 455, startPoint y: 64, endPoint x: 454, endPoint y: 70, distance: 5.2
click at [455, 65] on span "chevron_right" at bounding box center [454, 68] width 8 height 8
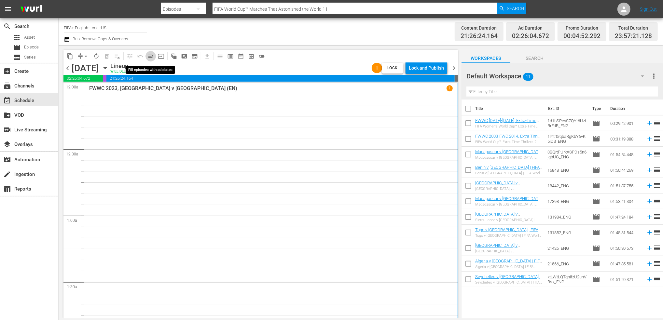
click at [153, 56] on span "menu_open" at bounding box center [150, 56] width 7 height 7
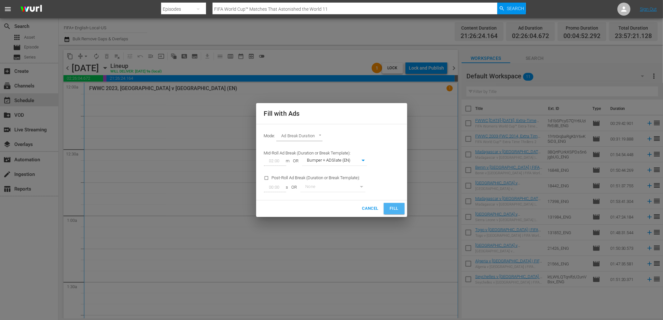
click at [384, 208] on button "Fill" at bounding box center [393, 208] width 21 height 11
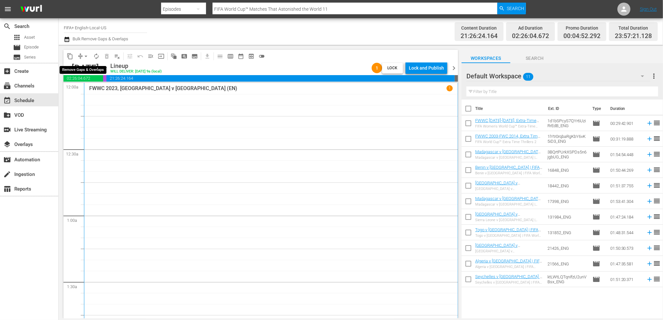
click at [86, 55] on span "arrow_drop_down" at bounding box center [86, 56] width 7 height 7
click at [80, 88] on li "Align to End of Previous Day" at bounding box center [86, 91] width 68 height 11
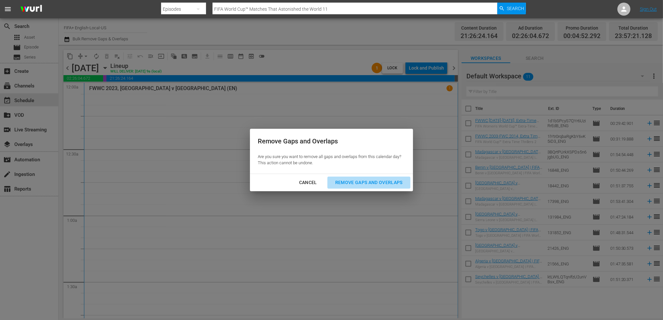
click at [360, 181] on div "Remove Gaps and Overlaps" at bounding box center [369, 183] width 78 height 8
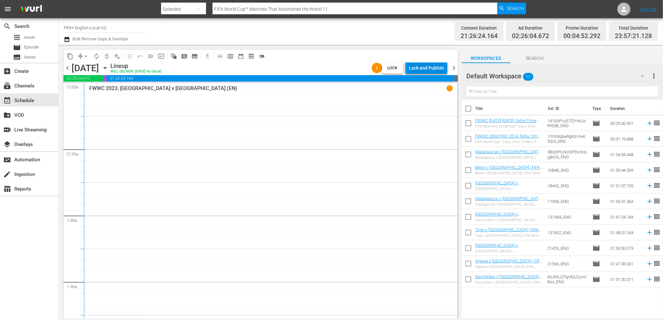
click at [434, 66] on div "Lock and Publish" at bounding box center [426, 68] width 35 height 12
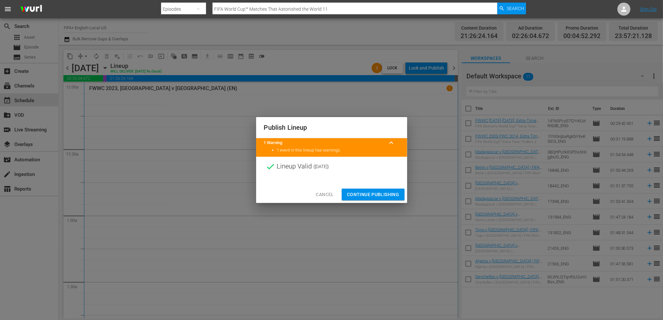
click at [366, 192] on span "Continue Publishing" at bounding box center [373, 195] width 52 height 8
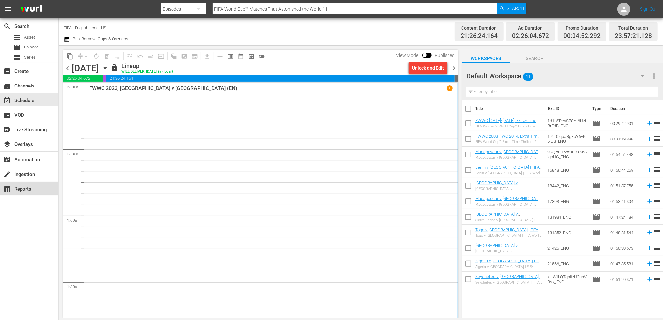
click at [27, 189] on div "table_chart Reports" at bounding box center [18, 188] width 36 height 6
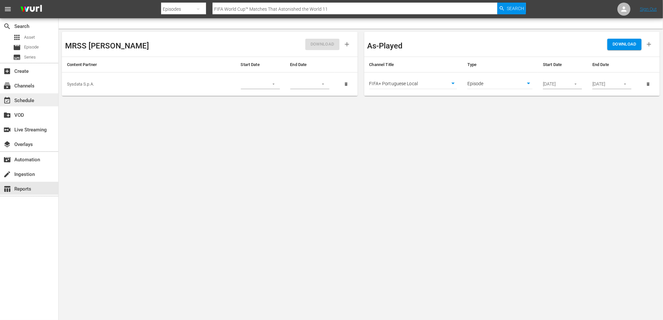
click at [34, 98] on div "event_available Schedule" at bounding box center [18, 100] width 36 height 6
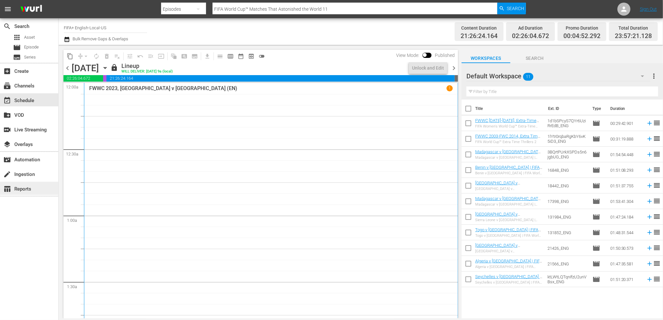
click at [23, 187] on div "table_chart Reports" at bounding box center [18, 188] width 36 height 6
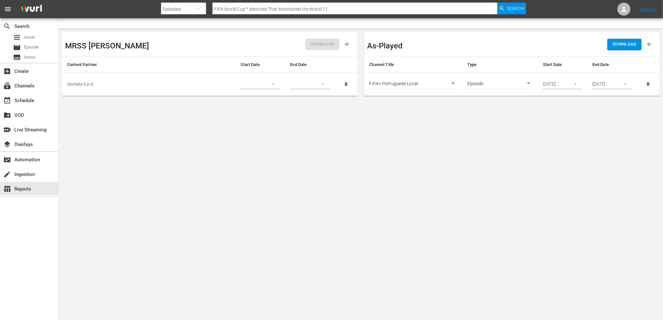
click at [575, 87] on button "button" at bounding box center [575, 84] width 13 height 13
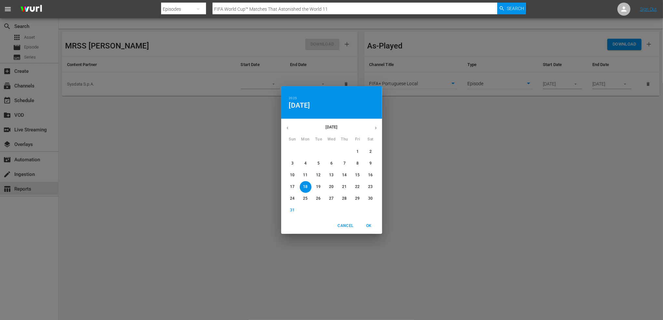
click at [306, 198] on p "25" at bounding box center [305, 199] width 5 height 6
click at [370, 225] on span "OK" at bounding box center [369, 225] width 16 height 7
type input "[DATE]"
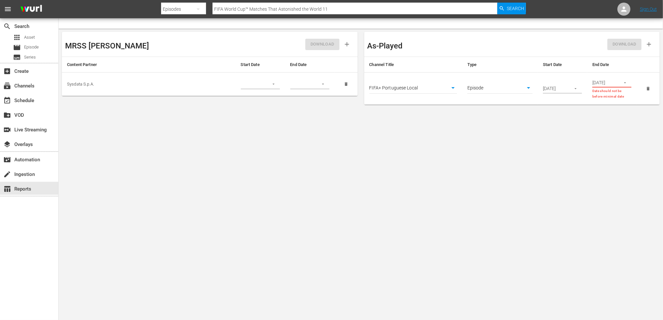
click at [625, 83] on icon "button" at bounding box center [624, 82] width 5 height 5
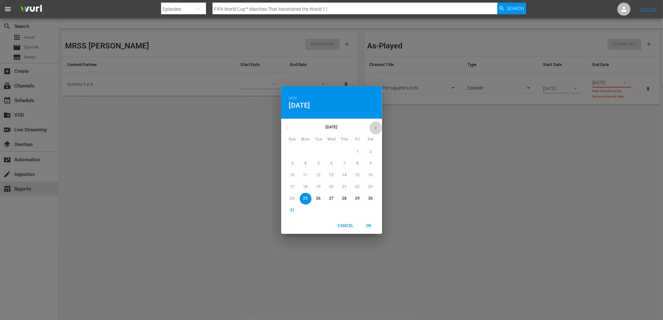
click at [373, 126] on icon "button" at bounding box center [375, 128] width 5 height 5
click at [294, 162] on span "7" at bounding box center [293, 164] width 12 height 6
click at [370, 223] on span "OK" at bounding box center [369, 225] width 16 height 7
type input "[DATE]"
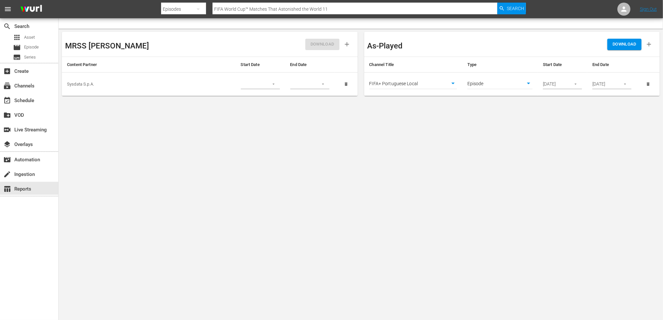
click at [427, 172] on body "menu Search By Episodes Search ID, Title, Description, Keywords, or Category FI…" at bounding box center [331, 160] width 663 height 320
click at [624, 43] on span "DOWNLOAD" at bounding box center [624, 44] width 24 height 7
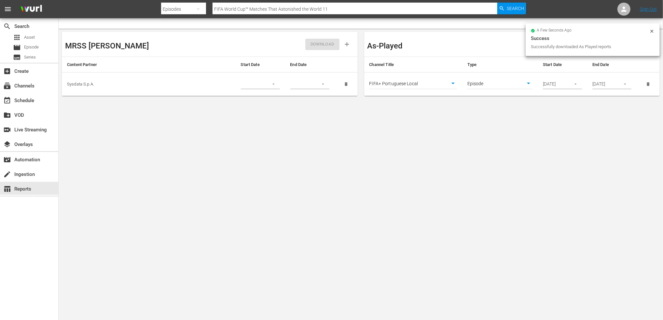
click at [436, 126] on body "menu Search By Episodes Search ID, Title, Description, Keywords, or Category FI…" at bounding box center [331, 160] width 663 height 320
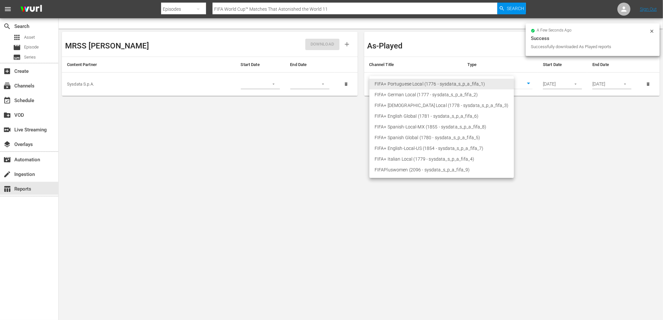
click at [450, 85] on body "menu Search By Episodes Search ID, Title, Description, Keywords, or Category FI…" at bounding box center [331, 160] width 663 height 320
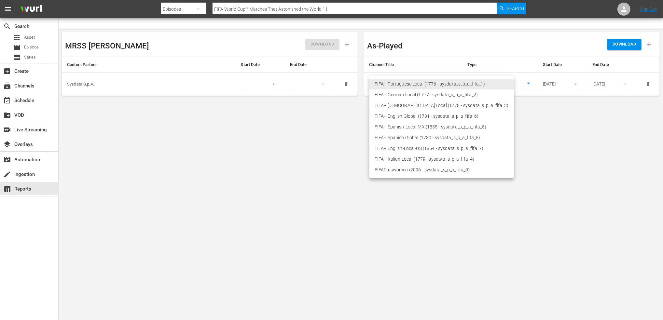
click at [418, 146] on li "FIFA+ English-Local-US (1854 - sysdata_s_p_a_fifa_7)" at bounding box center [441, 148] width 144 height 11
type input "1854"
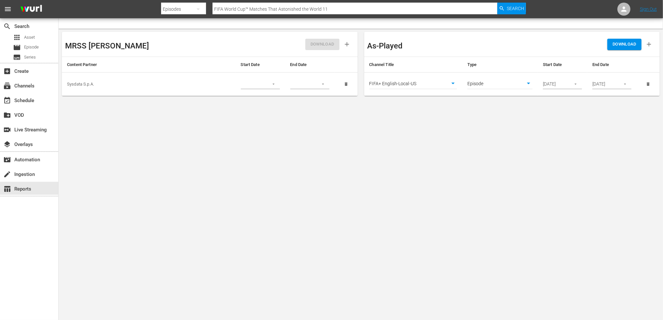
click at [623, 44] on span "DOWNLOAD" at bounding box center [624, 44] width 24 height 7
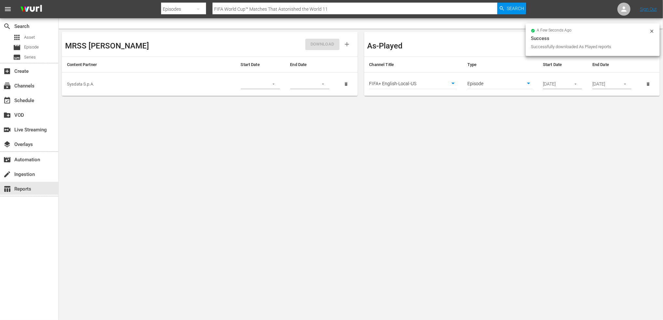
drag, startPoint x: 382, startPoint y: 147, endPoint x: 345, endPoint y: 124, distance: 44.0
click at [382, 147] on body "menu Search By Episodes Search ID, Title, Description, Keywords, or Category FI…" at bounding box center [331, 160] width 663 height 320
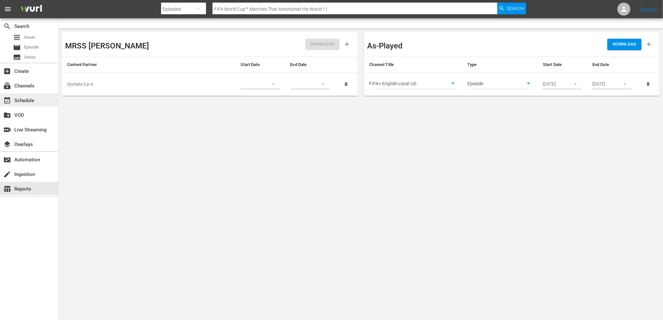
click at [37, 98] on div "event_available Schedule" at bounding box center [29, 99] width 58 height 13
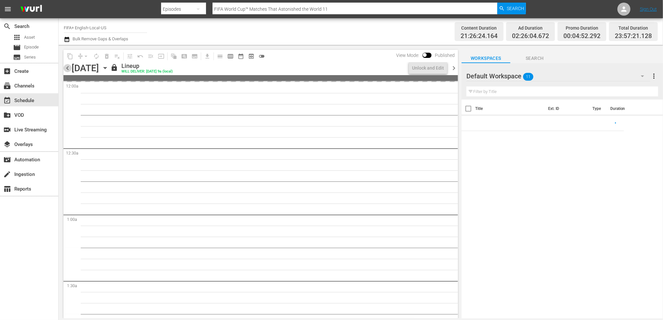
click at [67, 67] on span "chevron_left" at bounding box center [67, 68] width 8 height 8
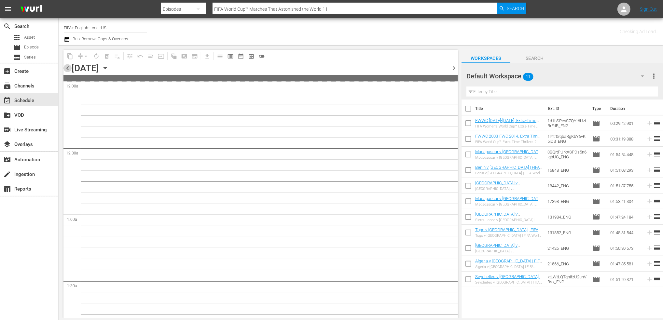
click at [67, 67] on span "chevron_left" at bounding box center [67, 68] width 8 height 8
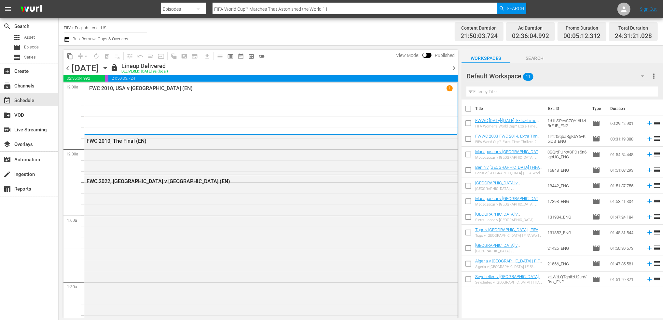
click at [453, 67] on span "chevron_right" at bounding box center [454, 68] width 8 height 8
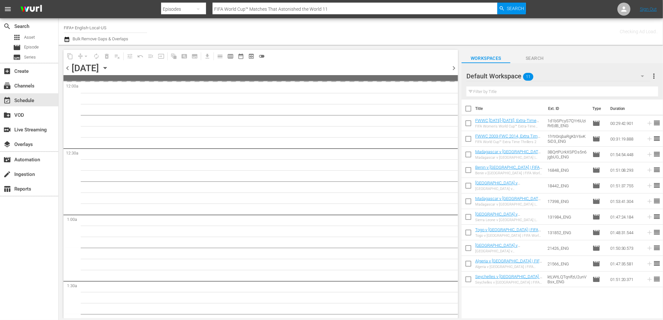
click at [453, 67] on span "chevron_right" at bounding box center [454, 68] width 8 height 8
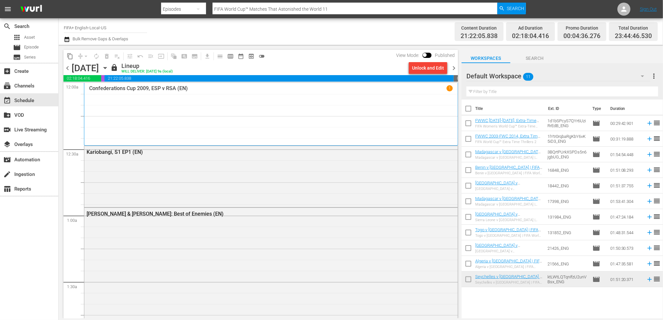
click at [68, 68] on span "chevron_left" at bounding box center [67, 68] width 8 height 8
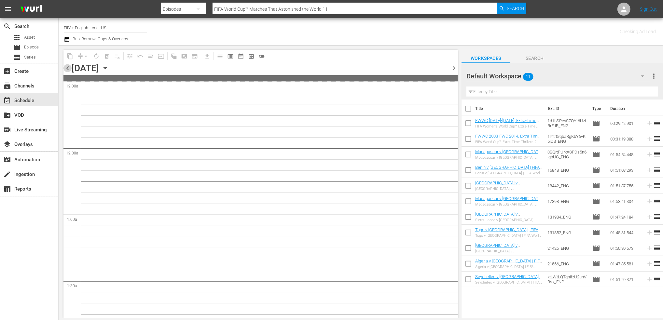
click at [68, 68] on span "chevron_left" at bounding box center [67, 68] width 8 height 8
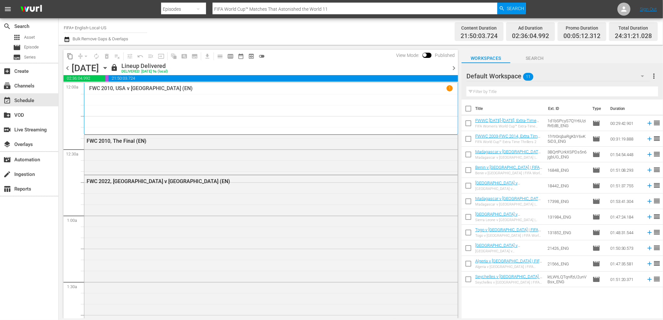
click at [451, 66] on span "chevron_right" at bounding box center [454, 68] width 8 height 8
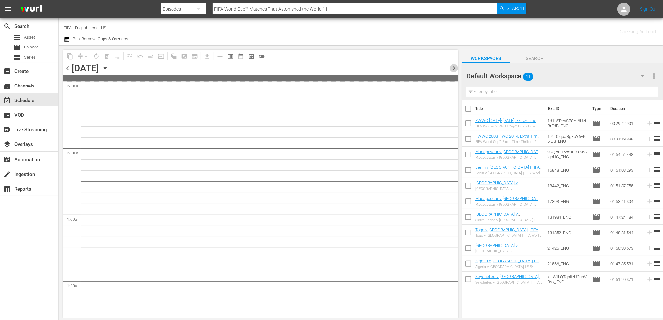
click at [451, 66] on span "chevron_right" at bounding box center [454, 68] width 8 height 8
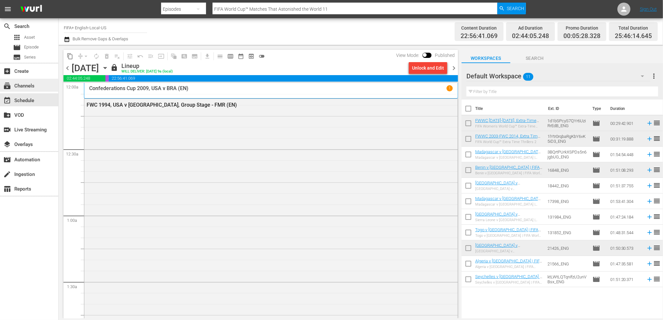
click at [24, 83] on div "subscriptions Channels" at bounding box center [18, 85] width 36 height 6
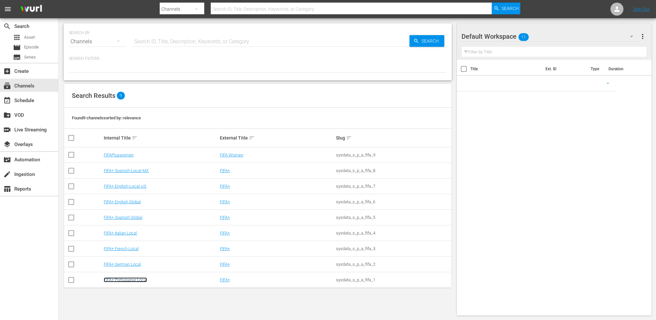
click at [137, 279] on link "FIFA+ Portuguese Local" at bounding box center [125, 279] width 43 height 5
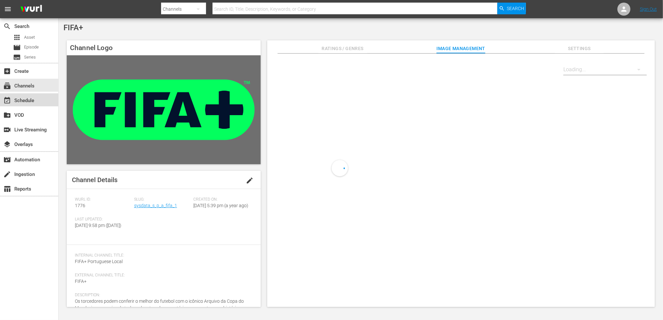
click at [35, 98] on div "event_available Schedule" at bounding box center [18, 100] width 36 height 6
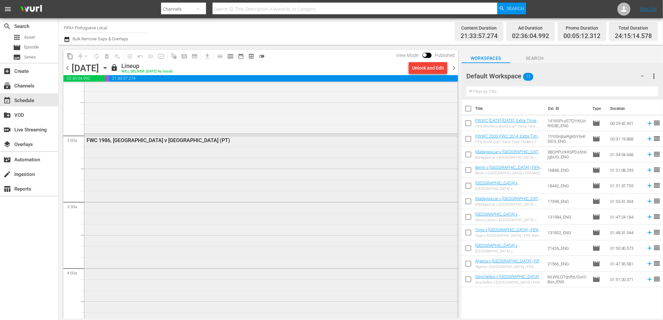
scroll to position [343, 0]
click at [153, 143] on div "FWC 1986, [GEOGRAPHIC_DATA] v [GEOGRAPHIC_DATA] (PT)" at bounding box center [253, 142] width 333 height 6
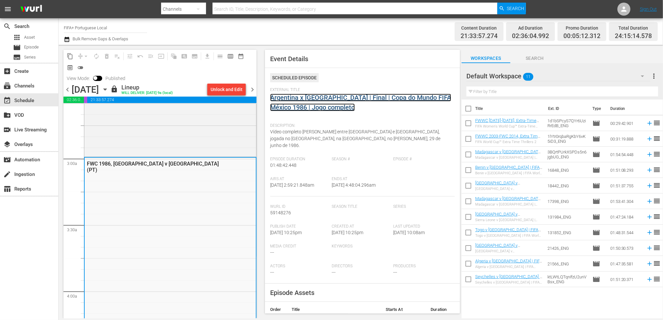
click at [321, 98] on link "Argentina x [GEOGRAPHIC_DATA] | Final | Copa do Mundo FIFA México 1986 | Jogo c…" at bounding box center [360, 103] width 181 height 18
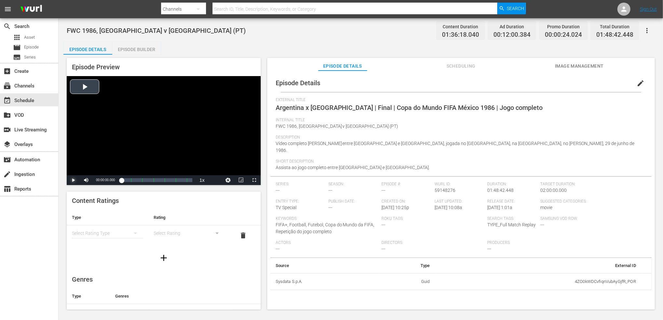
click at [73, 180] on span "Video Player" at bounding box center [73, 180] width 0 height 0
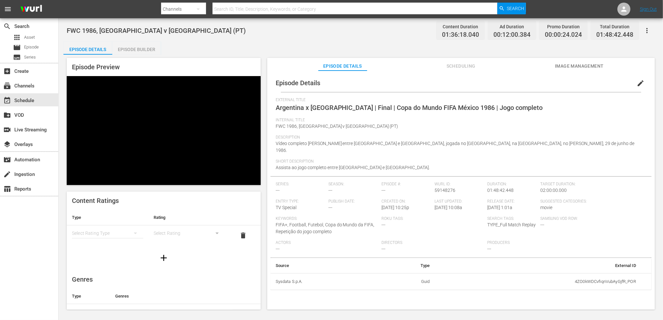
click at [637, 83] on span "edit" at bounding box center [640, 83] width 8 height 8
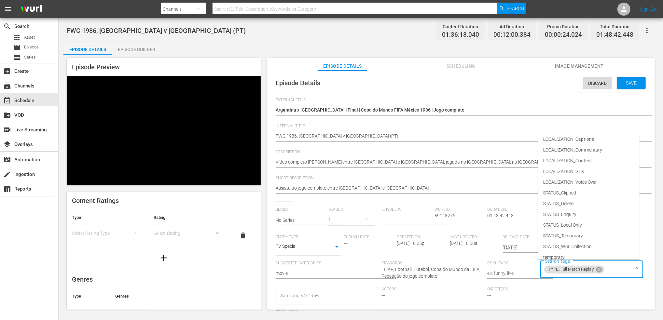
drag, startPoint x: 615, startPoint y: 271, endPoint x: 616, endPoint y: 275, distance: 5.0
click at [616, 275] on div "TYPE_Full Match Replay Search Tags" at bounding box center [591, 270] width 102 height 18
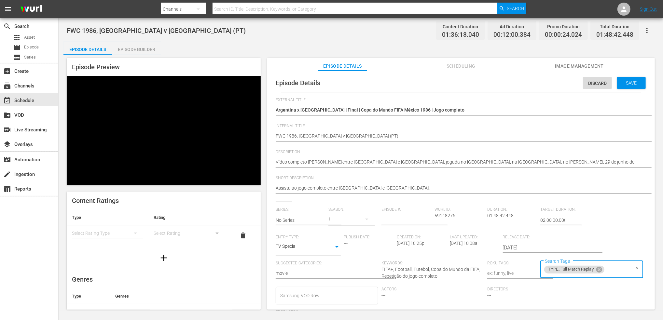
click at [616, 272] on input "Search Tags" at bounding box center [617, 270] width 25 height 12
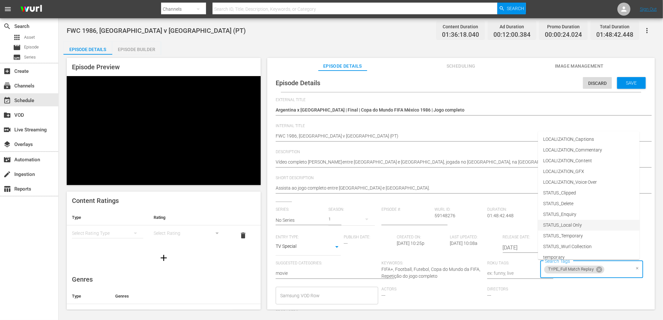
click at [584, 223] on li "STATUS_Local Only" at bounding box center [588, 225] width 101 height 11
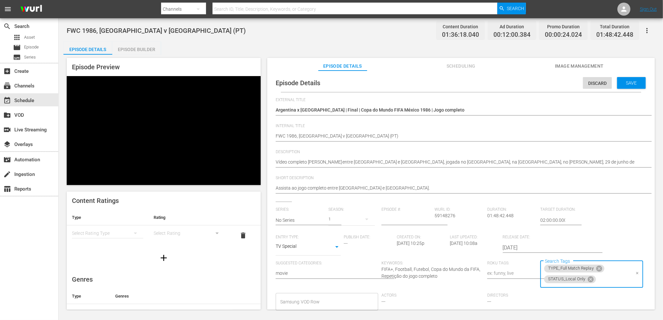
click at [607, 271] on div "TYPE_Full Match Replay STATUS_Local Only Search Tags" at bounding box center [591, 274] width 102 height 27
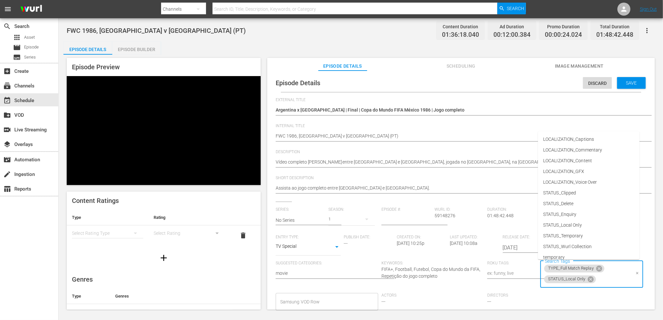
click at [613, 279] on input "Search Tags" at bounding box center [613, 280] width 33 height 12
click at [594, 151] on span "LOCALIZATION_Commentary" at bounding box center [572, 150] width 59 height 7
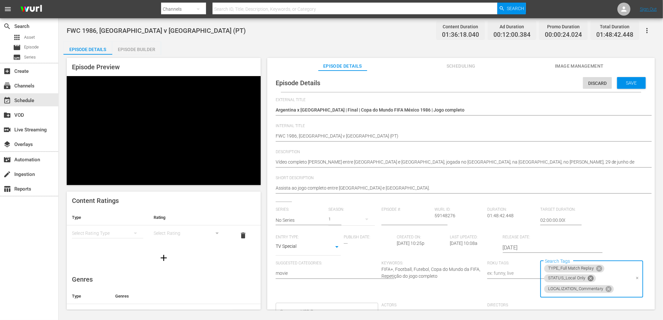
click at [587, 280] on icon at bounding box center [590, 278] width 6 height 6
click at [608, 268] on div "TYPE_Full Match Replay LOCALIZATION_Commentary Search Tags" at bounding box center [591, 274] width 102 height 27
click at [614, 269] on div "TYPE_Full Match Replay LOCALIZATION_Commentary Search Tags" at bounding box center [591, 274] width 102 height 27
click at [622, 270] on div "TYPE_Full Match Replay LOCALIZATION_Commentary Search Tags" at bounding box center [591, 274] width 102 height 27
click at [621, 280] on input "Search Tags" at bounding box center [621, 280] width 15 height 12
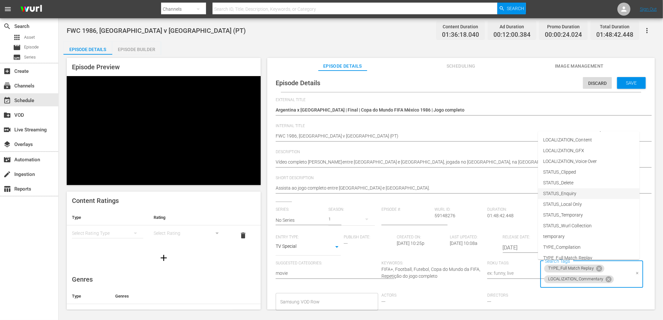
scroll to position [60, 0]
click at [626, 81] on span "Save" at bounding box center [631, 82] width 21 height 5
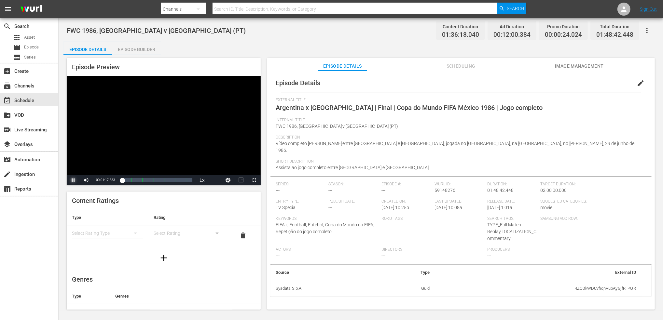
click at [73, 180] on span "Video Player" at bounding box center [73, 180] width 0 height 0
click at [38, 85] on div "subscriptions Channels" at bounding box center [29, 85] width 58 height 13
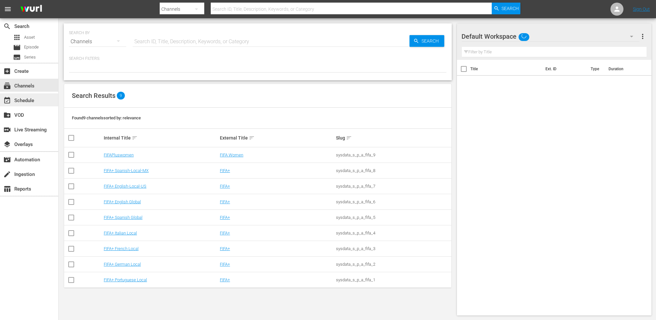
click at [38, 99] on div "event_available Schedule" at bounding box center [29, 99] width 58 height 13
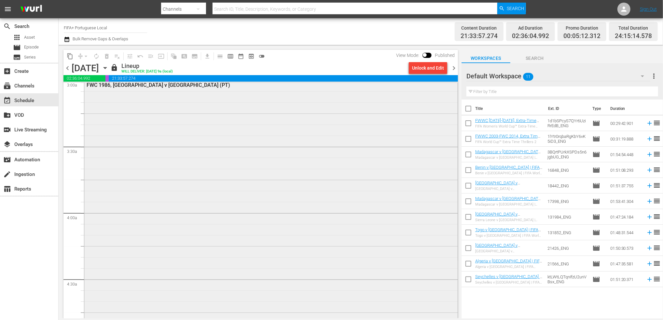
scroll to position [383, 0]
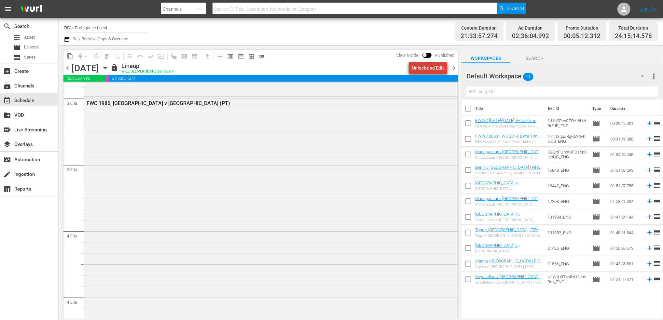
click at [435, 66] on div "Unlock and Edit" at bounding box center [428, 68] width 32 height 12
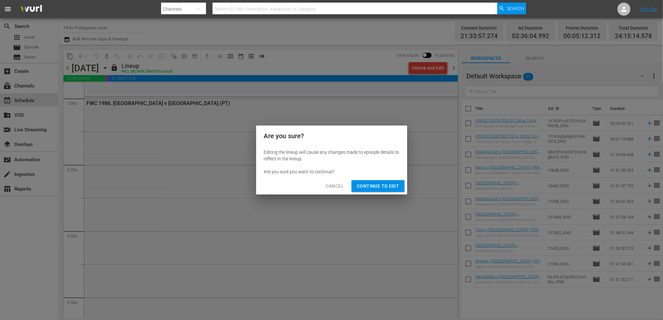
click at [374, 180] on button "Continue to Edit" at bounding box center [377, 186] width 53 height 12
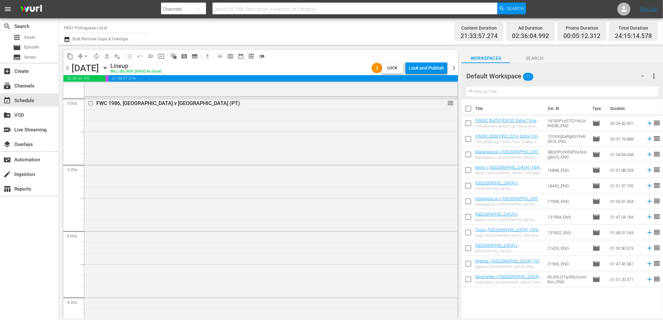
click at [421, 67] on div "Lock and Publish" at bounding box center [426, 68] width 35 height 12
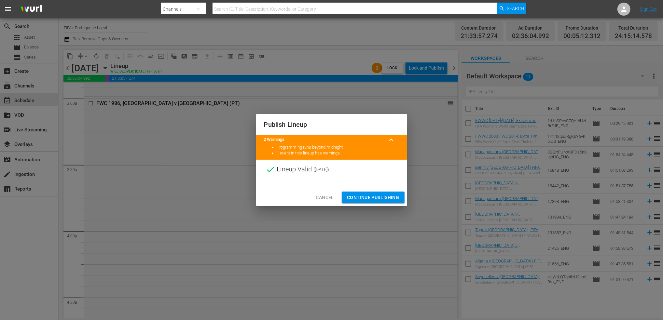
click at [376, 195] on span "Continue Publishing" at bounding box center [373, 198] width 52 height 8
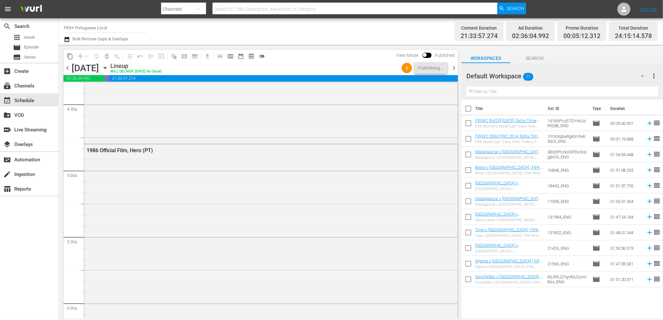
scroll to position [0, 0]
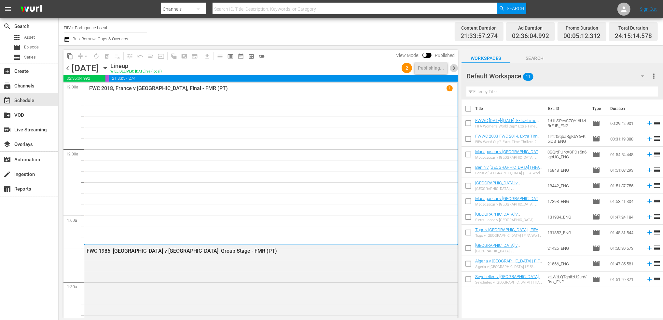
click at [453, 67] on span "chevron_right" at bounding box center [454, 68] width 8 height 8
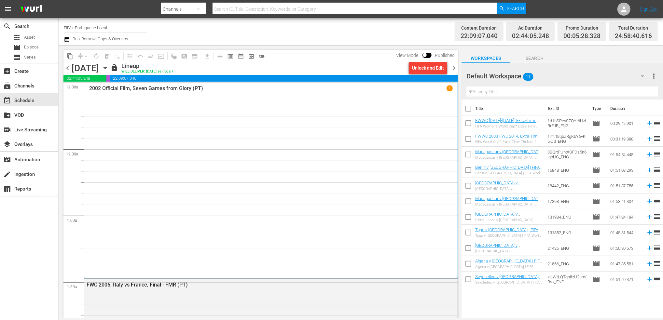
click at [453, 68] on span "chevron_right" at bounding box center [454, 68] width 8 height 8
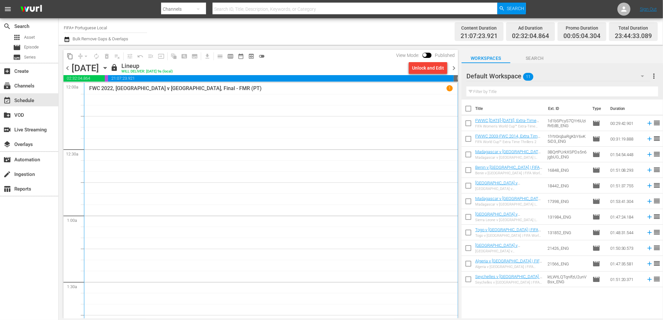
click at [66, 68] on span "chevron_left" at bounding box center [67, 68] width 8 height 8
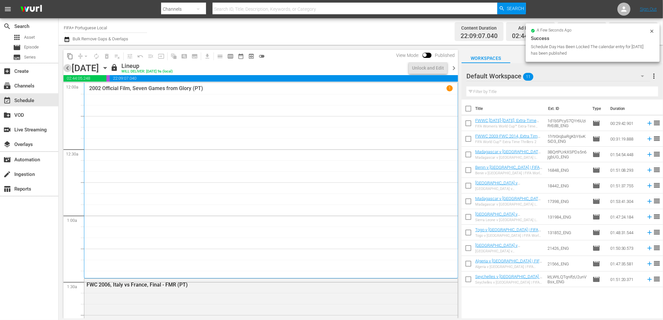
click at [66, 68] on span "chevron_left" at bounding box center [67, 68] width 8 height 8
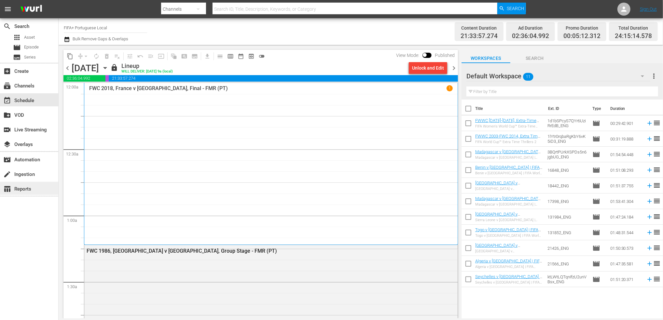
click at [28, 187] on div "table_chart Reports" at bounding box center [18, 188] width 36 height 6
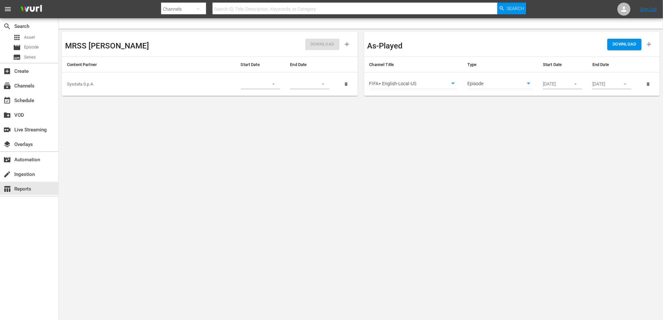
click at [451, 83] on body "menu Search By Channels Search ID, Title, Description, Keywords, or Category Se…" at bounding box center [331, 160] width 663 height 320
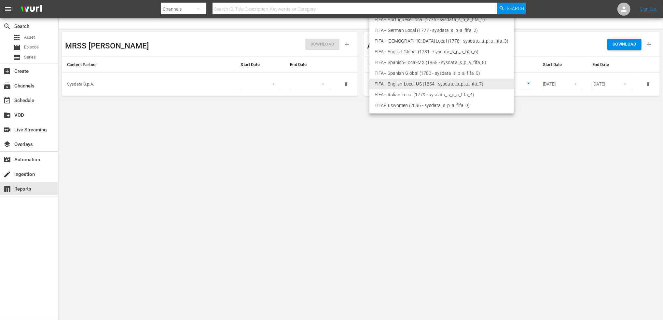
click at [413, 20] on li "FIFA+ Portuguese Local (1776 - sysdata_s_p_a_fifa_1)" at bounding box center [441, 19] width 144 height 11
type input "1776"
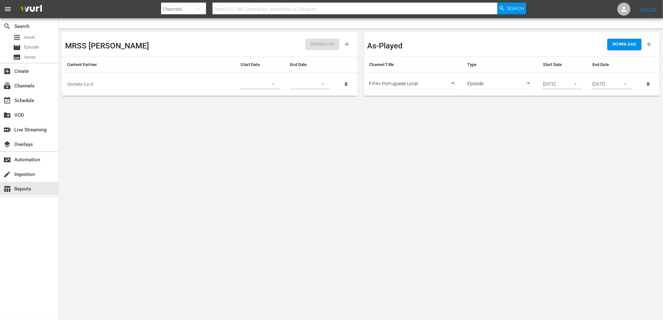
click at [622, 46] on span "DOWNLOAD" at bounding box center [624, 44] width 24 height 7
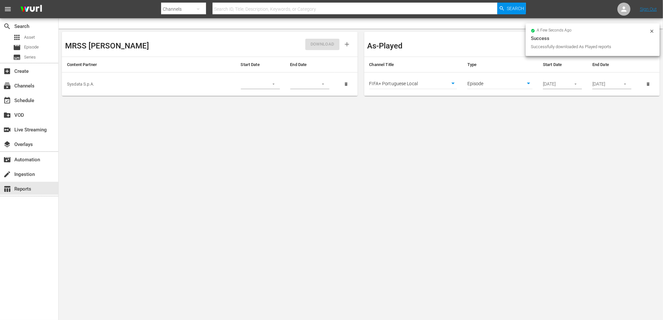
click at [357, 194] on body "menu Search By Channels Search ID, Title, Description, Keywords, or Category Se…" at bounding box center [331, 160] width 663 height 320
